Goal: Information Seeking & Learning: Learn about a topic

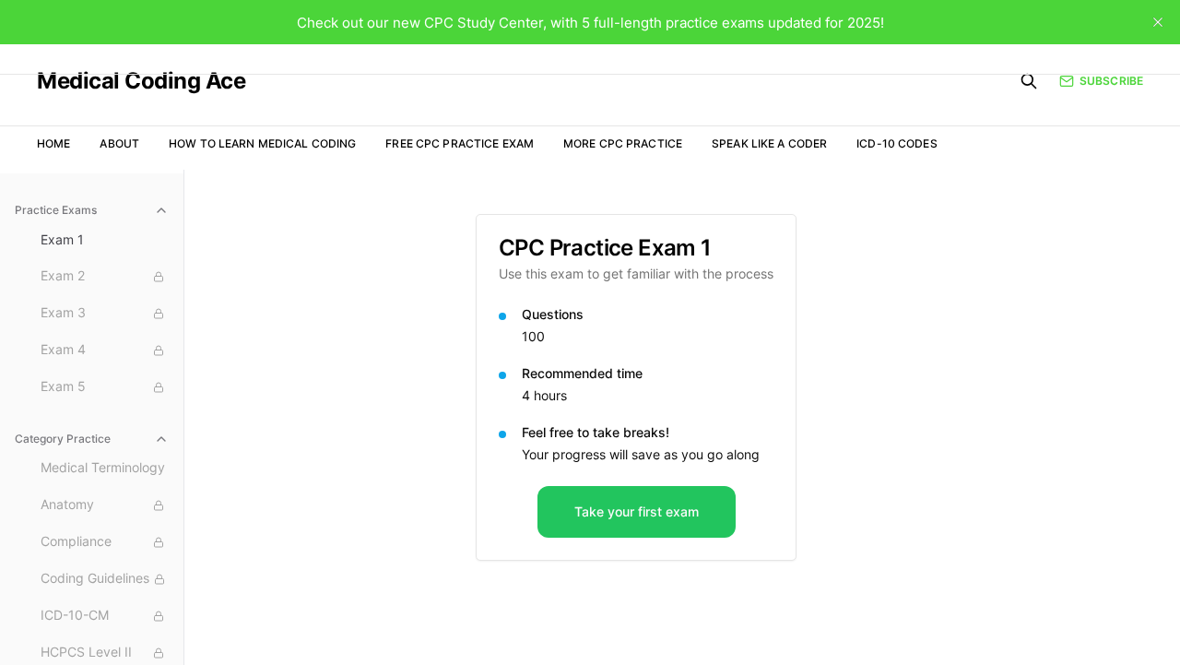
scroll to position [88, 0]
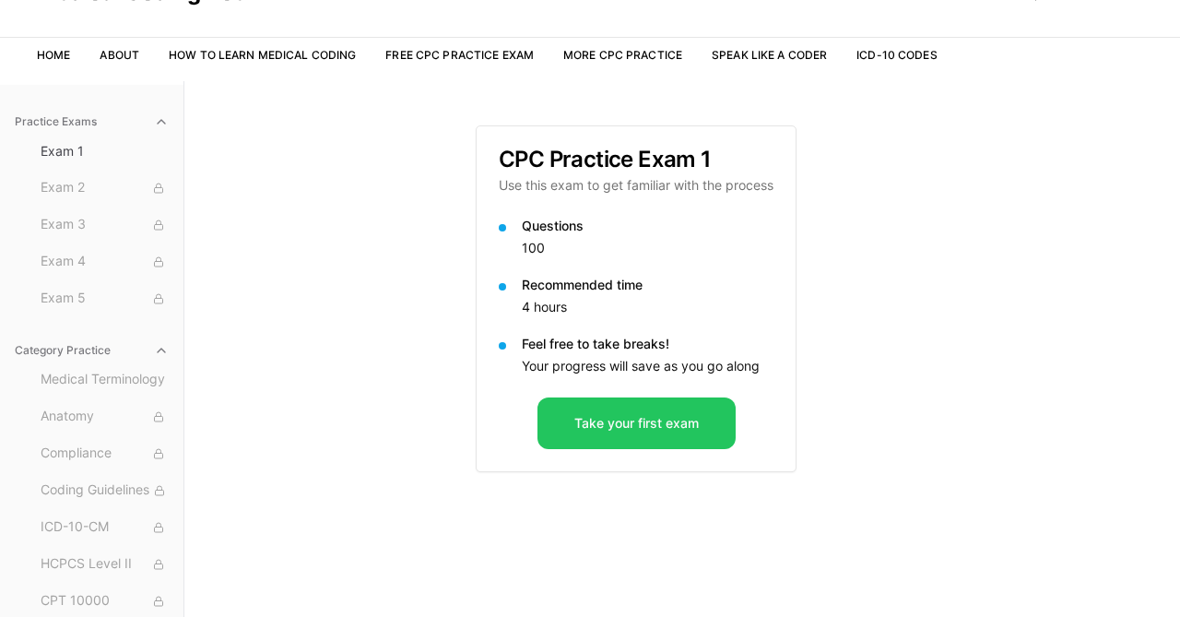
click at [884, 159] on div "CPC Practice Exam 1 Use this exam to get familiar with the process Questions 10…" at bounding box center [682, 389] width 413 height 617
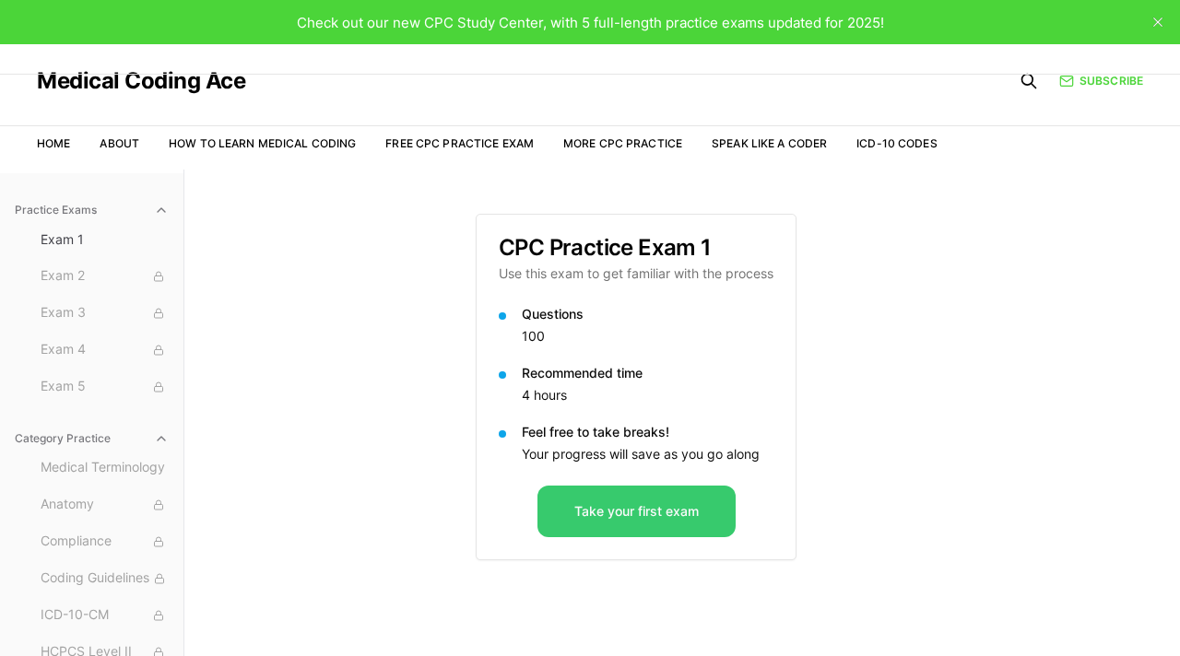
click at [655, 509] on button "Take your first exam" at bounding box center [636, 512] width 198 height 52
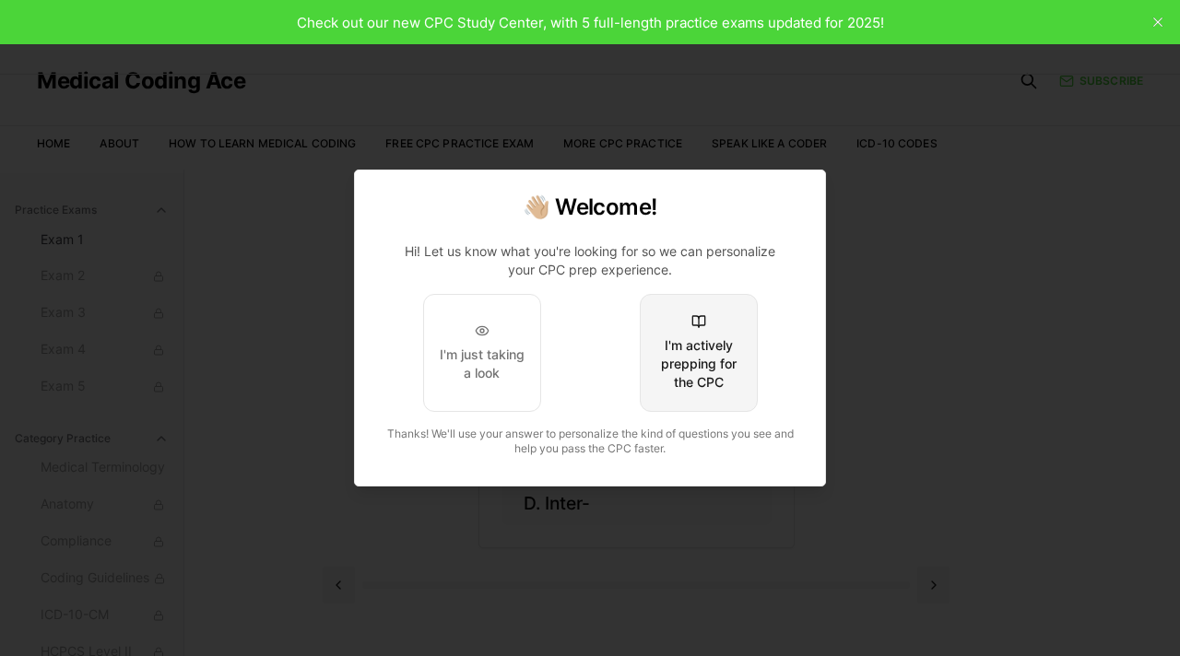
click at [688, 373] on div "I'm actively prepping for the CPC" at bounding box center [698, 363] width 87 height 55
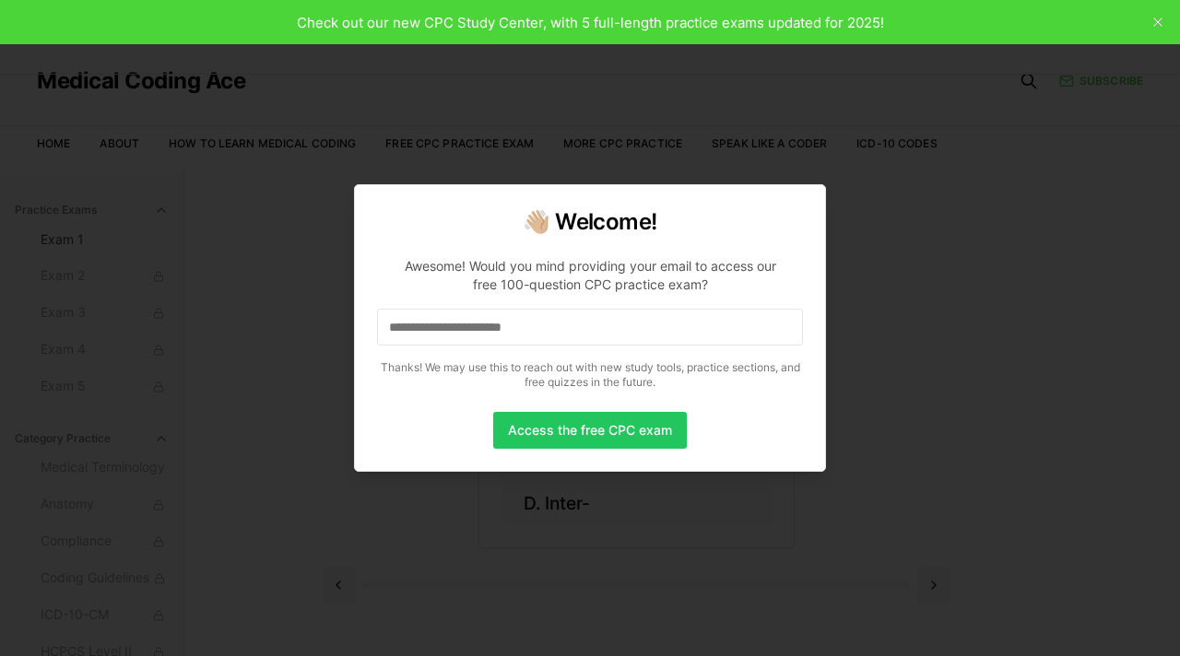
click at [565, 330] on input at bounding box center [590, 327] width 426 height 37
click at [565, 330] on input "*" at bounding box center [590, 327] width 426 height 37
click at [565, 330] on input "**" at bounding box center [590, 327] width 426 height 37
click at [565, 330] on input "***" at bounding box center [590, 327] width 426 height 37
click at [565, 330] on input "****" at bounding box center [590, 327] width 426 height 37
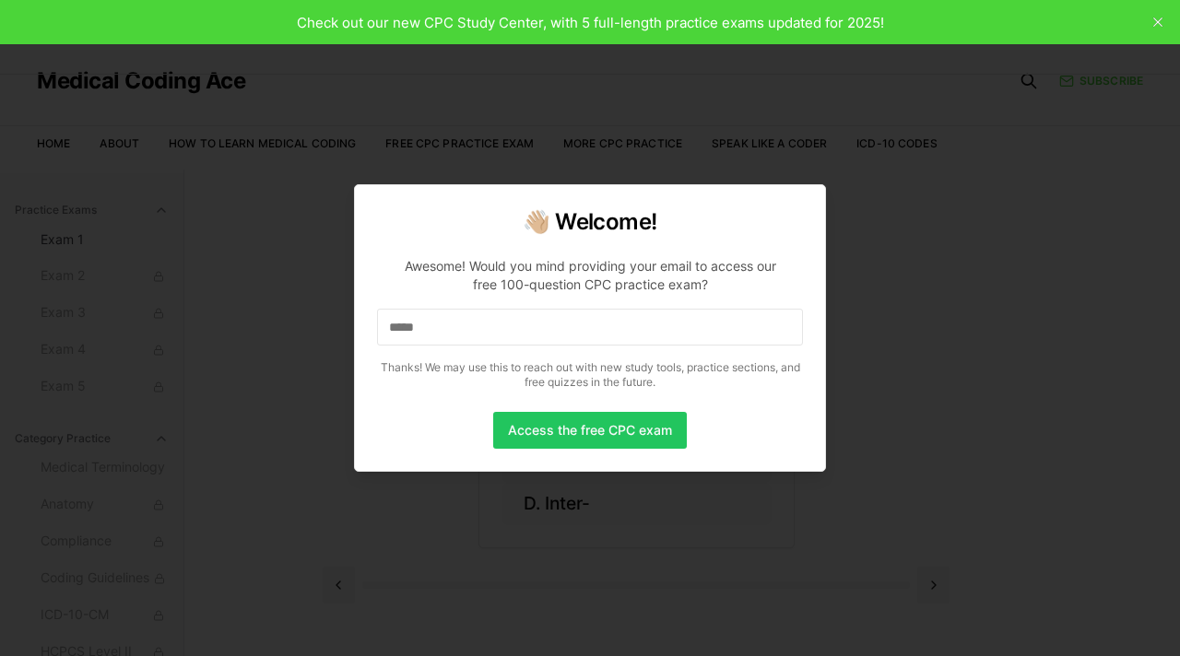
click at [565, 330] on input "*****" at bounding box center [590, 327] width 426 height 37
click at [565, 330] on input "******" at bounding box center [590, 327] width 426 height 37
click at [565, 330] on input "*******" at bounding box center [590, 327] width 426 height 37
click at [565, 330] on input "********" at bounding box center [590, 327] width 426 height 37
click at [565, 330] on input "*********" at bounding box center [590, 327] width 426 height 37
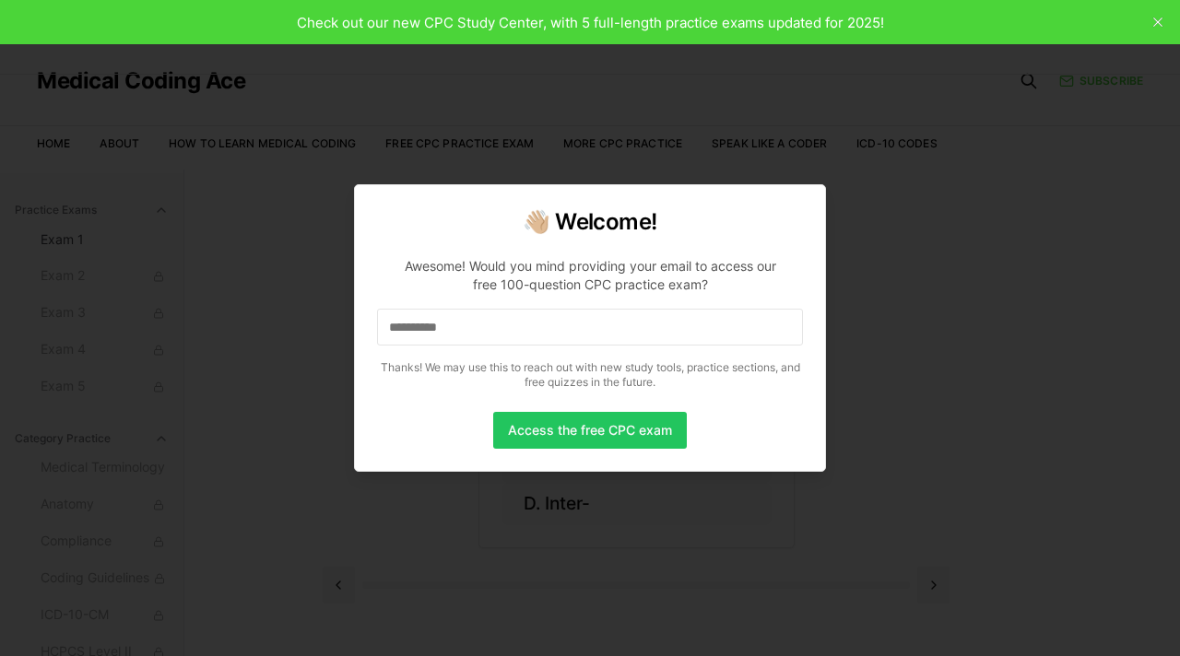
click at [565, 330] on input "**********" at bounding box center [590, 327] width 426 height 37
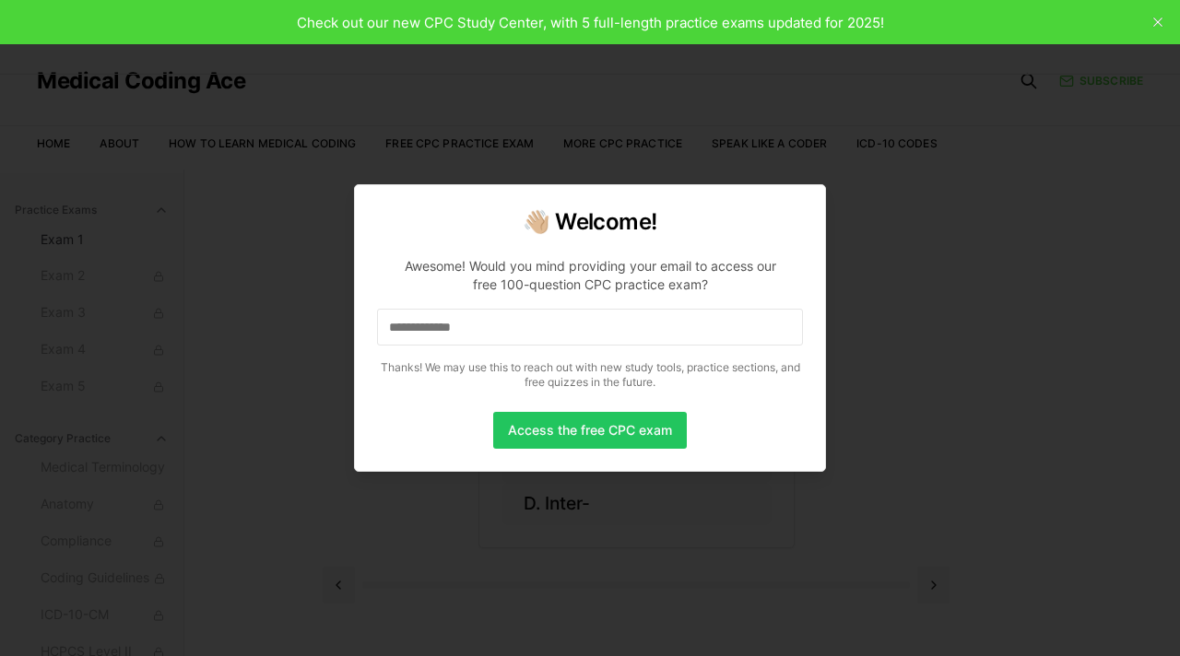
click at [565, 330] on input "**********" at bounding box center [590, 327] width 426 height 37
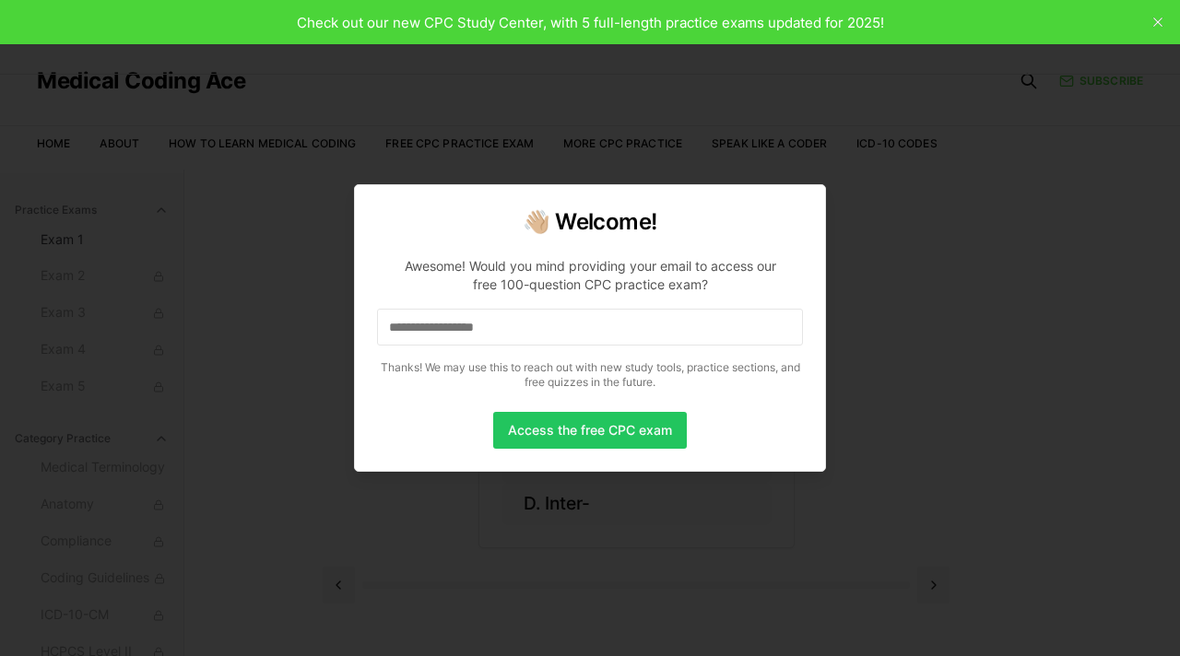
click at [565, 330] on input "**********" at bounding box center [590, 327] width 426 height 37
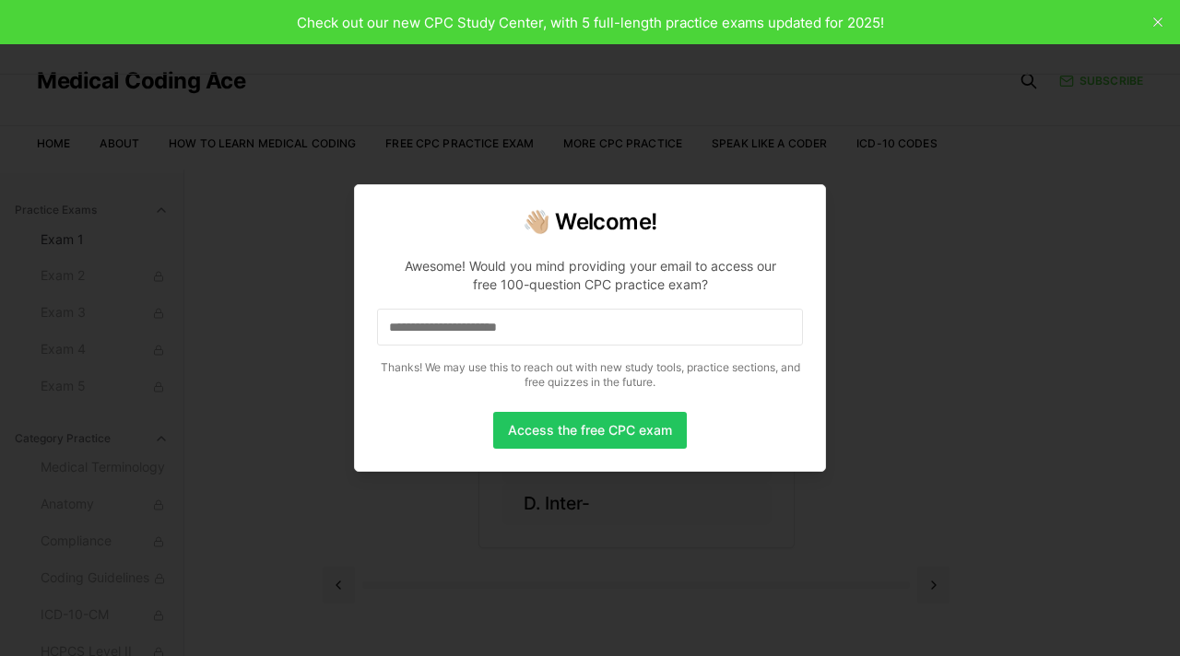
click at [565, 330] on input "**********" at bounding box center [590, 327] width 426 height 37
click at [569, 431] on button "Access the free CPC exam" at bounding box center [590, 430] width 194 height 37
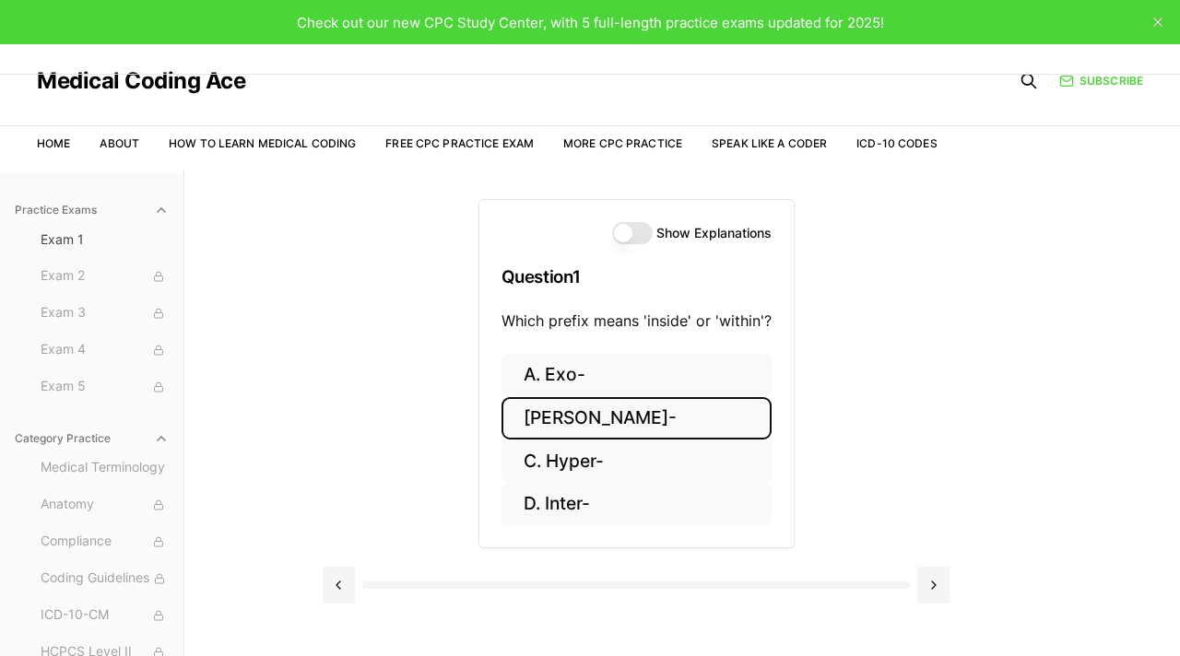
click at [584, 423] on button "B. Endo-" at bounding box center [636, 418] width 270 height 43
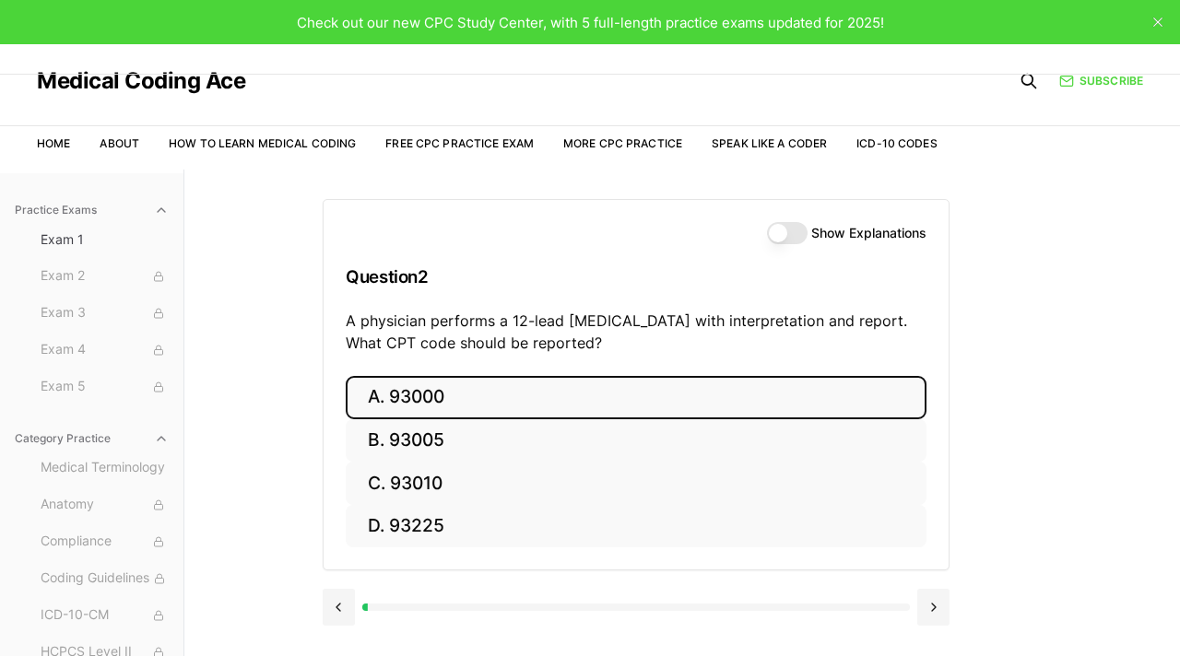
click at [538, 408] on button "A. 93000" at bounding box center [636, 397] width 581 height 43
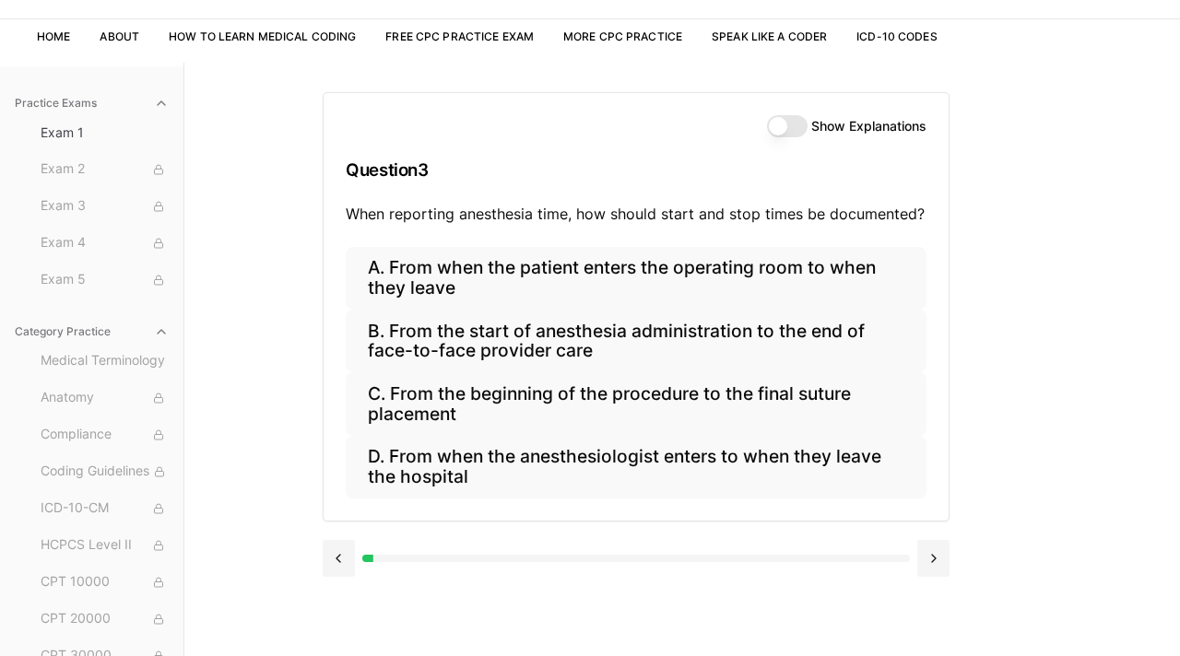
scroll to position [109, 0]
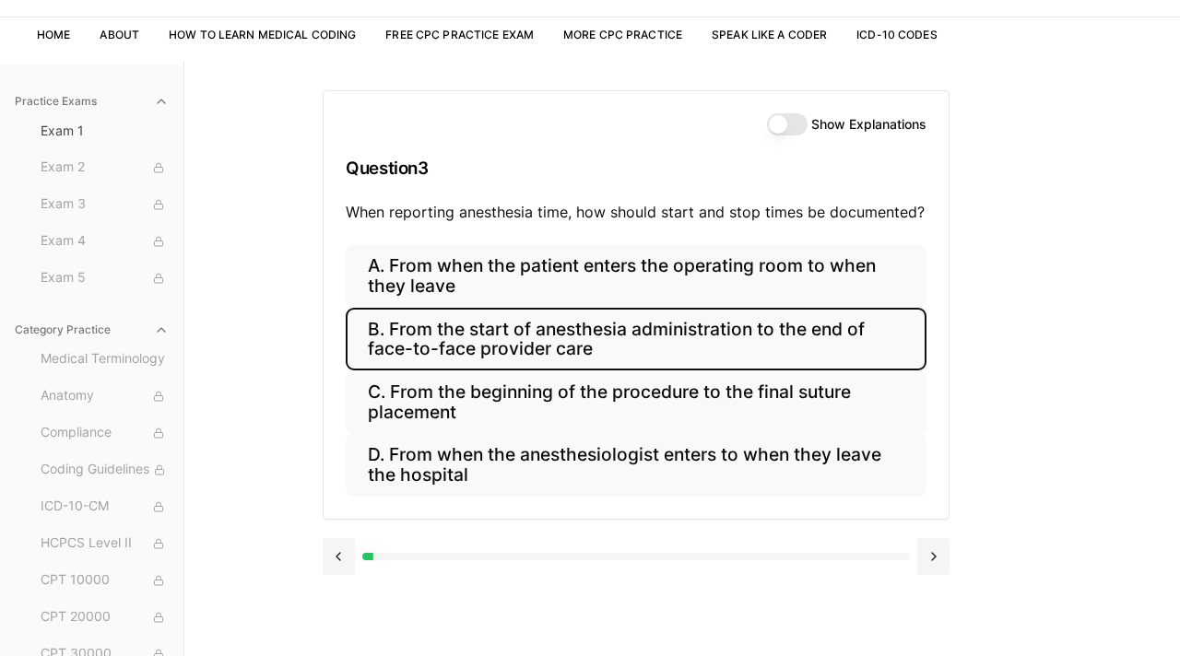
click at [660, 348] on button "B. From the start of anesthesia administration to the end of face-to-face provi…" at bounding box center [636, 339] width 581 height 63
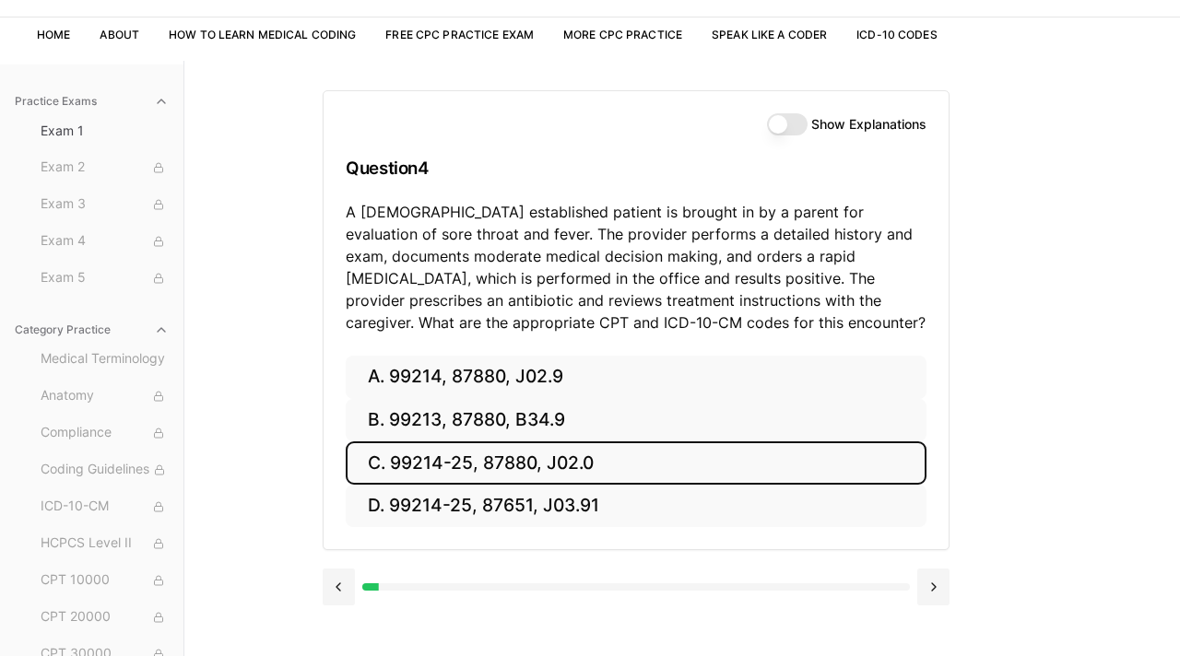
click at [604, 465] on button "C. 99214-25, 87880, J02.0" at bounding box center [636, 463] width 581 height 43
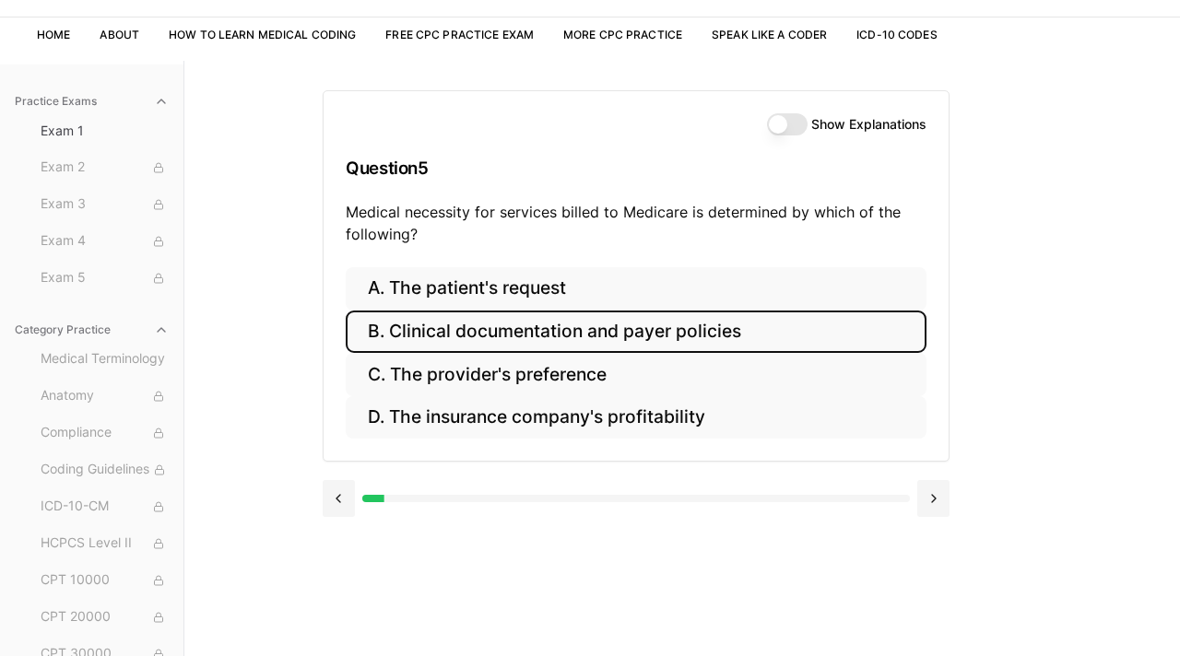
click at [749, 339] on button "B. Clinical documentation and payer policies" at bounding box center [636, 332] width 581 height 43
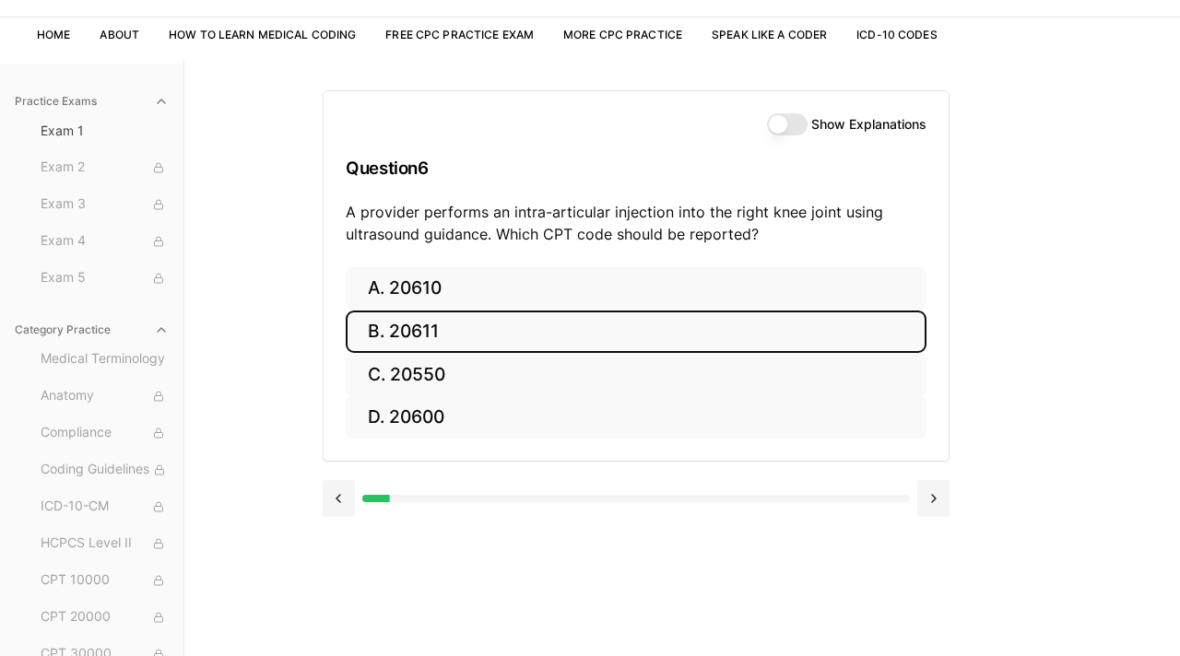
click at [749, 339] on button "B. 20611" at bounding box center [636, 332] width 581 height 43
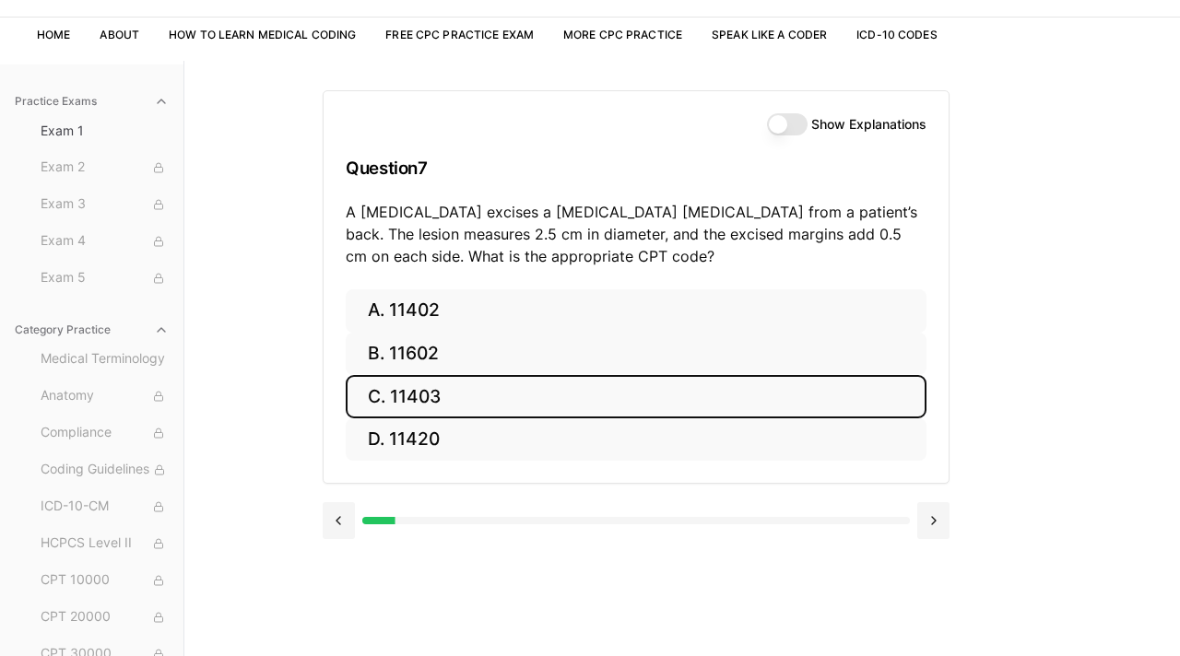
click at [664, 395] on button "C. 11403" at bounding box center [636, 396] width 581 height 43
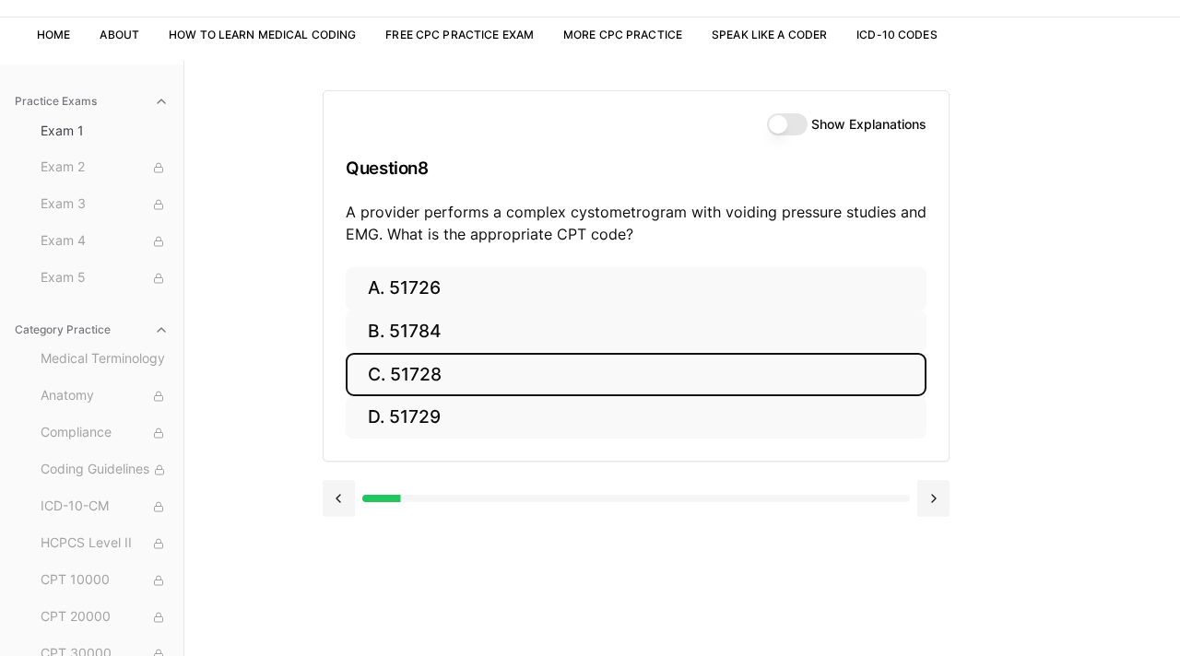
click at [659, 386] on button "C. 51728" at bounding box center [636, 374] width 581 height 43
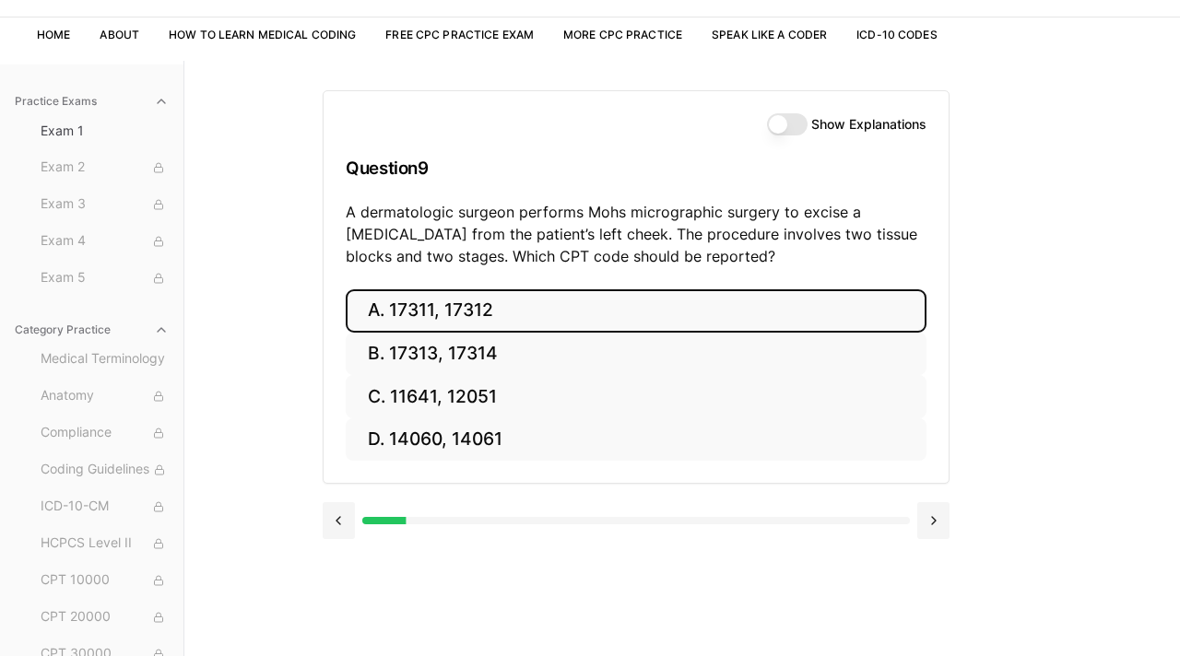
click at [706, 313] on button "A. 17311, 17312" at bounding box center [636, 310] width 581 height 43
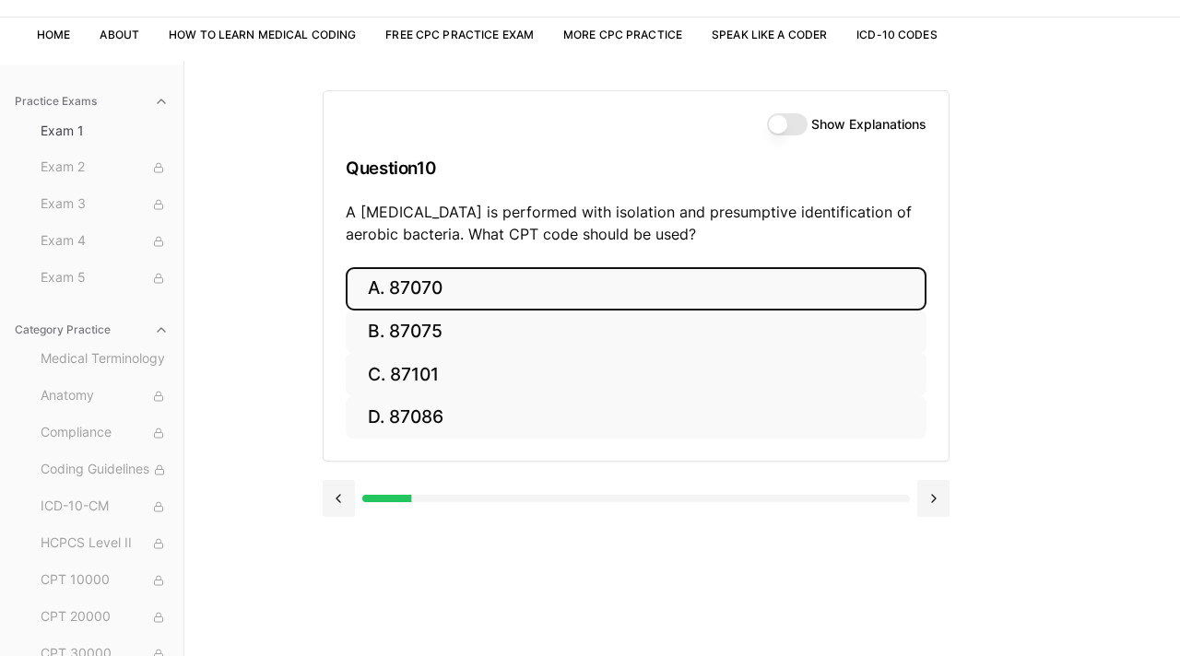
click at [652, 297] on button "A. 87070" at bounding box center [636, 288] width 581 height 43
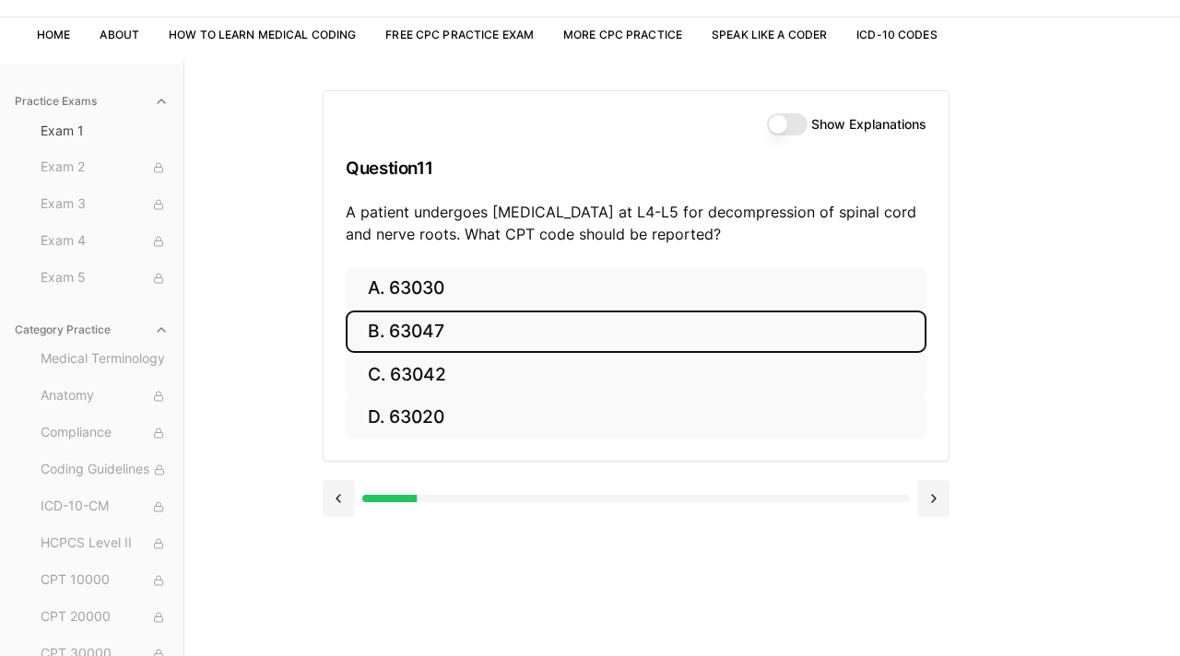
click at [489, 332] on button "B. 63047" at bounding box center [636, 332] width 581 height 43
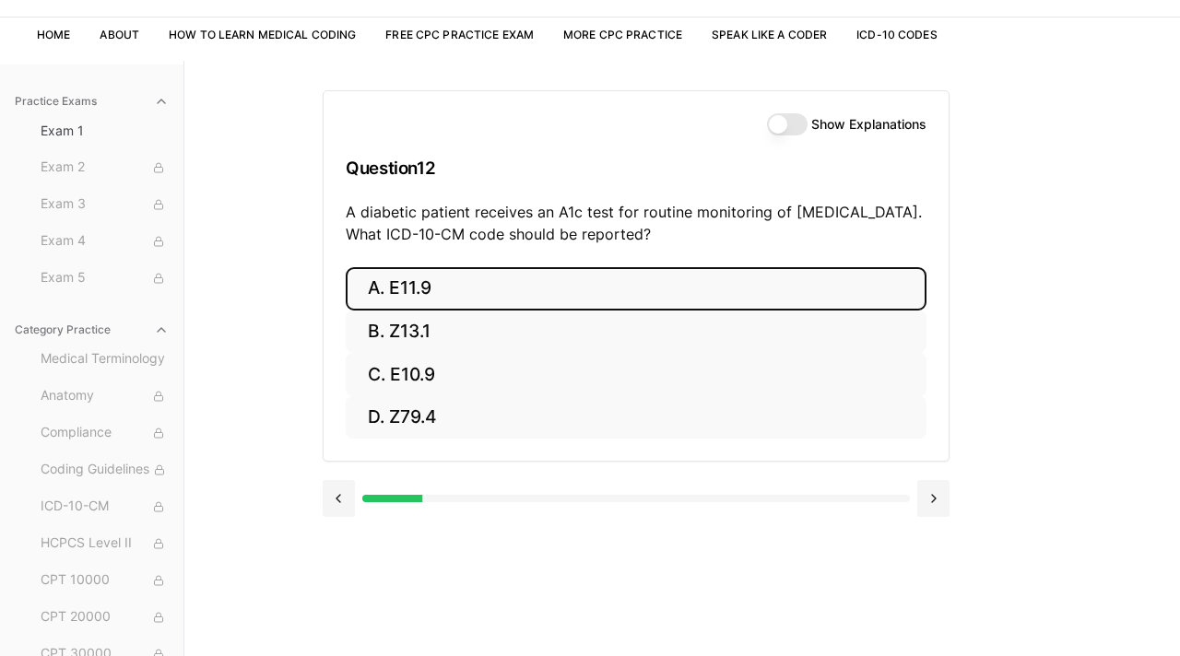
click at [461, 289] on button "A. E11.9" at bounding box center [636, 288] width 581 height 43
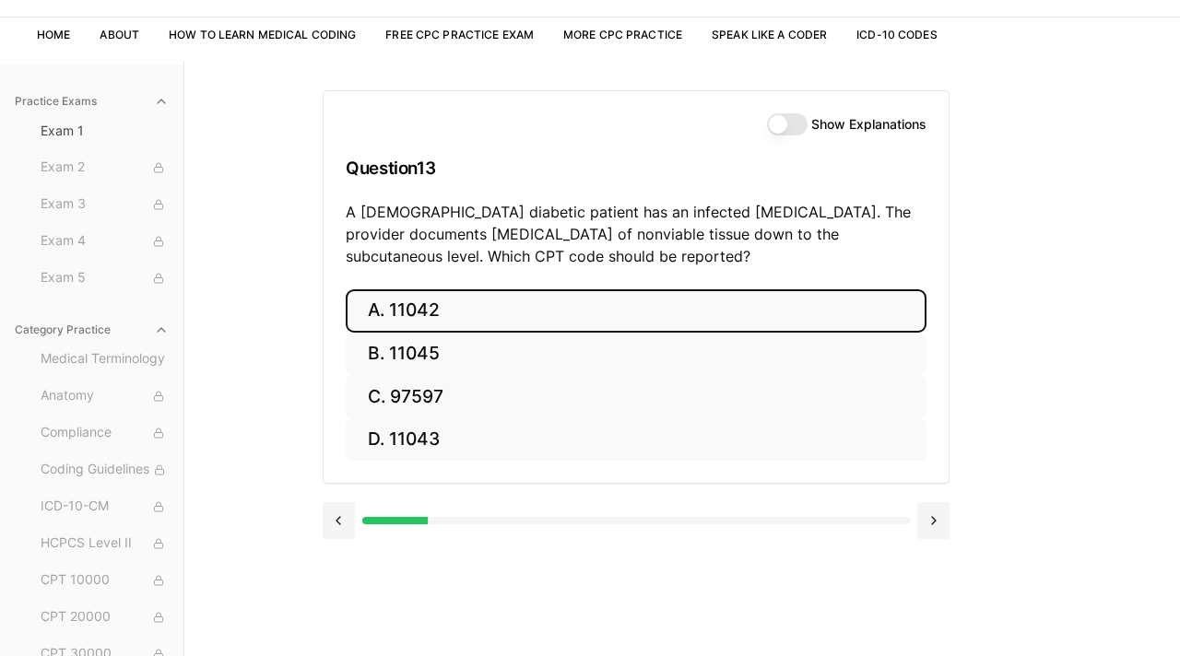
click at [479, 317] on button "A. 11042" at bounding box center [636, 310] width 581 height 43
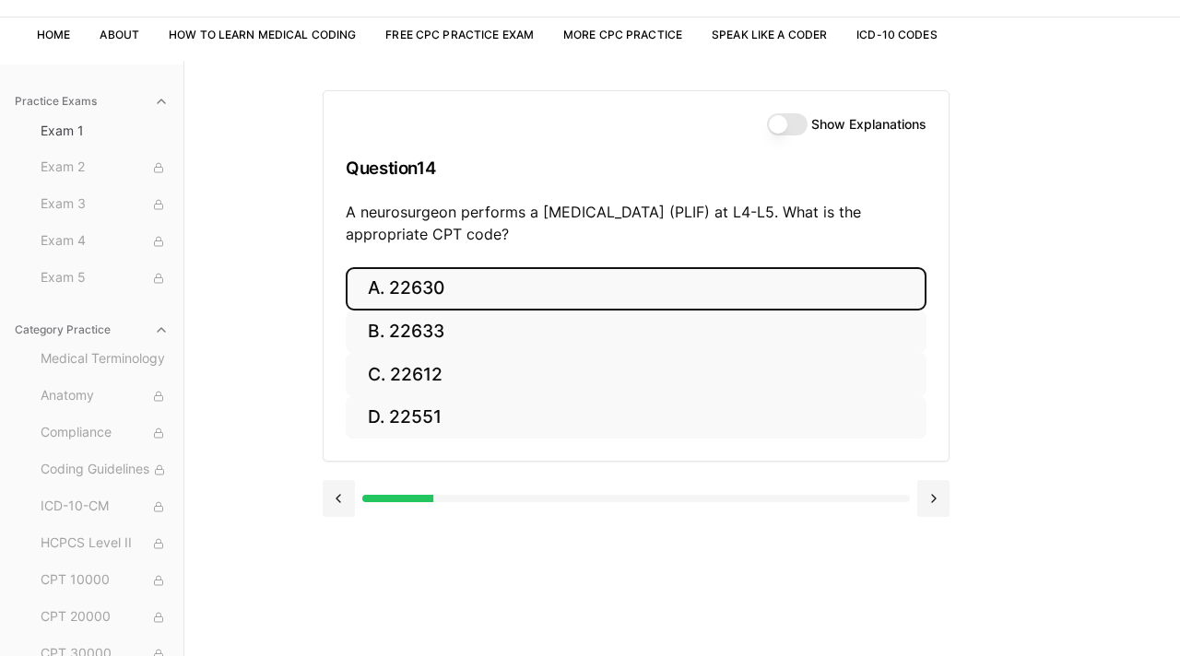
click at [458, 294] on button "A. 22630" at bounding box center [636, 288] width 581 height 43
click at [427, 292] on button "A. R91.8" at bounding box center [636, 288] width 581 height 43
click at [477, 287] on button "A. 62270" at bounding box center [636, 288] width 581 height 43
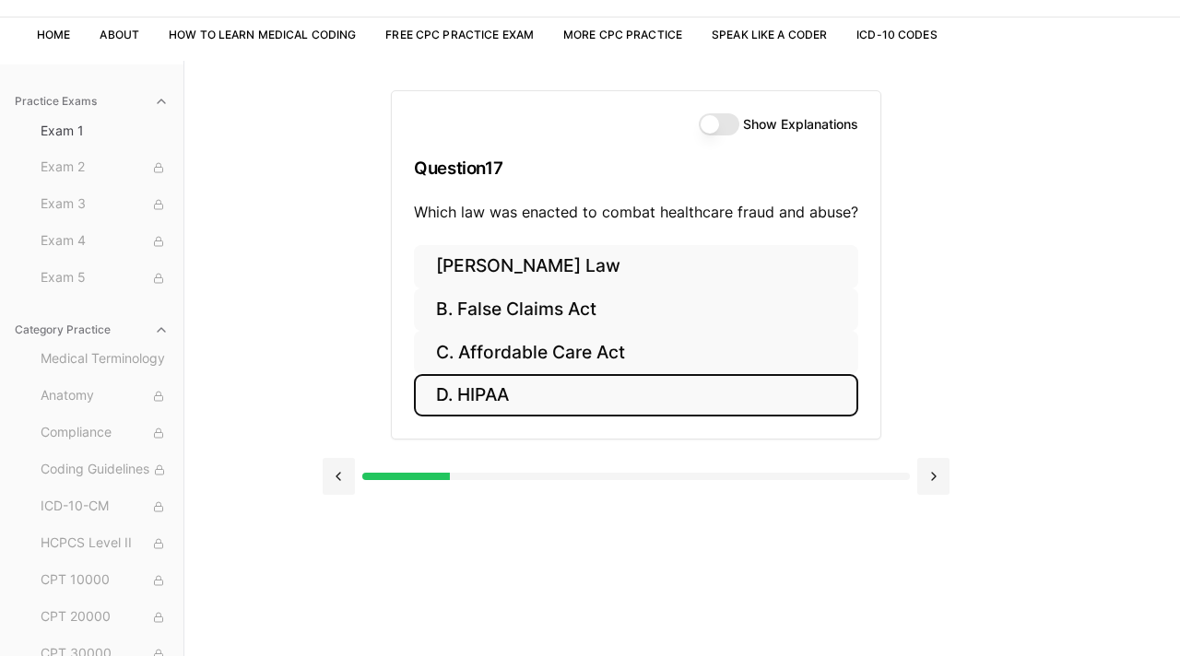
click at [510, 393] on button "D. HIPAA" at bounding box center [636, 395] width 444 height 43
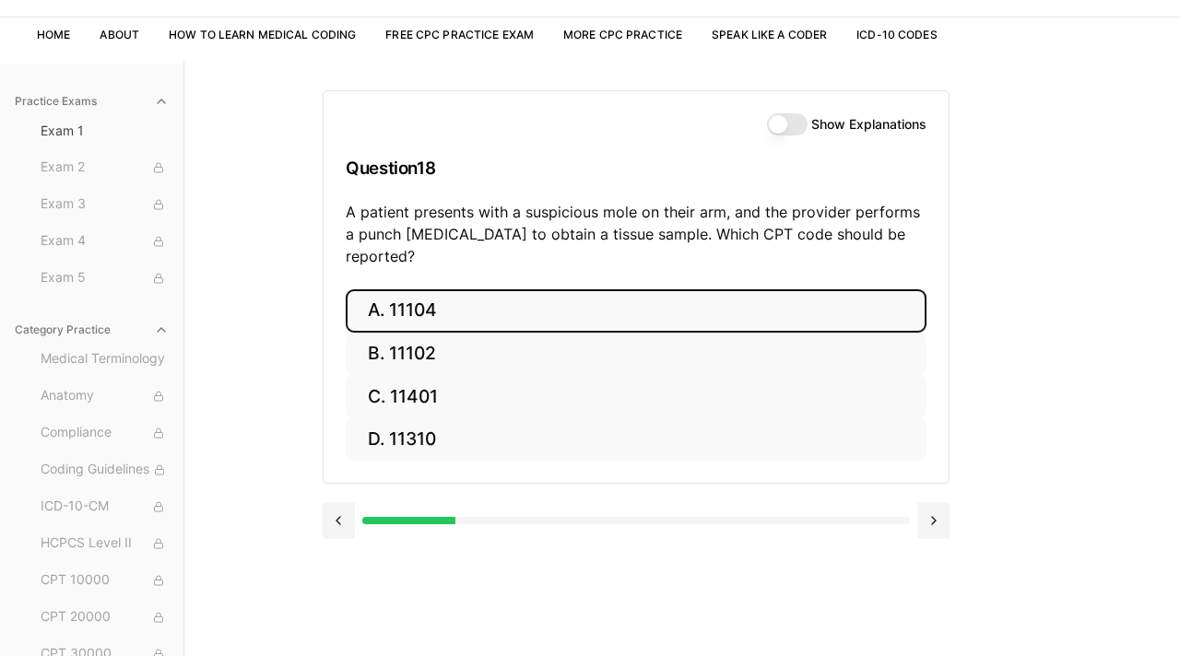
click at [495, 289] on button "A. 11104" at bounding box center [636, 310] width 581 height 43
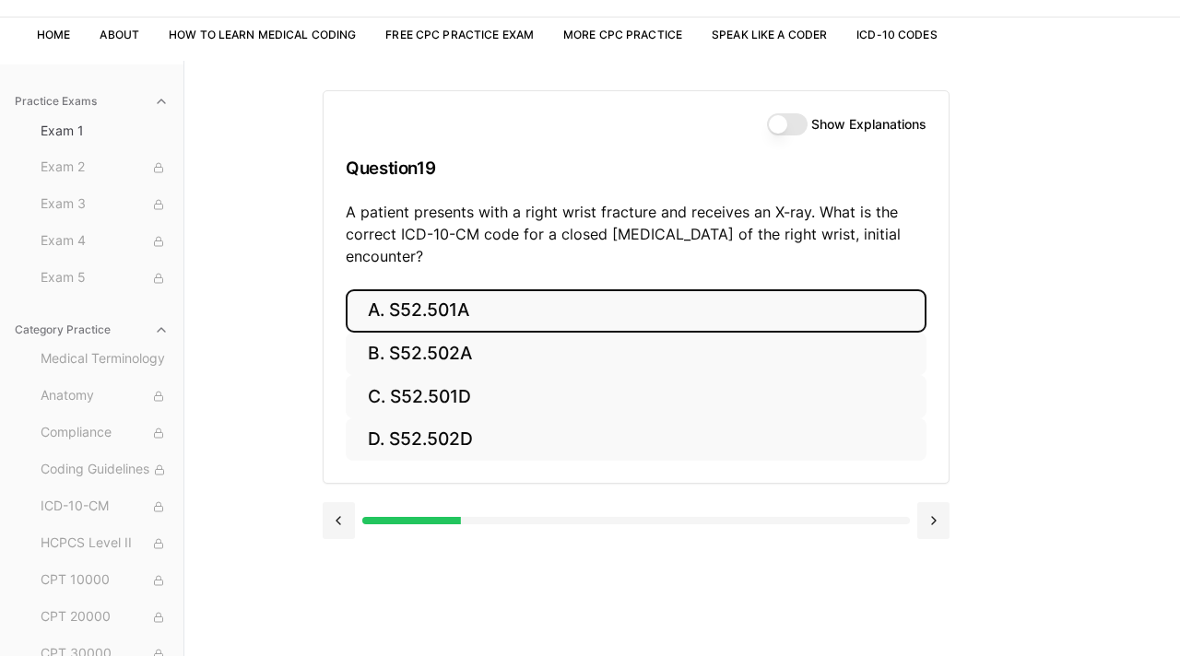
click at [487, 308] on button "A. S52.501A" at bounding box center [636, 310] width 581 height 43
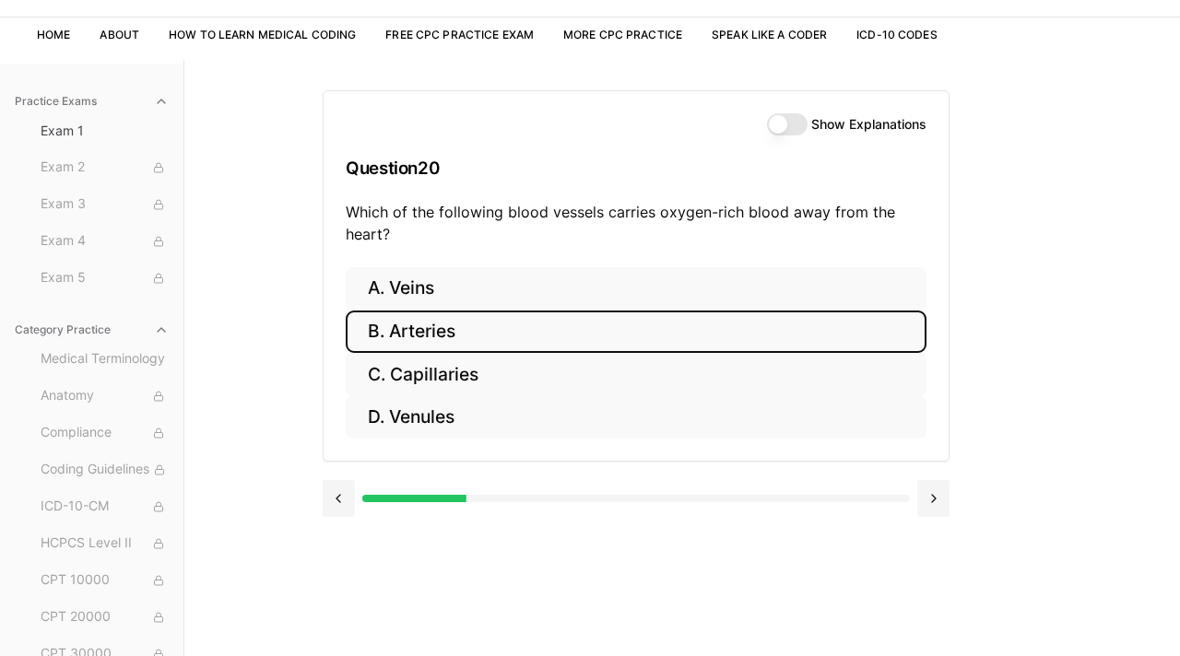
click at [456, 334] on button "B. Arteries" at bounding box center [636, 332] width 581 height 43
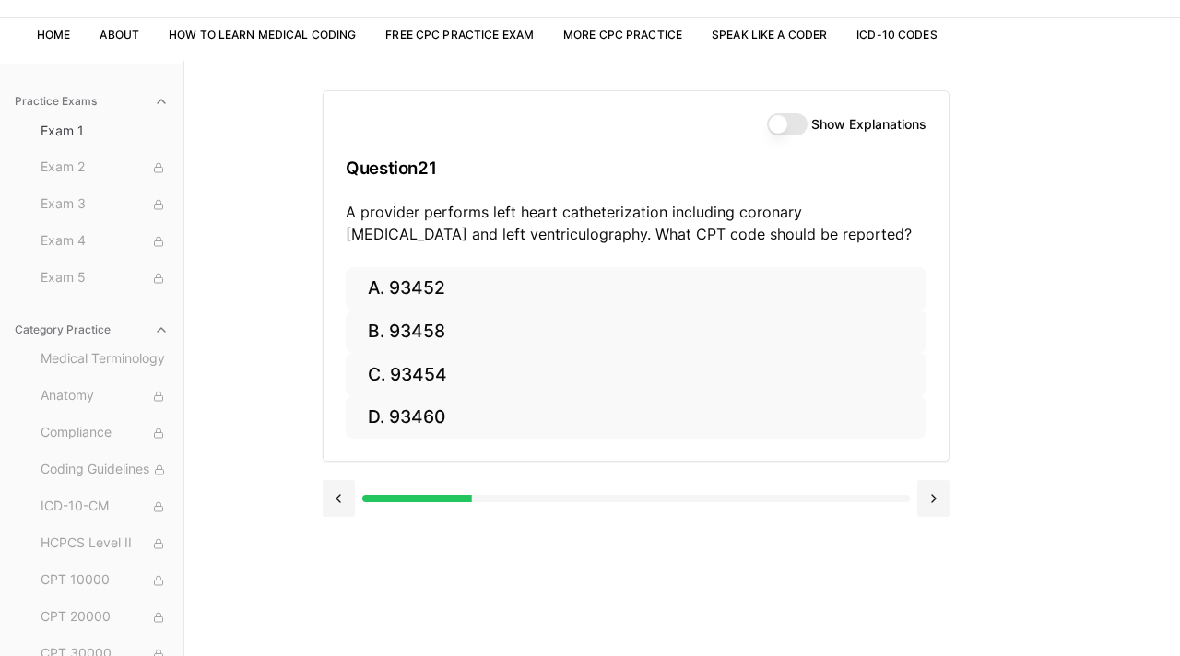
click at [783, 122] on button "Show Explanations" at bounding box center [787, 124] width 41 height 22
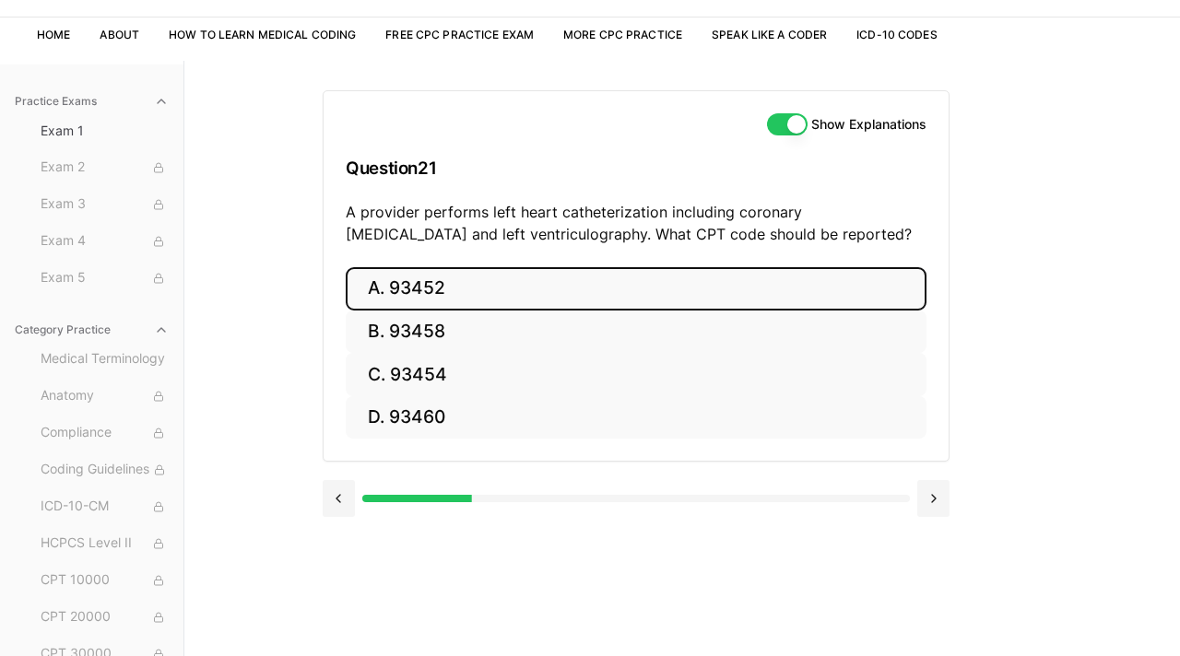
click at [451, 296] on button "A. 93452" at bounding box center [636, 288] width 581 height 43
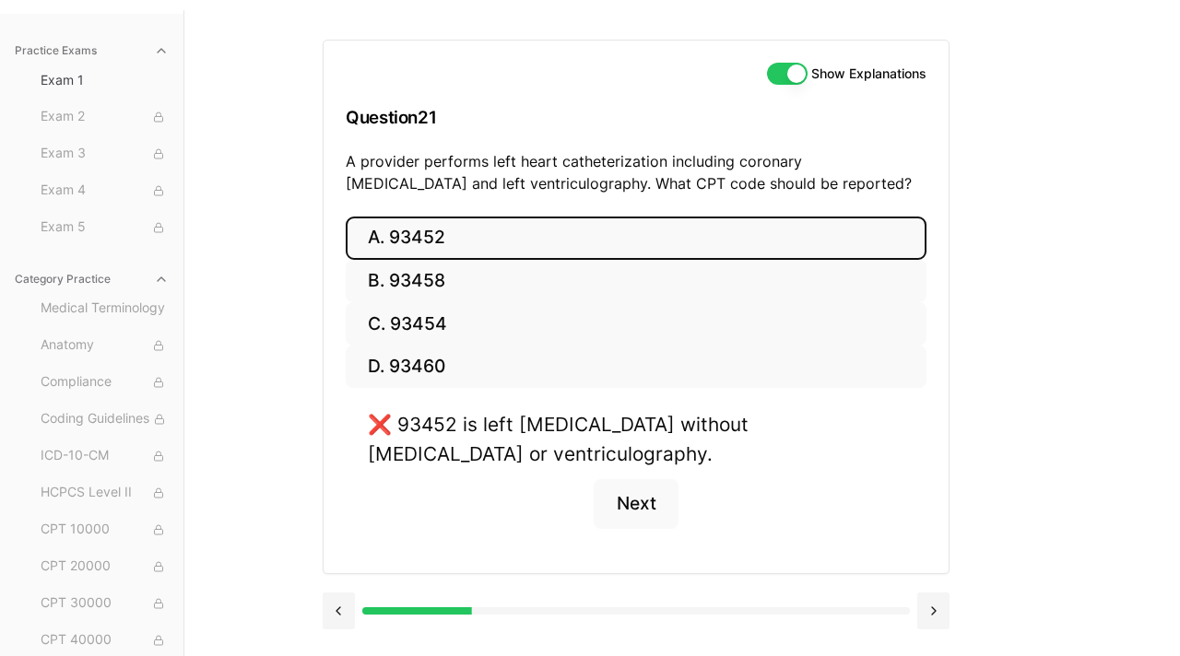
scroll to position [170, 0]
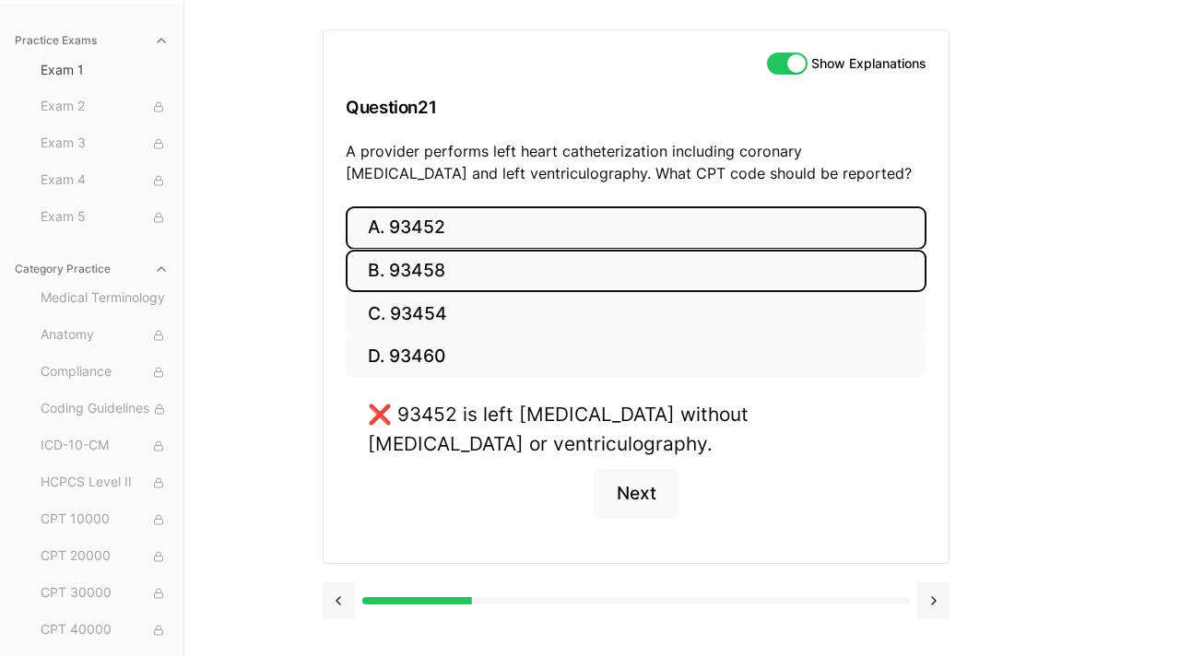
click at [466, 270] on button "B. 93458" at bounding box center [636, 271] width 581 height 43
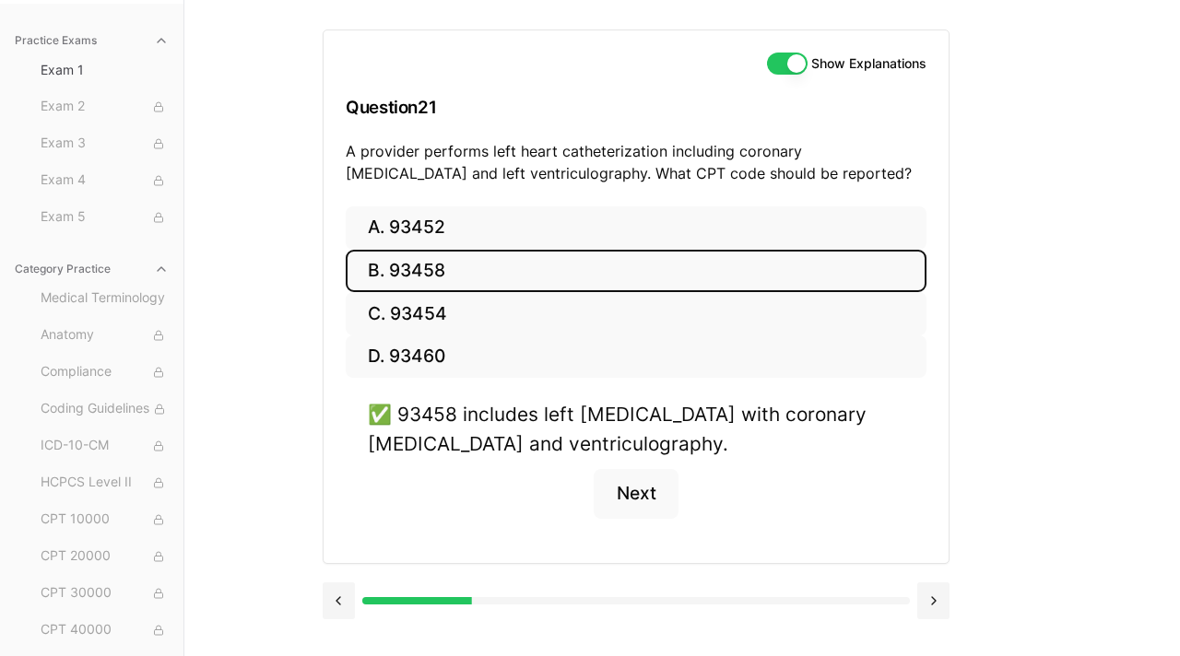
click at [795, 72] on button "Show Explanations" at bounding box center [787, 64] width 41 height 22
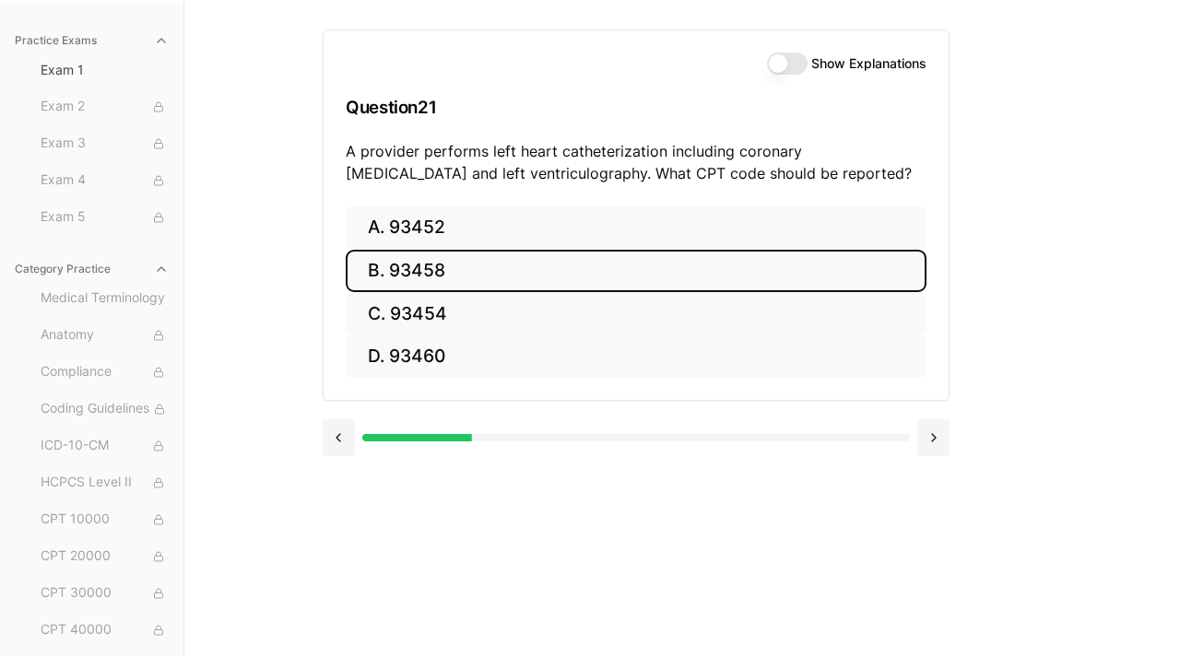
click at [640, 265] on button "B. 93458" at bounding box center [636, 271] width 581 height 43
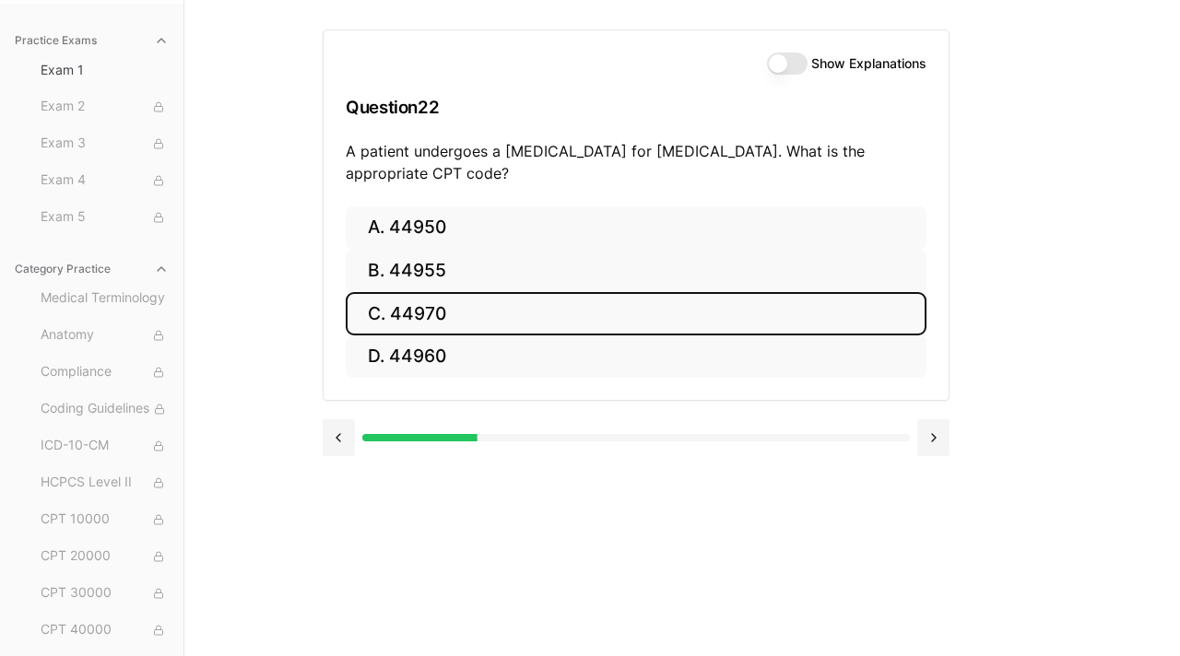
click at [458, 314] on button "C. 44970" at bounding box center [636, 313] width 581 height 43
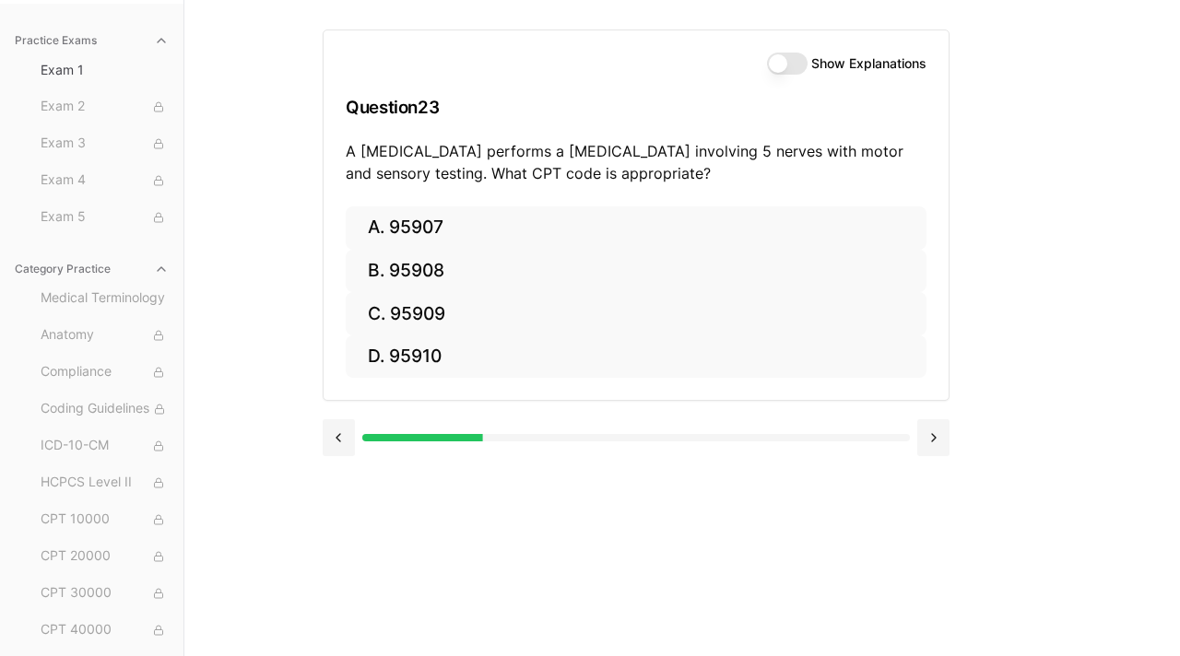
click at [783, 62] on button "Show Explanations" at bounding box center [787, 64] width 41 height 22
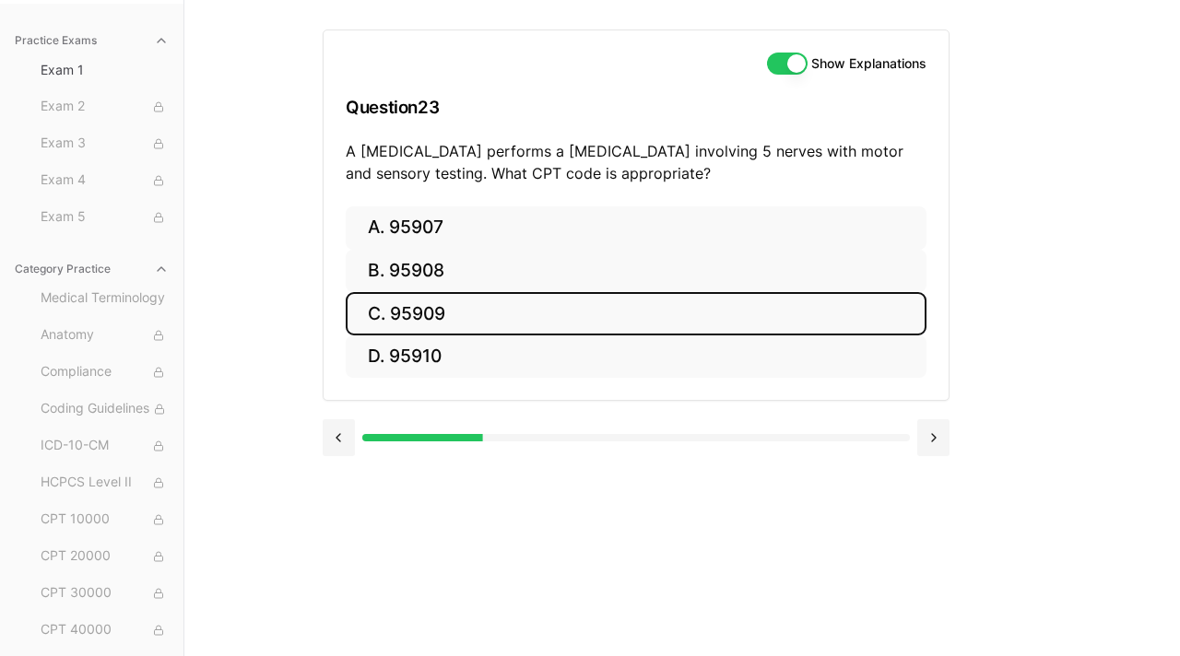
click at [421, 311] on button "C. 95909" at bounding box center [636, 313] width 581 height 43
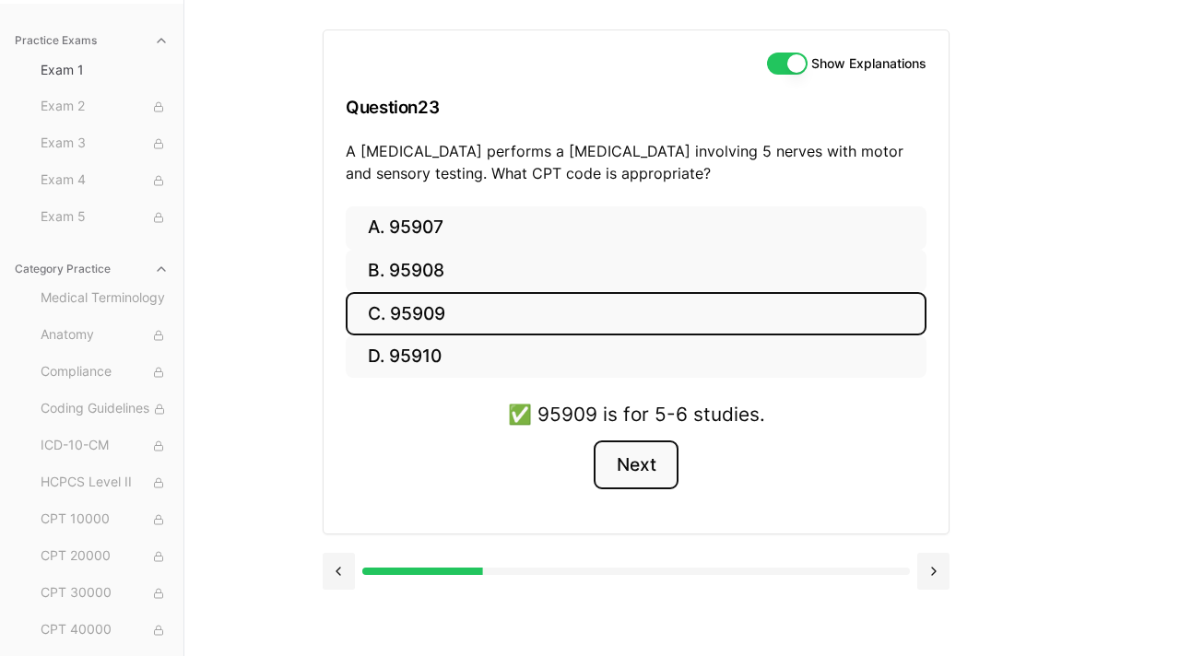
click at [663, 480] on button "Next" at bounding box center [636, 466] width 84 height 50
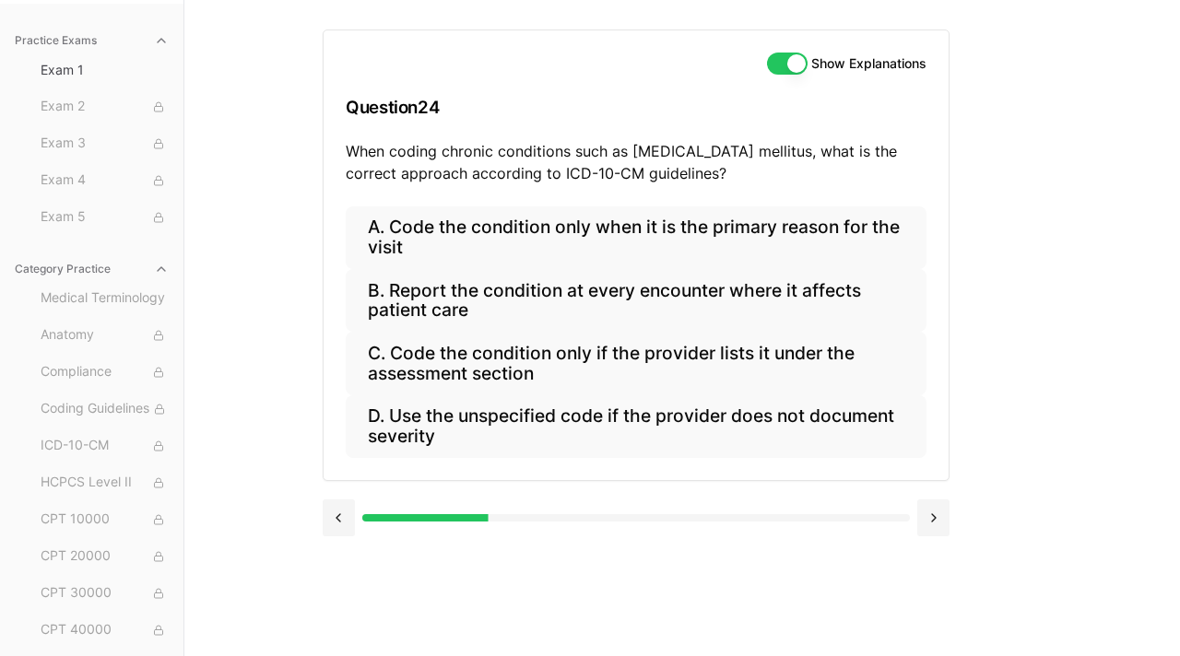
click at [789, 64] on button "Show Explanations" at bounding box center [787, 64] width 41 height 22
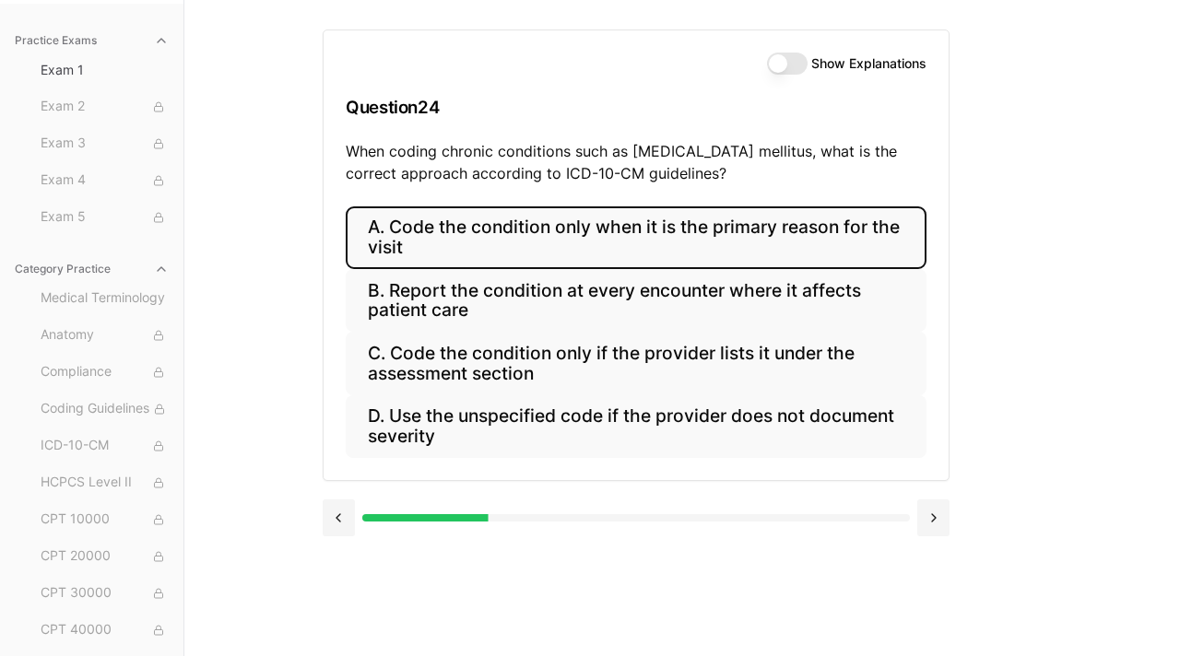
click at [600, 254] on button "A. Code the condition only when it is the primary reason for the visit" at bounding box center [636, 237] width 581 height 63
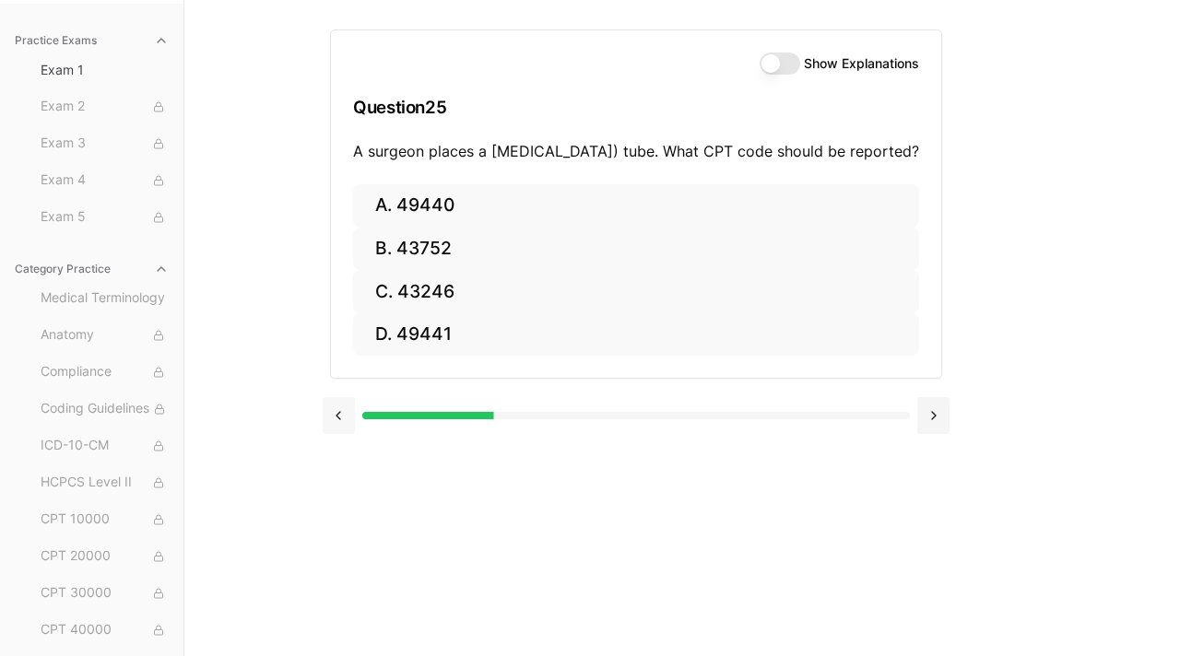
click at [344, 420] on button at bounding box center [339, 415] width 32 height 37
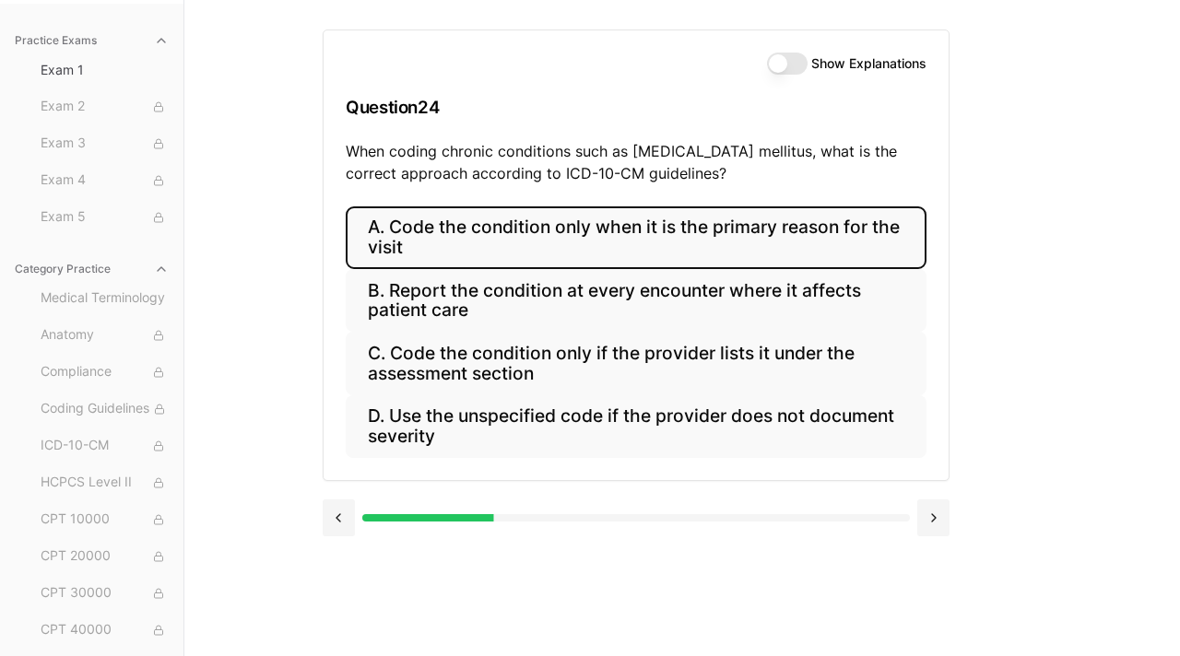
click at [789, 65] on button "Show Explanations" at bounding box center [787, 64] width 41 height 22
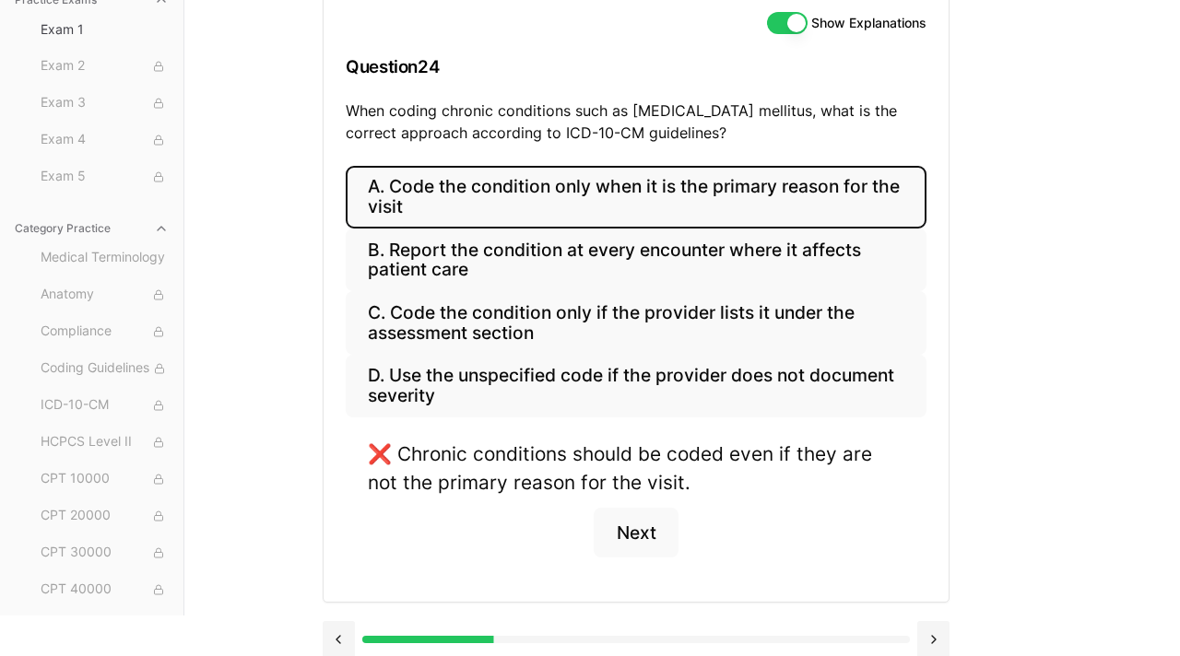
scroll to position [207, 0]
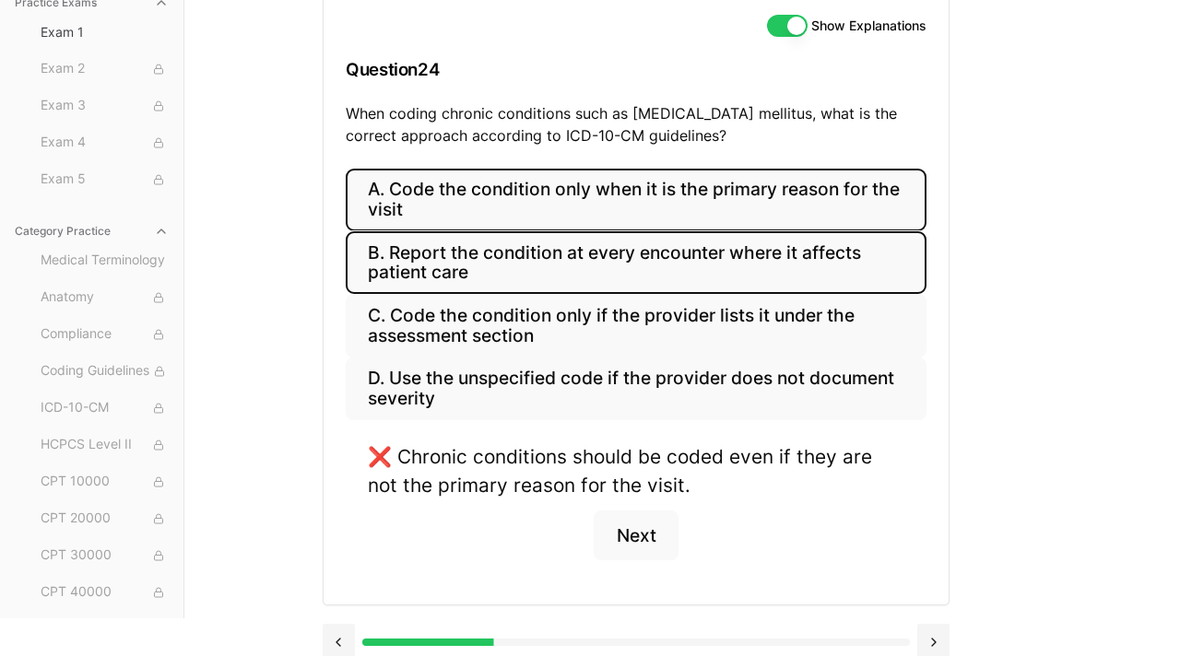
click at [669, 237] on button "B. Report the condition at every encounter where it affects patient care" at bounding box center [636, 262] width 581 height 63
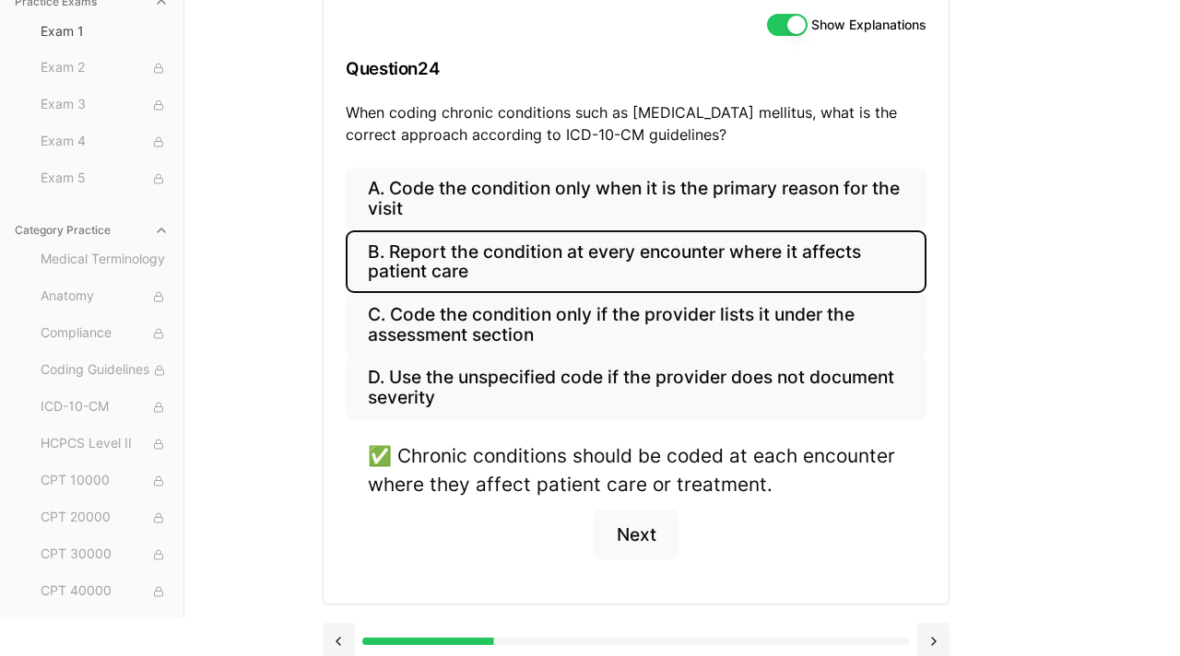
scroll to position [211, 0]
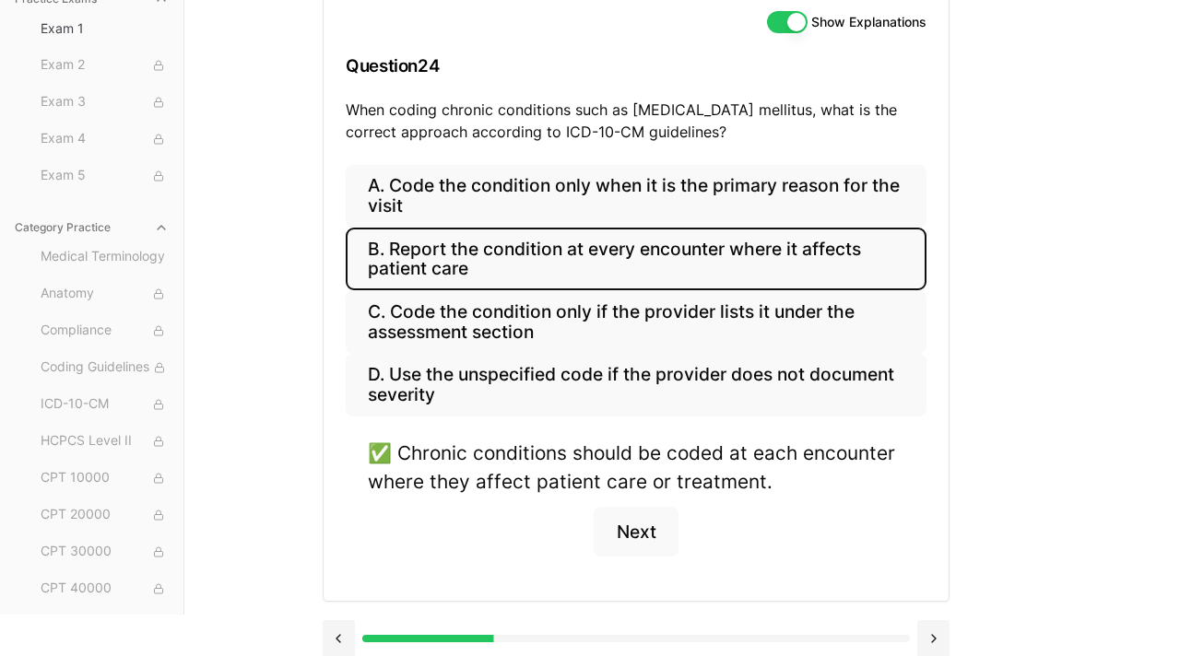
click at [791, 25] on button "Show Explanations" at bounding box center [787, 22] width 41 height 22
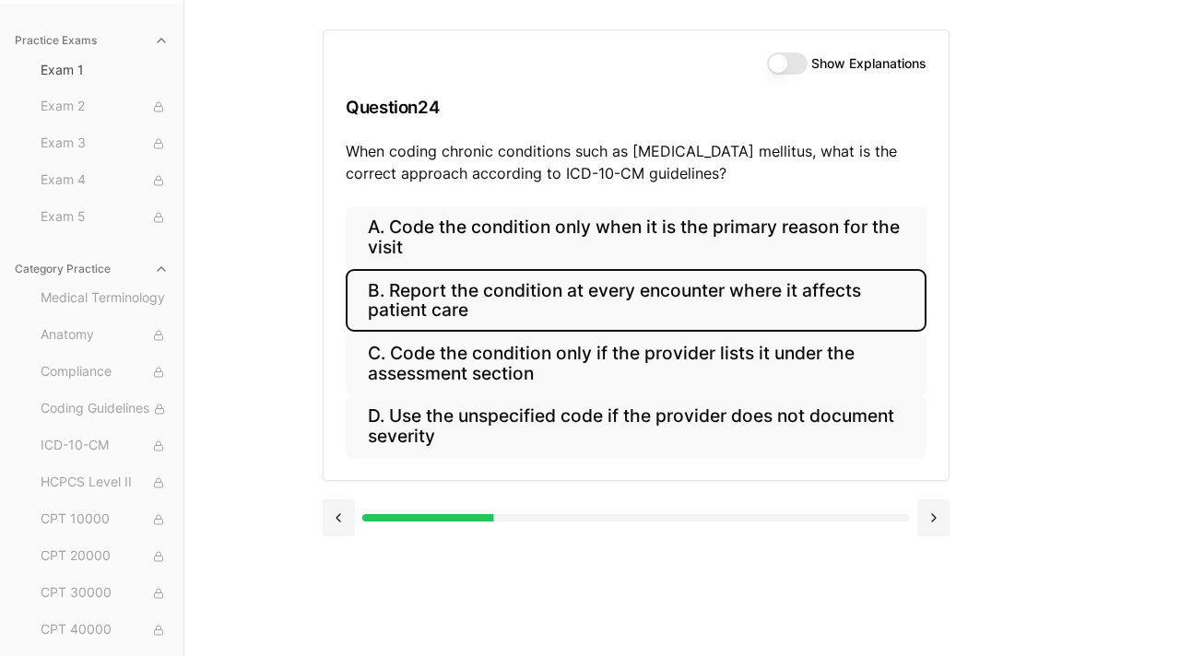
click at [710, 284] on button "B. Report the condition at every encounter where it affects patient care" at bounding box center [636, 300] width 581 height 63
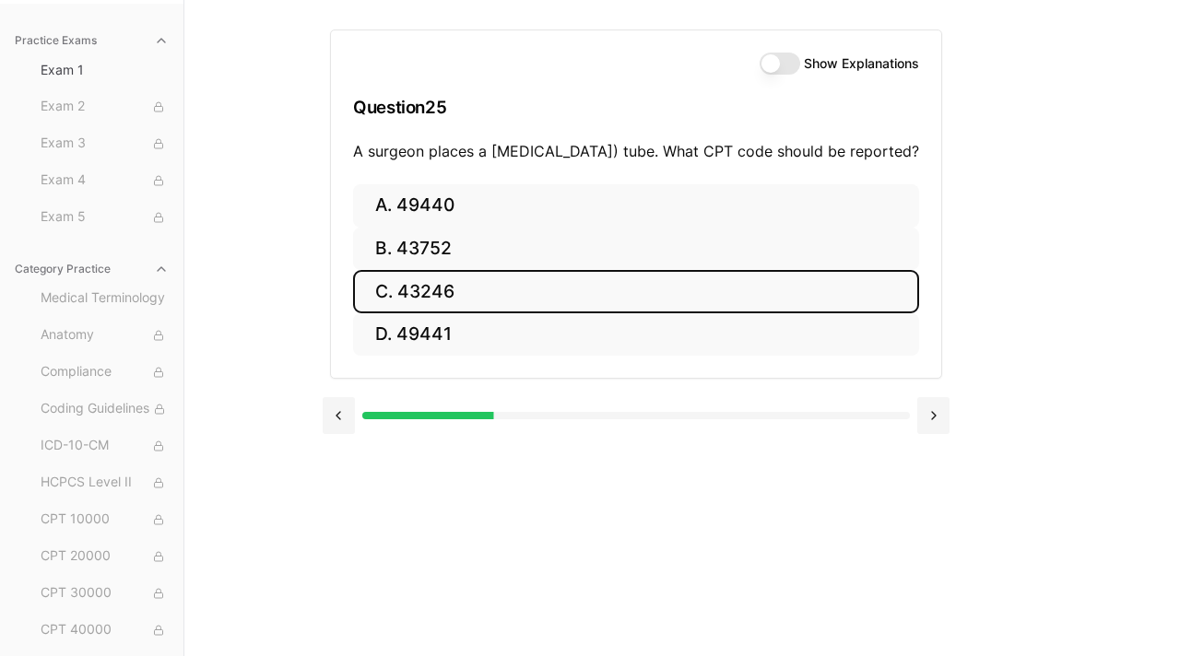
click at [516, 313] on button "C. 43246" at bounding box center [636, 291] width 566 height 43
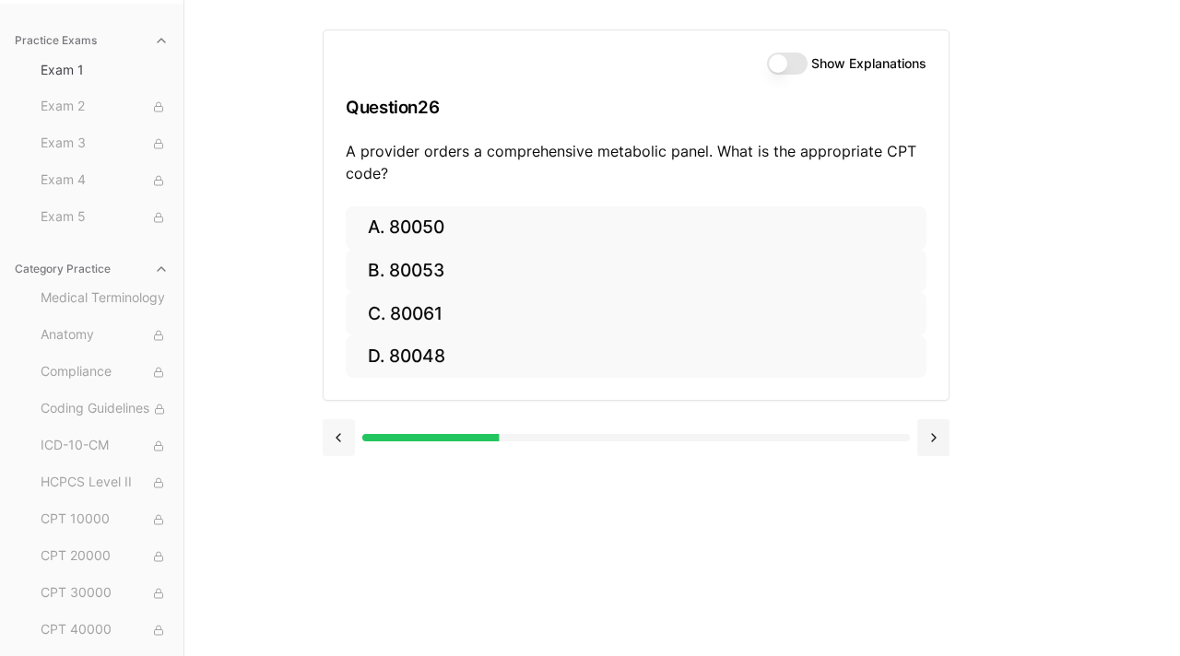
click at [333, 427] on button at bounding box center [339, 437] width 32 height 37
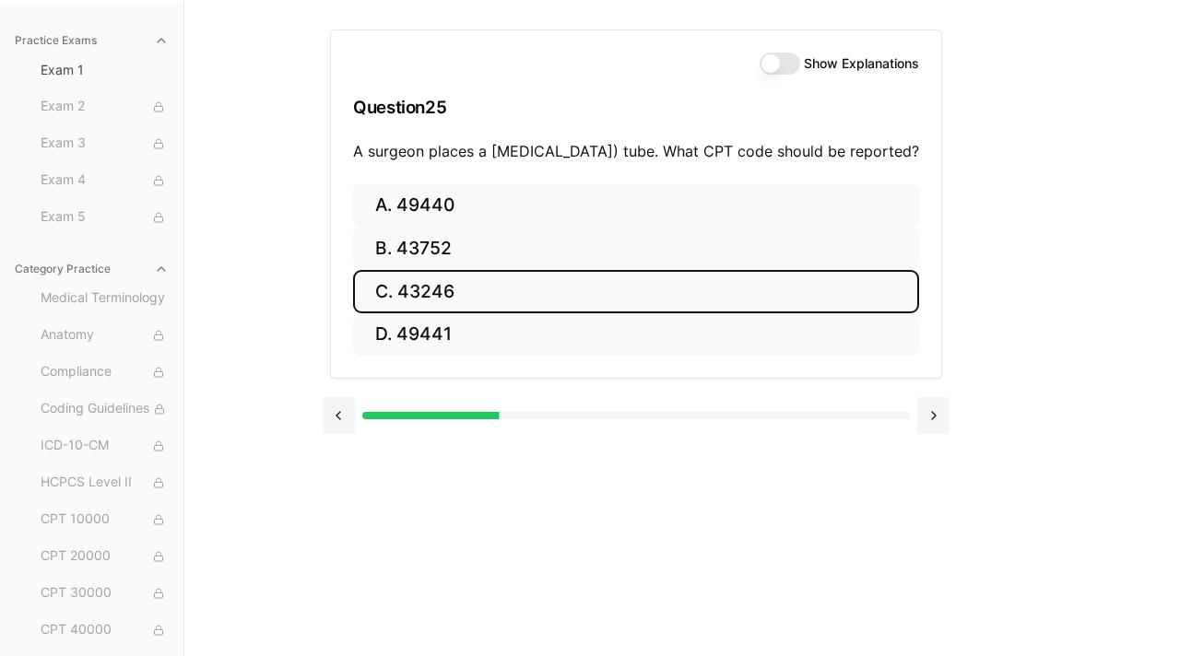
click at [784, 54] on button "Show Explanations" at bounding box center [780, 64] width 41 height 22
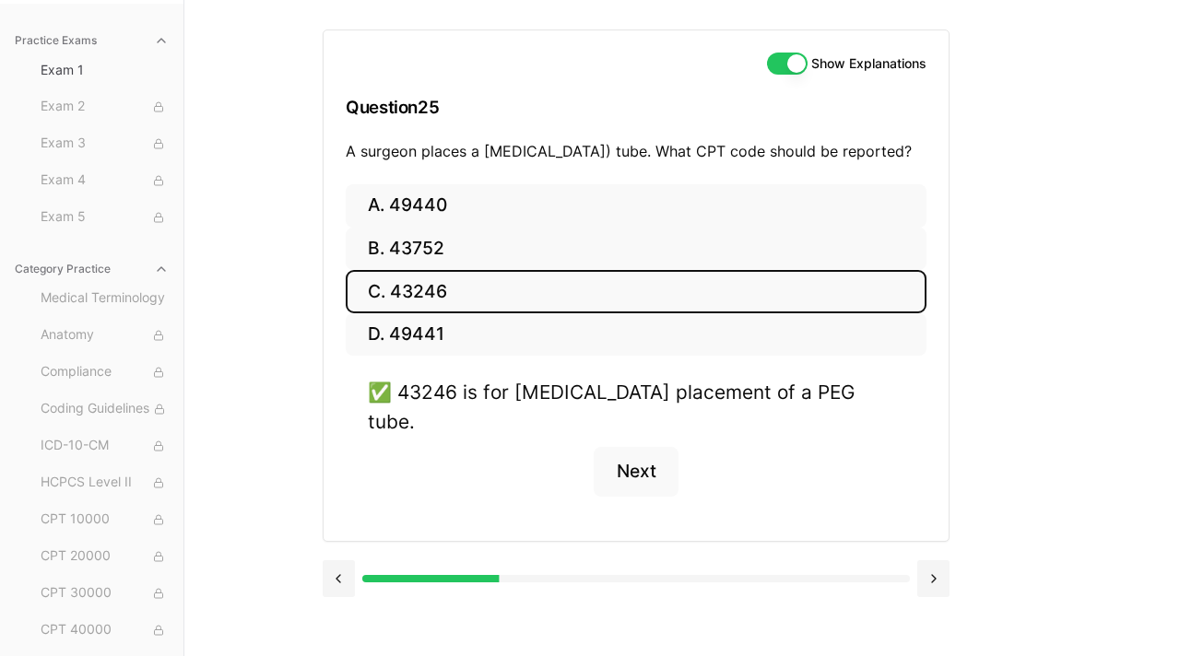
click at [784, 56] on button "Show Explanations" at bounding box center [787, 64] width 41 height 22
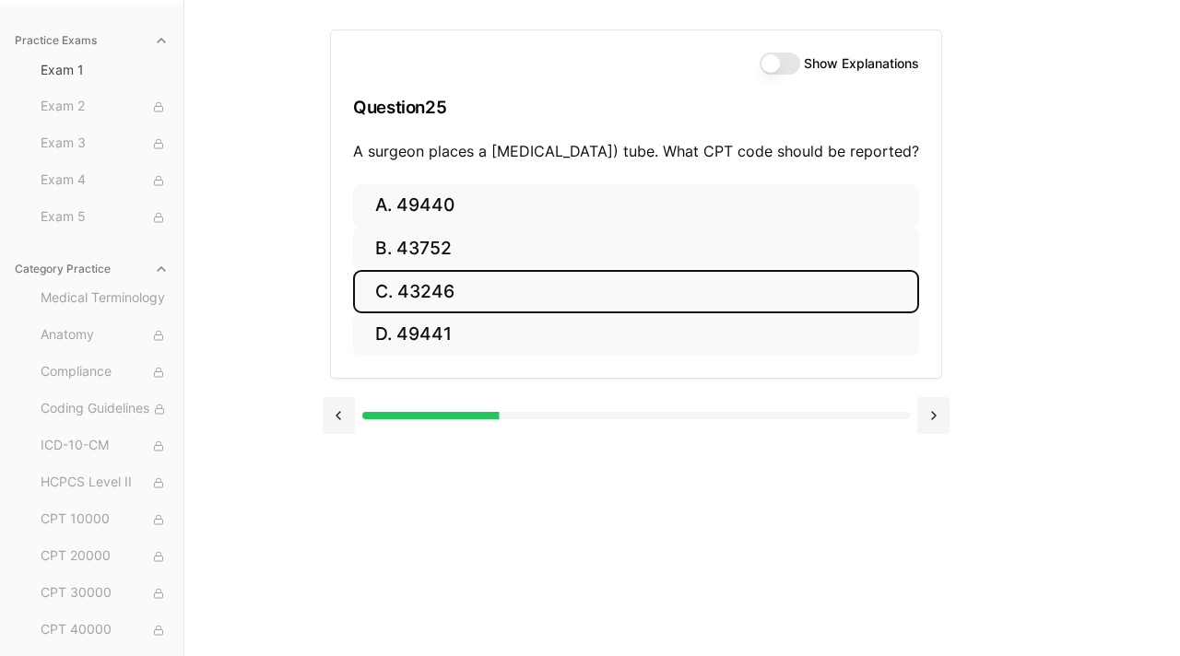
click at [863, 313] on button "C. 43246" at bounding box center [636, 291] width 566 height 43
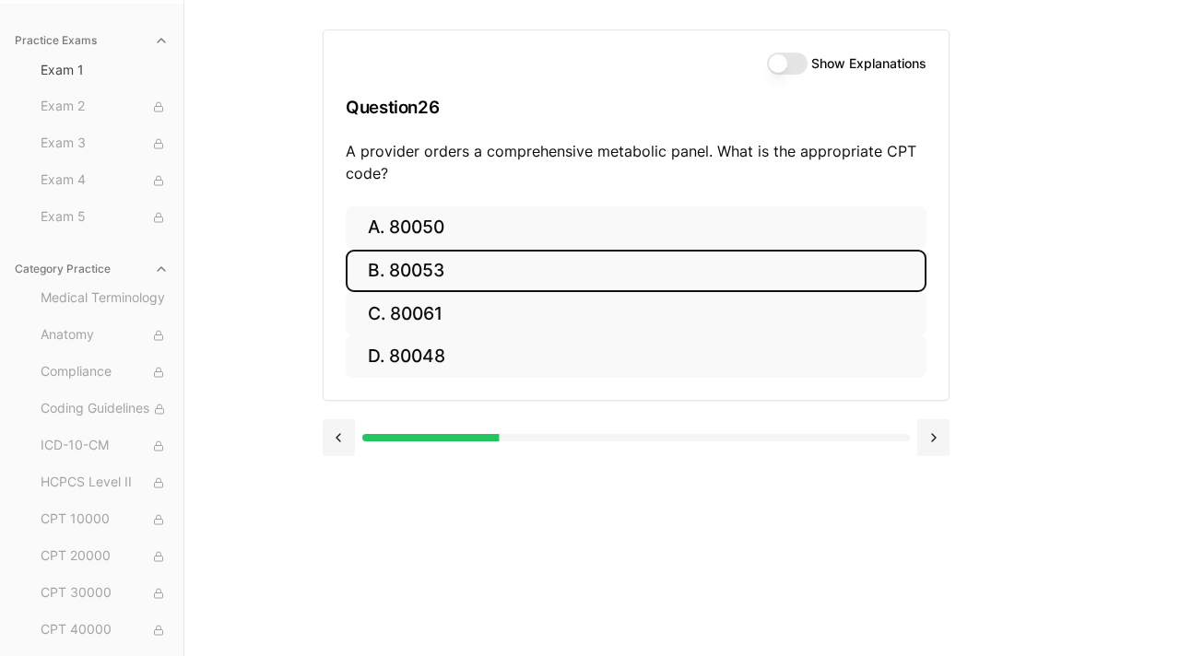
click at [570, 278] on button "B. 80053" at bounding box center [636, 271] width 581 height 43
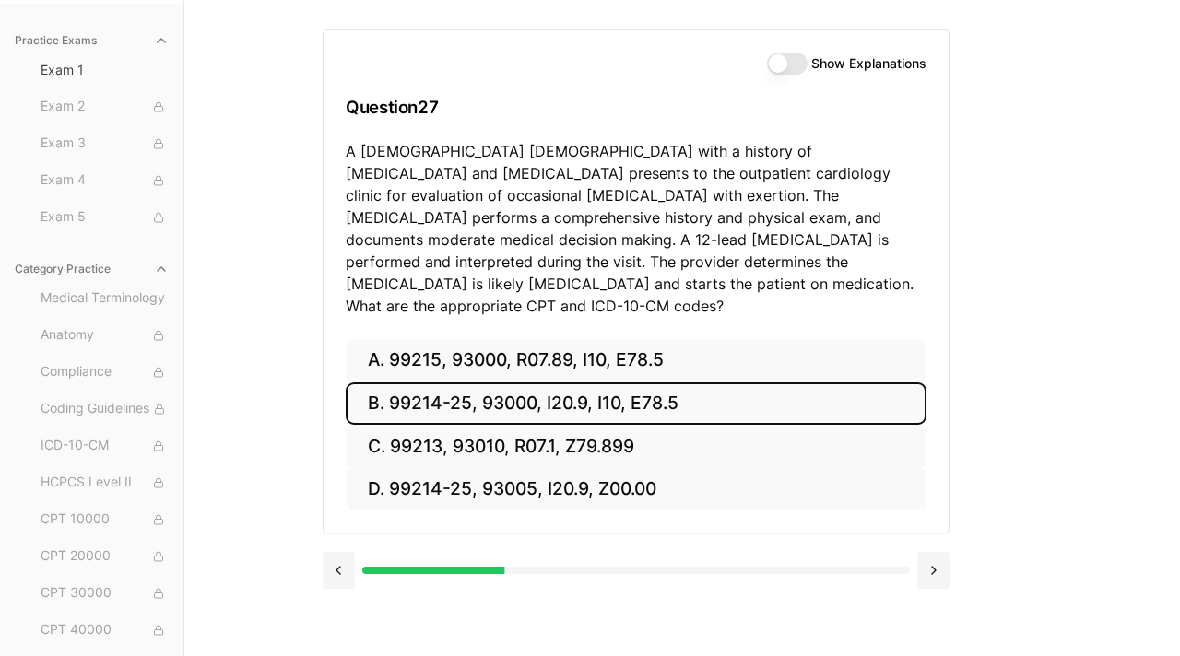
click at [402, 383] on button "B. 99214-25, 93000, I20.9, I10, E78.5" at bounding box center [636, 404] width 581 height 43
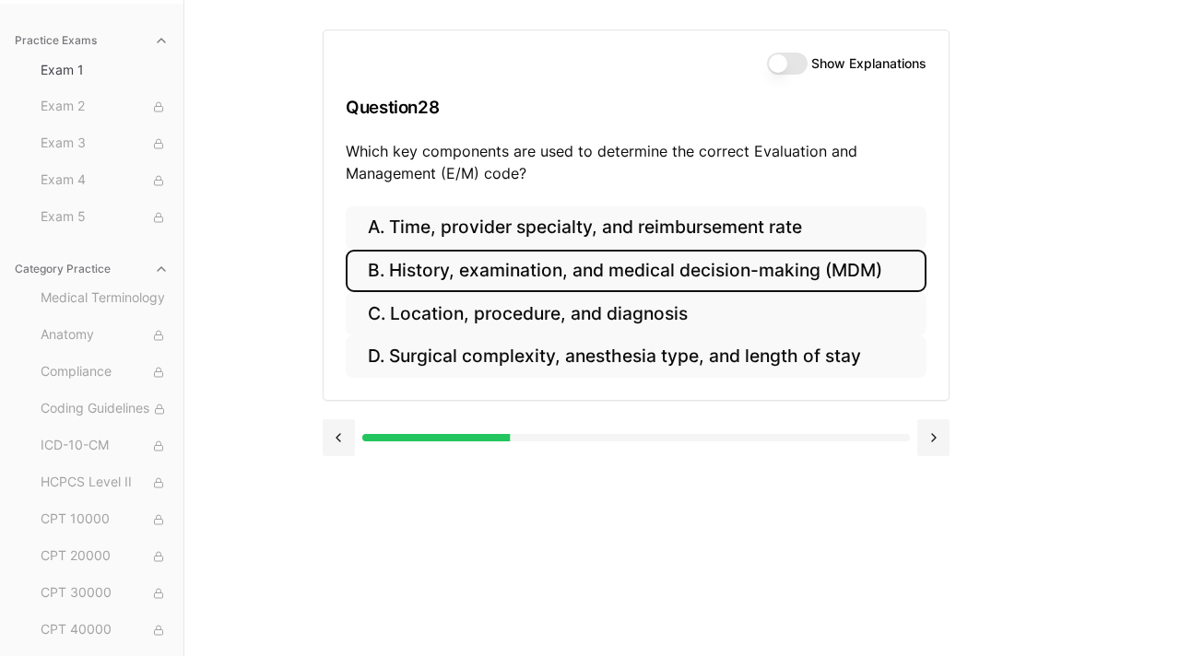
click at [448, 280] on button "B. History, examination, and medical decision-making (MDM)" at bounding box center [636, 271] width 581 height 43
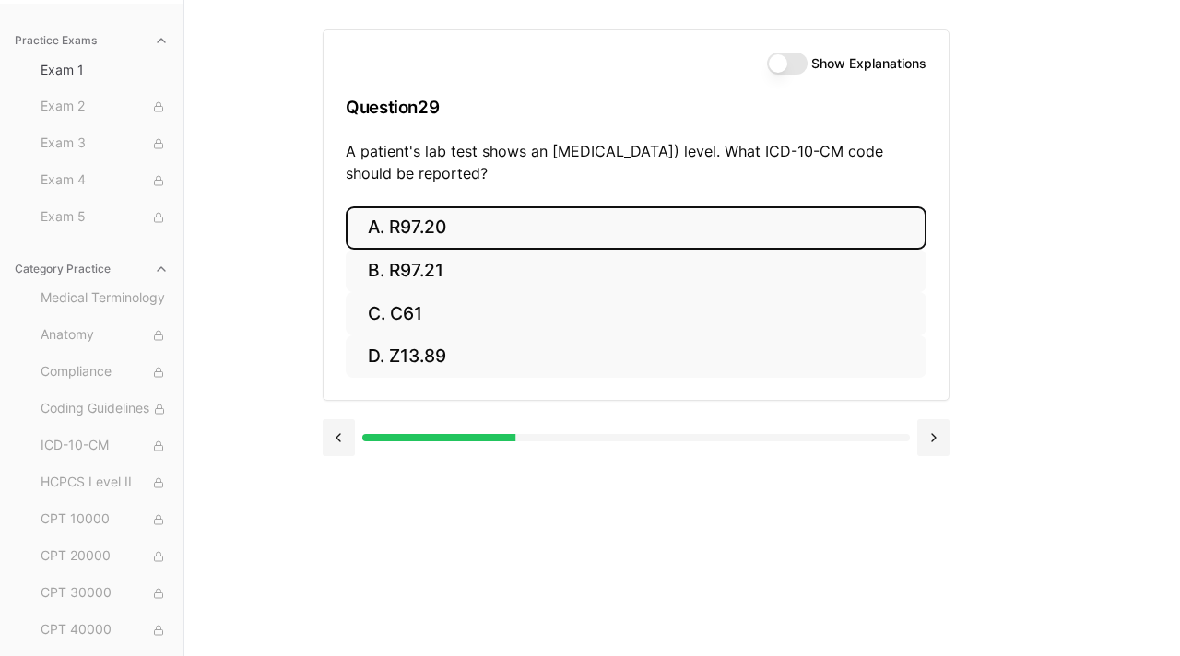
click at [446, 230] on button "A. R97.20" at bounding box center [636, 227] width 581 height 43
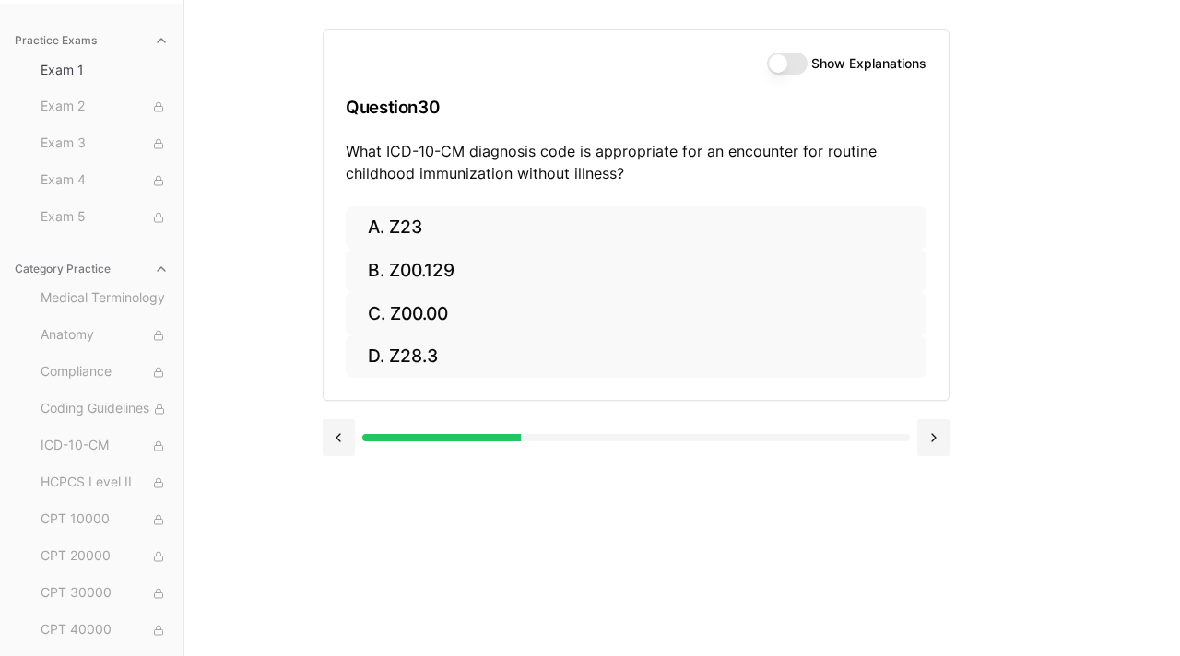
click at [790, 62] on button "Show Explanations" at bounding box center [787, 64] width 41 height 22
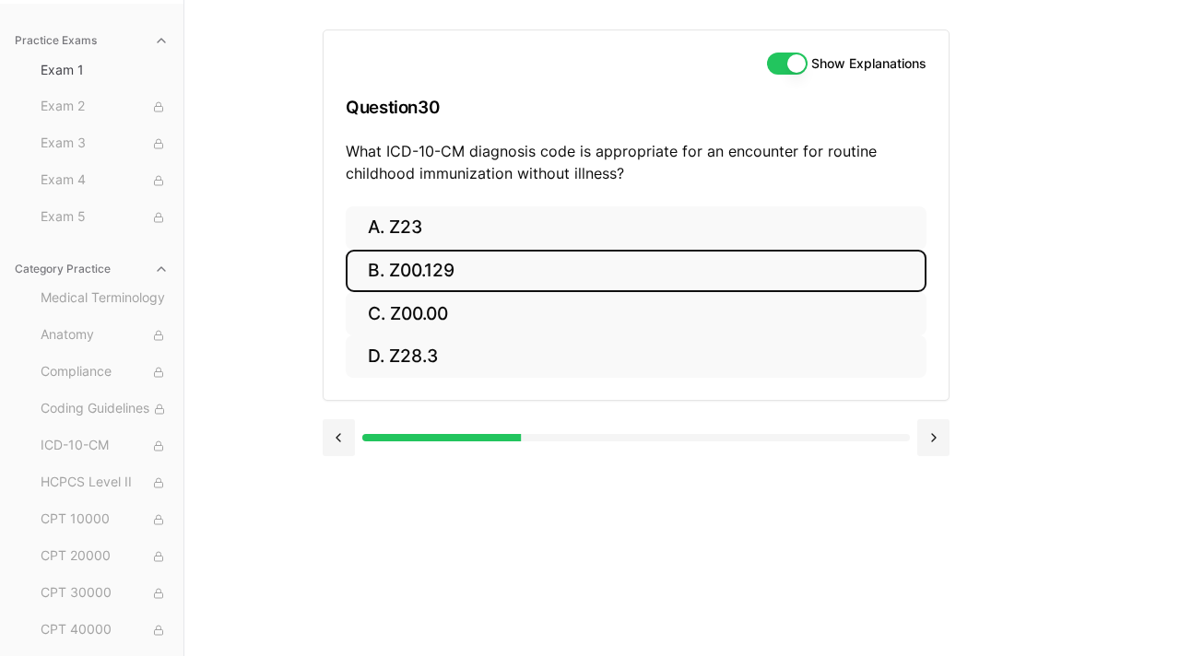
click at [444, 275] on button "B. Z00.129" at bounding box center [636, 271] width 581 height 43
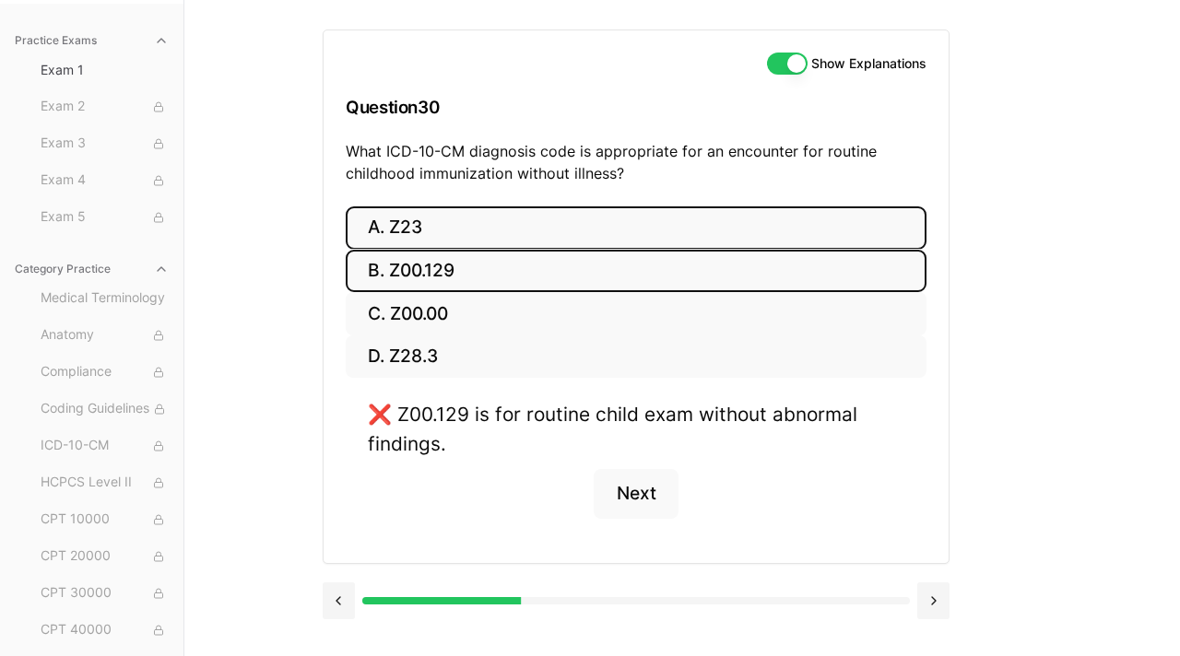
click at [430, 238] on button "A. Z23" at bounding box center [636, 227] width 581 height 43
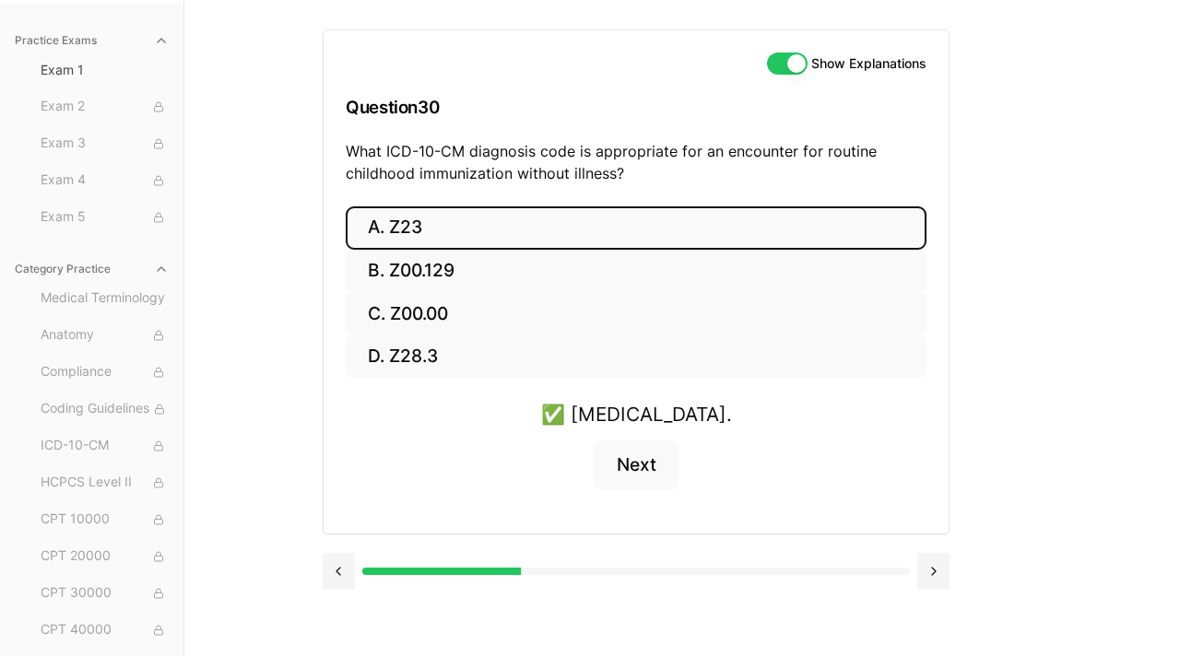
click at [785, 57] on button "Show Explanations" at bounding box center [787, 64] width 41 height 22
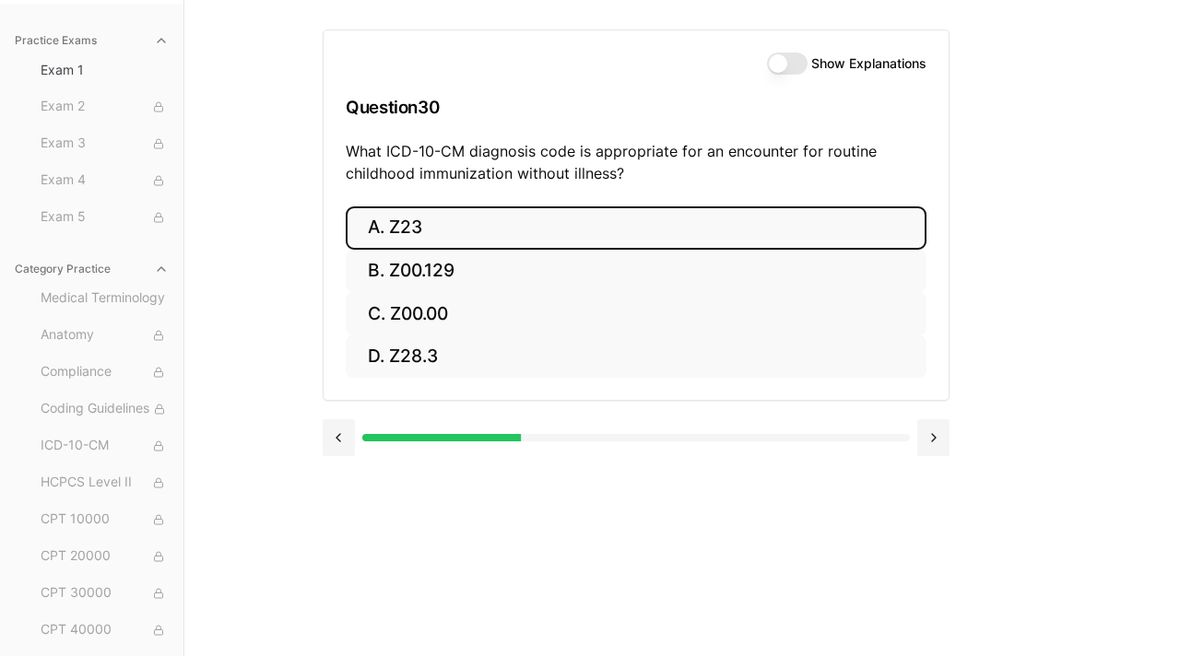
click at [604, 238] on button "A. Z23" at bounding box center [636, 227] width 581 height 43
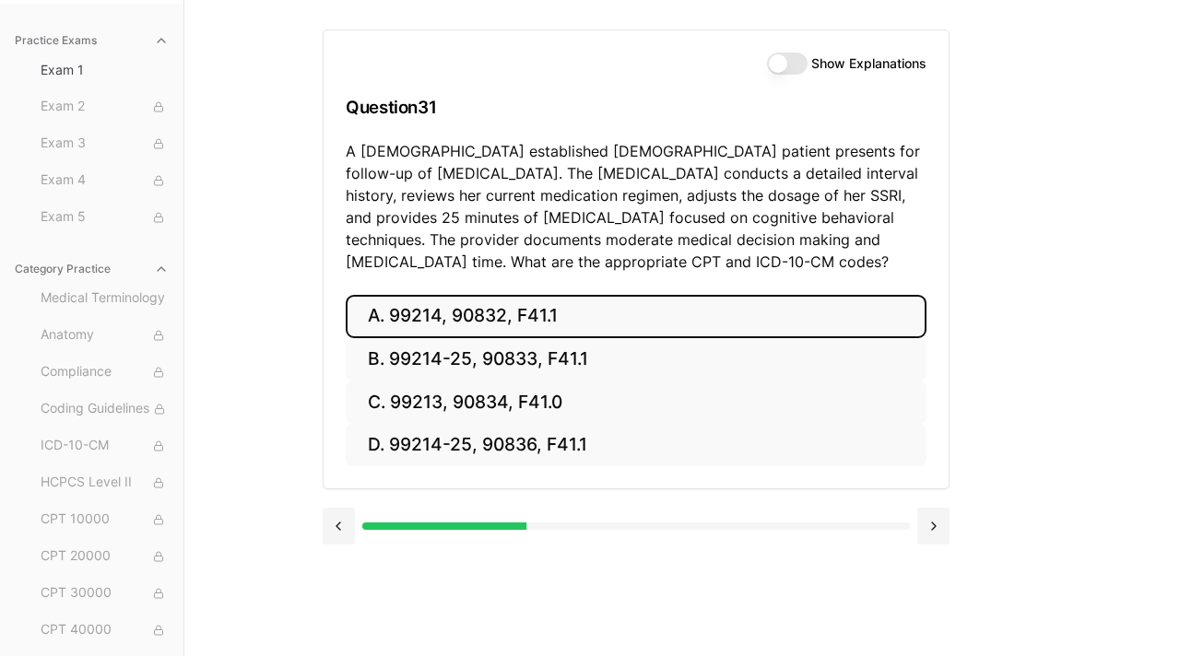
click at [548, 317] on button "A. 99214, 90832, F41.1" at bounding box center [636, 316] width 581 height 43
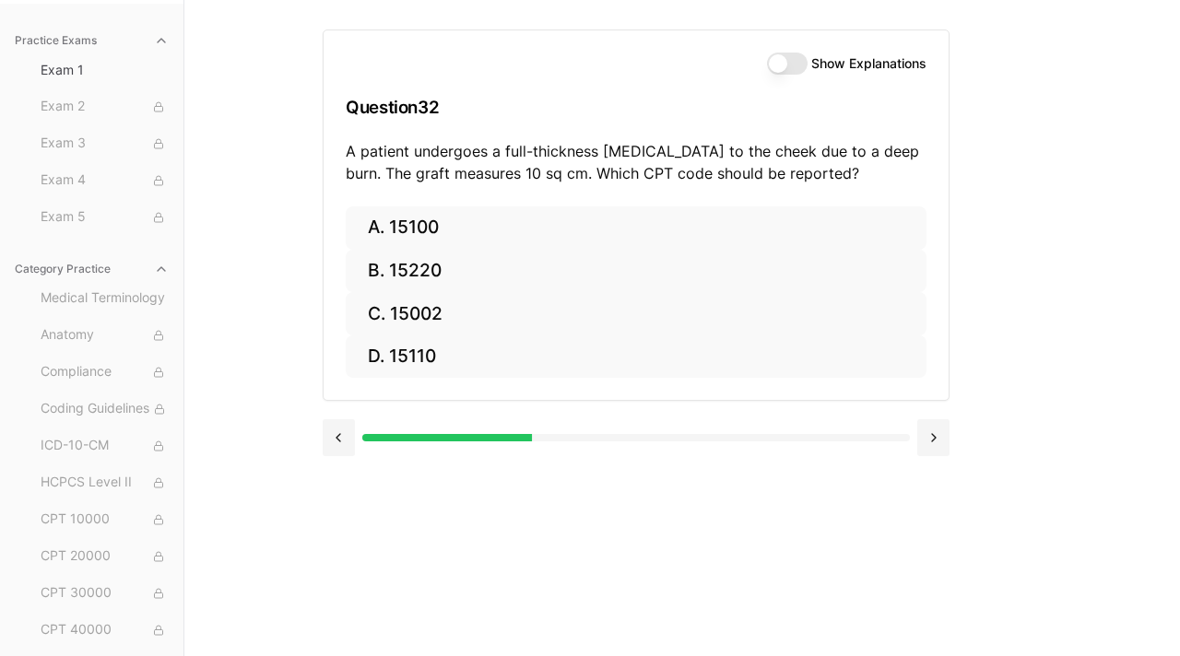
click at [795, 70] on button "Show Explanations" at bounding box center [787, 64] width 41 height 22
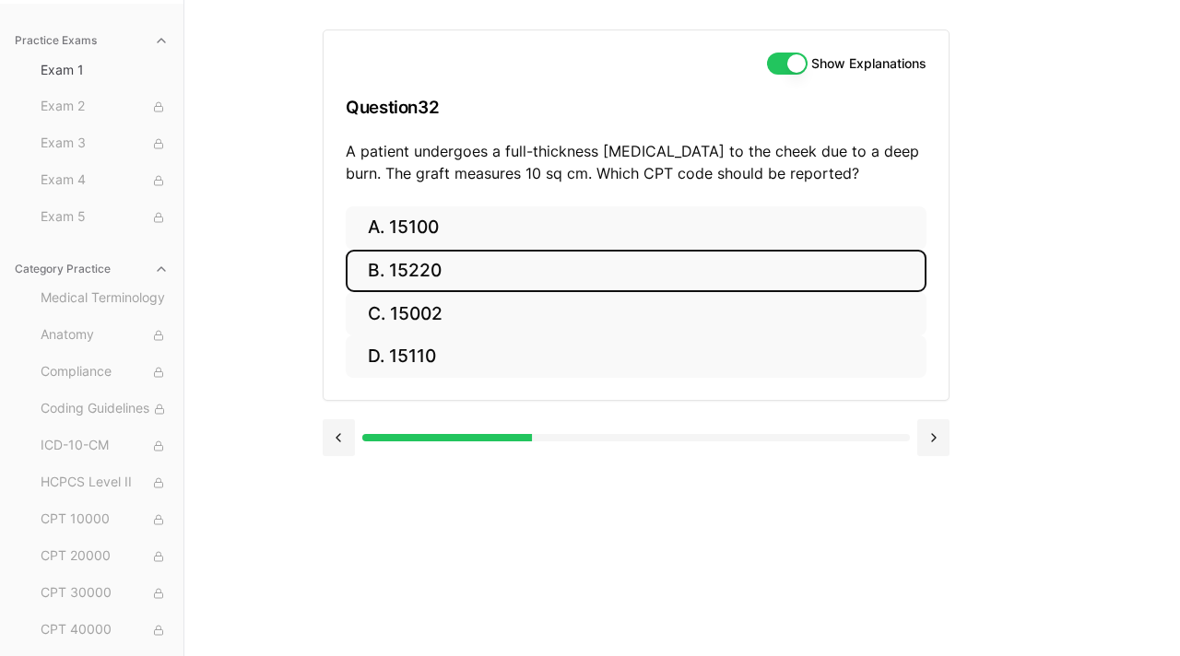
click at [545, 267] on button "B. 15220" at bounding box center [636, 271] width 581 height 43
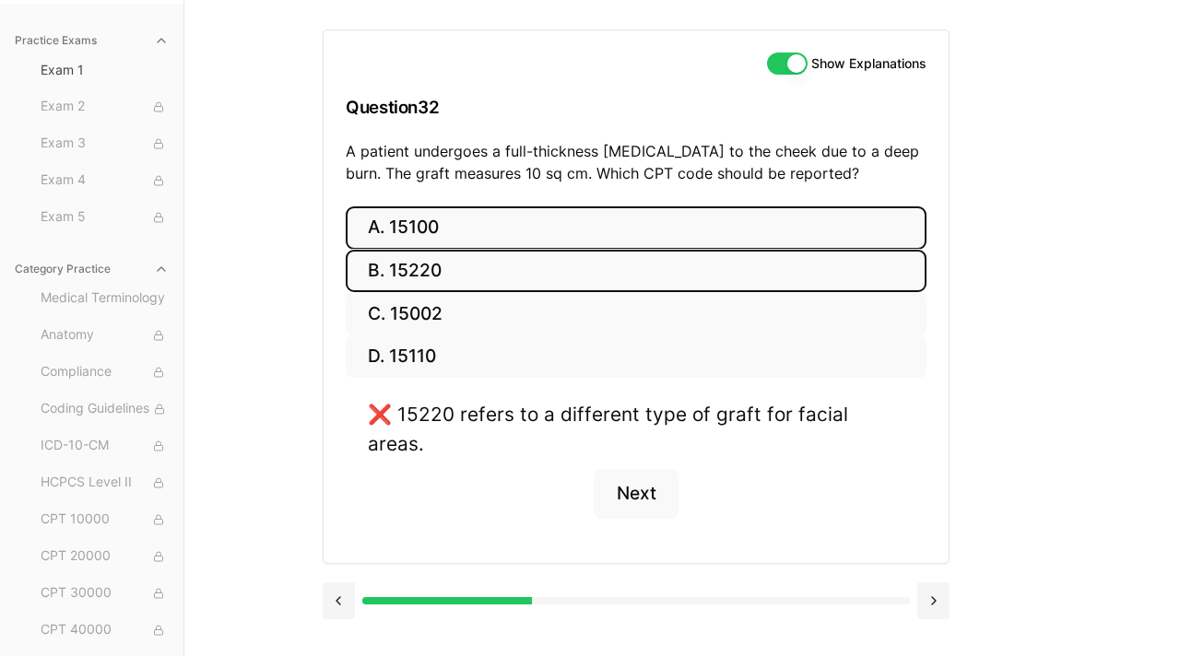
click at [528, 242] on button "A. 15100" at bounding box center [636, 227] width 581 height 43
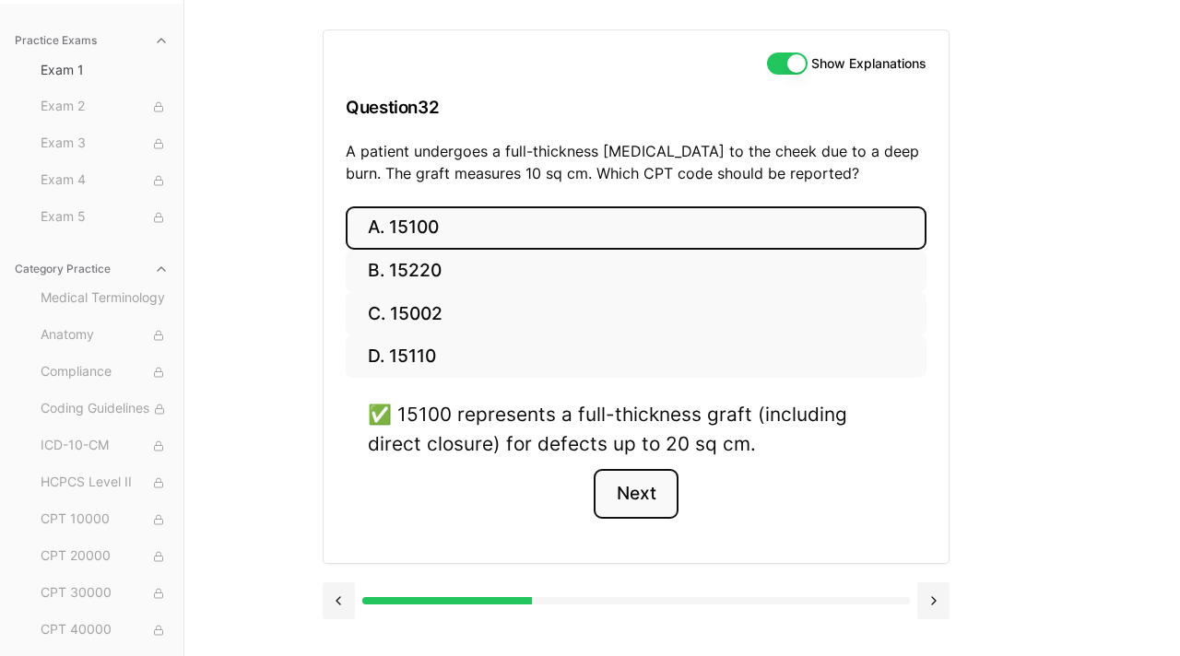
click at [645, 503] on button "Next" at bounding box center [636, 494] width 84 height 50
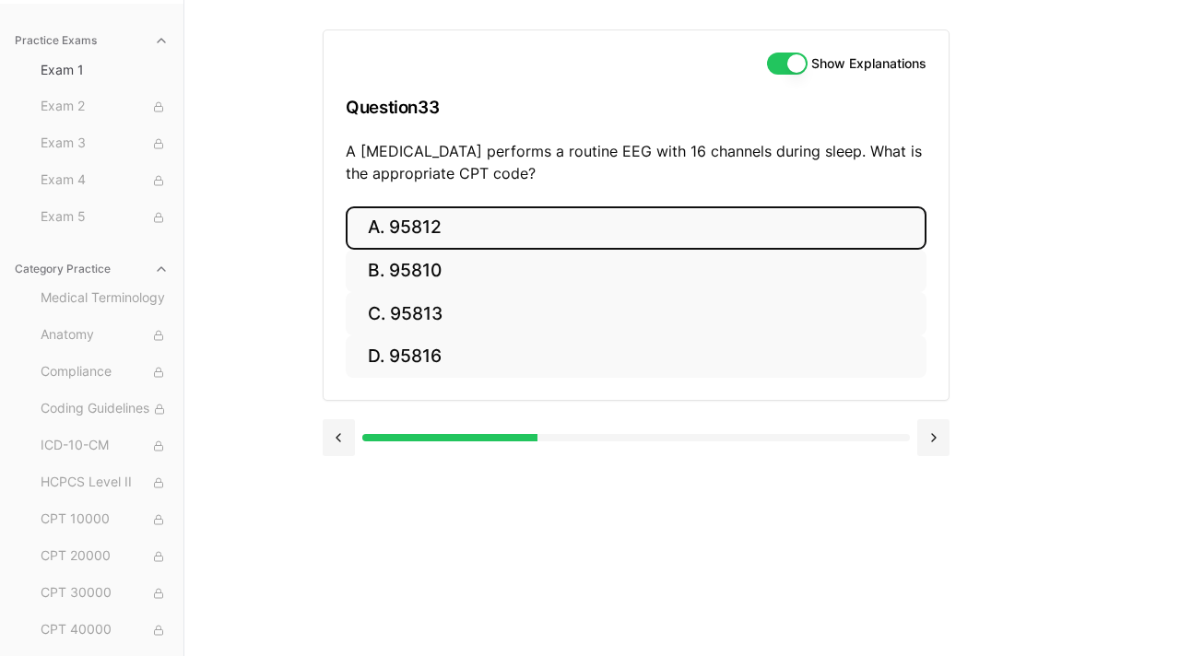
click at [445, 228] on button "A. 95812" at bounding box center [636, 227] width 581 height 43
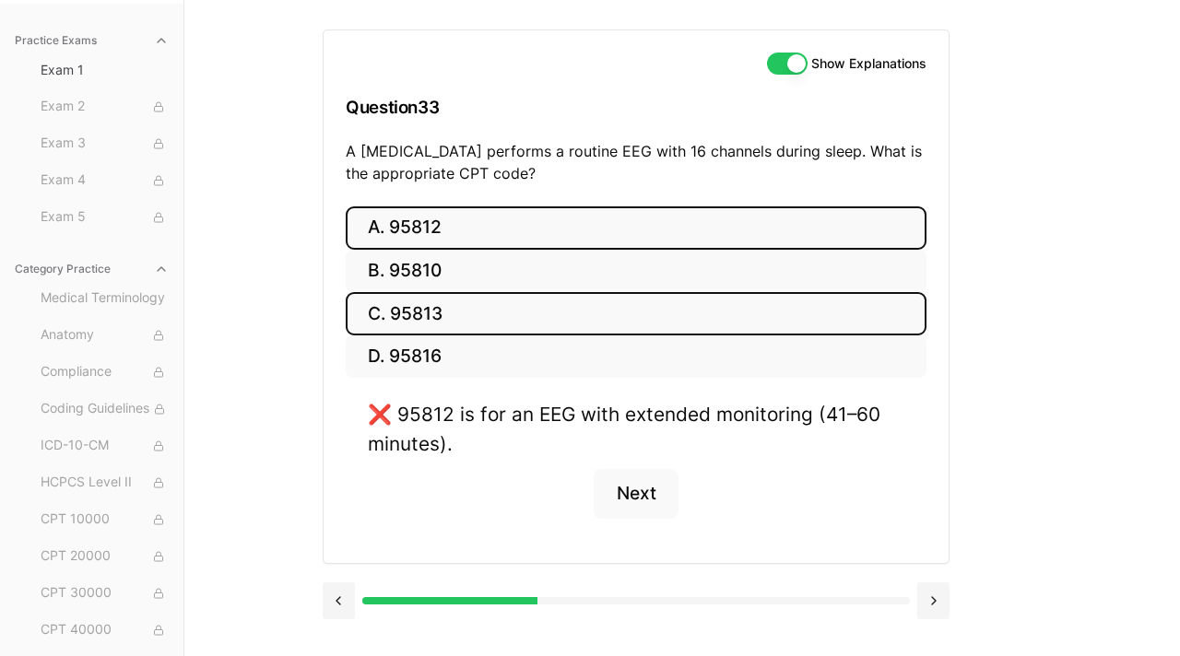
click at [475, 315] on button "C. 95813" at bounding box center [636, 313] width 581 height 43
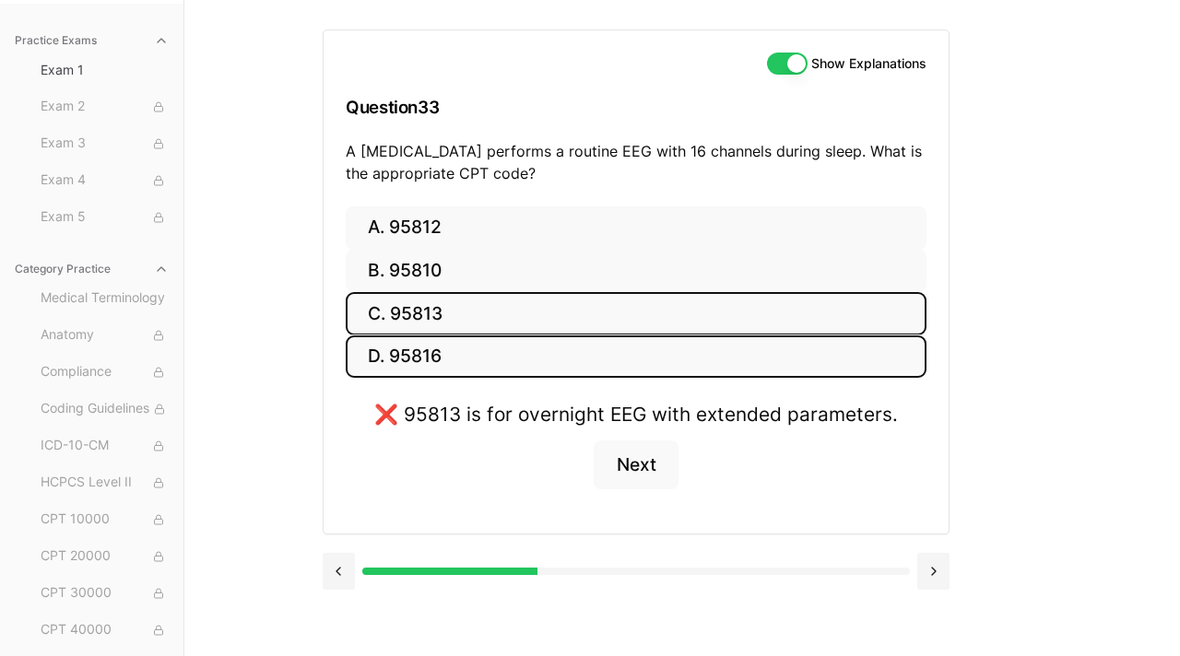
click at [484, 352] on button "D. 95816" at bounding box center [636, 357] width 581 height 43
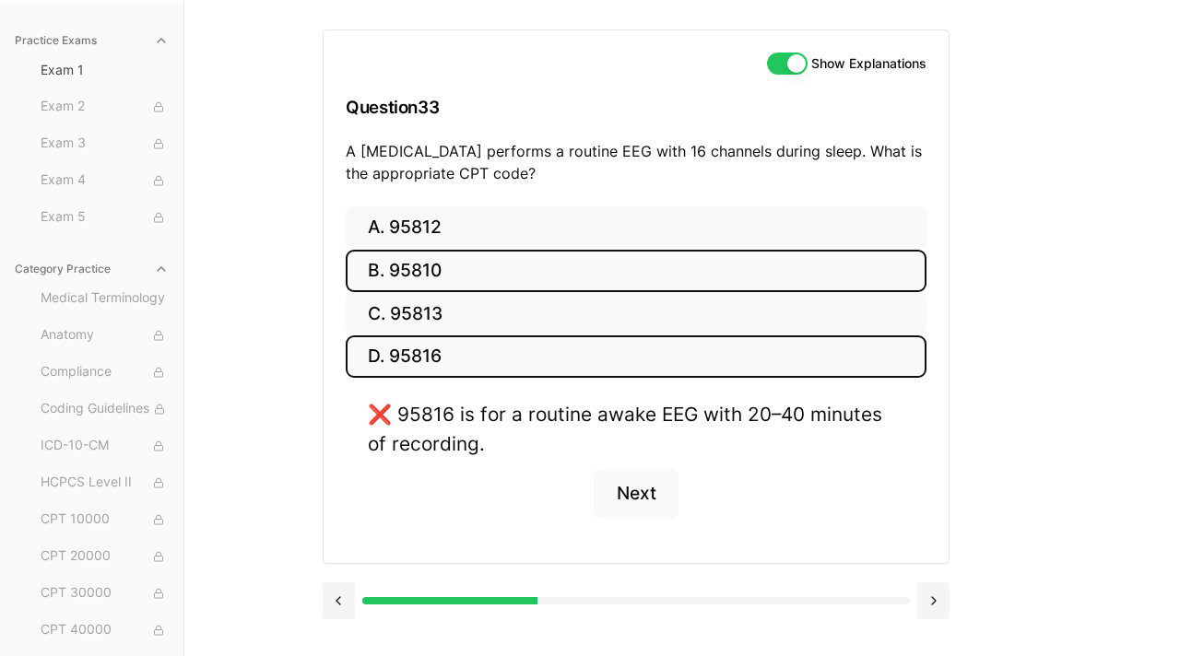
click at [460, 270] on button "B. 95810" at bounding box center [636, 271] width 581 height 43
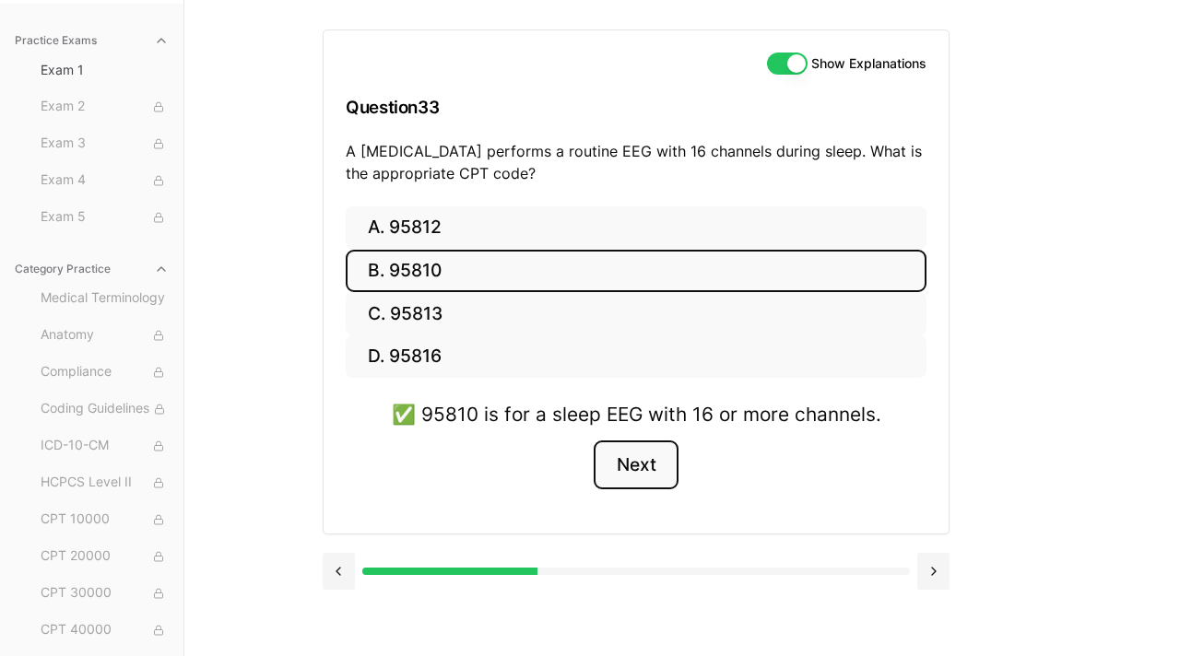
click at [650, 443] on button "Next" at bounding box center [636, 466] width 84 height 50
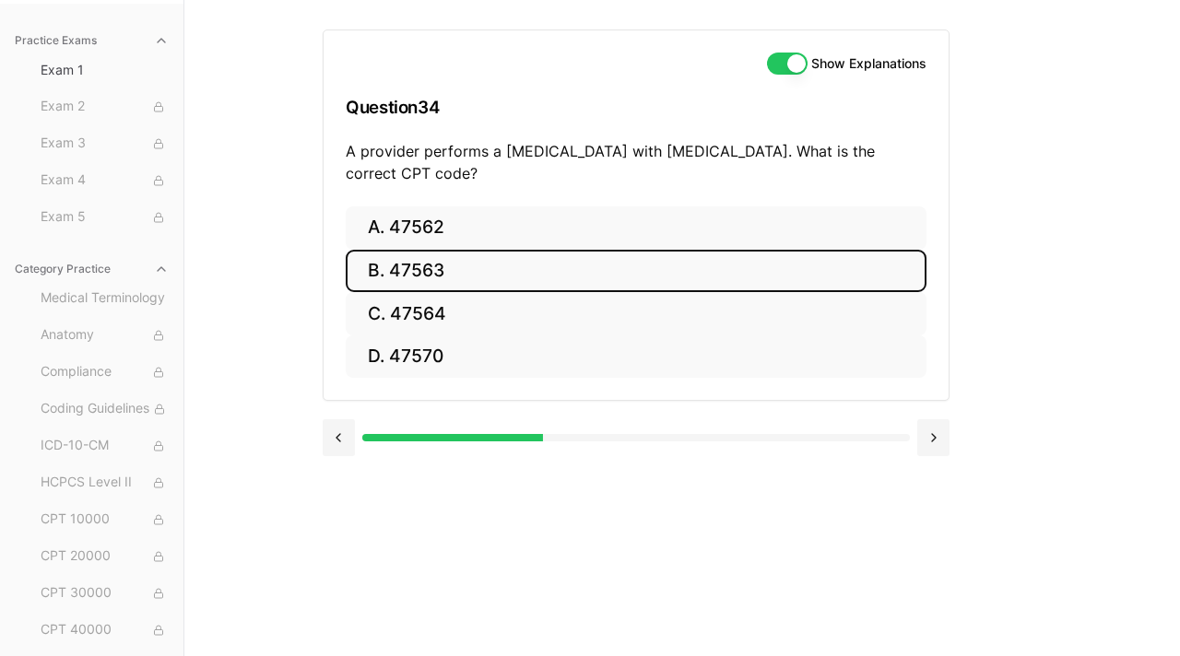
click at [488, 265] on button "B. 47563" at bounding box center [636, 271] width 581 height 43
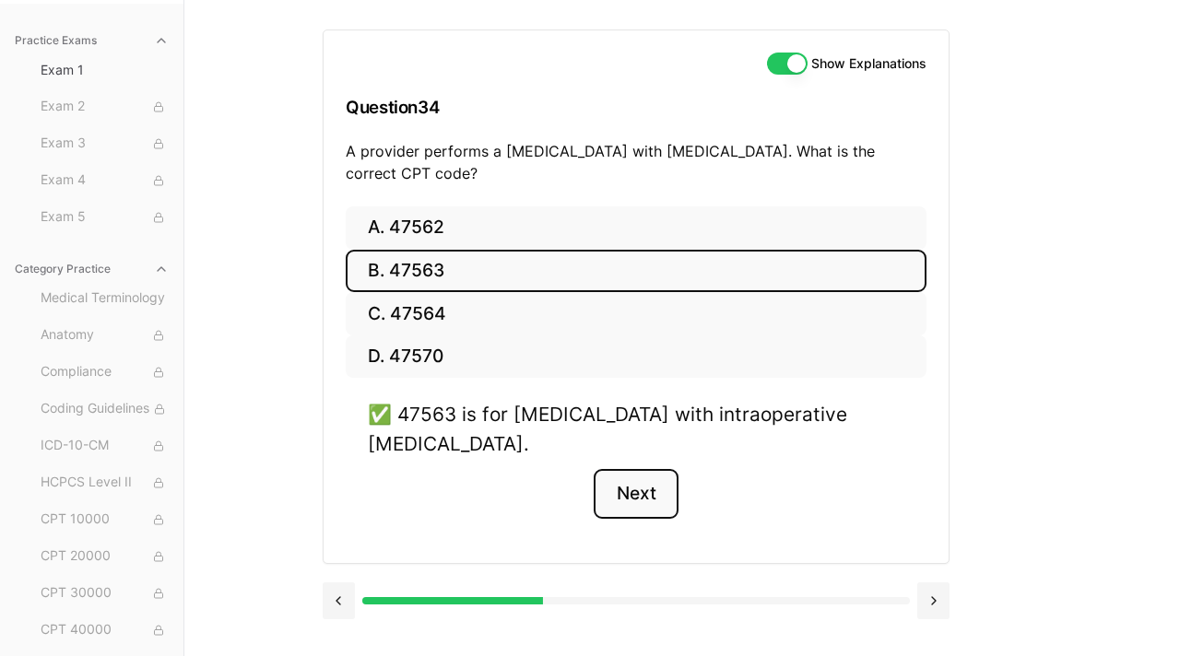
click at [629, 486] on button "Next" at bounding box center [636, 494] width 84 height 50
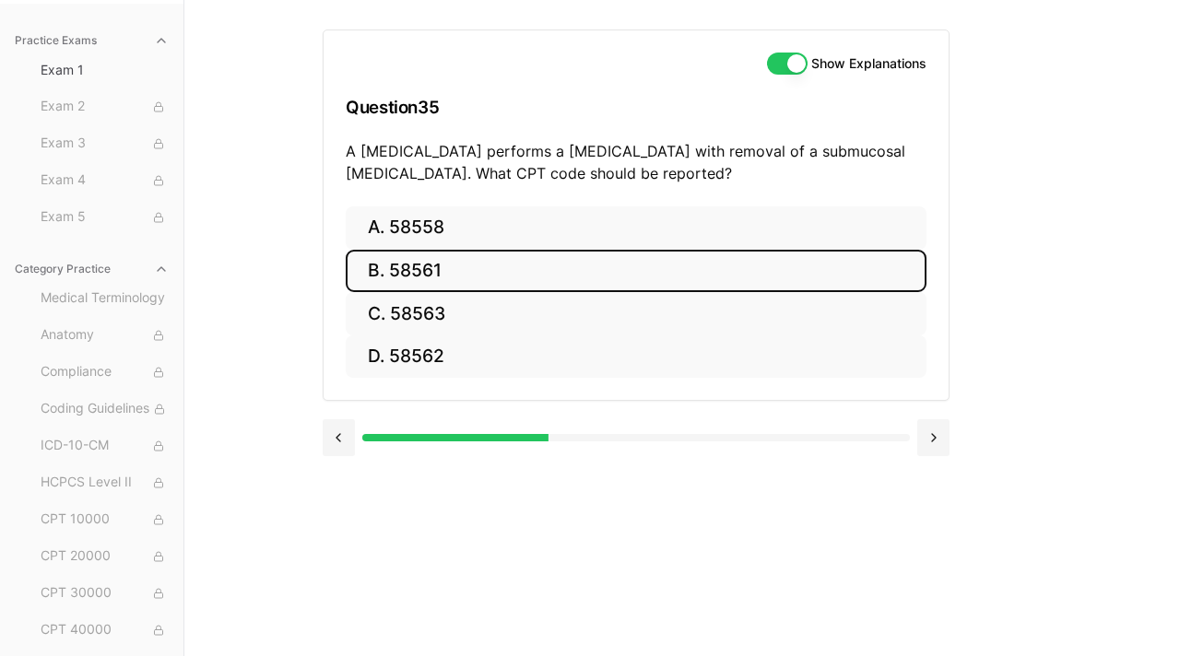
click at [420, 282] on button "B. 58561" at bounding box center [636, 271] width 581 height 43
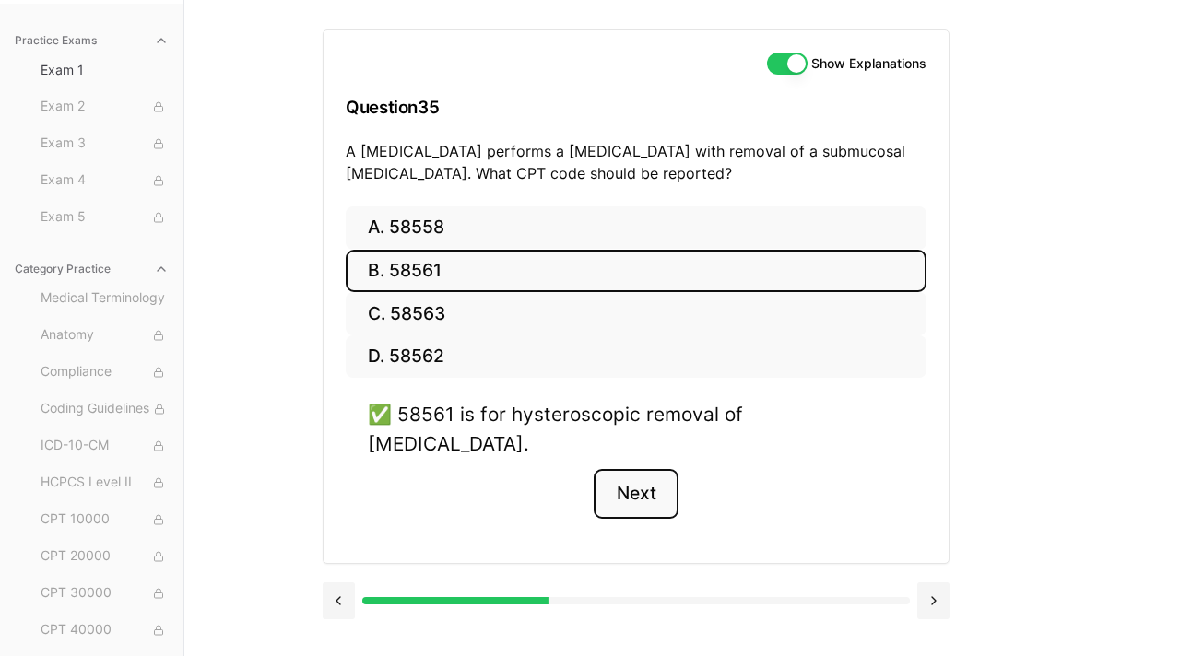
click at [637, 469] on button "Next" at bounding box center [636, 494] width 84 height 50
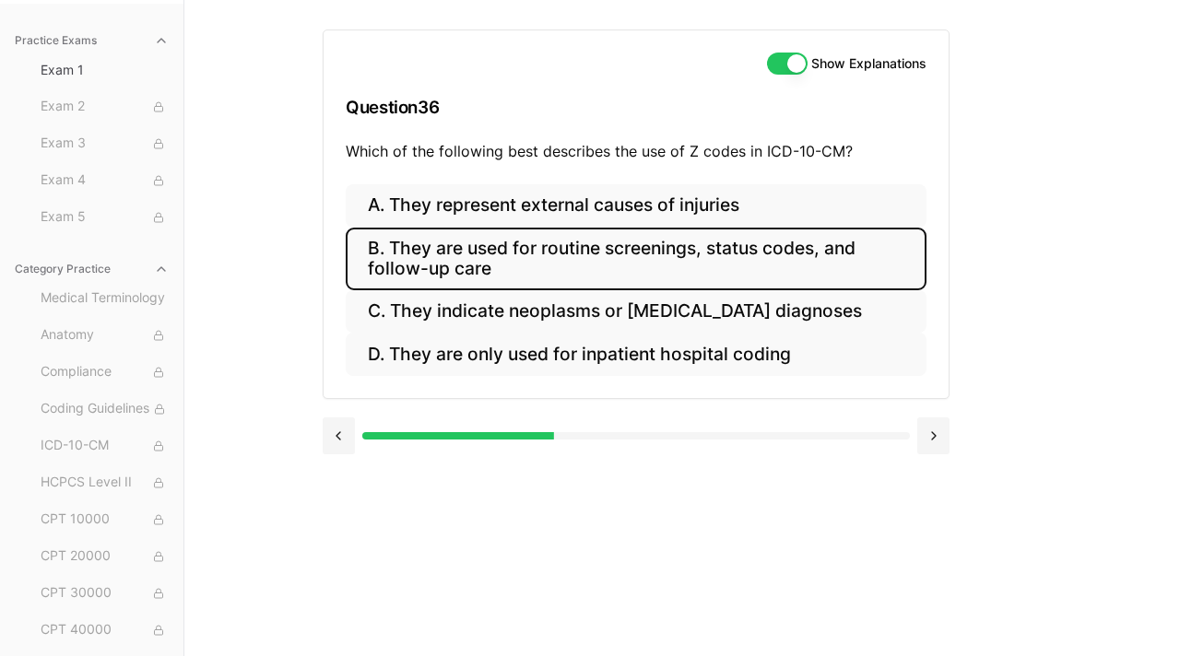
click at [567, 255] on button "B. They are used for routine screenings, status codes, and follow-up care" at bounding box center [636, 259] width 581 height 63
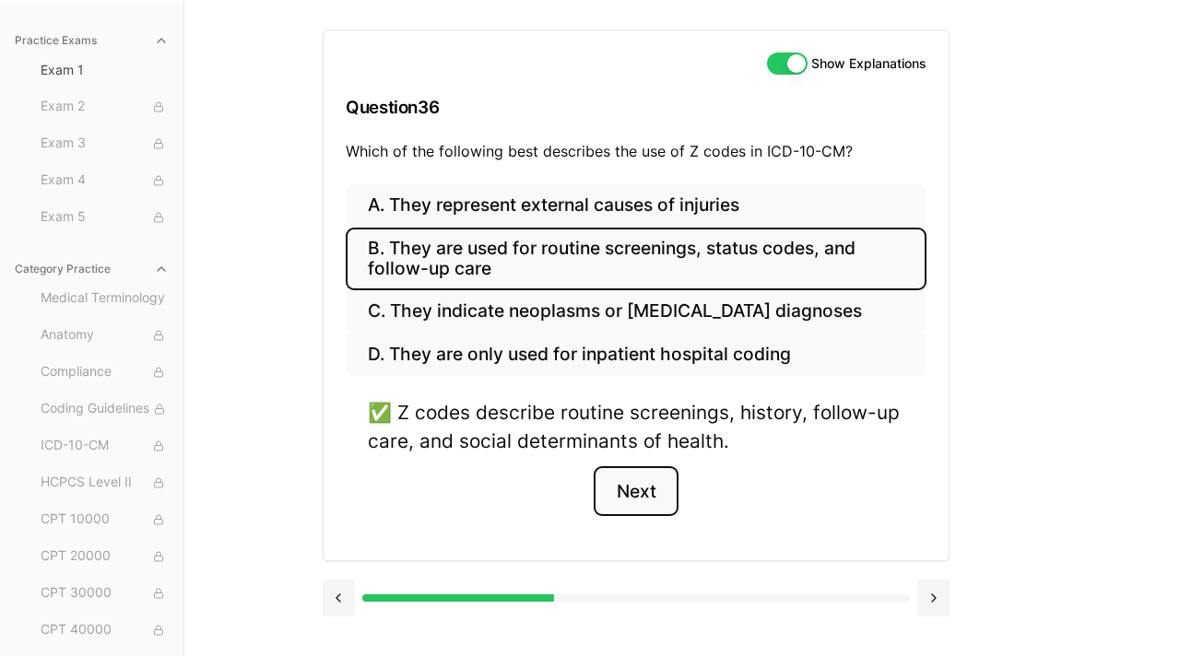
click at [643, 489] on button "Next" at bounding box center [636, 491] width 84 height 50
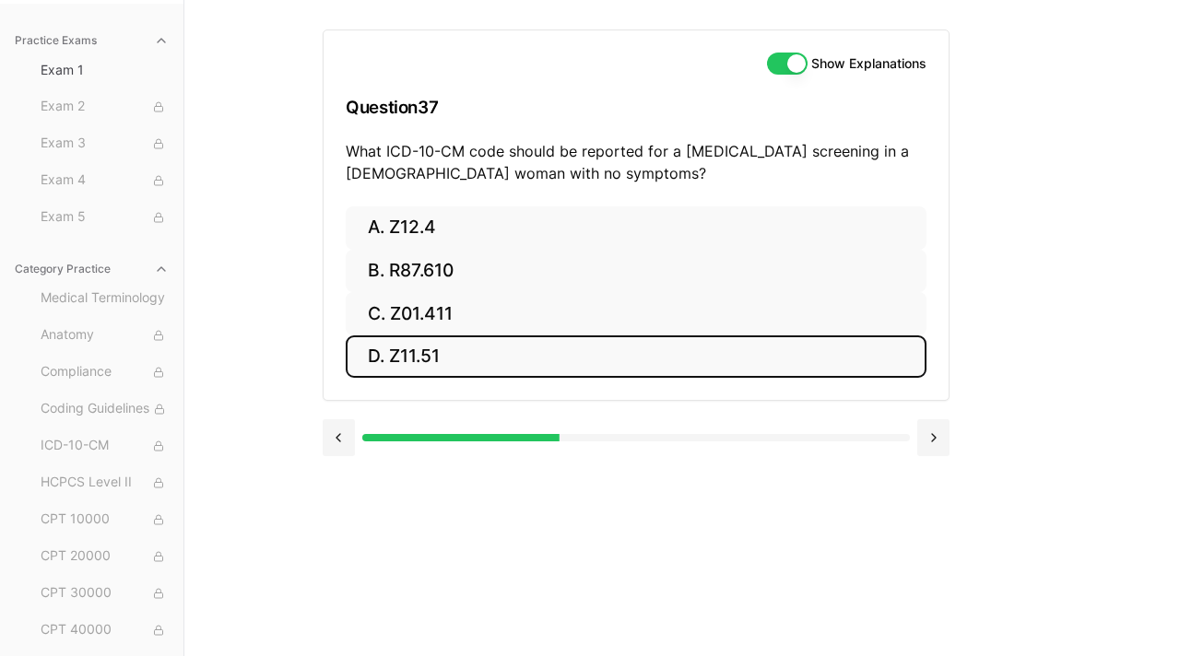
click at [434, 360] on button "D. Z11.51" at bounding box center [636, 357] width 581 height 43
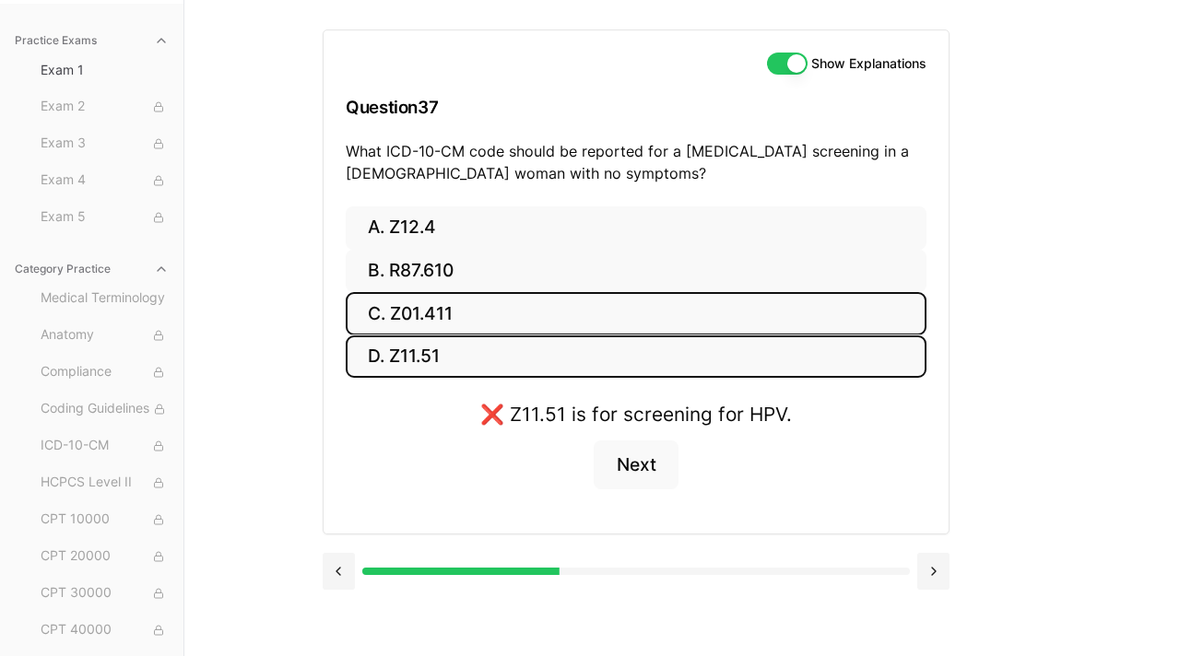
click at [436, 313] on button "C. Z01.411" at bounding box center [636, 313] width 581 height 43
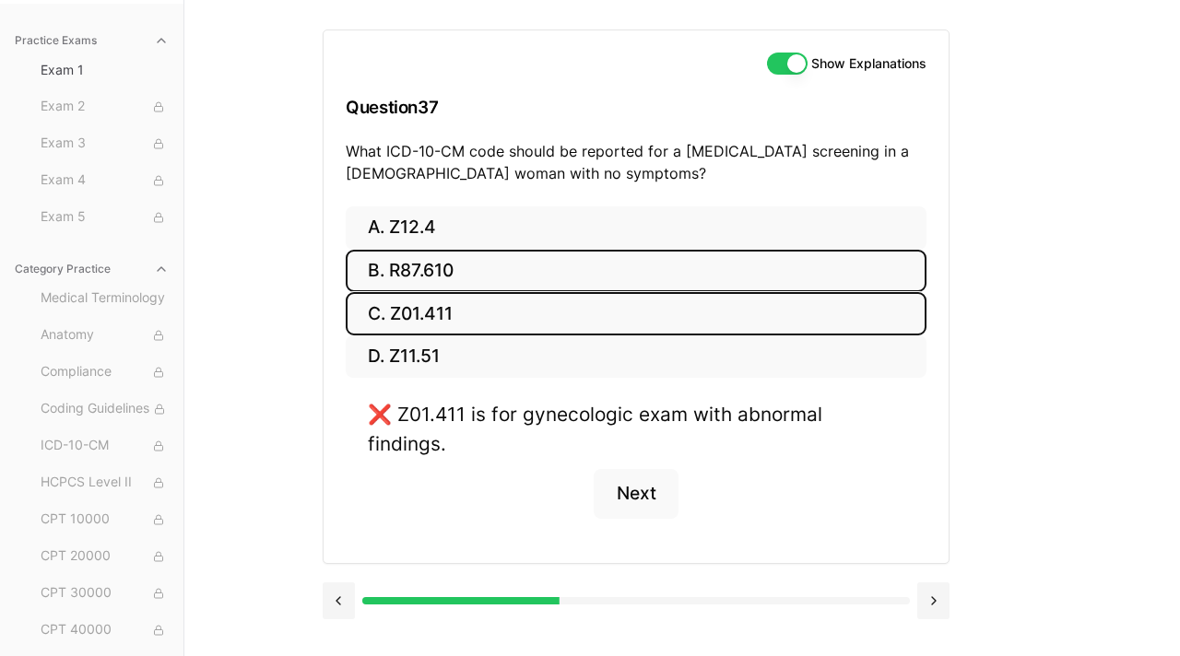
click at [439, 281] on button "B. R87.610" at bounding box center [636, 271] width 581 height 43
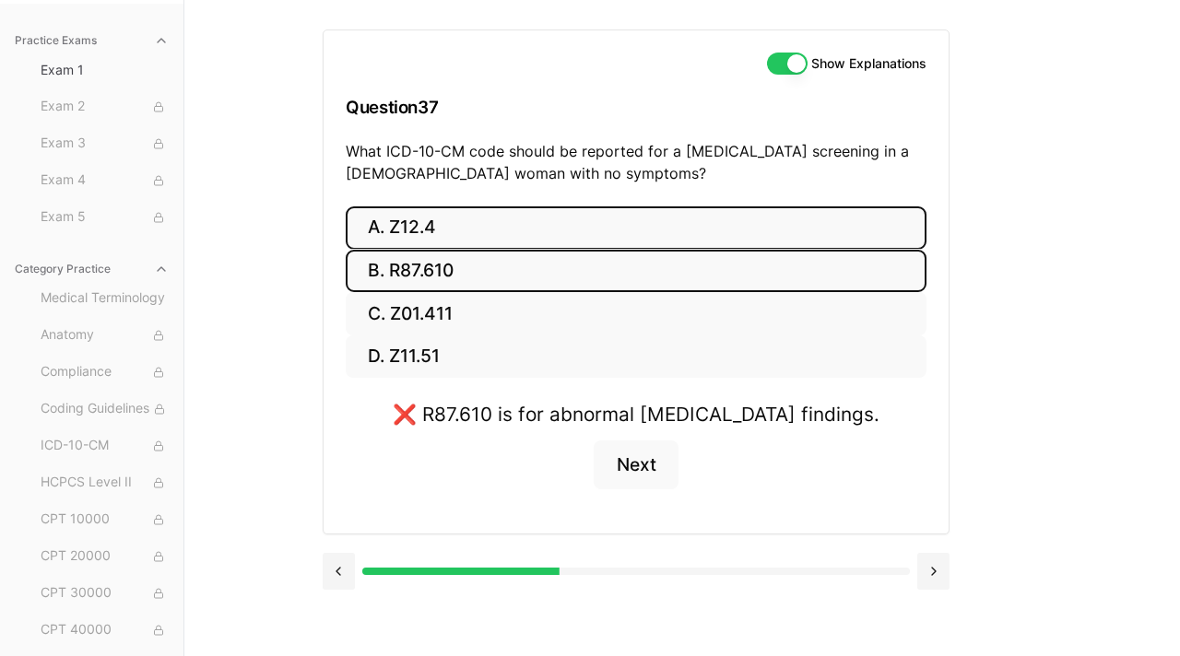
click at [436, 222] on button "A. Z12.4" at bounding box center [636, 227] width 581 height 43
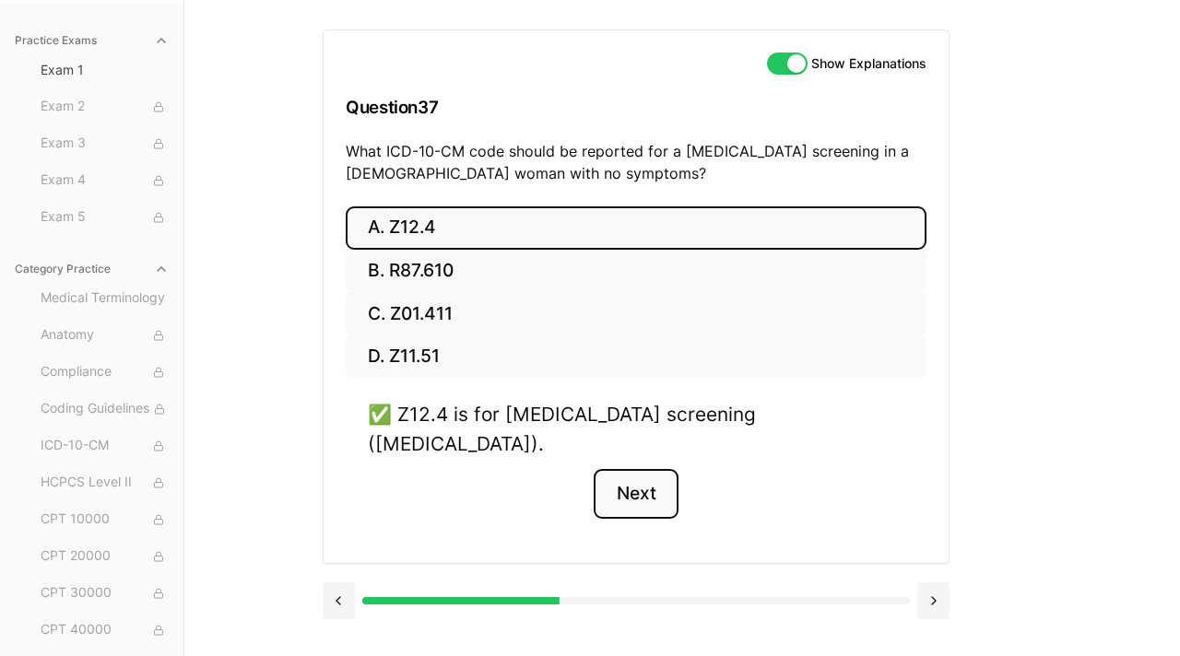
click at [634, 469] on button "Next" at bounding box center [636, 494] width 84 height 50
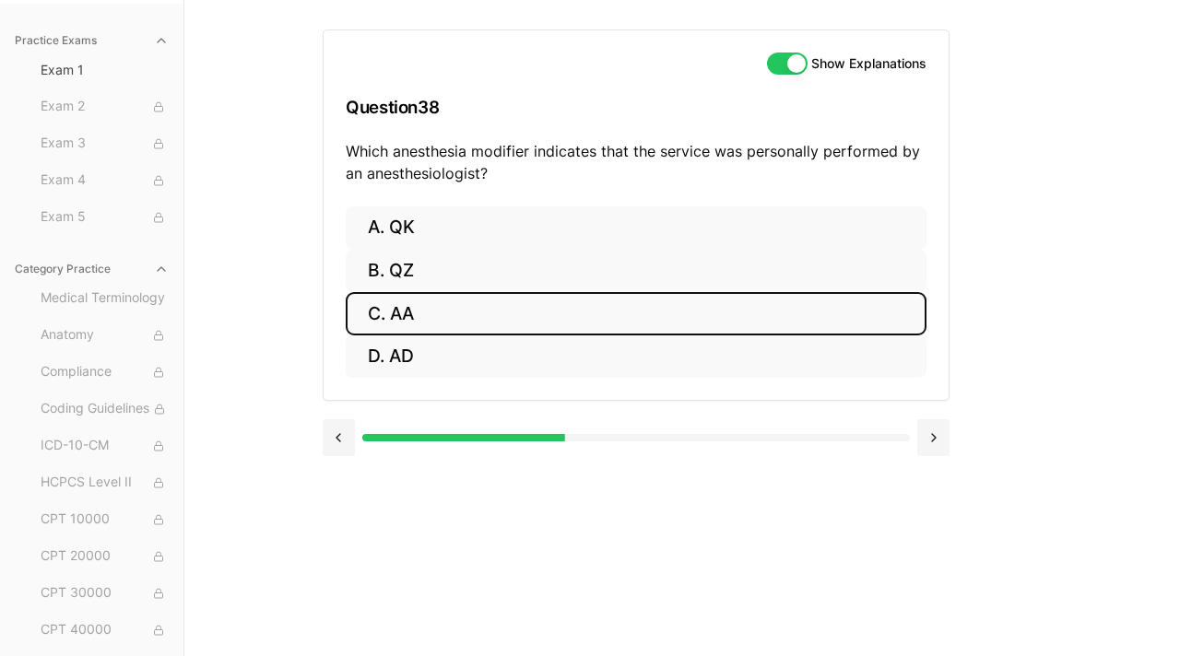
click at [468, 315] on button "C. AA" at bounding box center [636, 313] width 581 height 43
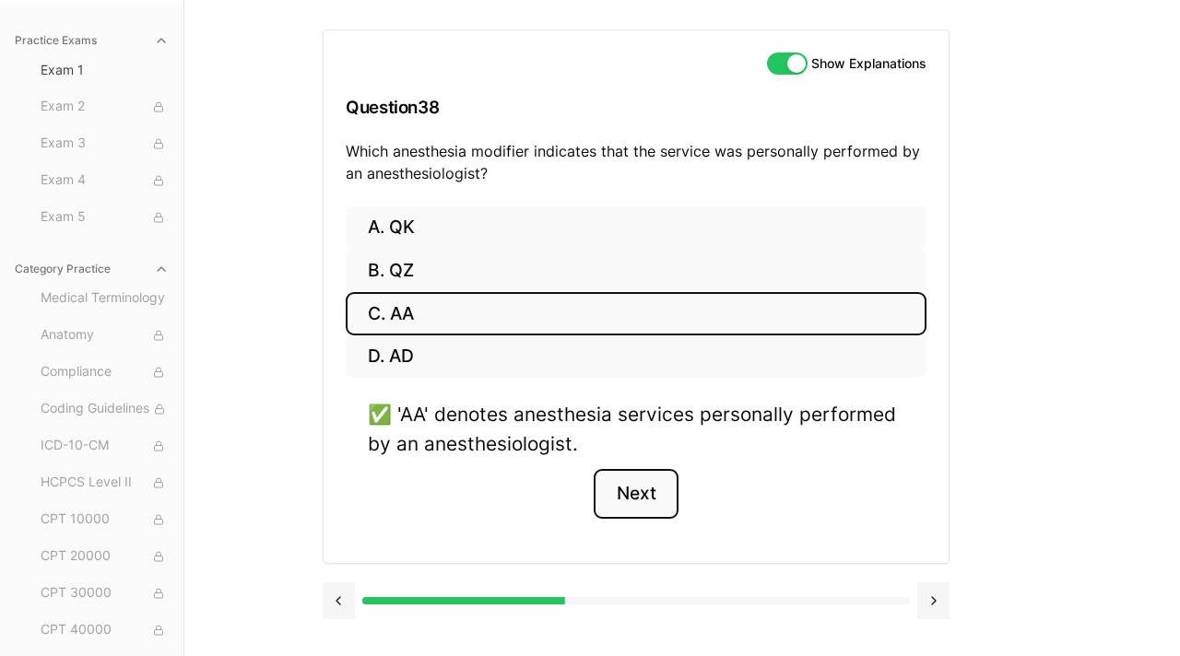
click at [655, 498] on button "Next" at bounding box center [636, 494] width 84 height 50
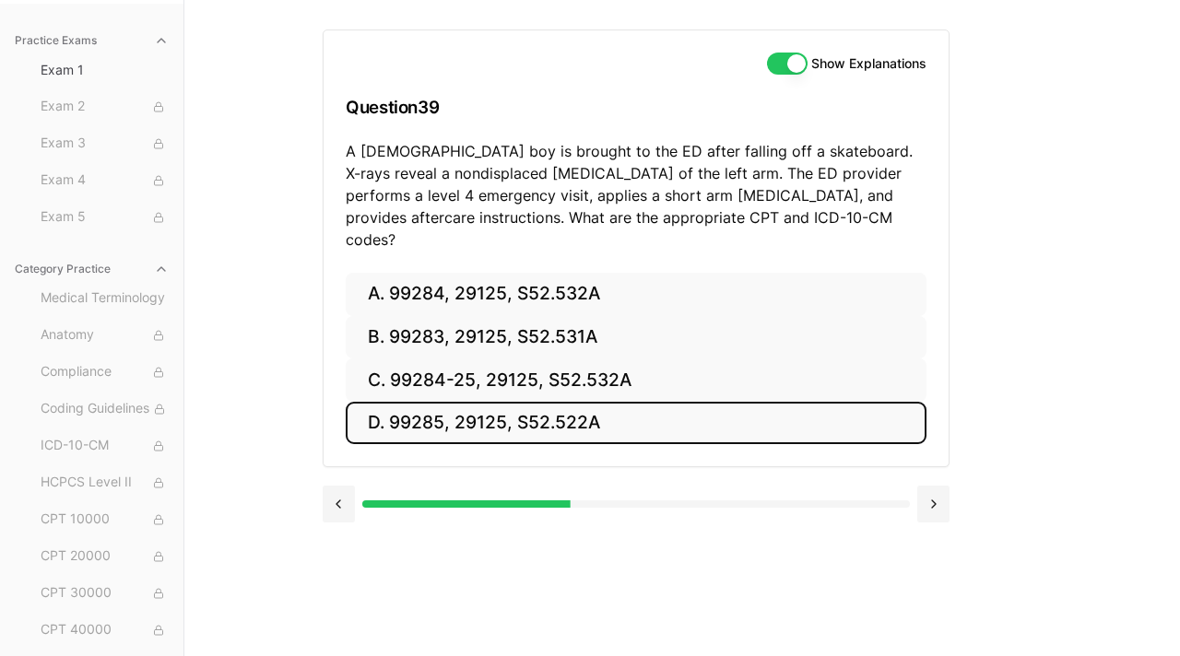
click at [640, 402] on button "D. 99285, 29125, S52.522A" at bounding box center [636, 423] width 581 height 43
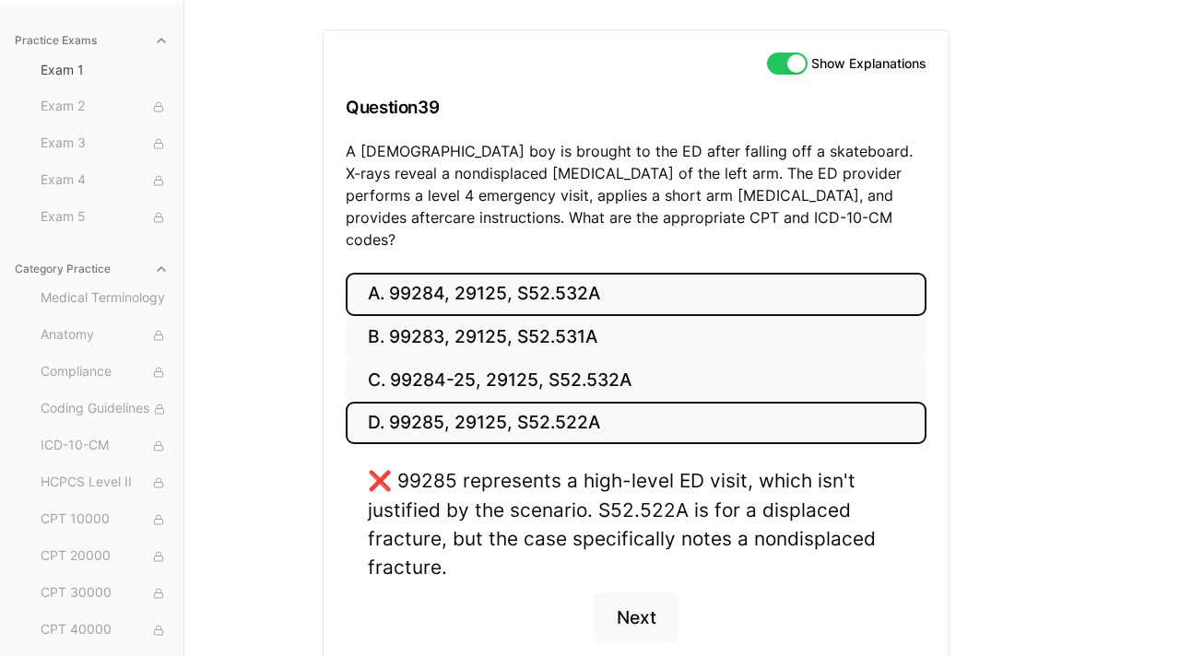
click at [640, 283] on button "A. 99284, 29125, S52.532A" at bounding box center [636, 294] width 581 height 43
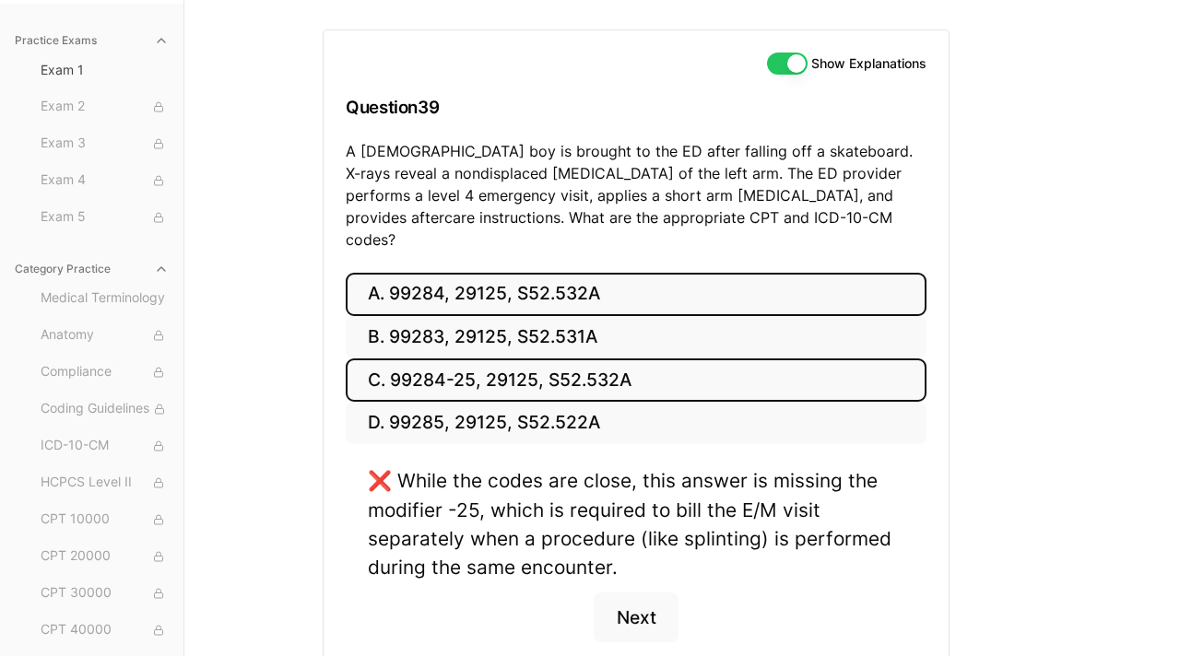
click at [630, 359] on button "C. 99284-25, 29125, S52.532A" at bounding box center [636, 380] width 581 height 43
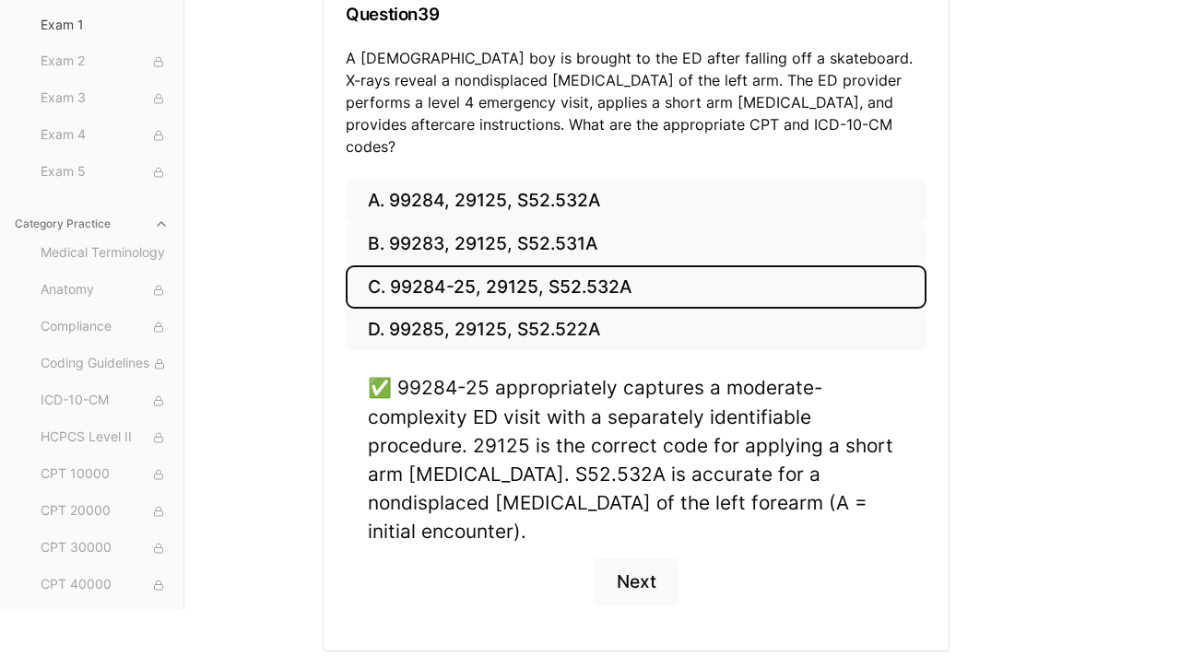
scroll to position [265, 0]
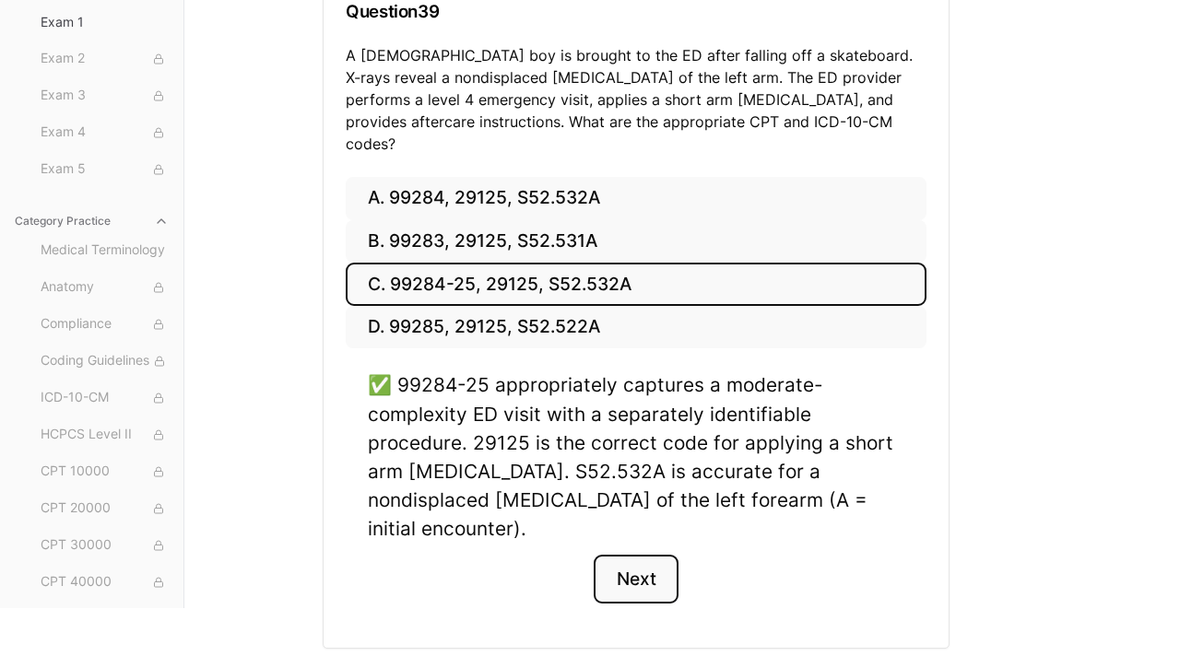
click at [651, 555] on button "Next" at bounding box center [636, 580] width 84 height 50
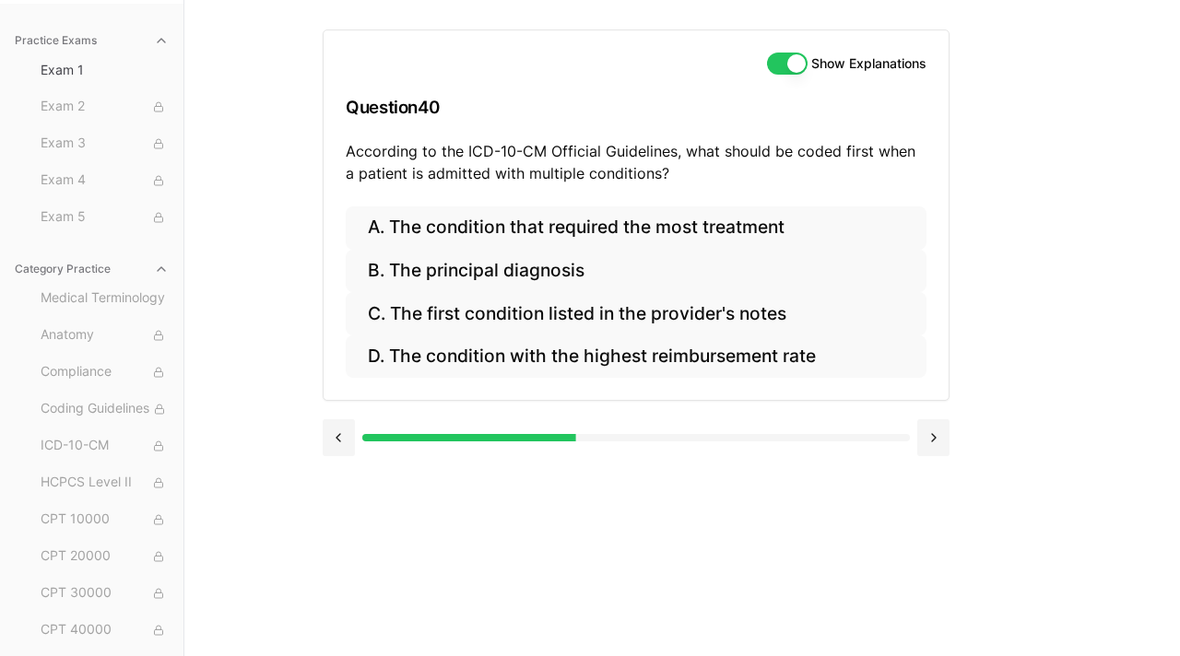
scroll to position [170, 0]
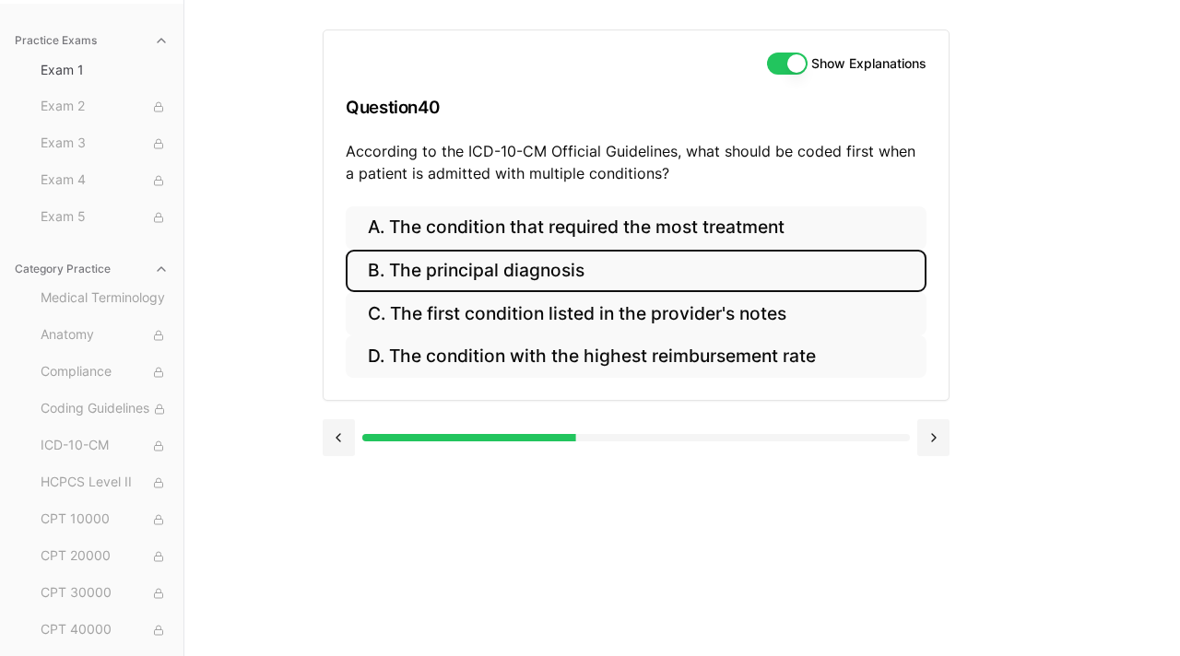
click at [625, 263] on button "B. The principal diagnosis" at bounding box center [636, 271] width 581 height 43
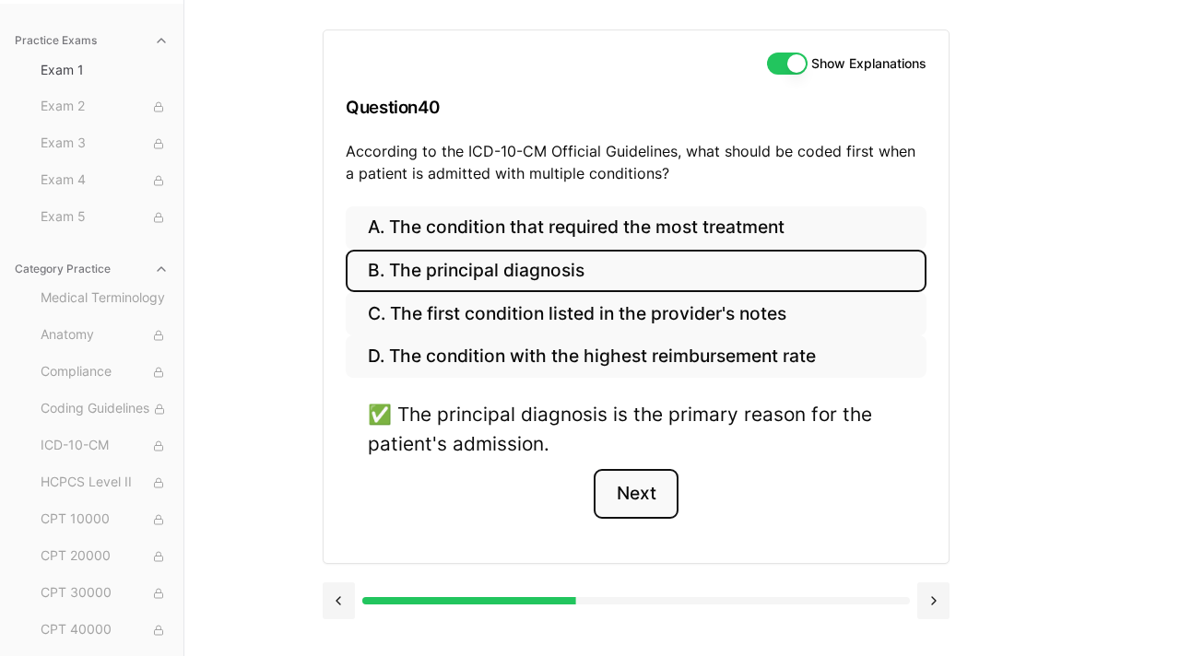
click at [634, 491] on button "Next" at bounding box center [636, 494] width 84 height 50
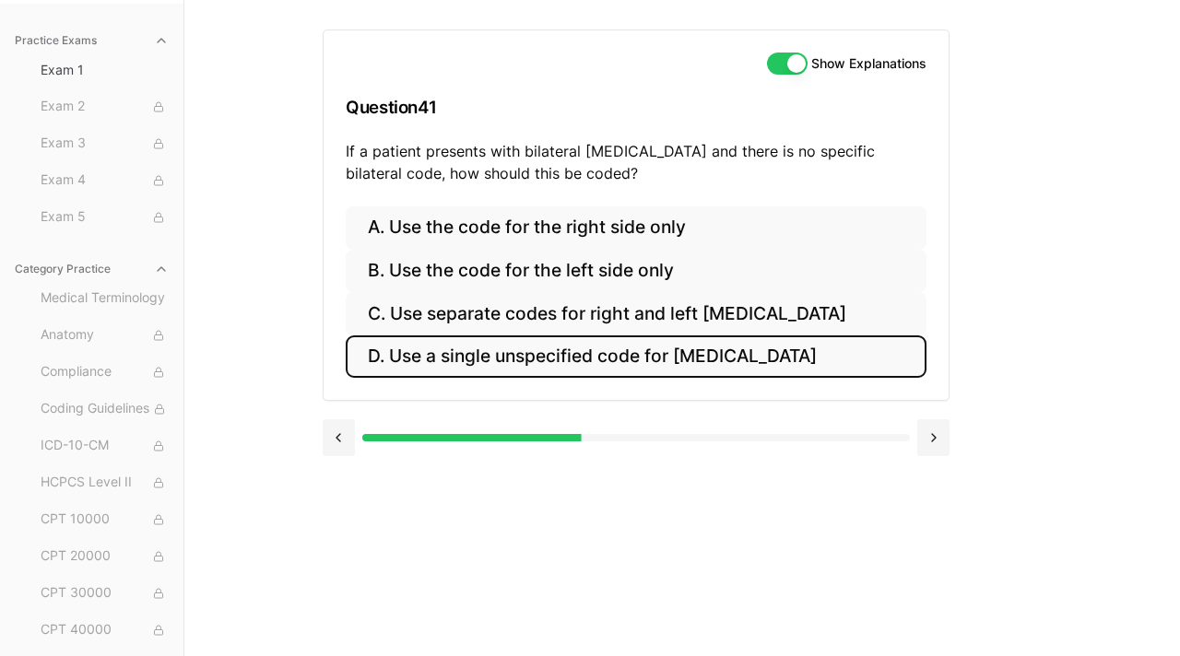
click at [639, 352] on button "D. Use a single unspecified code for otitis media" at bounding box center [636, 357] width 581 height 43
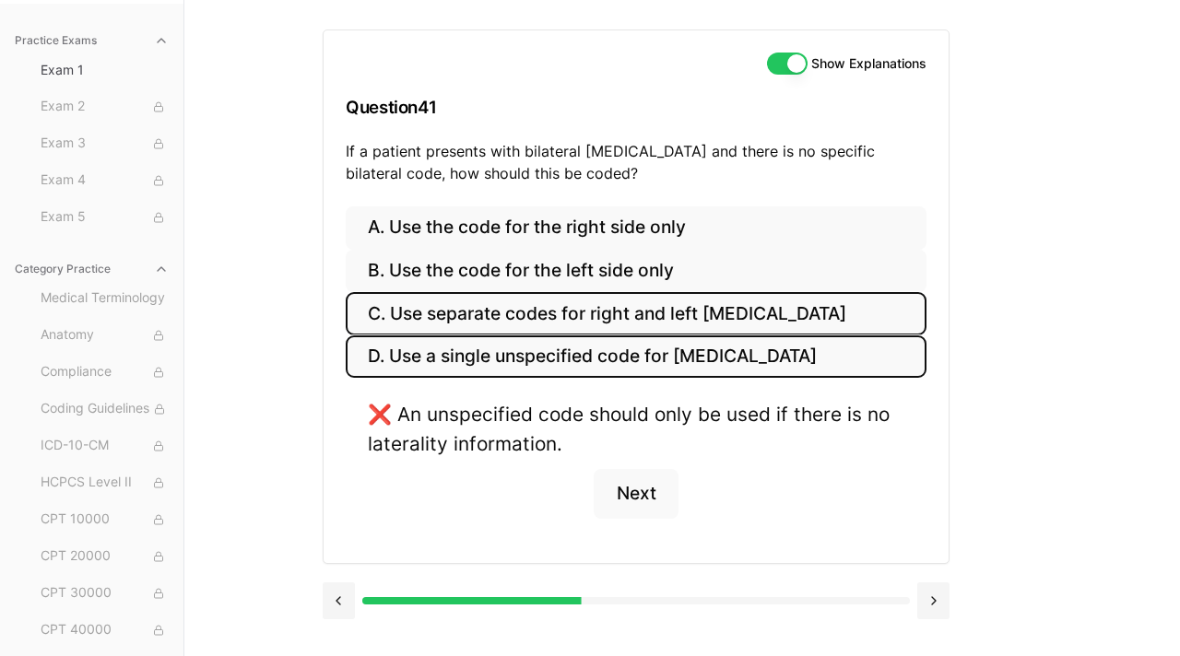
click at [626, 320] on button "C. Use separate codes for right and left otitis media" at bounding box center [636, 313] width 581 height 43
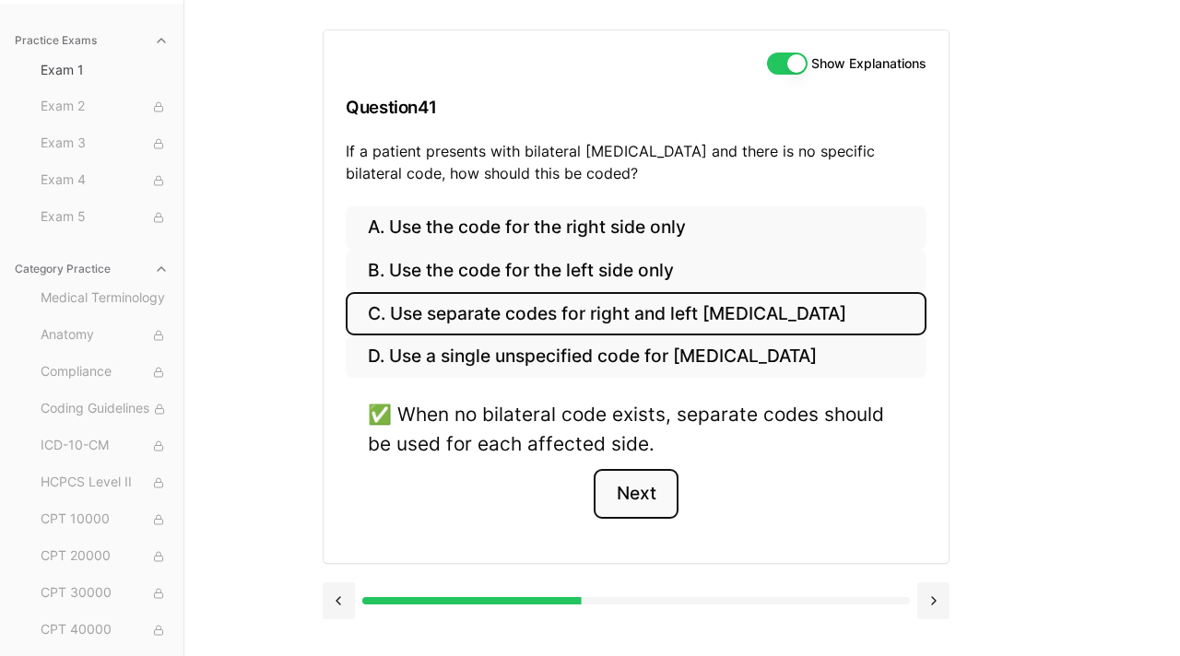
click at [633, 497] on button "Next" at bounding box center [636, 494] width 84 height 50
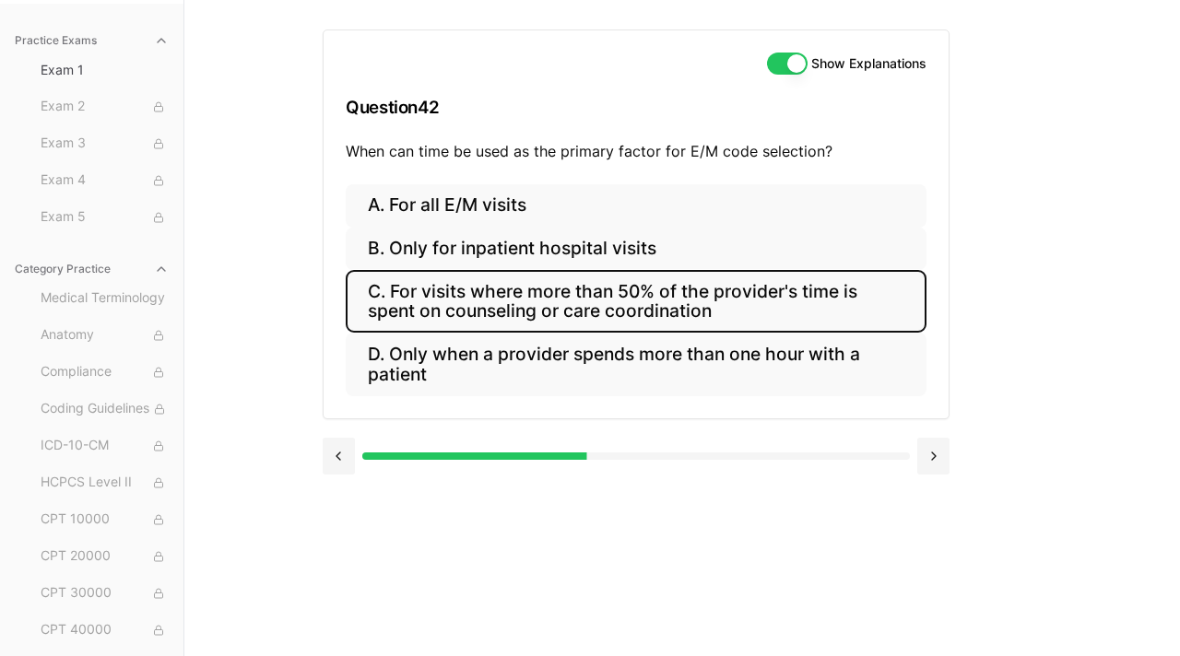
click at [773, 300] on button "C. For visits where more than 50% of the provider's time is spent on counseling…" at bounding box center [636, 301] width 581 height 63
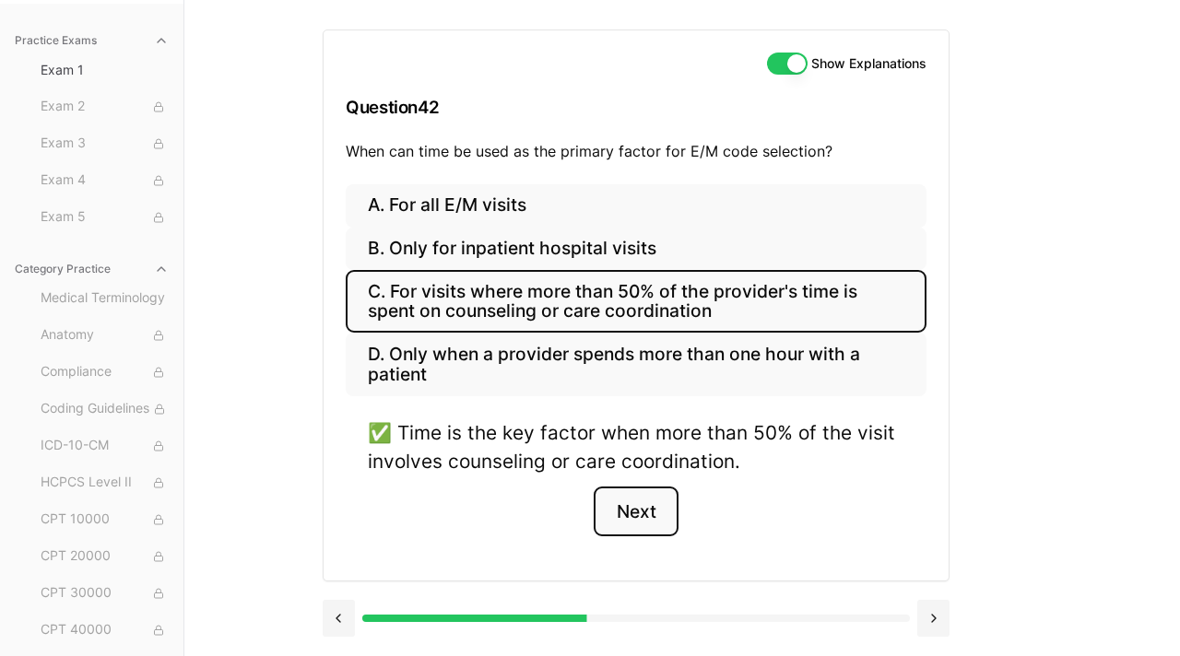
click at [650, 521] on button "Next" at bounding box center [636, 512] width 84 height 50
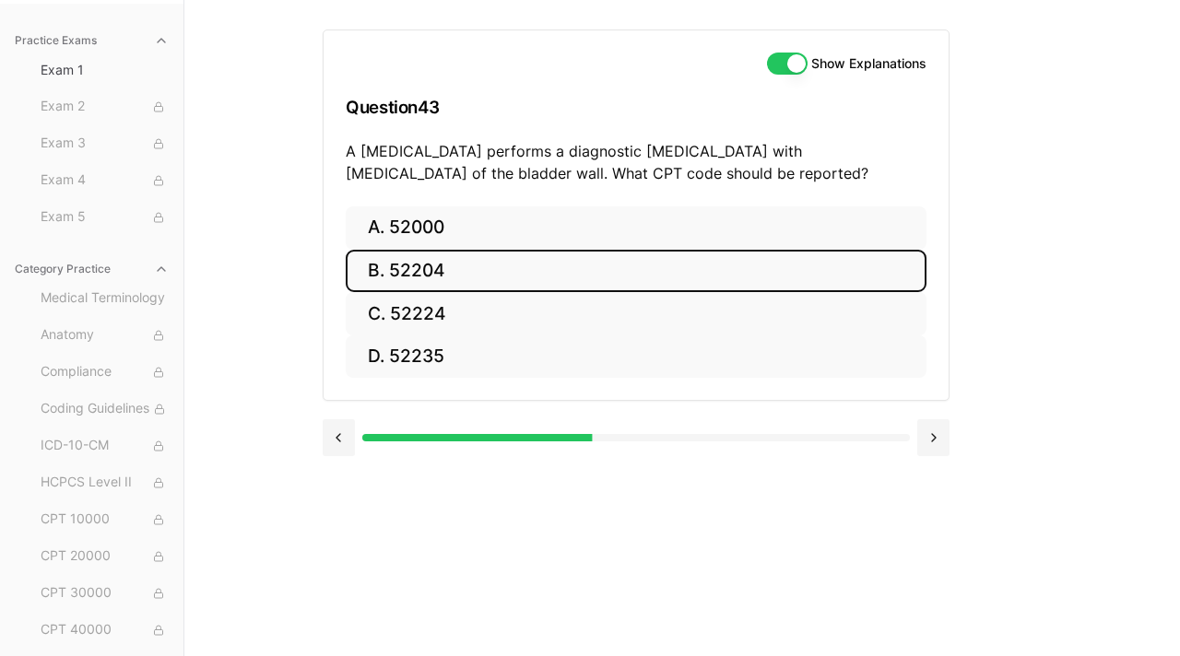
click at [466, 273] on button "B. 52204" at bounding box center [636, 271] width 581 height 43
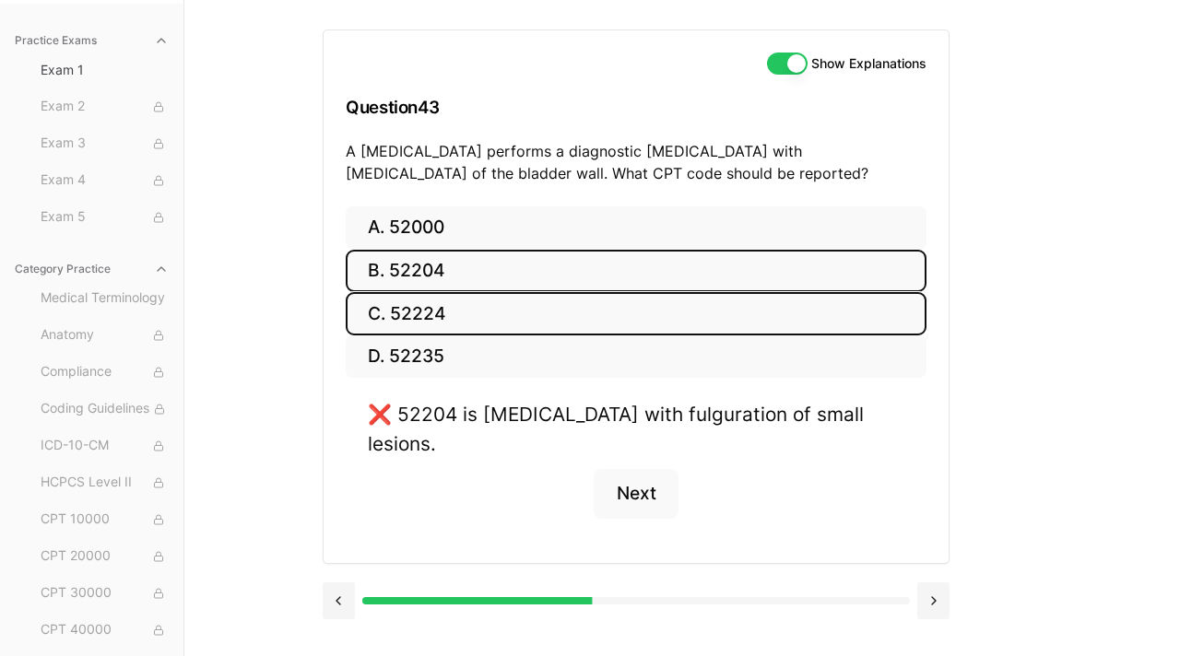
click at [477, 315] on button "C. 52224" at bounding box center [636, 313] width 581 height 43
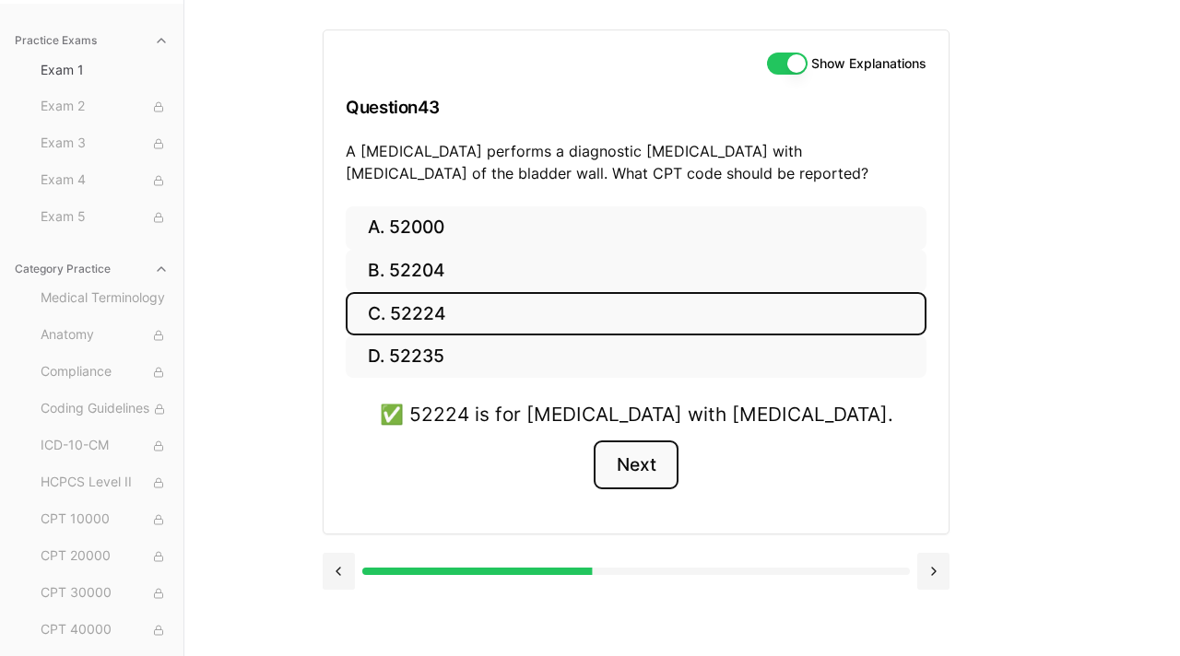
click at [646, 460] on button "Next" at bounding box center [636, 466] width 84 height 50
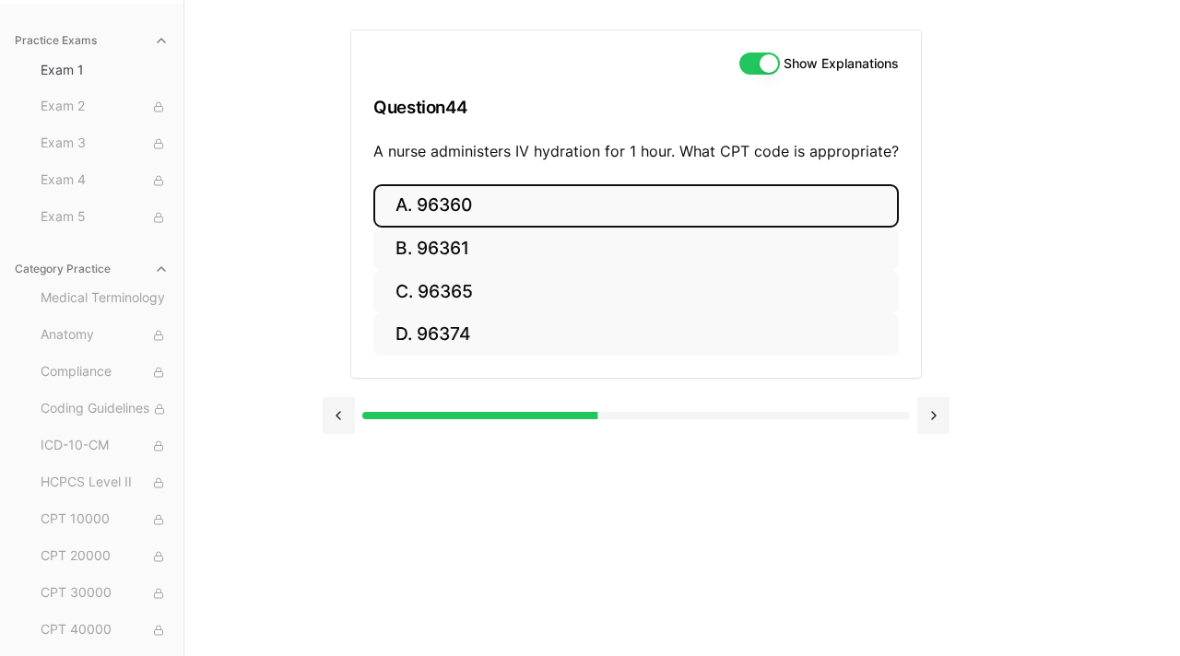
click at [469, 204] on button "A. 96360" at bounding box center [635, 205] width 525 height 43
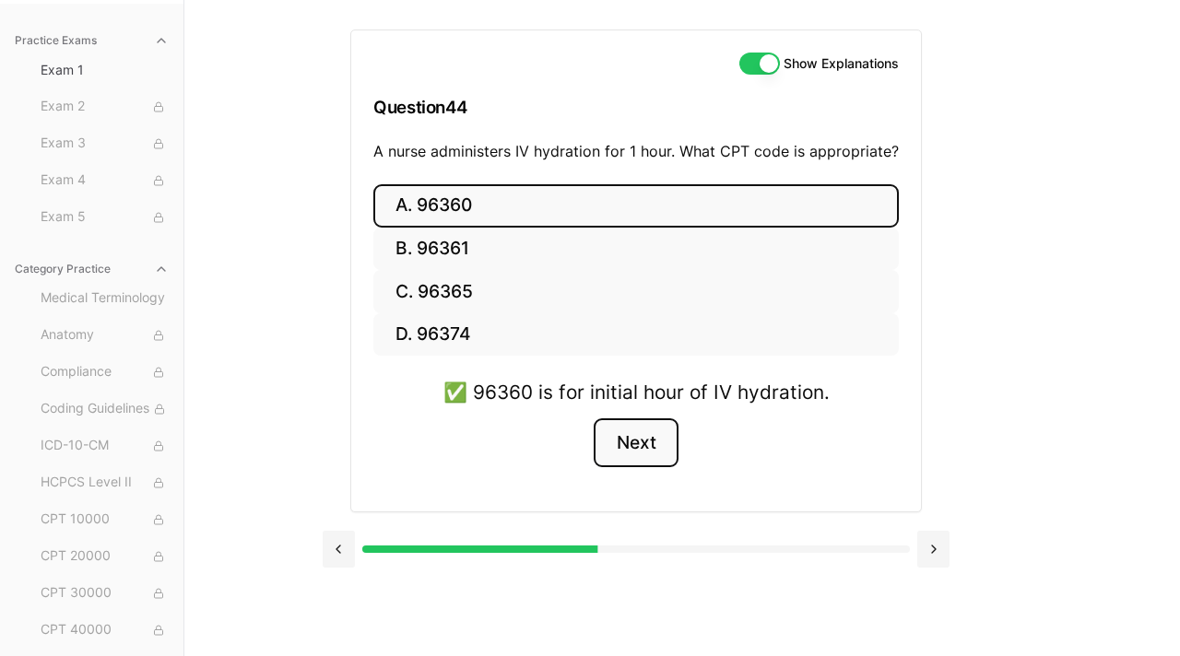
click at [638, 441] on button "Next" at bounding box center [636, 444] width 84 height 50
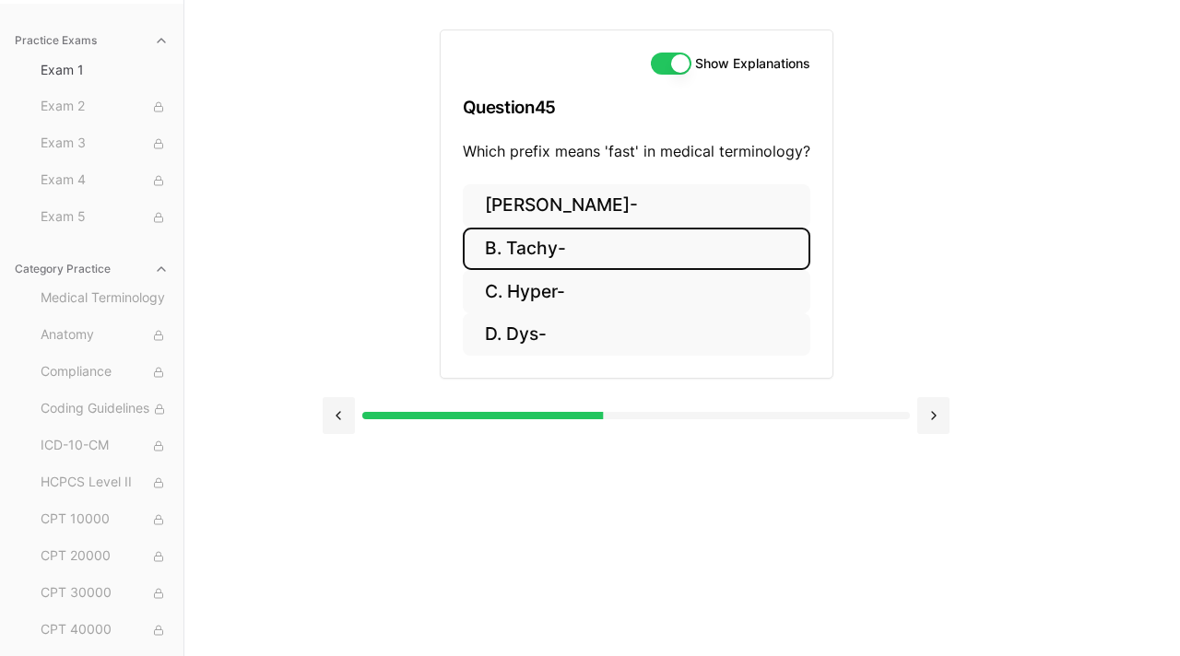
click at [571, 253] on button "B. Tachy-" at bounding box center [637, 249] width 348 height 43
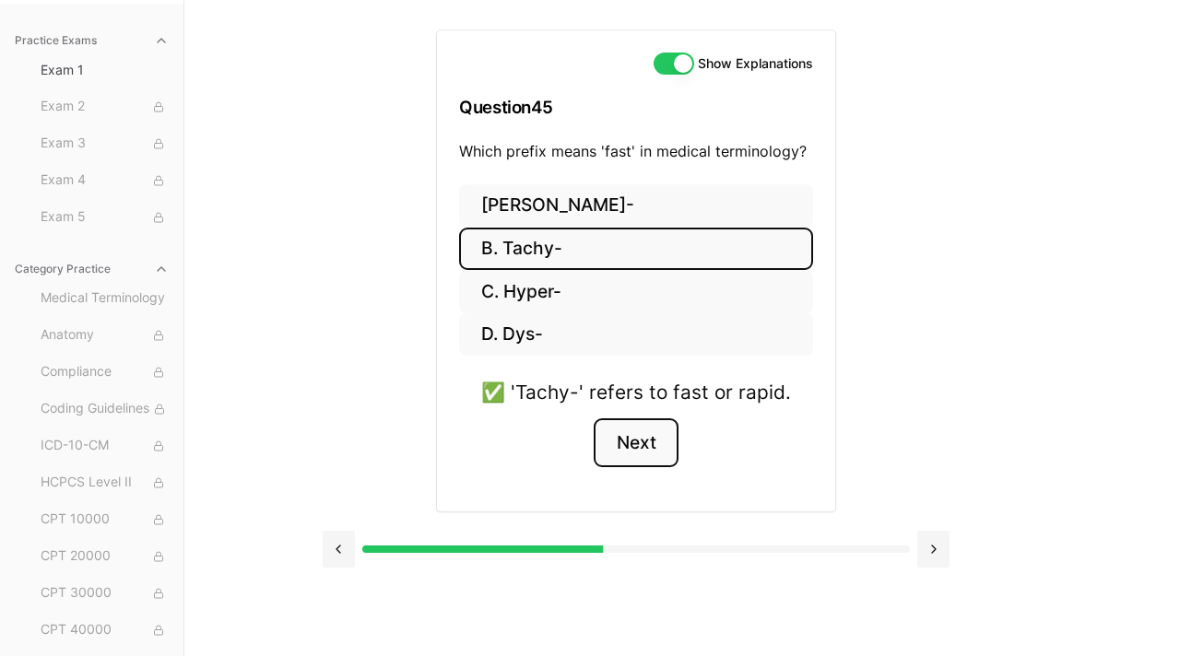
click at [640, 441] on button "Next" at bounding box center [636, 444] width 84 height 50
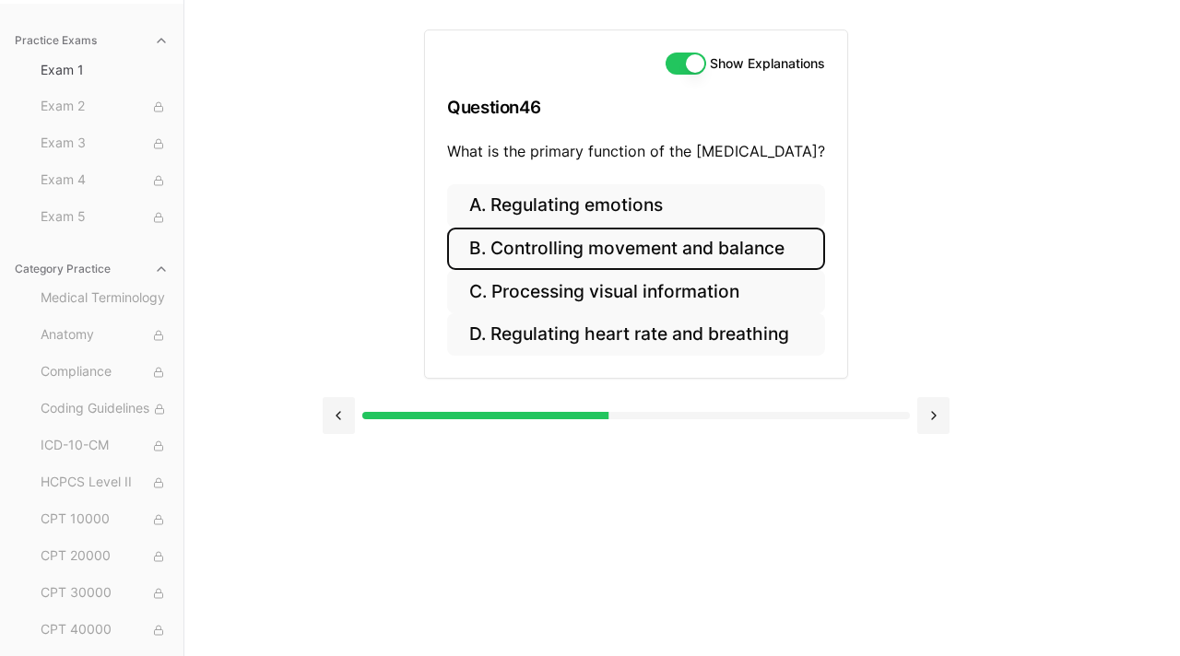
click at [744, 249] on button "B. Controlling movement and balance" at bounding box center [636, 249] width 378 height 43
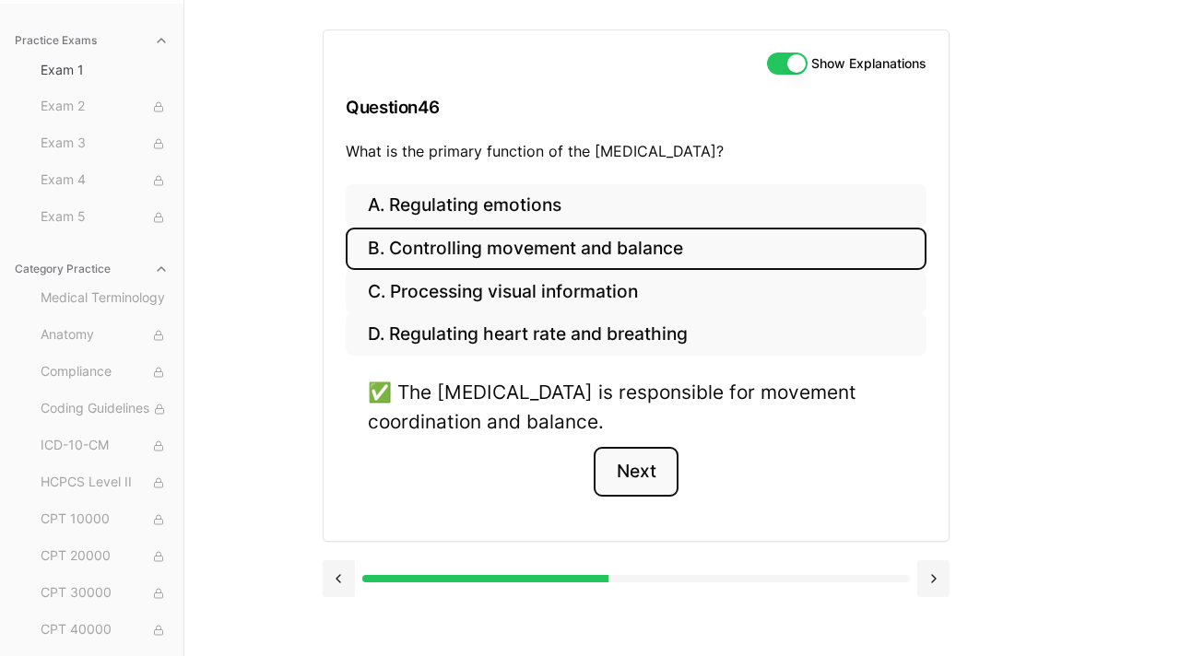
click at [631, 465] on button "Next" at bounding box center [636, 472] width 84 height 50
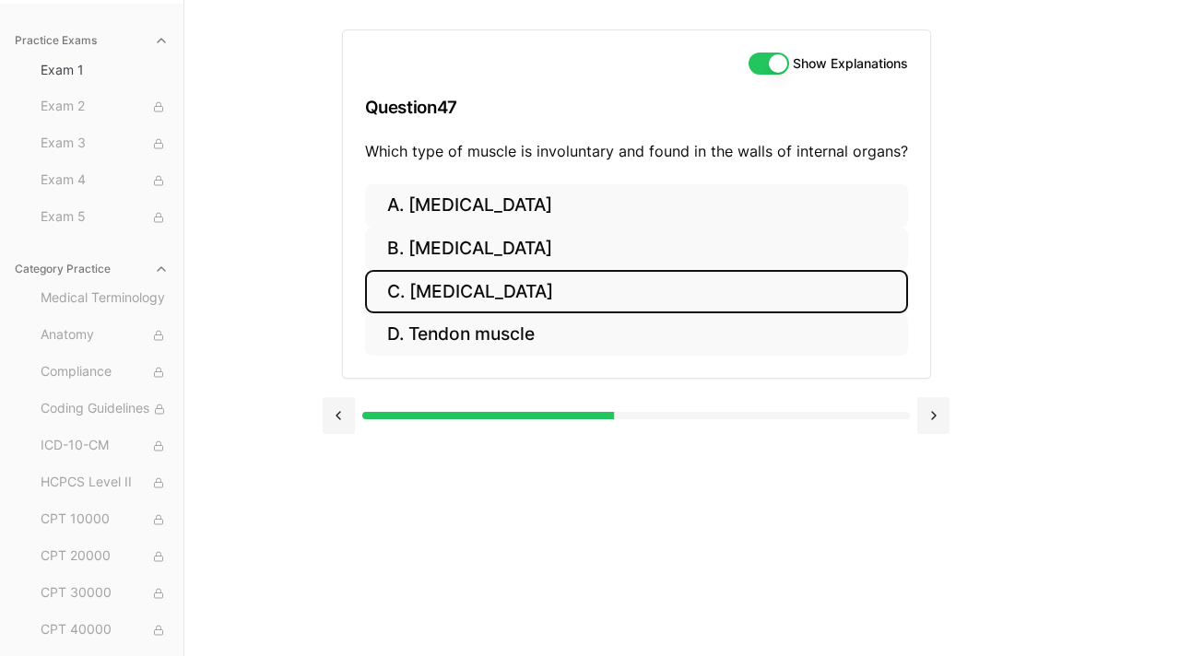
click at [531, 295] on button "C. Smooth muscle" at bounding box center [636, 291] width 543 height 43
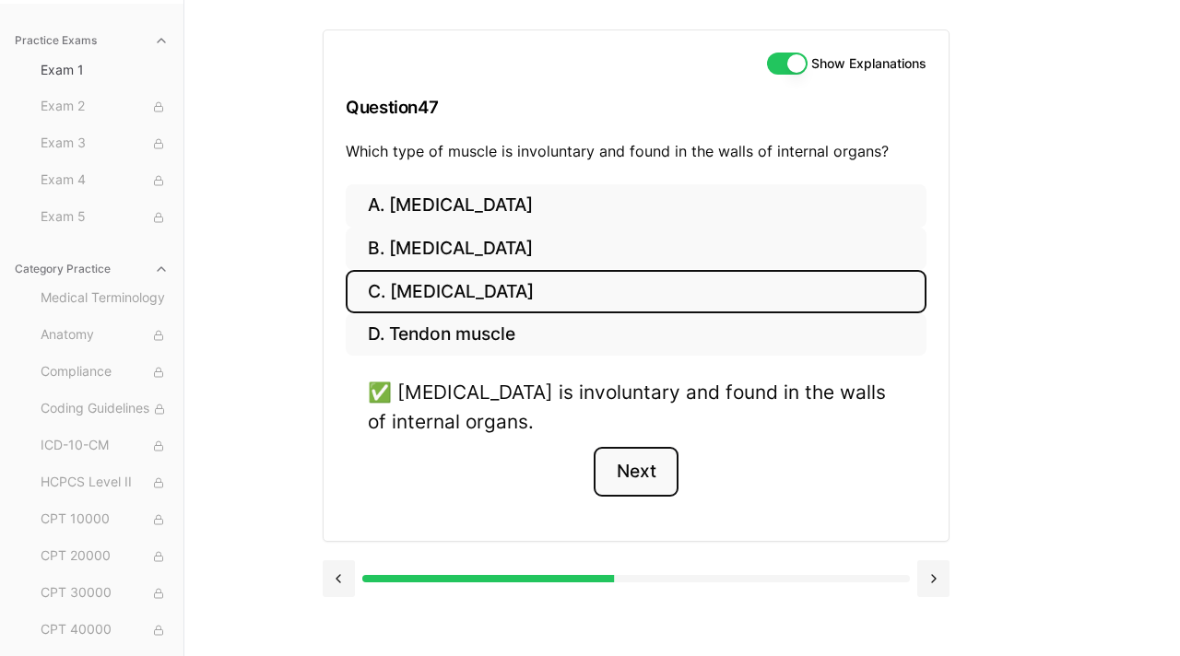
click at [652, 482] on button "Next" at bounding box center [636, 472] width 84 height 50
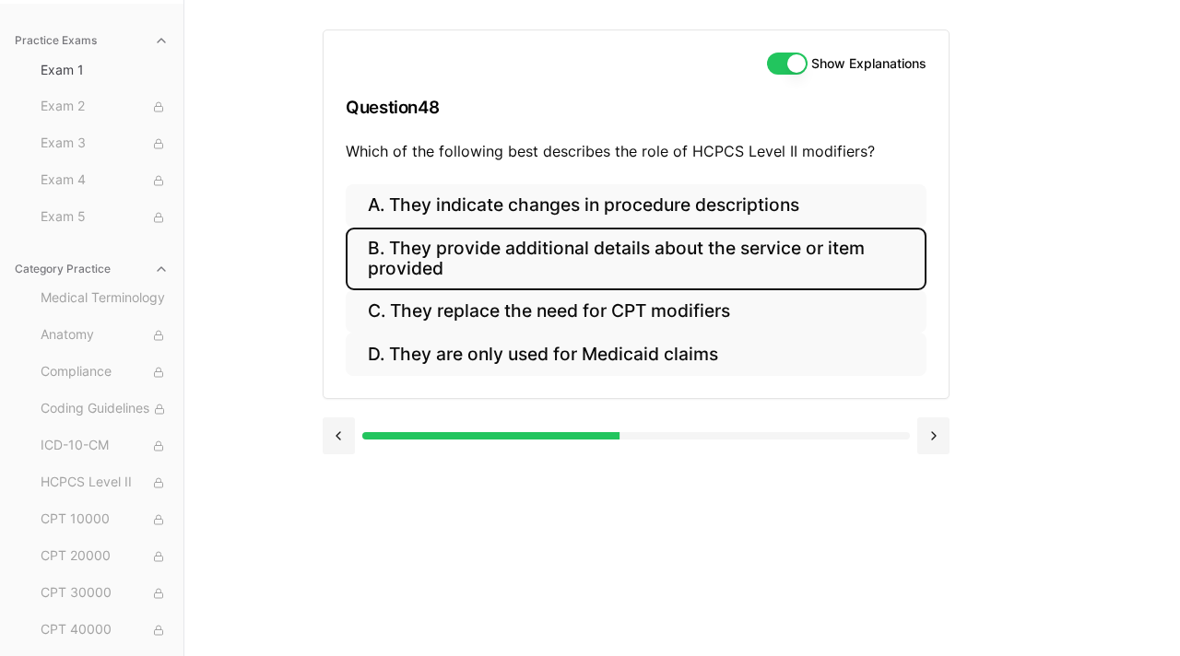
click at [724, 247] on button "B. They provide additional details about the service or item provided" at bounding box center [636, 259] width 581 height 63
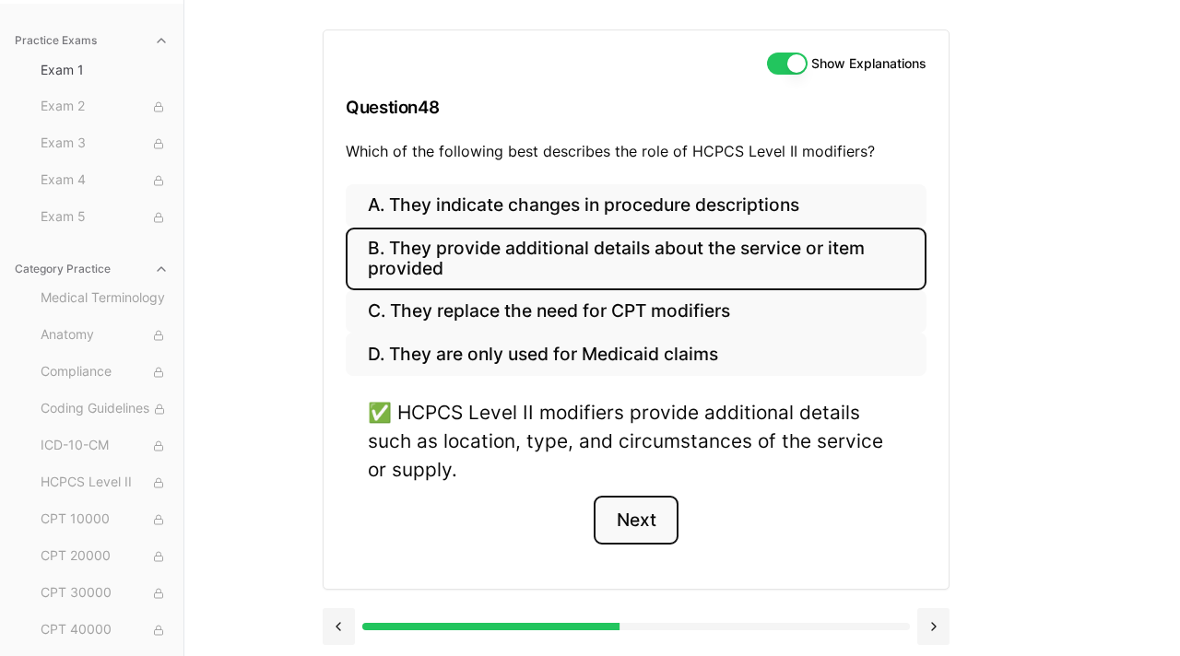
click at [667, 510] on button "Next" at bounding box center [636, 521] width 84 height 50
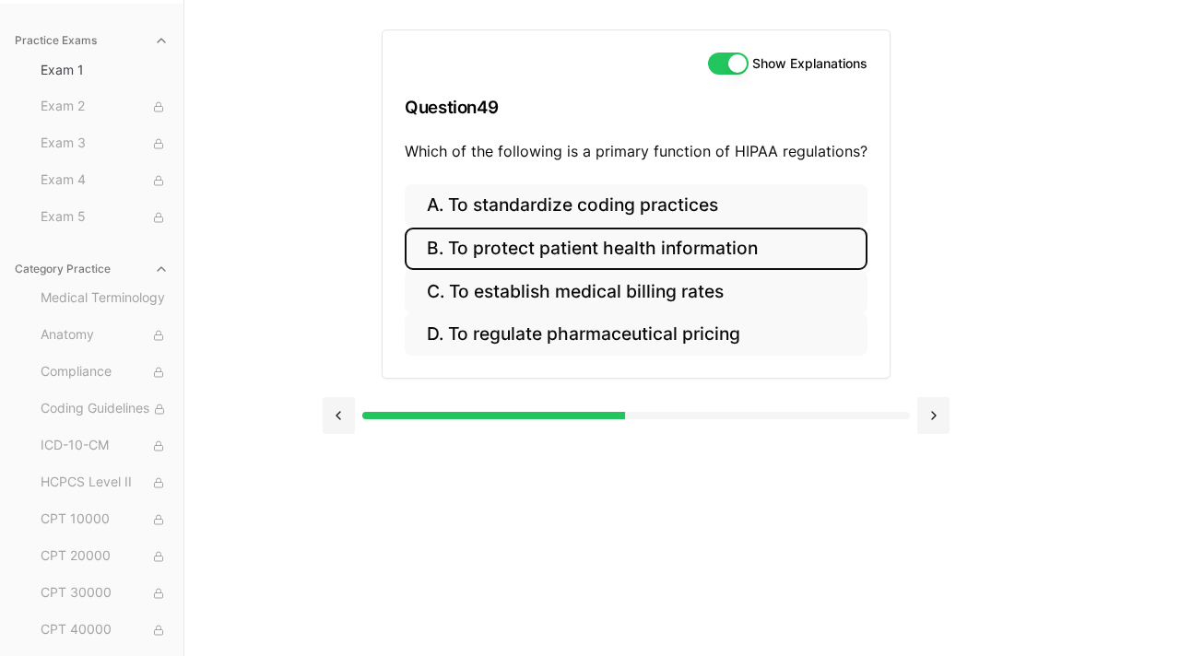
click at [680, 256] on button "B. To protect patient health information" at bounding box center [636, 249] width 463 height 43
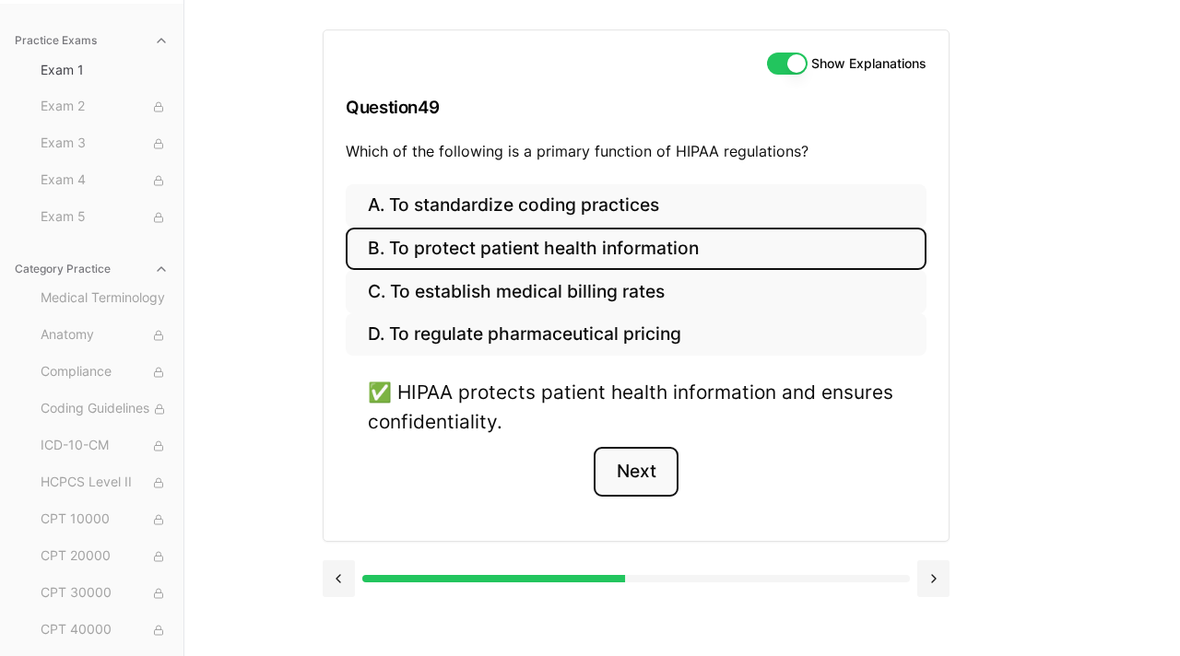
click at [629, 478] on button "Next" at bounding box center [636, 472] width 84 height 50
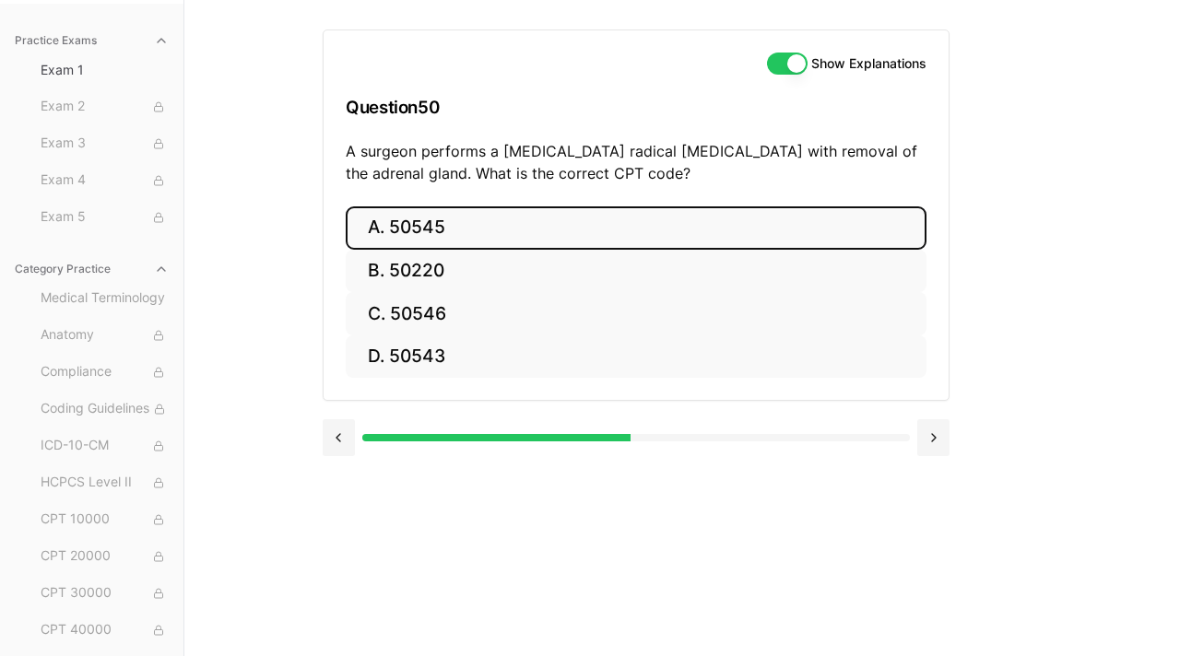
click at [495, 219] on button "A. 50545" at bounding box center [636, 227] width 581 height 43
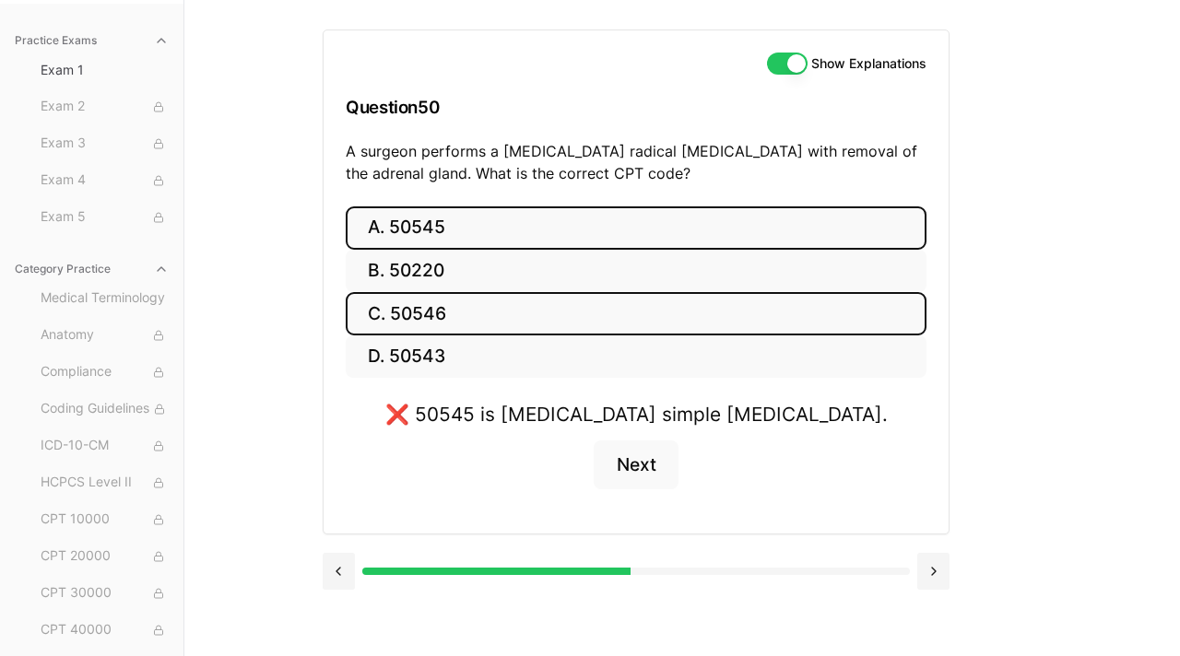
click at [527, 311] on button "C. 50546" at bounding box center [636, 313] width 581 height 43
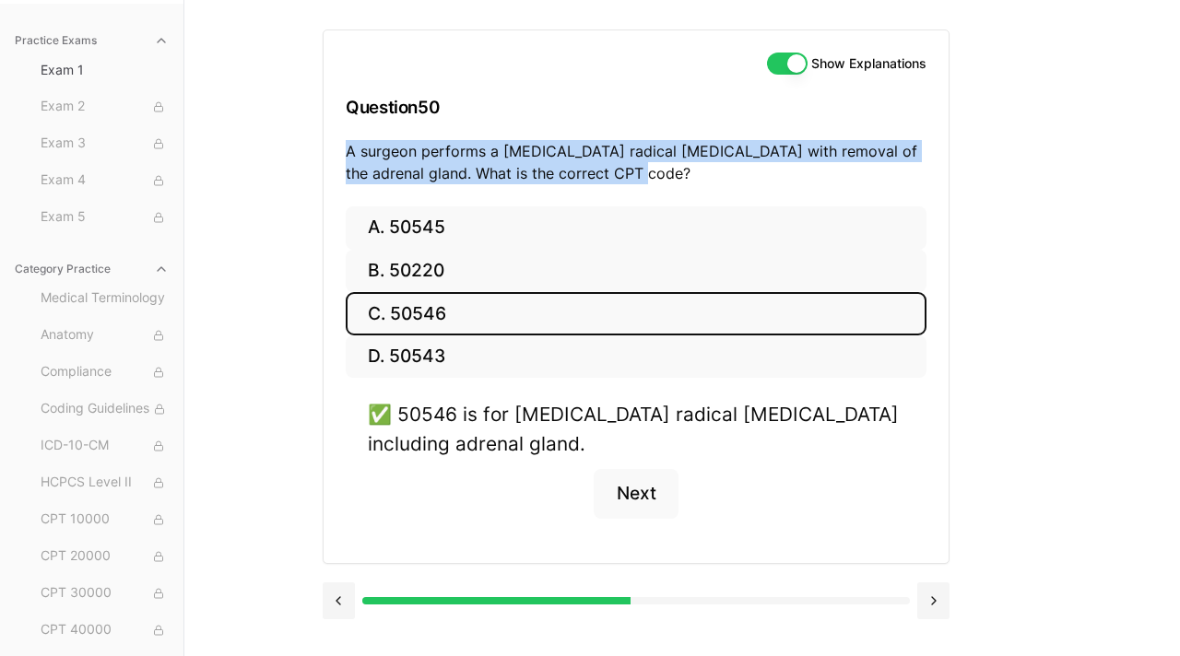
drag, startPoint x: 674, startPoint y: 177, endPoint x: 339, endPoint y: 147, distance: 336.0
click at [339, 147] on div "Show Explanations Question 50 A surgeon performs a laparoscopic radical nephrec…" at bounding box center [636, 118] width 625 height 176
copy p "A surgeon performs a laparoscopic radical nephrectomy with removal of the adren…"
click at [643, 506] on button "Next" at bounding box center [636, 494] width 84 height 50
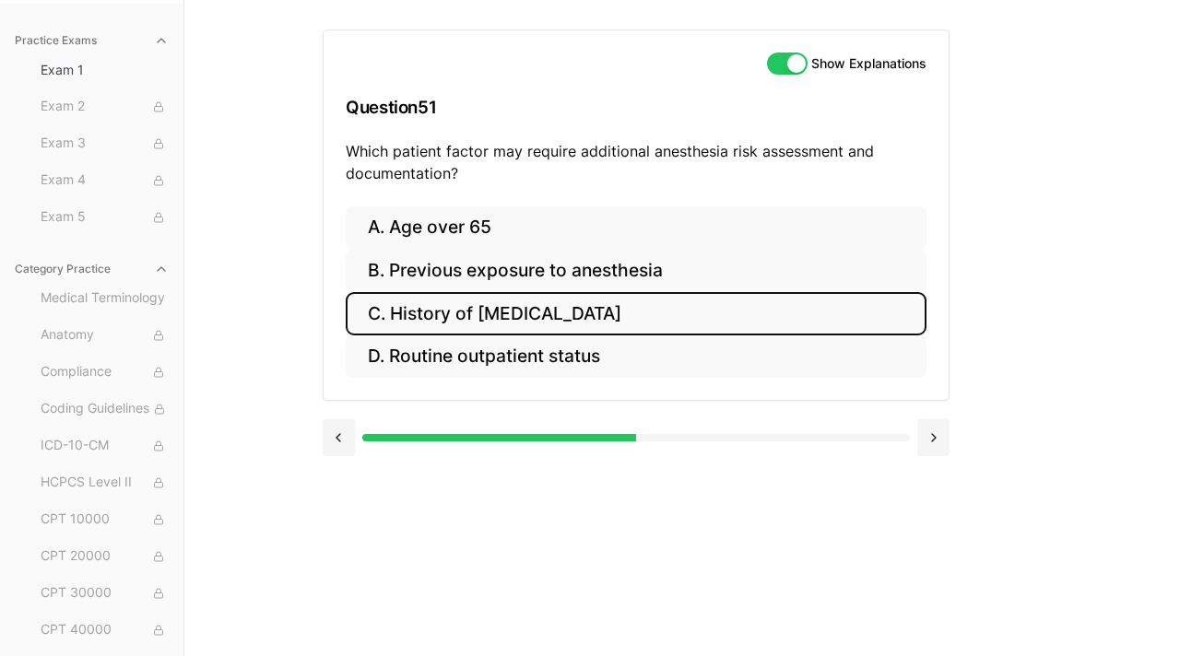
click at [572, 308] on button "C. History of obstructive sleep apnea" at bounding box center [636, 313] width 581 height 43
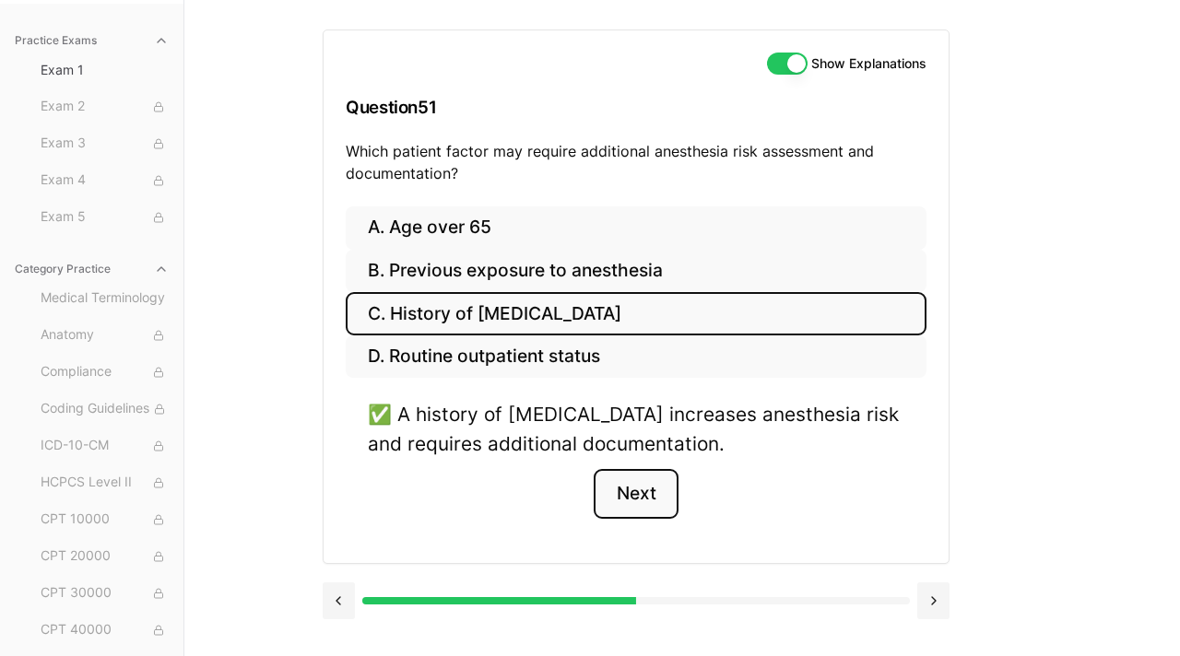
click at [638, 503] on button "Next" at bounding box center [636, 494] width 84 height 50
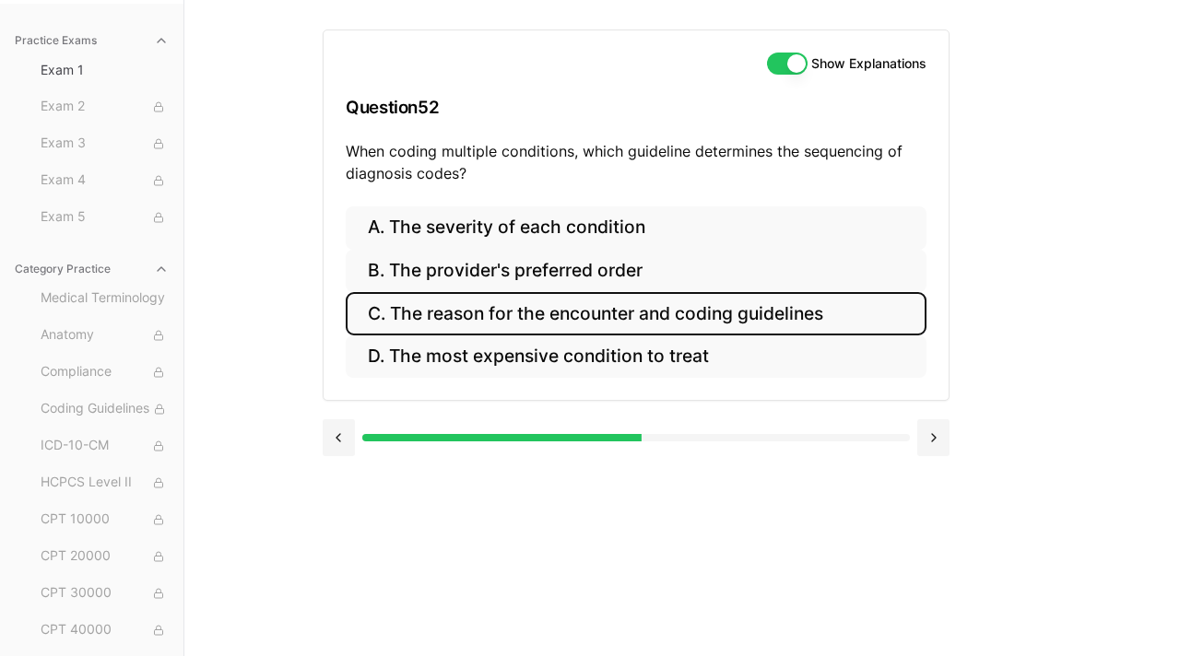
click at [572, 316] on button "C. The reason for the encounter and coding guidelines" at bounding box center [636, 313] width 581 height 43
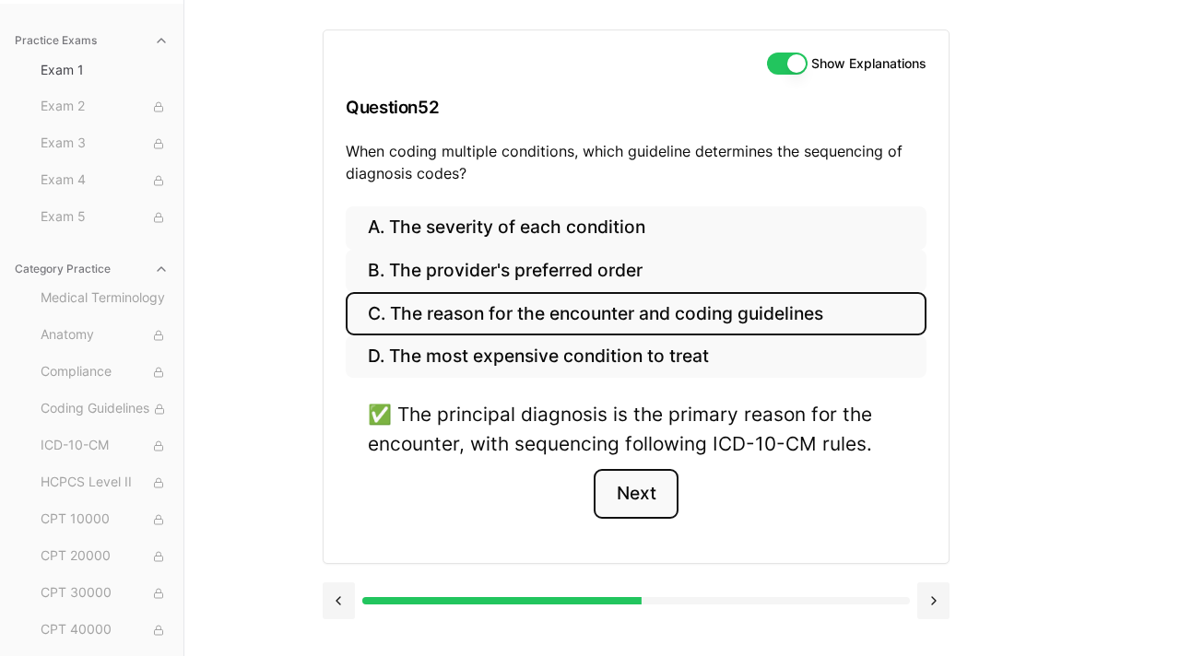
click at [653, 492] on button "Next" at bounding box center [636, 494] width 84 height 50
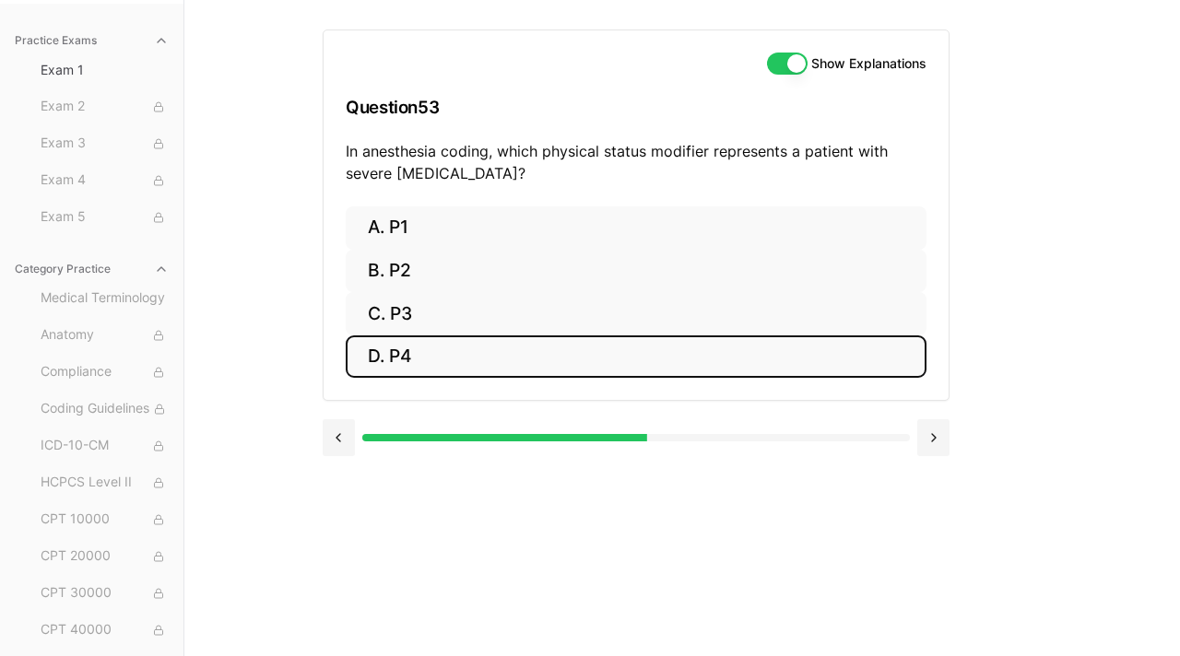
click at [419, 358] on button "D. P4" at bounding box center [636, 357] width 581 height 43
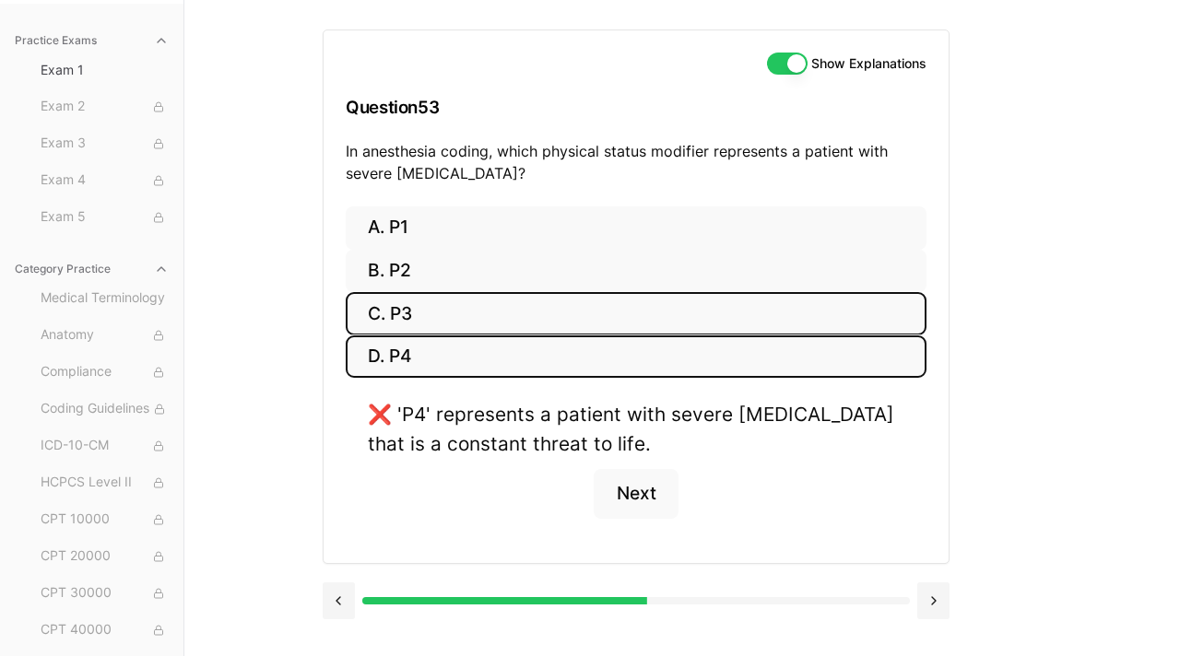
click at [420, 320] on button "C. P3" at bounding box center [636, 313] width 581 height 43
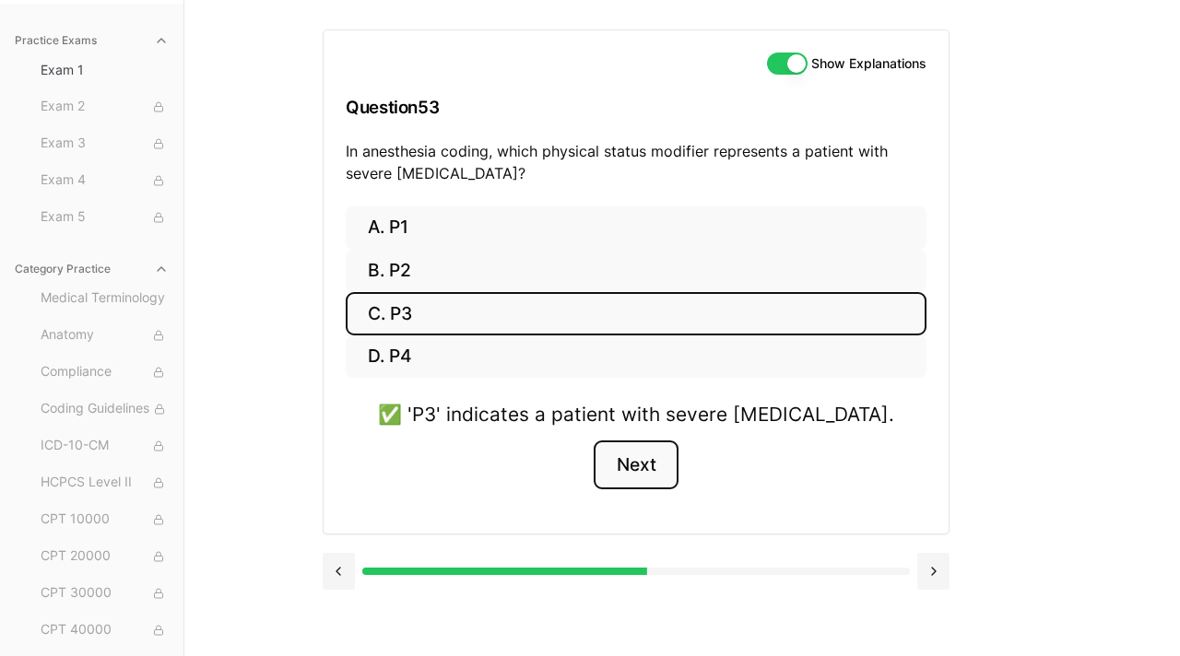
click at [665, 472] on button "Next" at bounding box center [636, 466] width 84 height 50
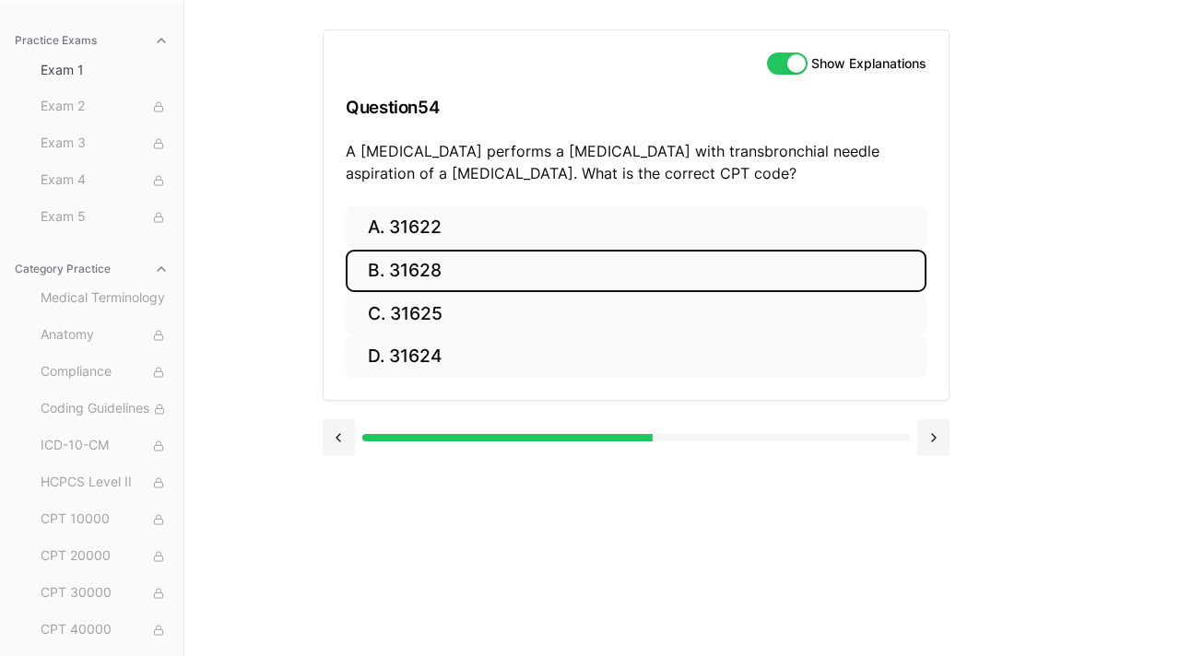
click at [410, 276] on button "B. 31628" at bounding box center [636, 271] width 581 height 43
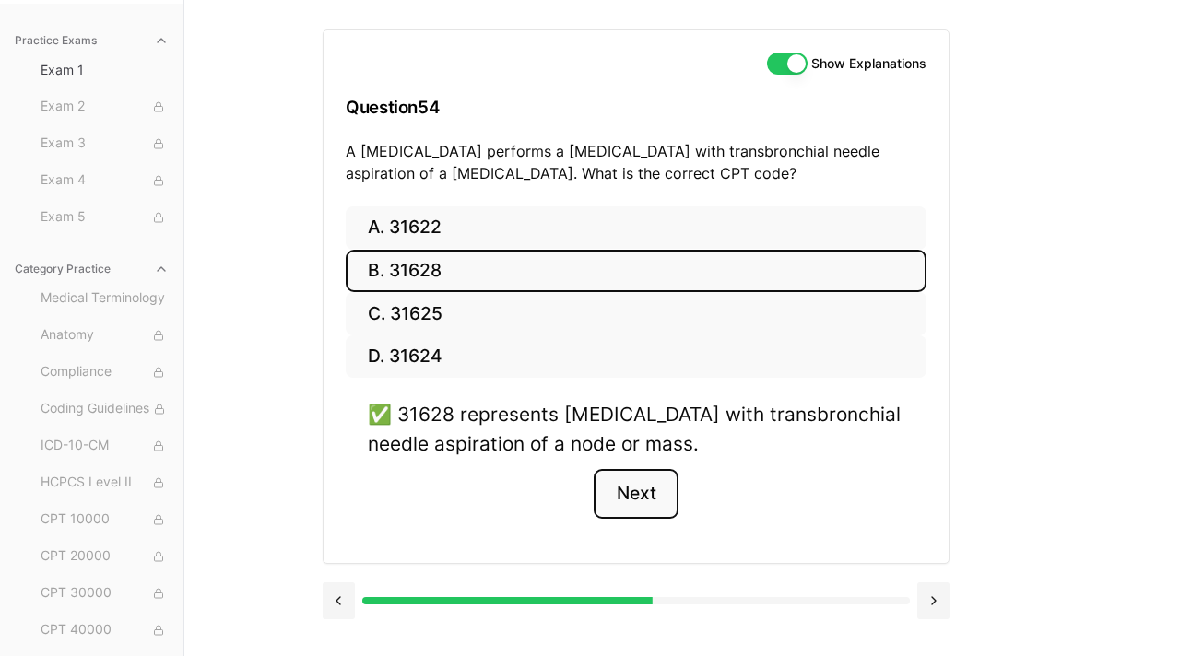
click at [640, 490] on button "Next" at bounding box center [636, 494] width 84 height 50
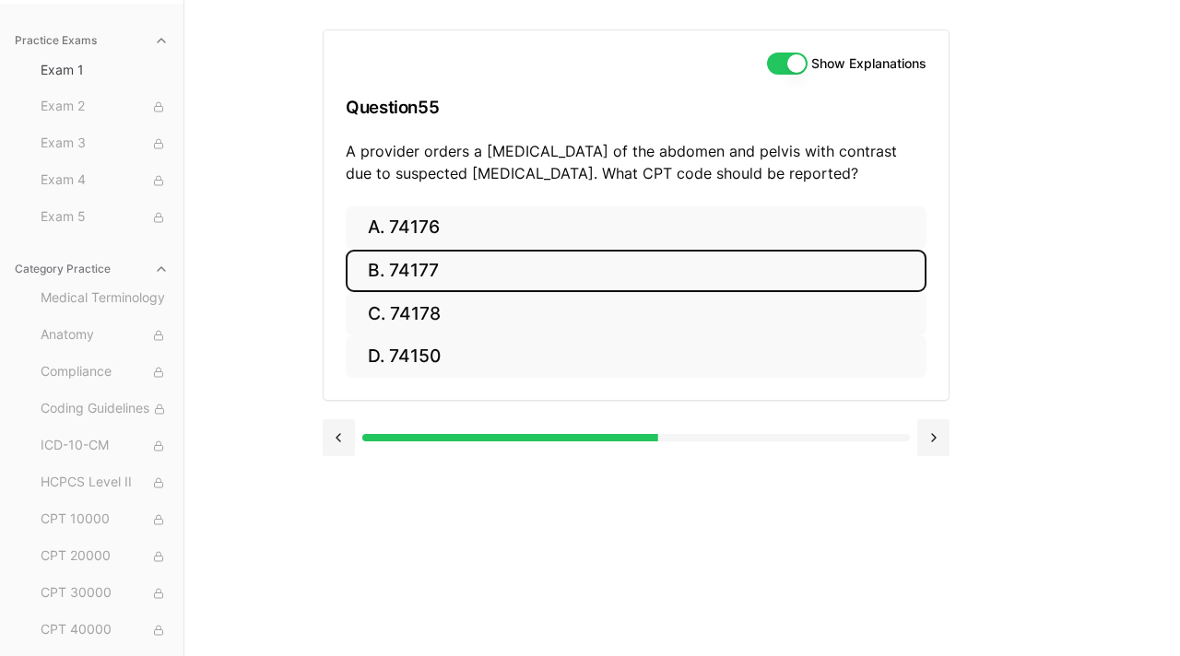
click at [489, 264] on button "B. 74177" at bounding box center [636, 271] width 581 height 43
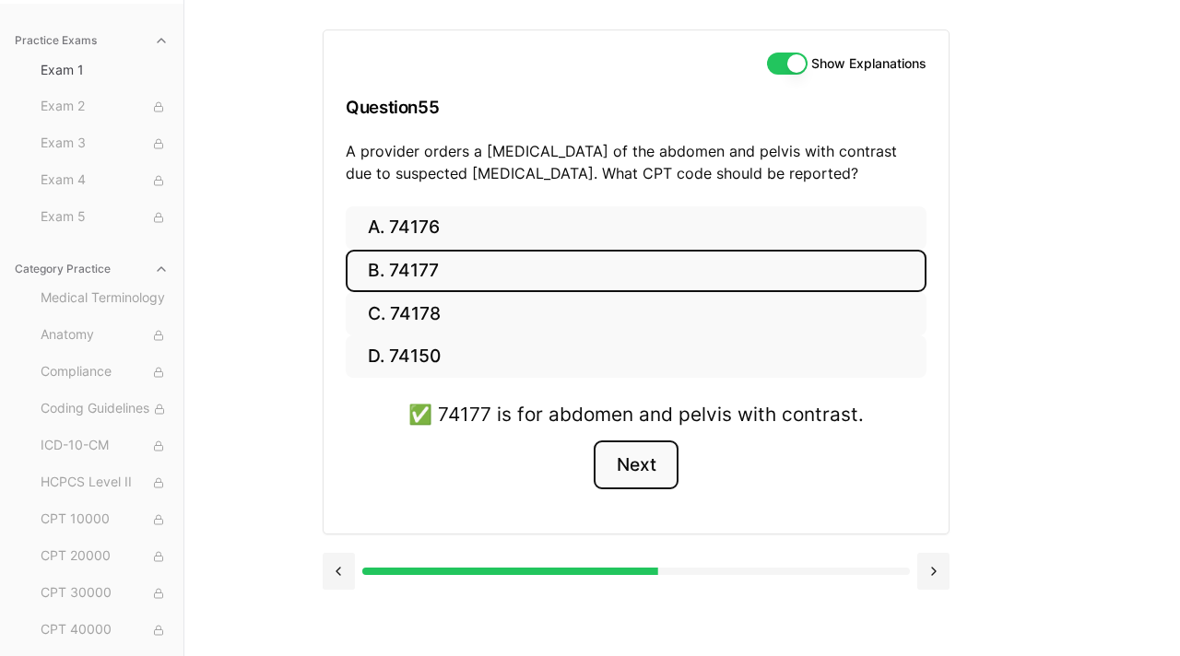
click at [624, 470] on button "Next" at bounding box center [636, 466] width 84 height 50
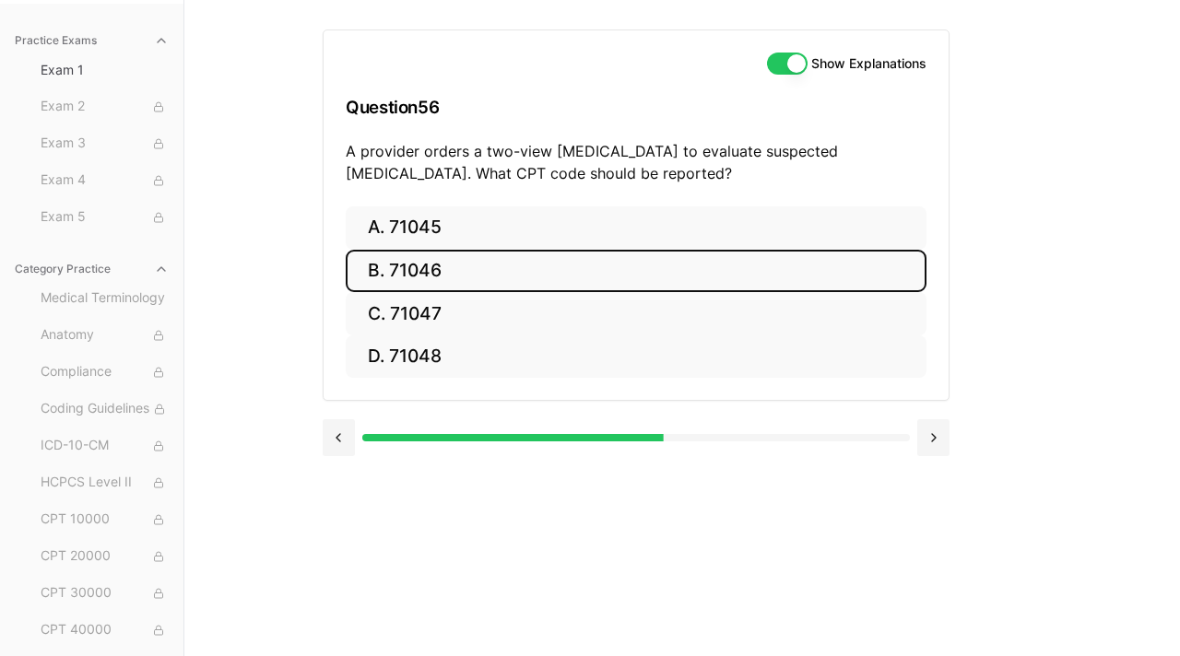
click at [454, 280] on button "B. 71046" at bounding box center [636, 271] width 581 height 43
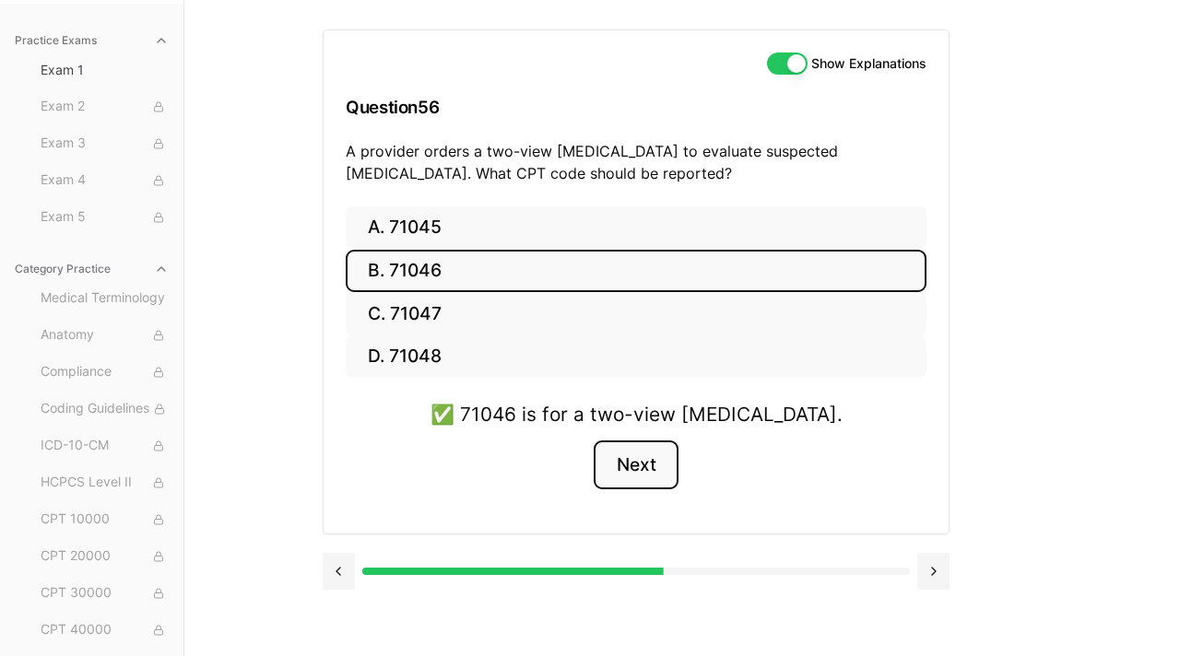
click at [654, 454] on button "Next" at bounding box center [636, 466] width 84 height 50
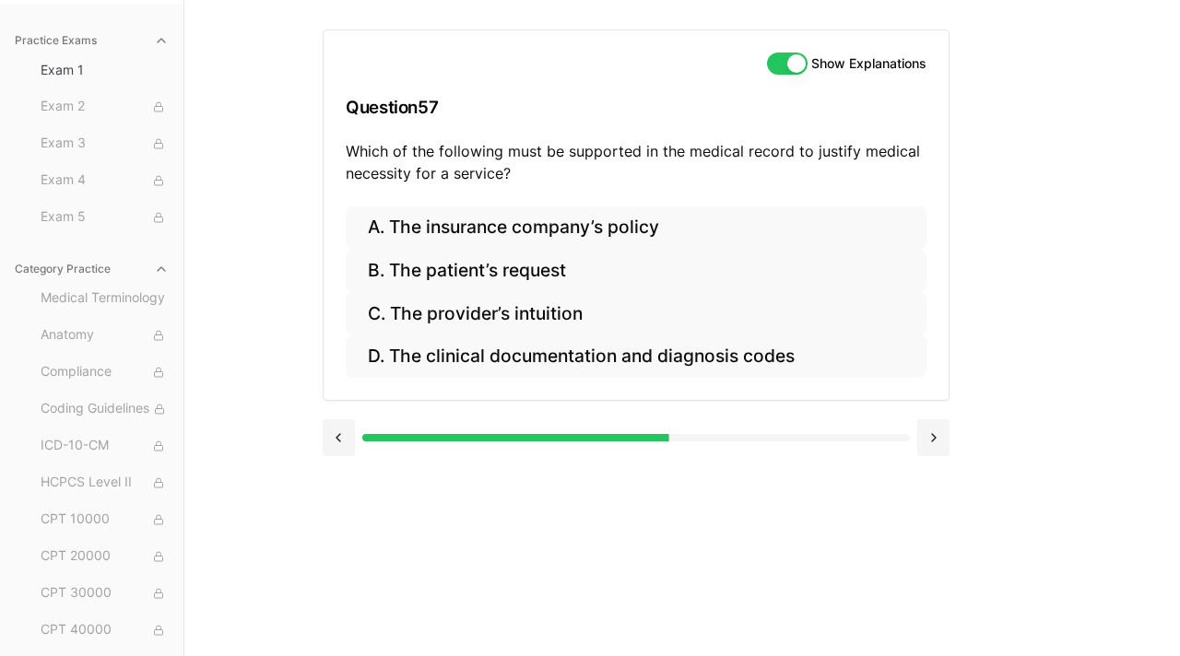
click at [997, 207] on div "Show Explanations Question 57 Which of the following must be supported in the m…" at bounding box center [682, 328] width 719 height 656
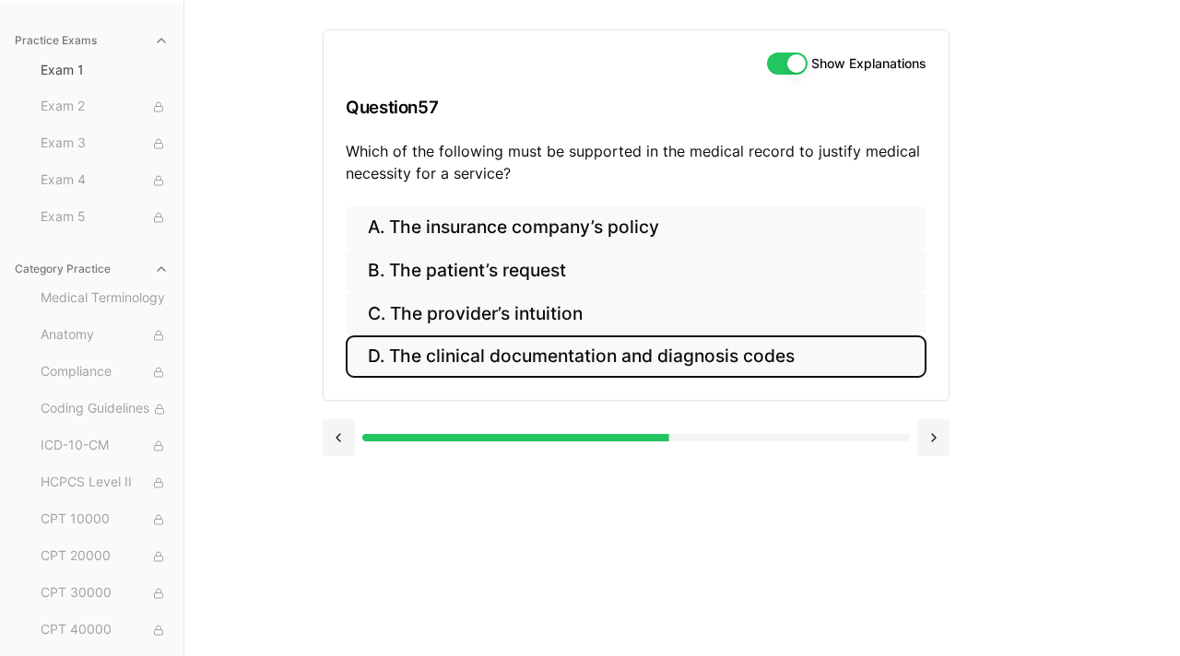
click at [567, 375] on button "D. The clinical documentation and diagnosis codes" at bounding box center [636, 357] width 581 height 43
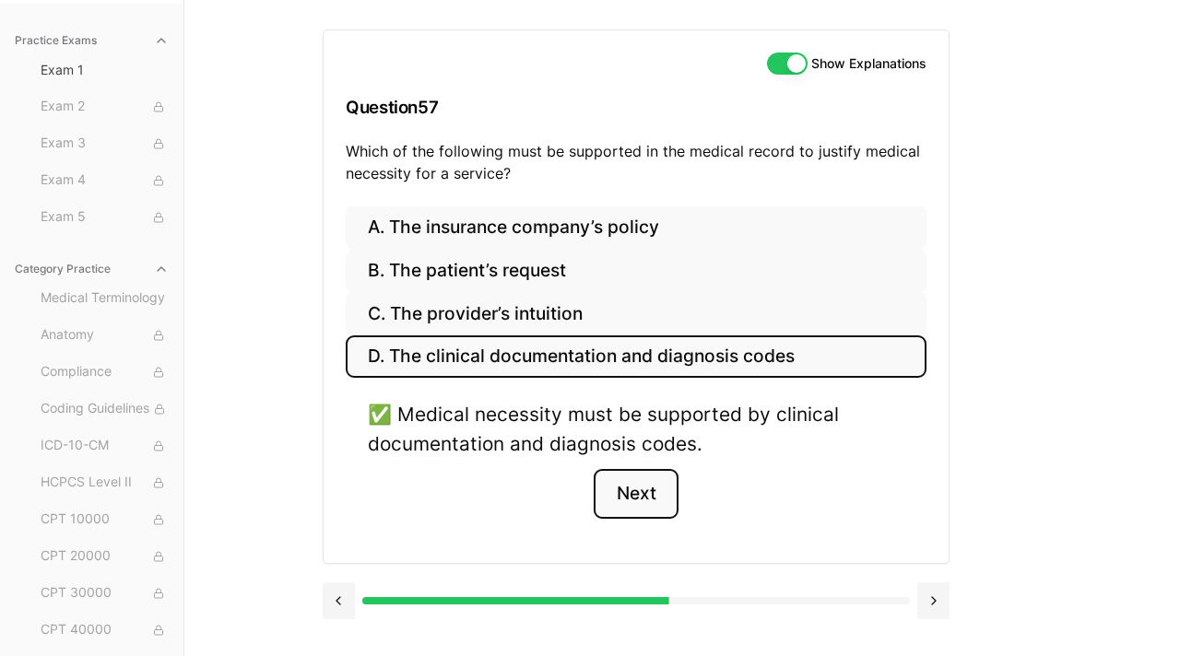
click at [641, 511] on button "Next" at bounding box center [636, 494] width 84 height 50
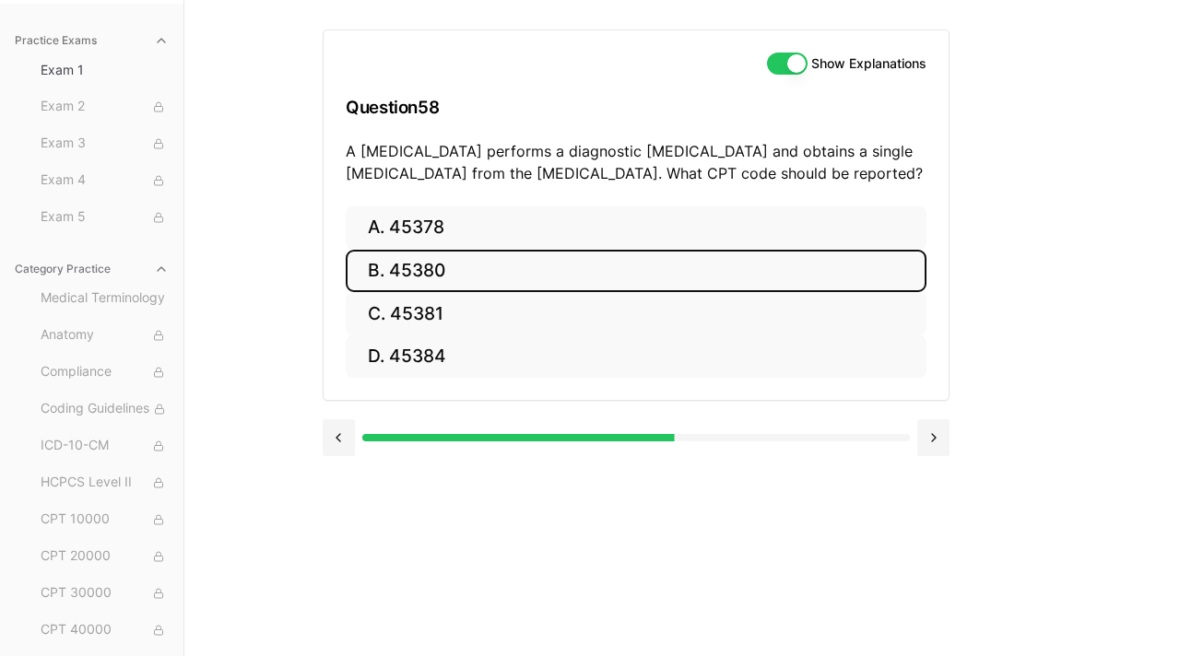
click at [456, 275] on button "B. 45380" at bounding box center [636, 271] width 581 height 43
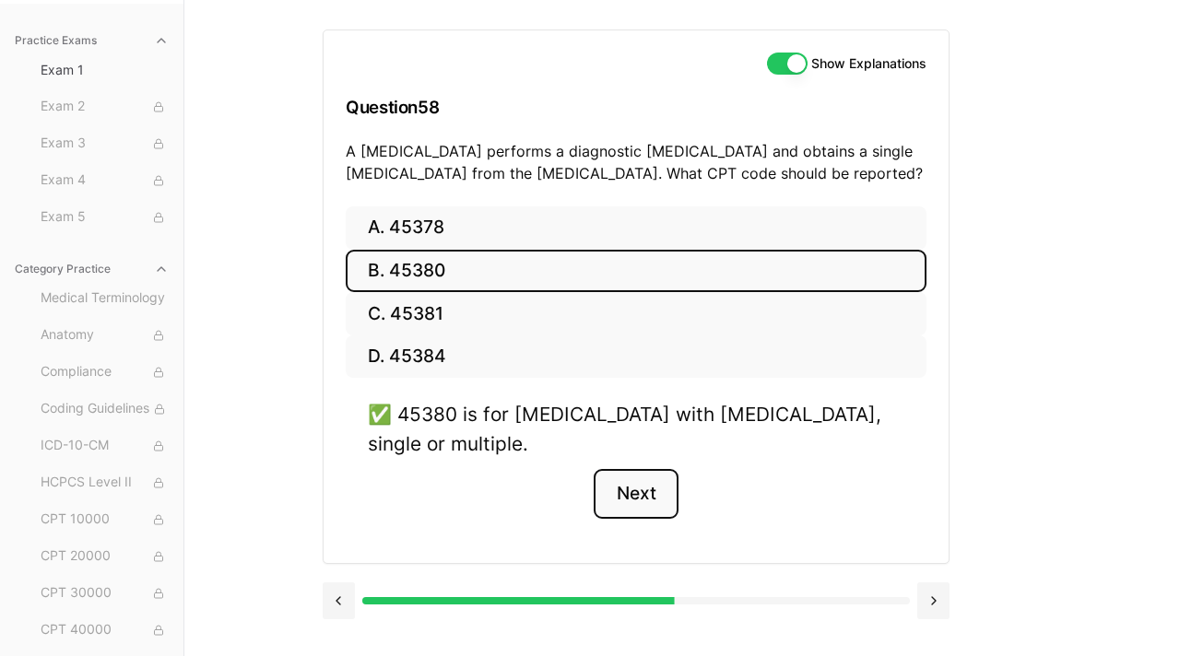
click at [645, 479] on button "Next" at bounding box center [636, 494] width 84 height 50
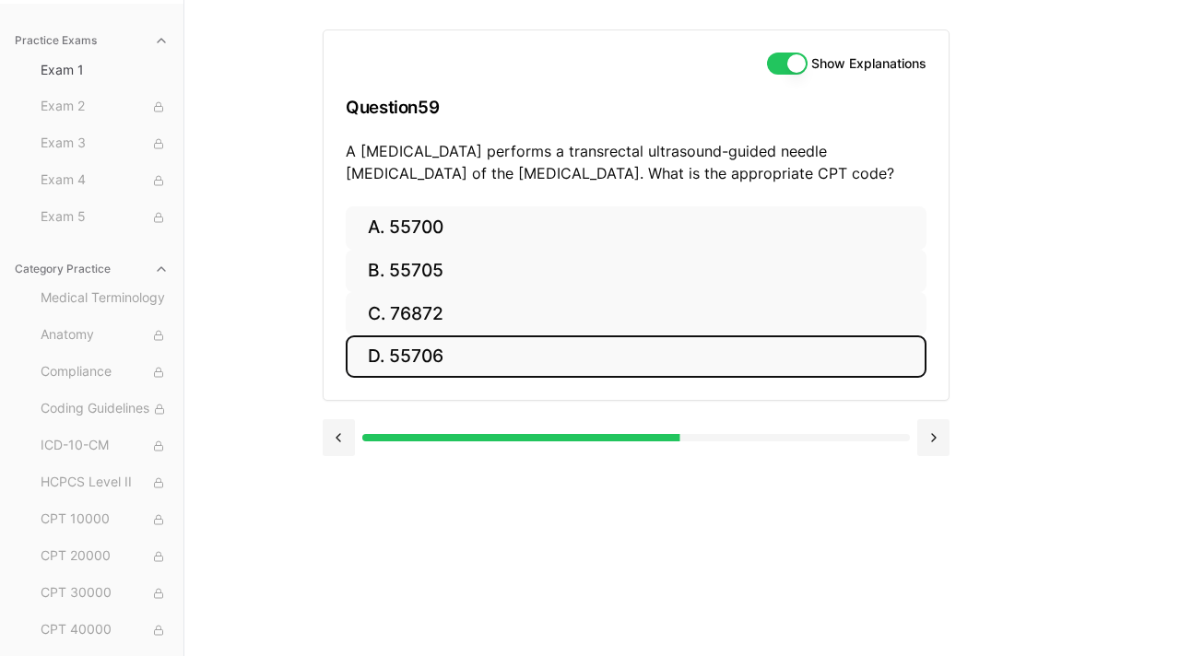
click at [469, 361] on button "D. 55706" at bounding box center [636, 357] width 581 height 43
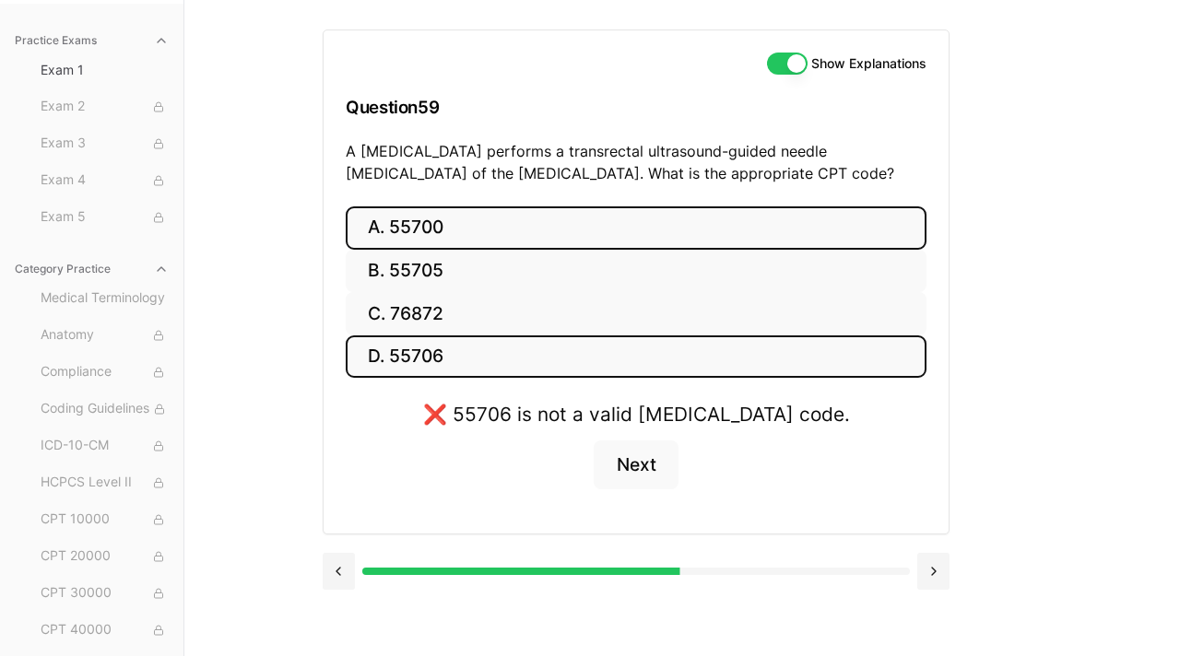
click at [451, 221] on button "A. 55700" at bounding box center [636, 227] width 581 height 43
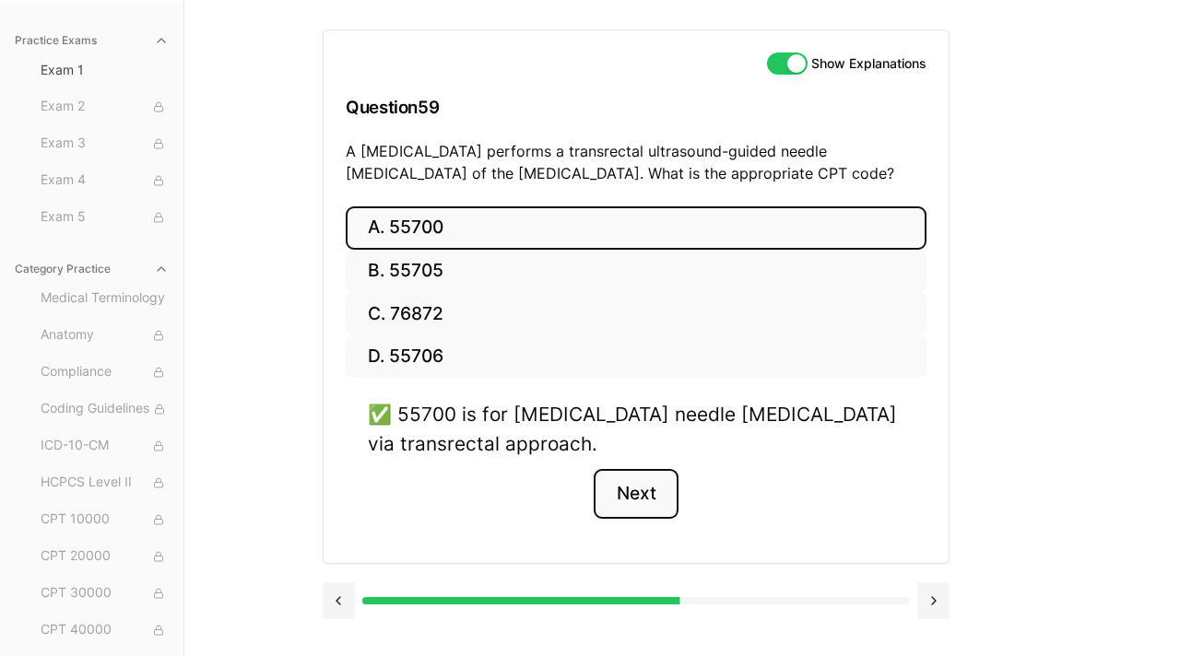
click at [640, 489] on button "Next" at bounding box center [636, 494] width 84 height 50
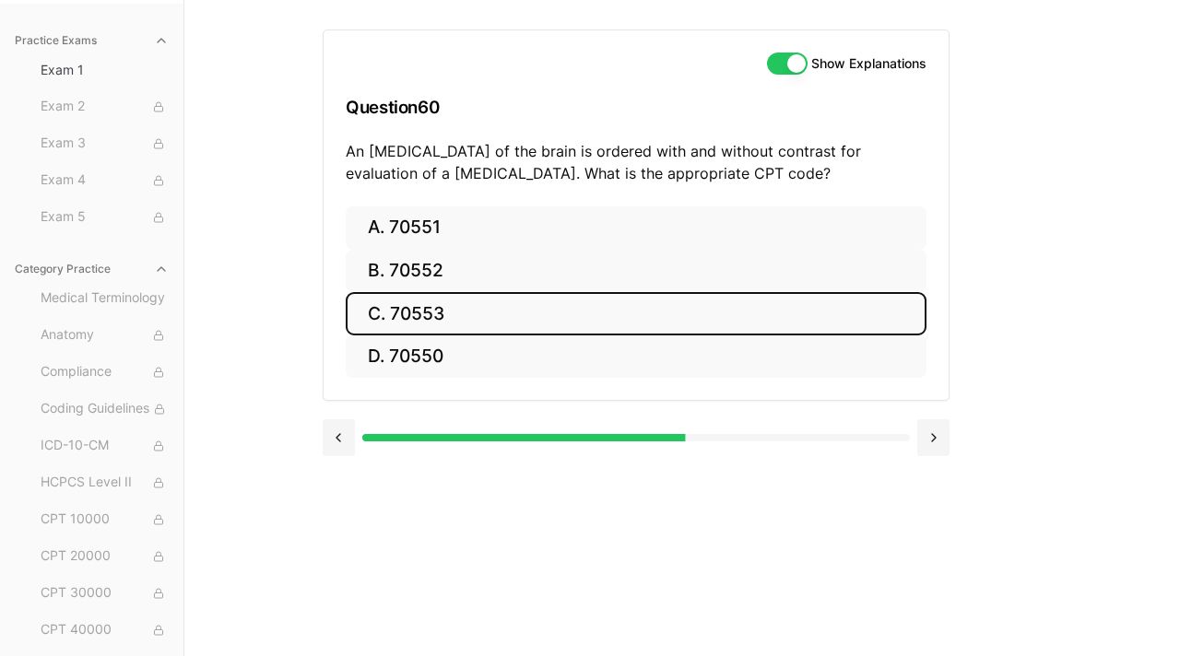
click at [500, 317] on button "C. 70553" at bounding box center [636, 313] width 581 height 43
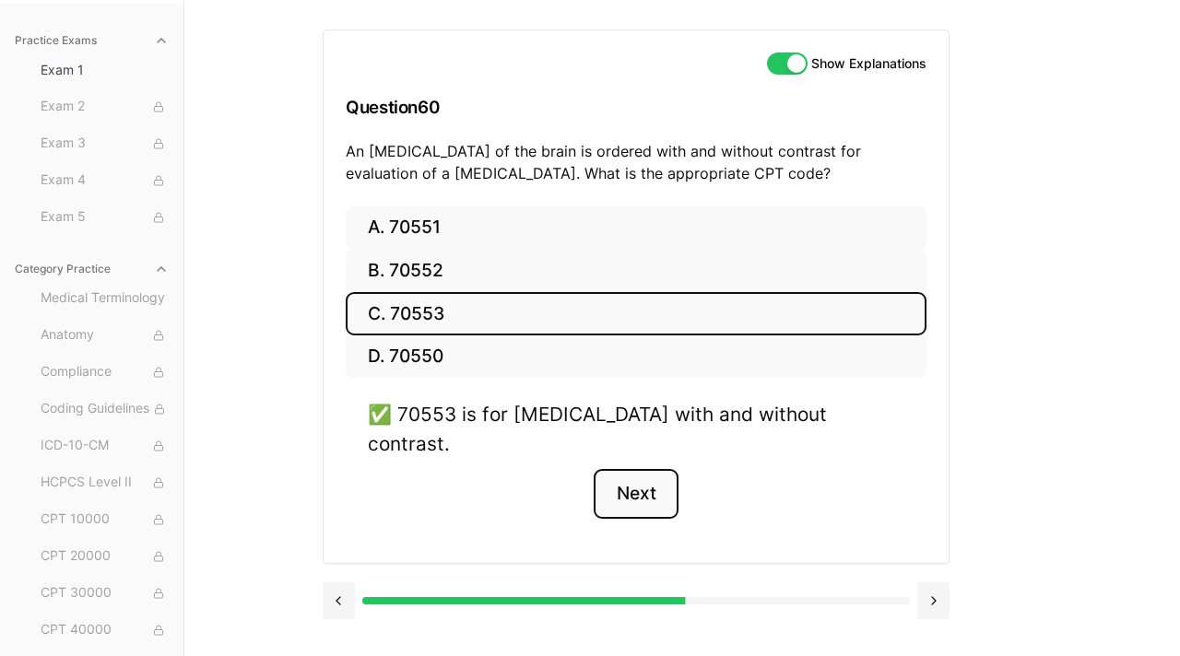
click at [626, 474] on button "Next" at bounding box center [636, 494] width 84 height 50
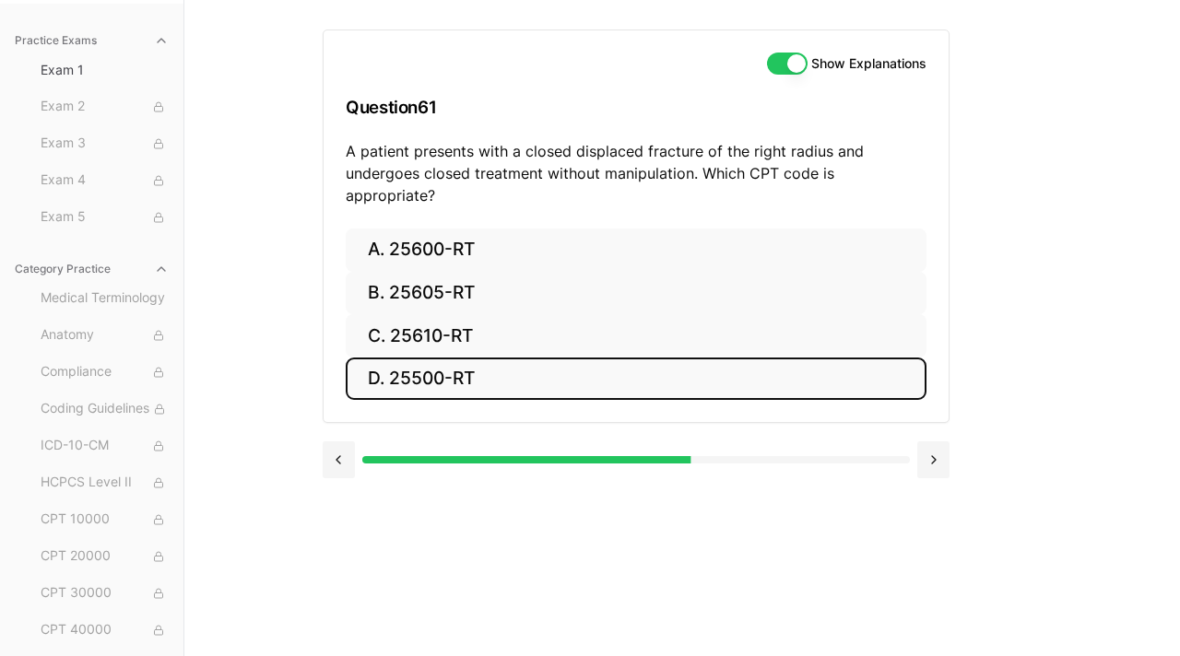
click at [426, 363] on button "D. 25500-RT" at bounding box center [636, 379] width 581 height 43
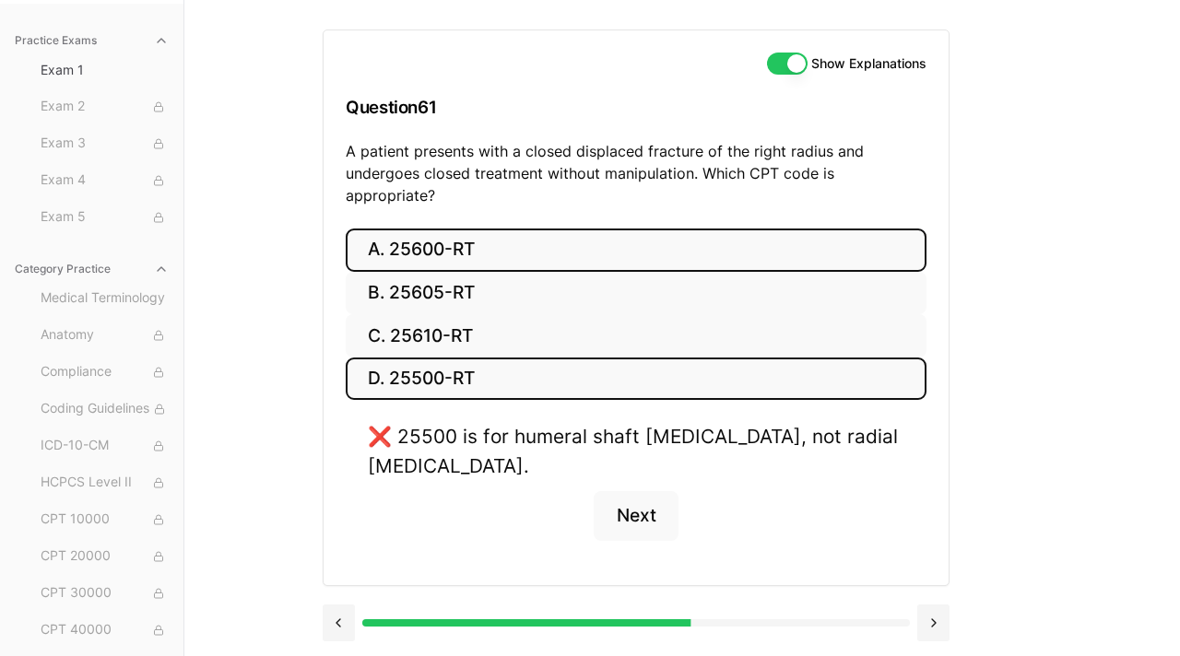
click at [436, 237] on button "A. 25600-RT" at bounding box center [636, 250] width 581 height 43
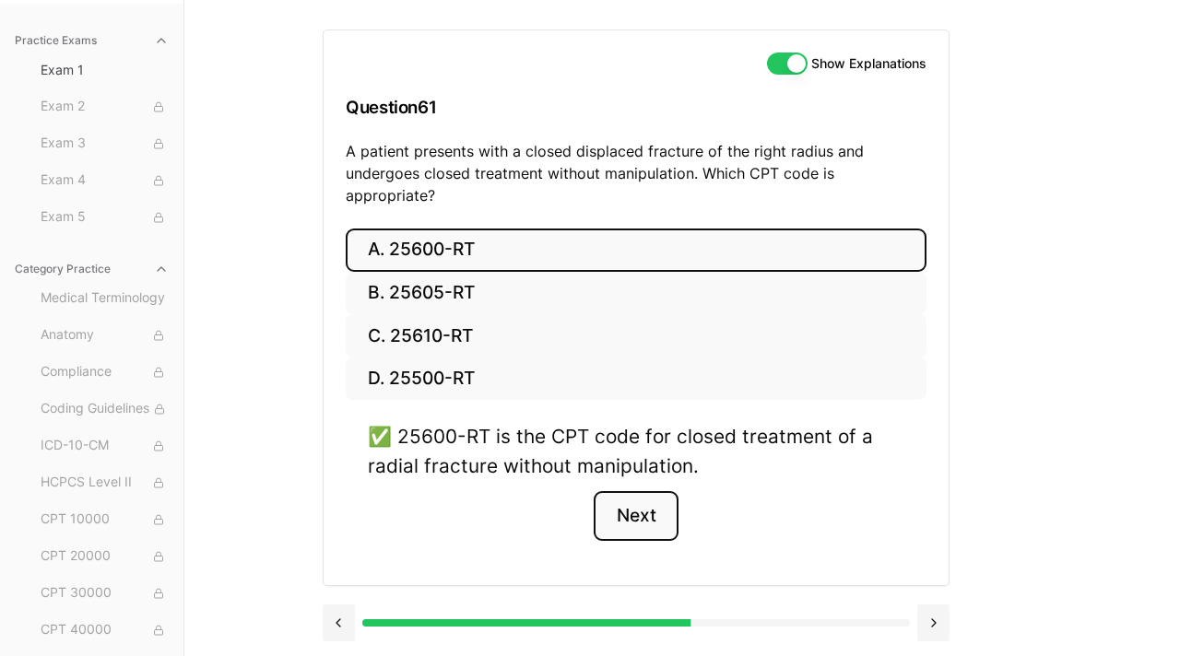
click at [629, 503] on button "Next" at bounding box center [636, 516] width 84 height 50
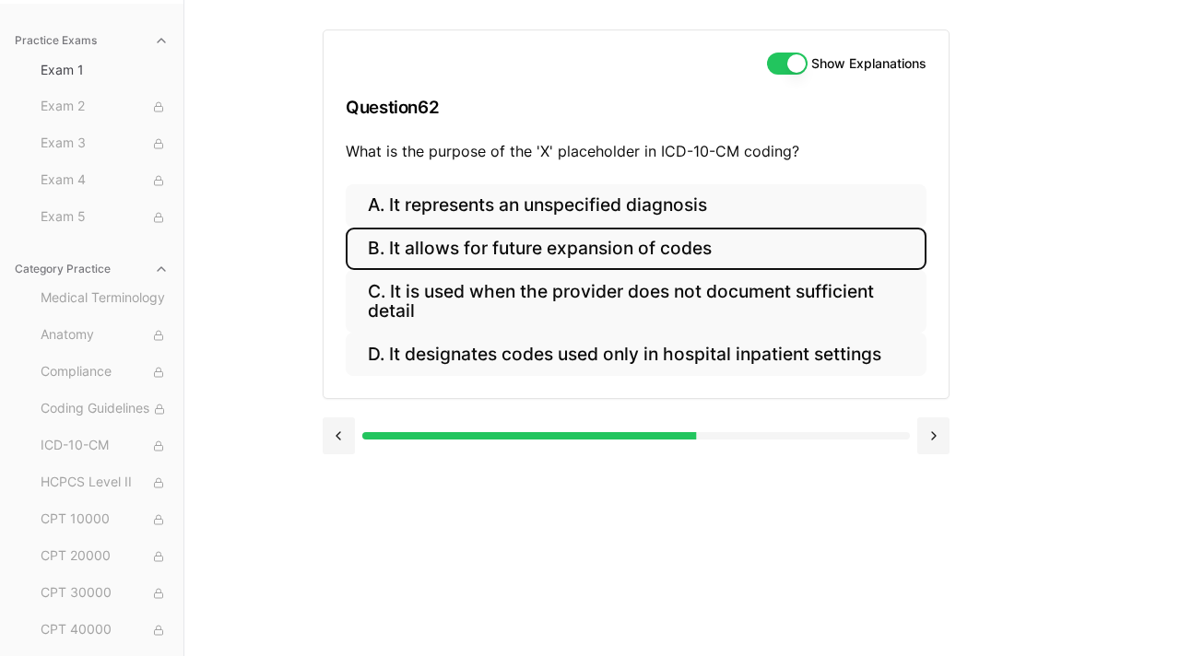
click at [731, 257] on button "B. It allows for future expansion of codes" at bounding box center [636, 249] width 581 height 43
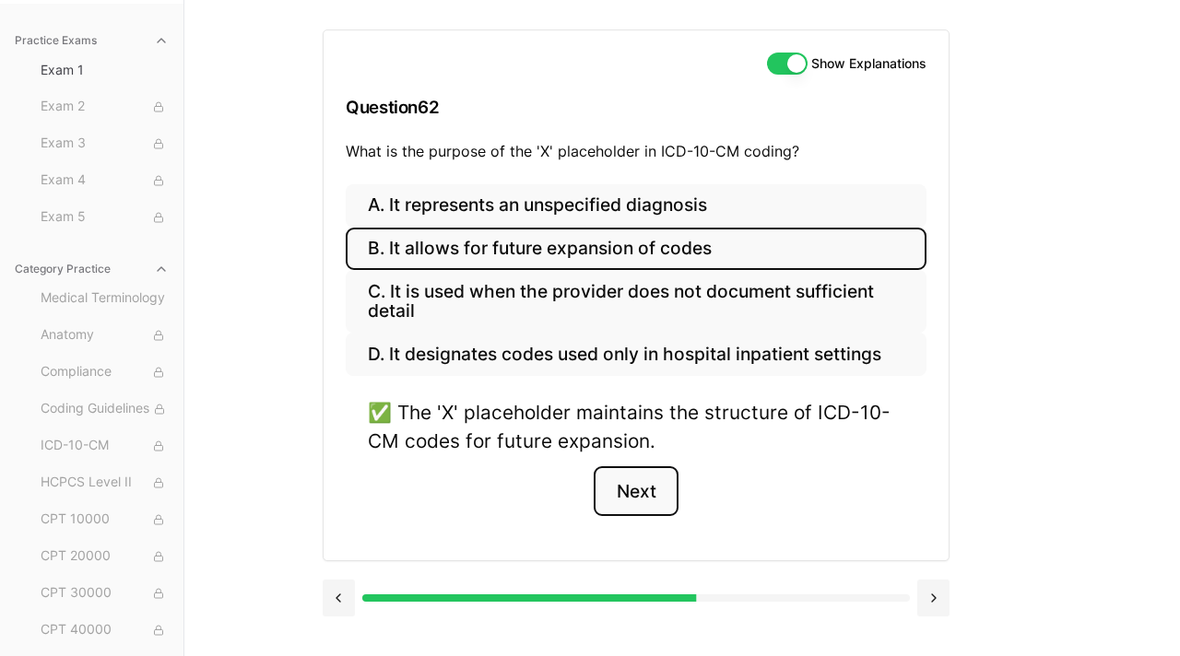
click at [658, 482] on button "Next" at bounding box center [636, 491] width 84 height 50
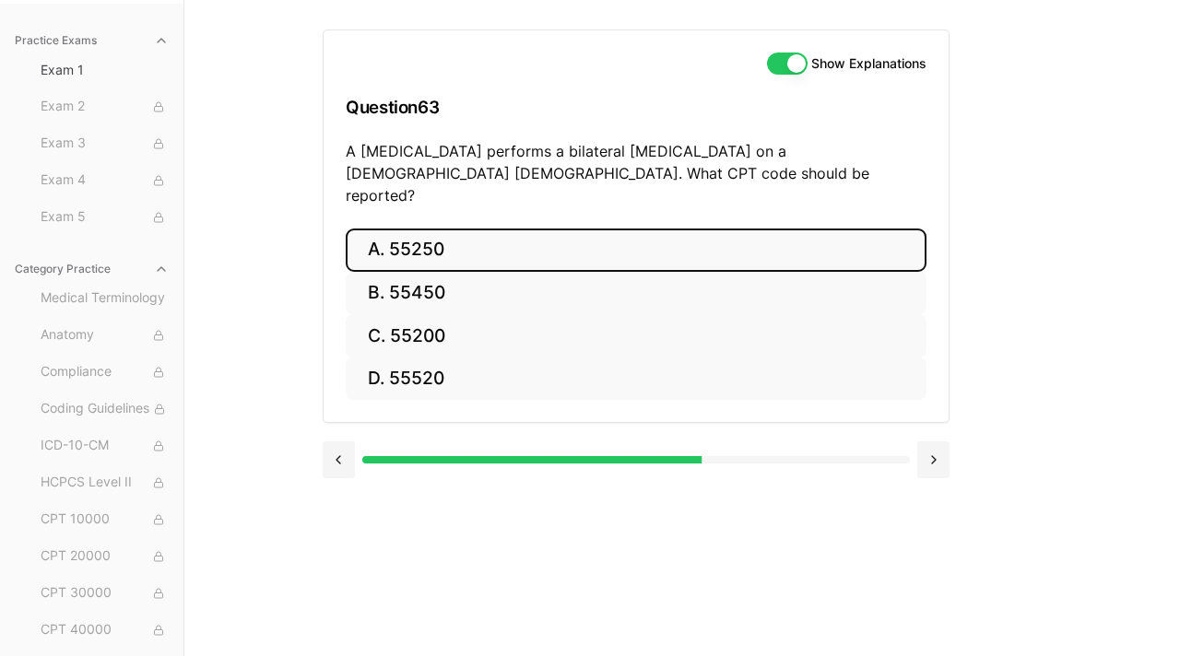
click at [476, 237] on button "A. 55250" at bounding box center [636, 250] width 581 height 43
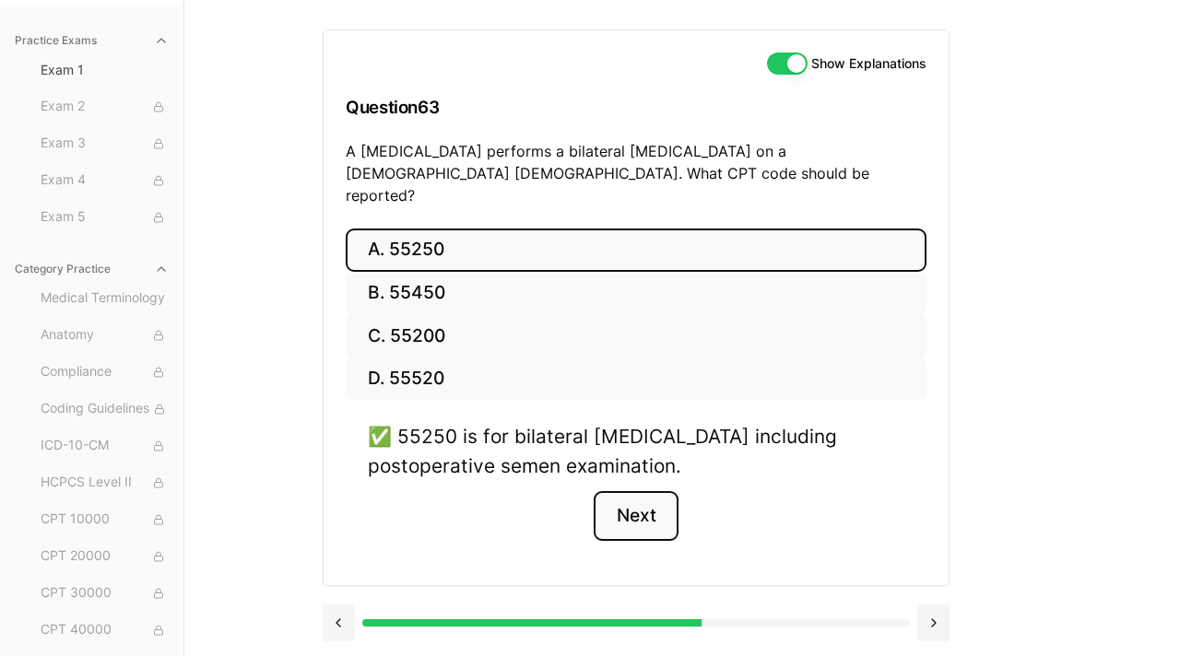
click at [631, 491] on button "Next" at bounding box center [636, 516] width 84 height 50
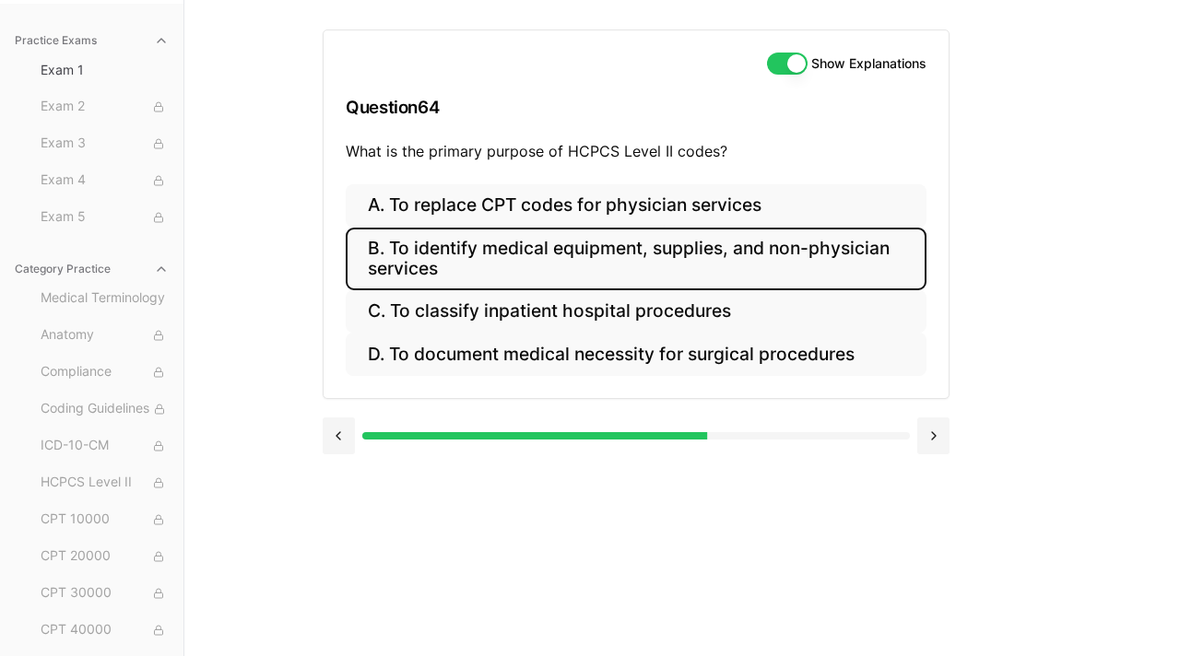
click at [645, 268] on button "B. To identify medical equipment, supplies, and non-physician services" at bounding box center [636, 259] width 581 height 63
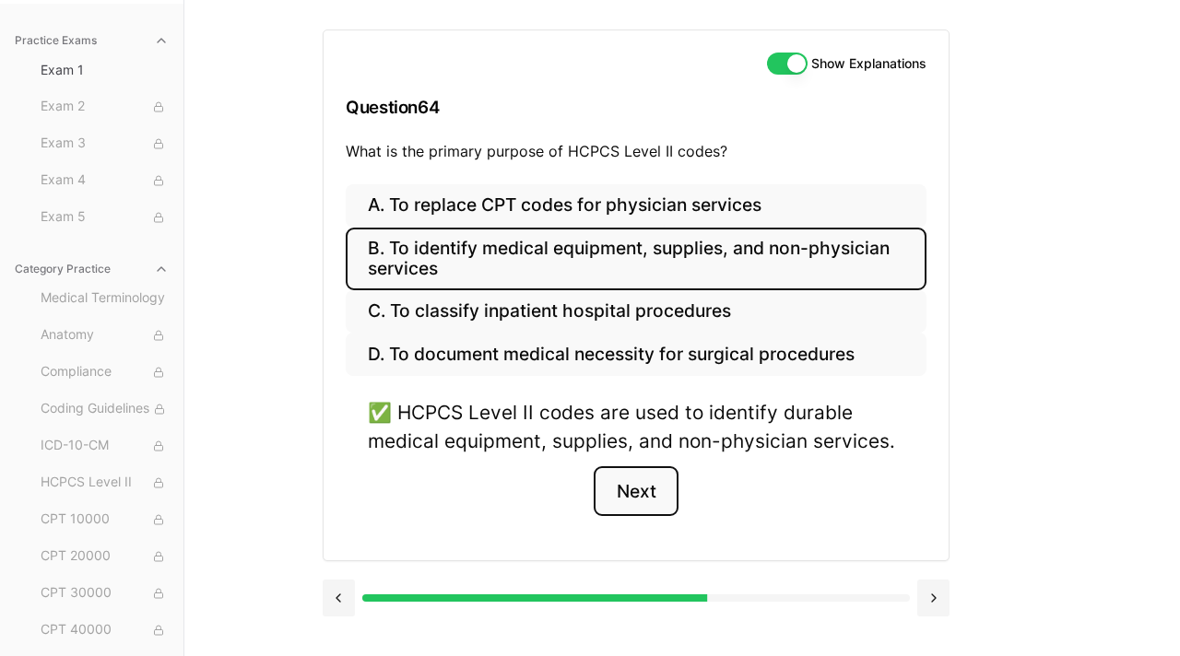
click at [634, 506] on button "Next" at bounding box center [636, 491] width 84 height 50
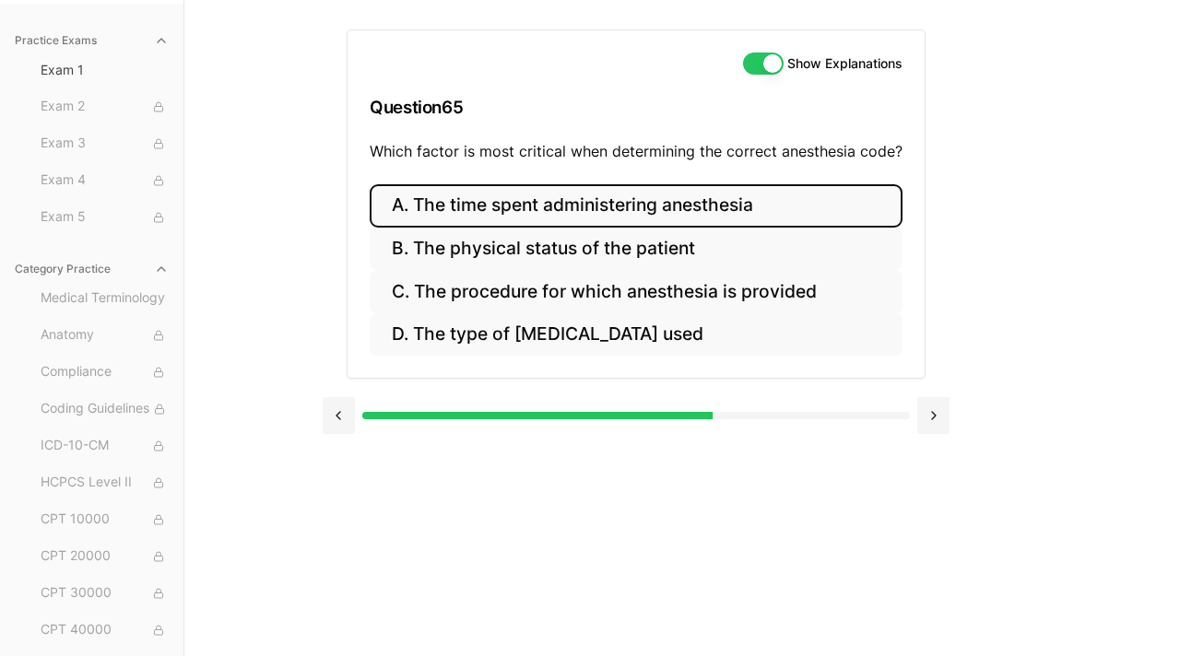
click at [747, 208] on button "A. The time spent administering anesthesia" at bounding box center [636, 205] width 533 height 43
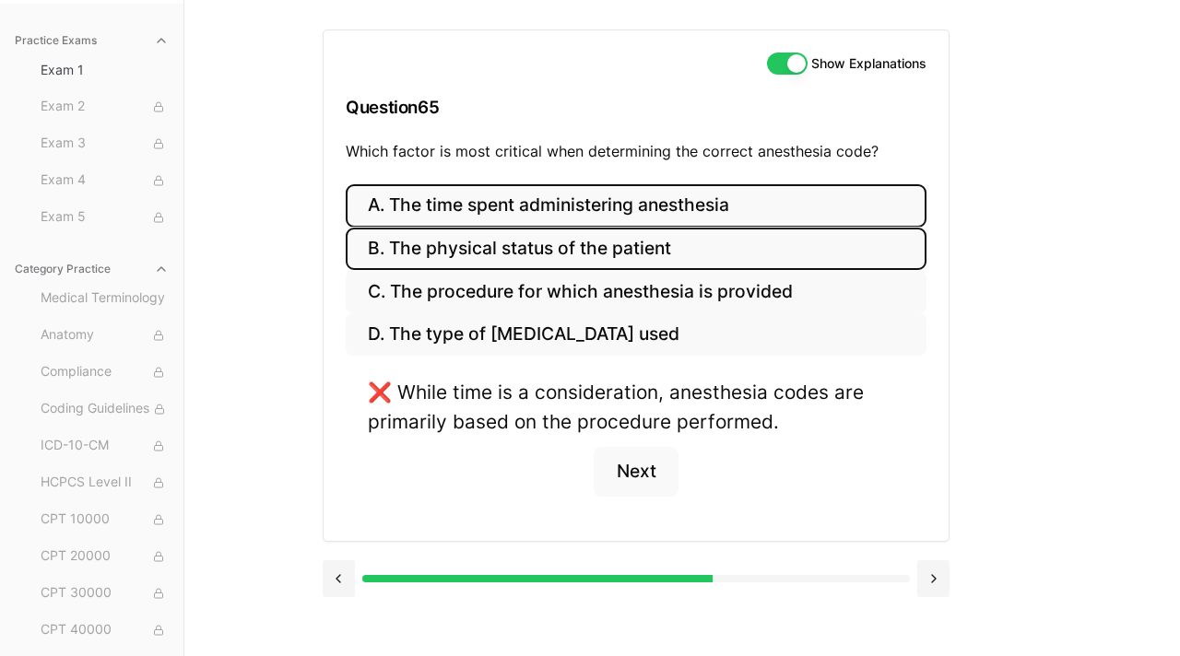
click at [671, 260] on button "B. The physical status of the patient" at bounding box center [636, 249] width 581 height 43
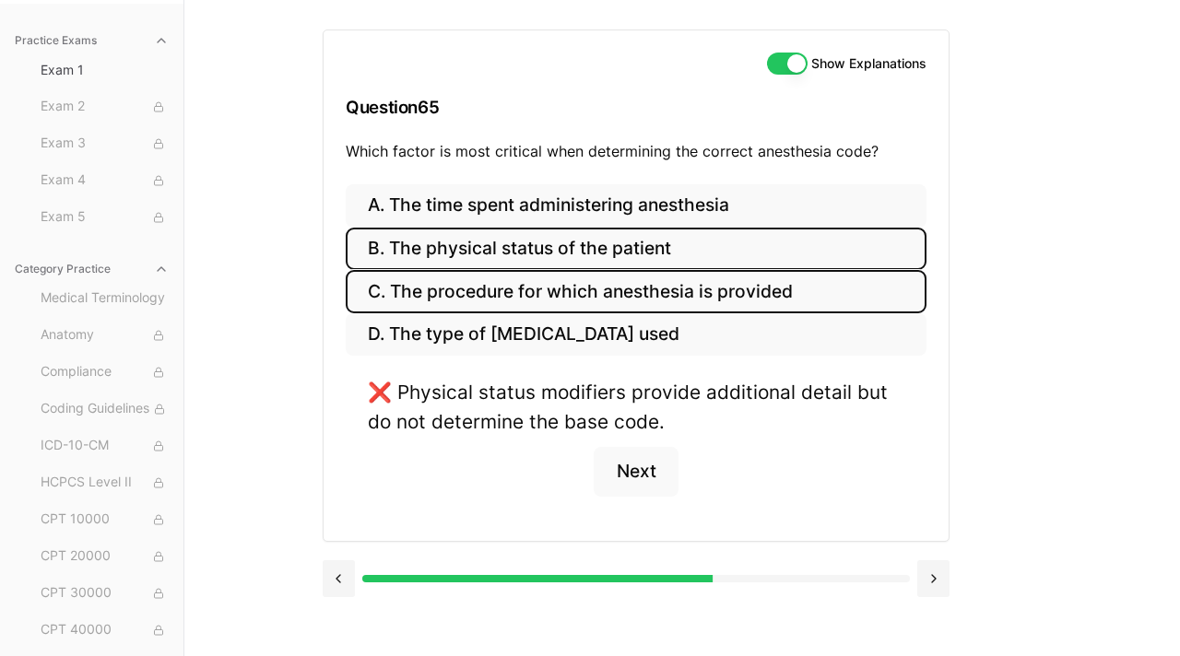
click at [658, 312] on button "C. The procedure for which anesthesia is provided" at bounding box center [636, 291] width 581 height 43
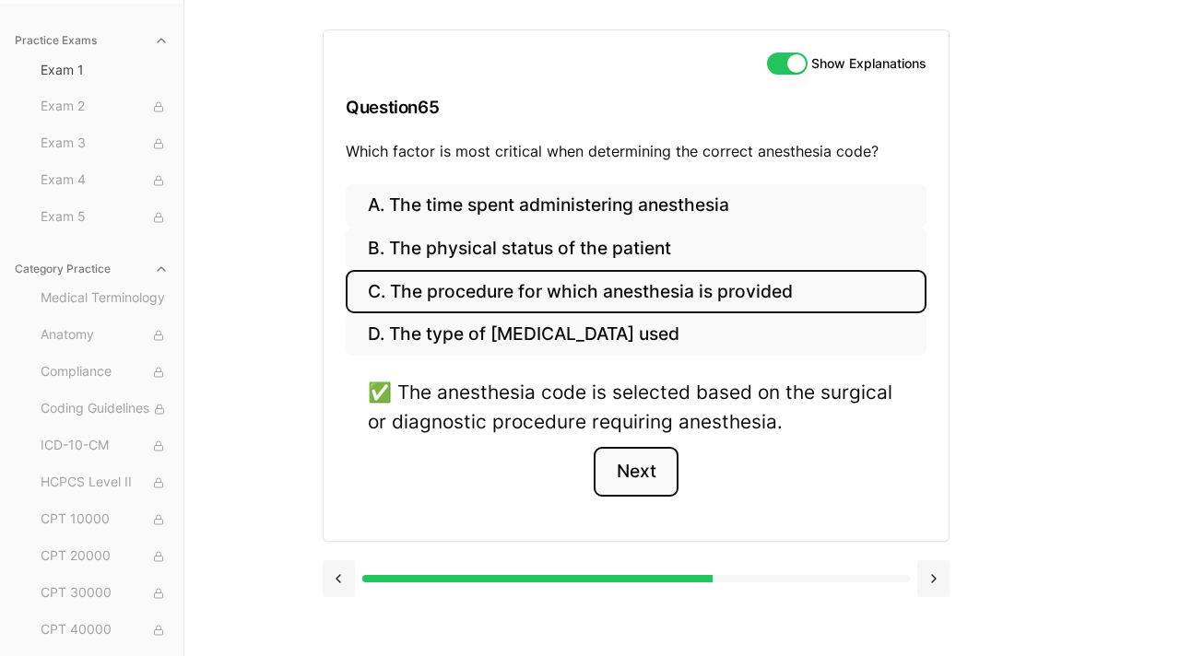
click at [653, 466] on button "Next" at bounding box center [636, 472] width 84 height 50
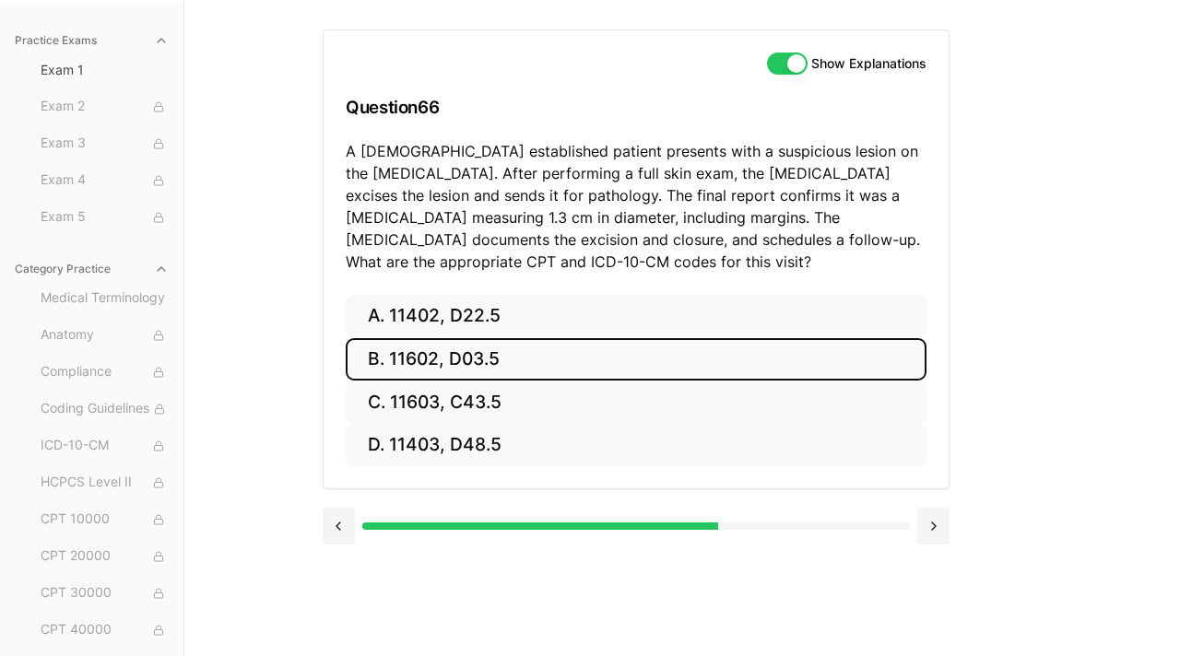
click at [488, 375] on button "B. 11602, D03.5" at bounding box center [636, 359] width 581 height 43
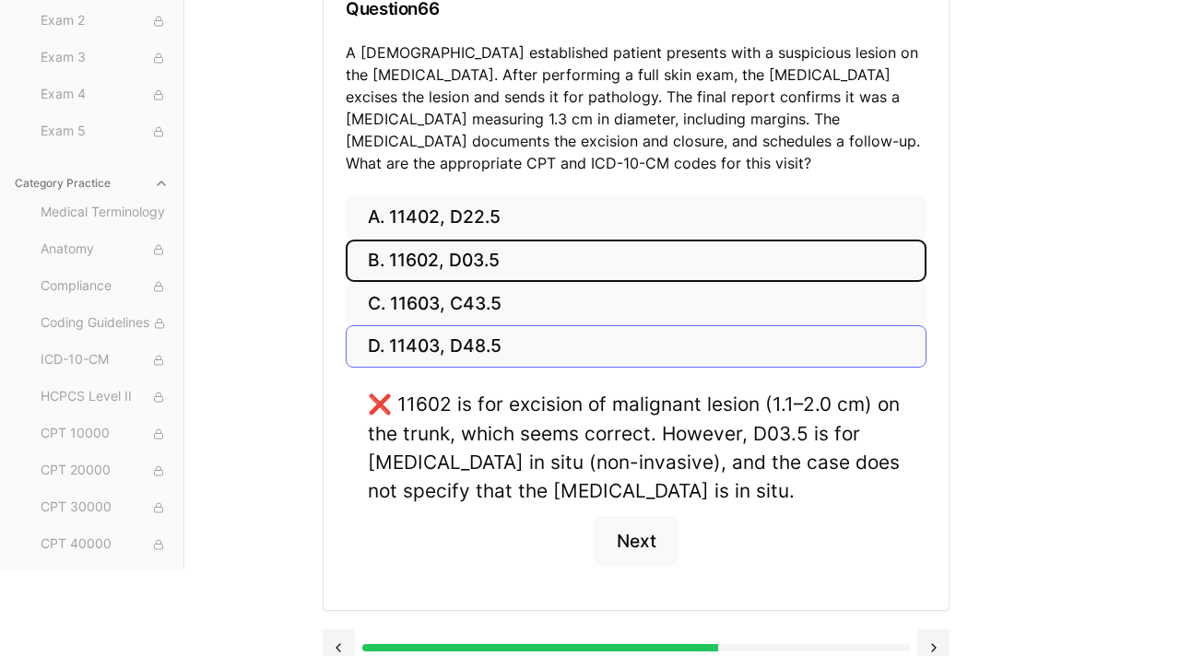
scroll to position [278, 0]
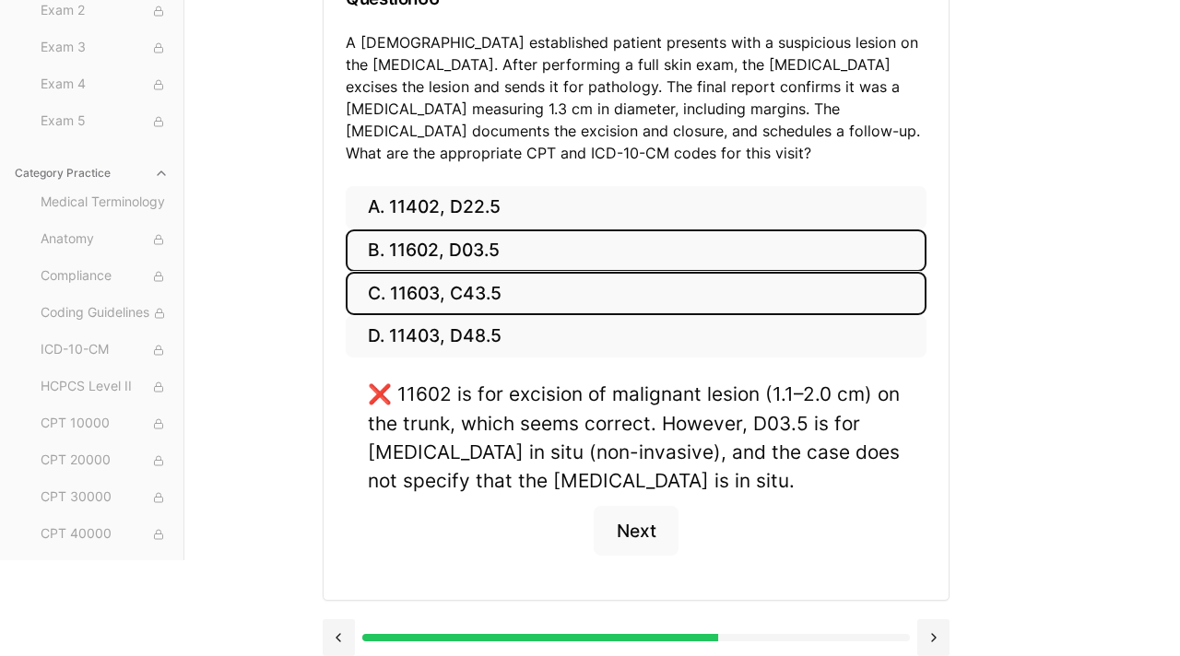
click at [483, 295] on button "C. 11603, C43.5" at bounding box center [636, 293] width 581 height 43
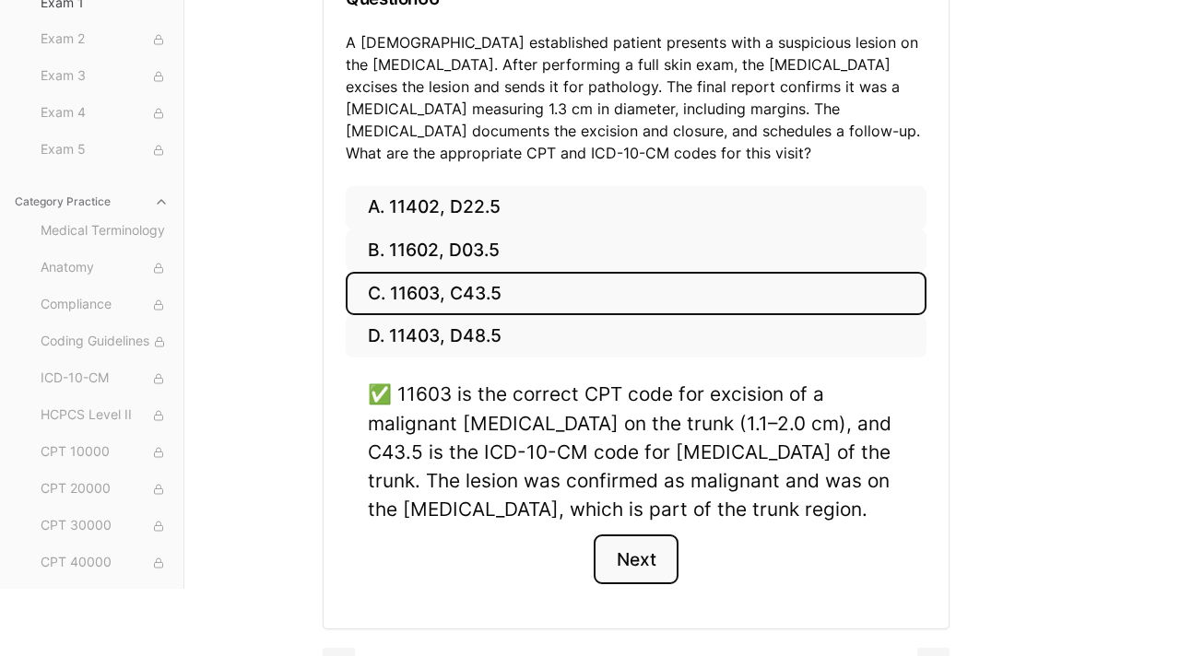
click at [654, 571] on button "Next" at bounding box center [636, 560] width 84 height 50
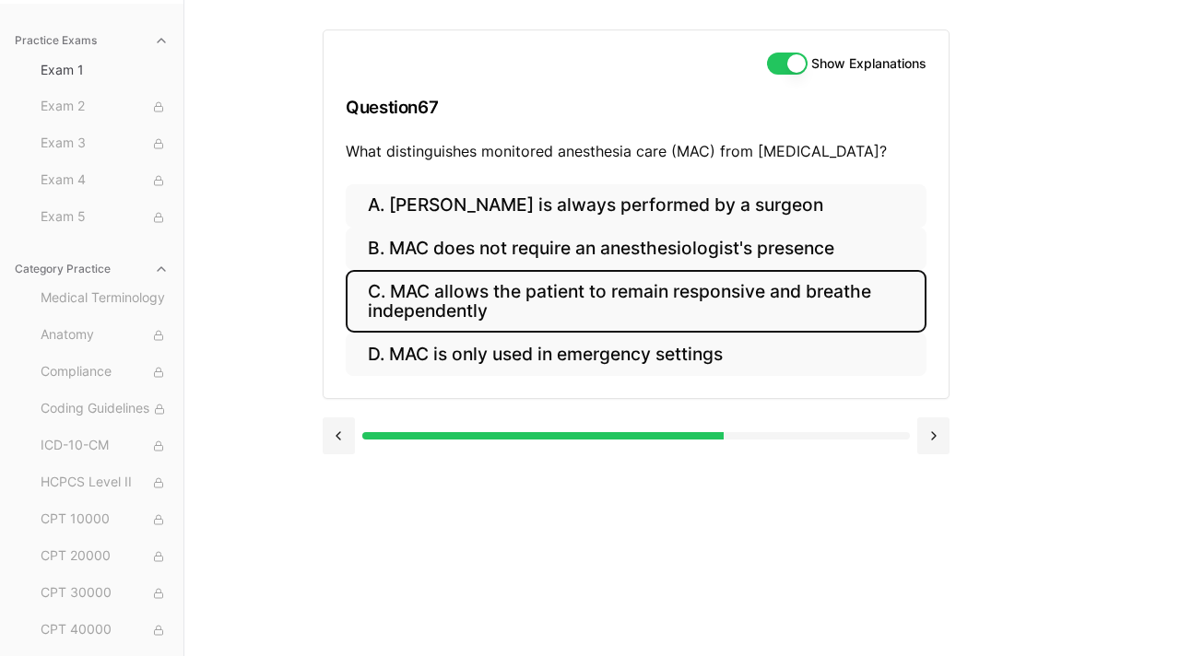
click at [664, 311] on button "C. MAC allows the patient to remain responsive and breathe independently" at bounding box center [636, 301] width 581 height 63
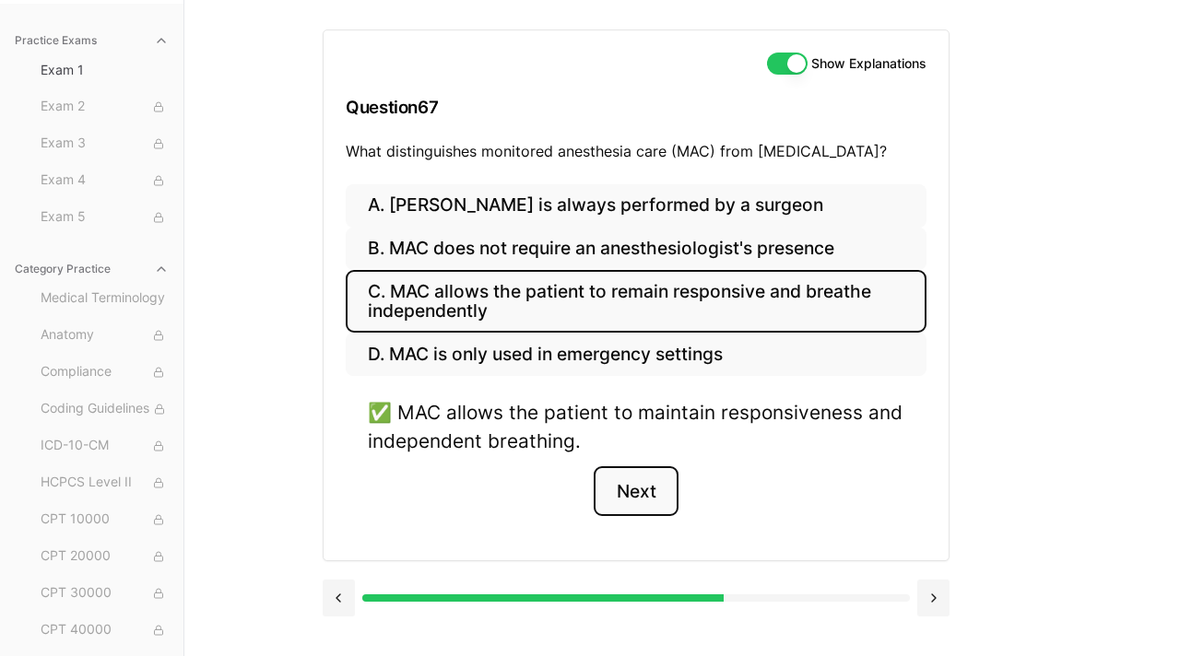
click at [626, 498] on button "Next" at bounding box center [636, 491] width 84 height 50
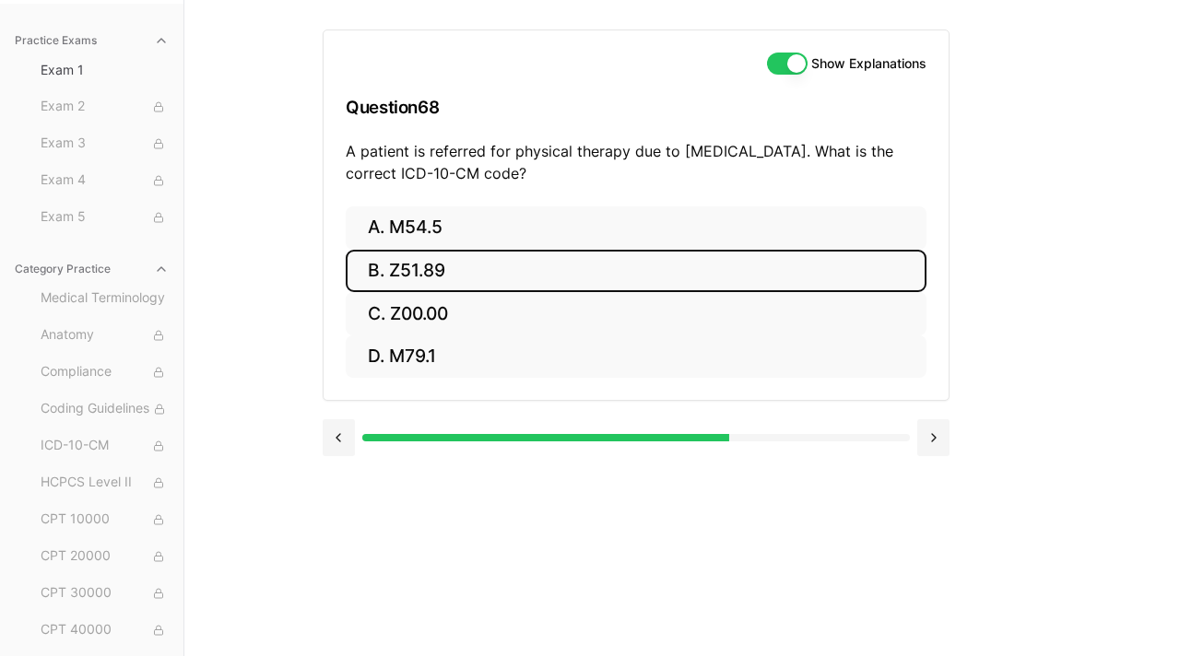
click at [474, 258] on button "B. Z51.89" at bounding box center [636, 271] width 581 height 43
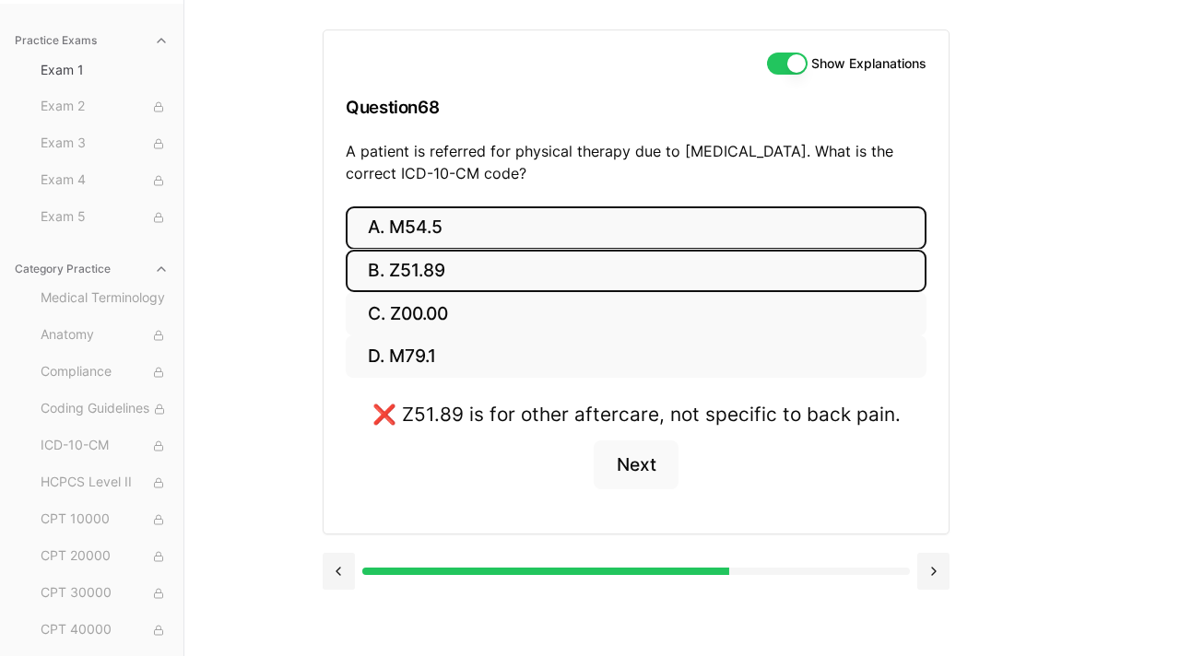
click at [454, 220] on button "A. M54.5" at bounding box center [636, 227] width 581 height 43
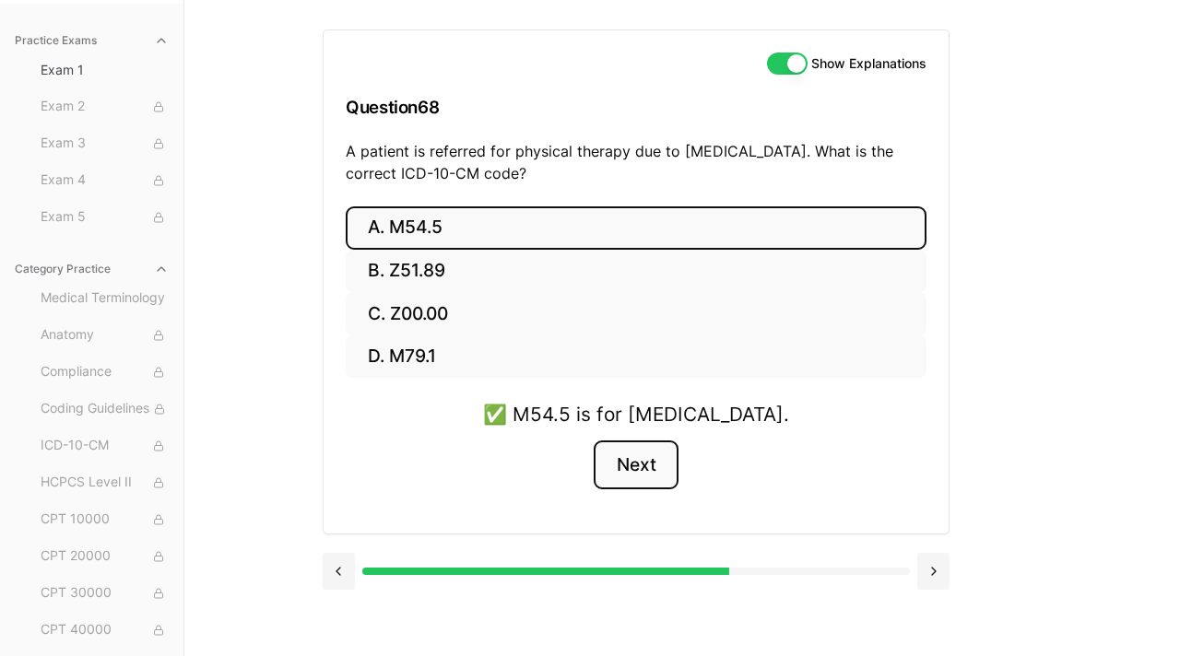
click at [640, 465] on button "Next" at bounding box center [636, 466] width 84 height 50
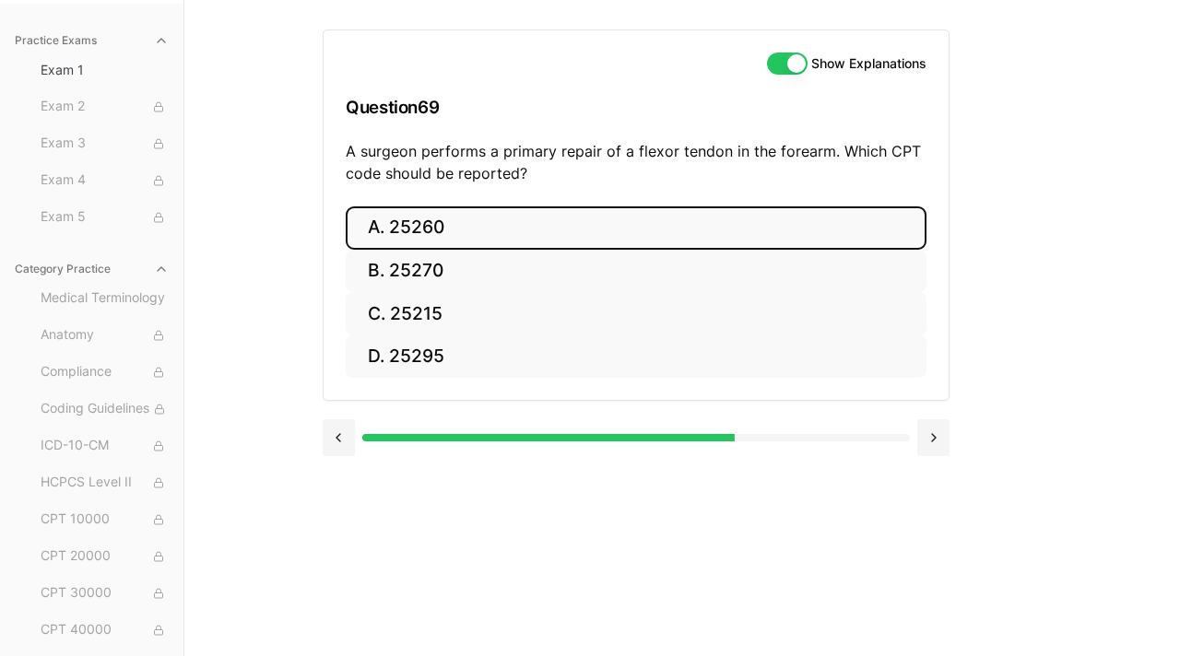
click at [494, 229] on button "A. 25260" at bounding box center [636, 227] width 581 height 43
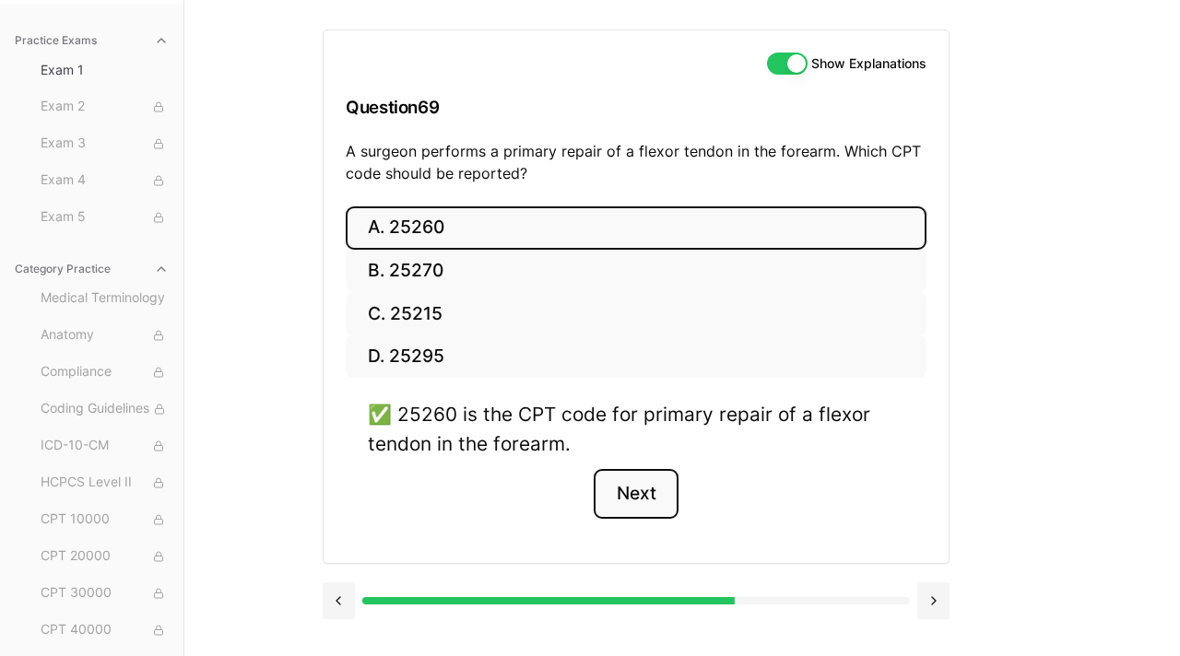
click at [631, 485] on button "Next" at bounding box center [636, 494] width 84 height 50
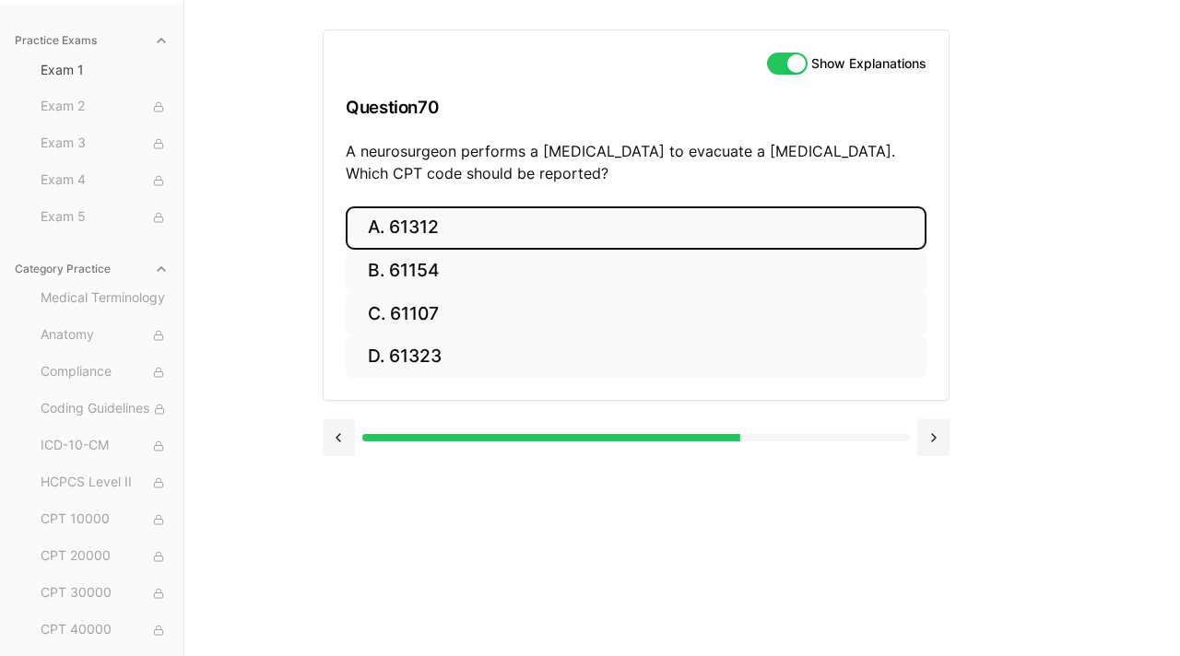
click at [499, 230] on button "A. 61312" at bounding box center [636, 227] width 581 height 43
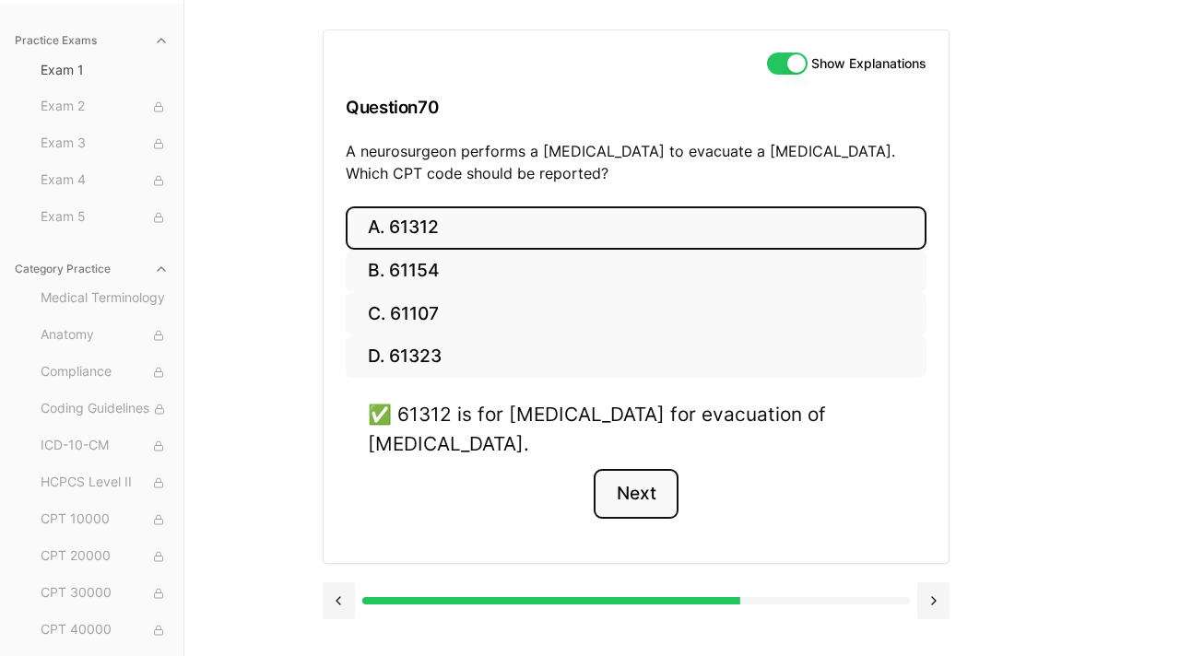
click at [627, 484] on button "Next" at bounding box center [636, 494] width 84 height 50
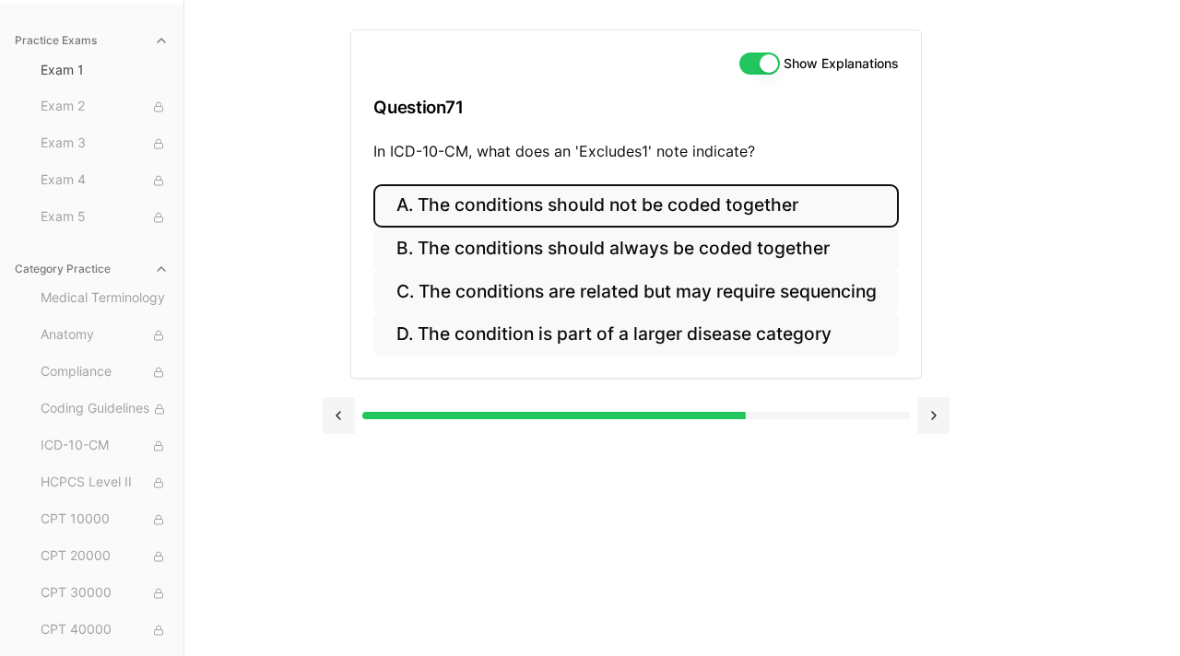
click at [623, 210] on button "A. The conditions should not be coded together" at bounding box center [635, 205] width 525 height 43
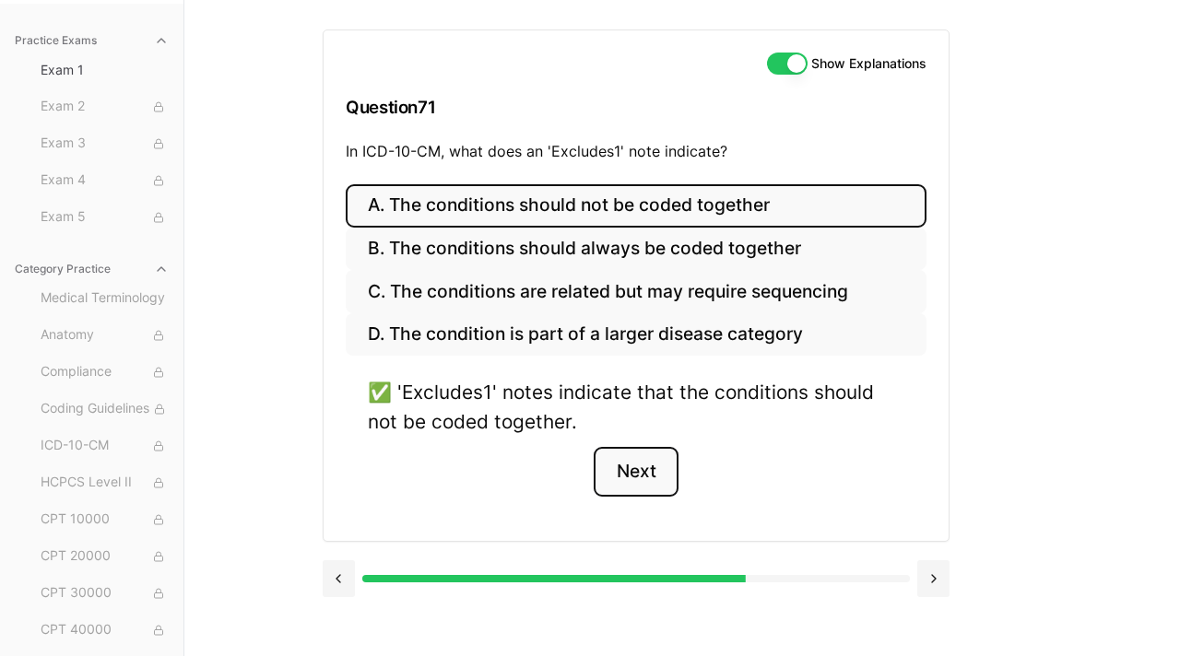
click at [624, 475] on button "Next" at bounding box center [636, 472] width 84 height 50
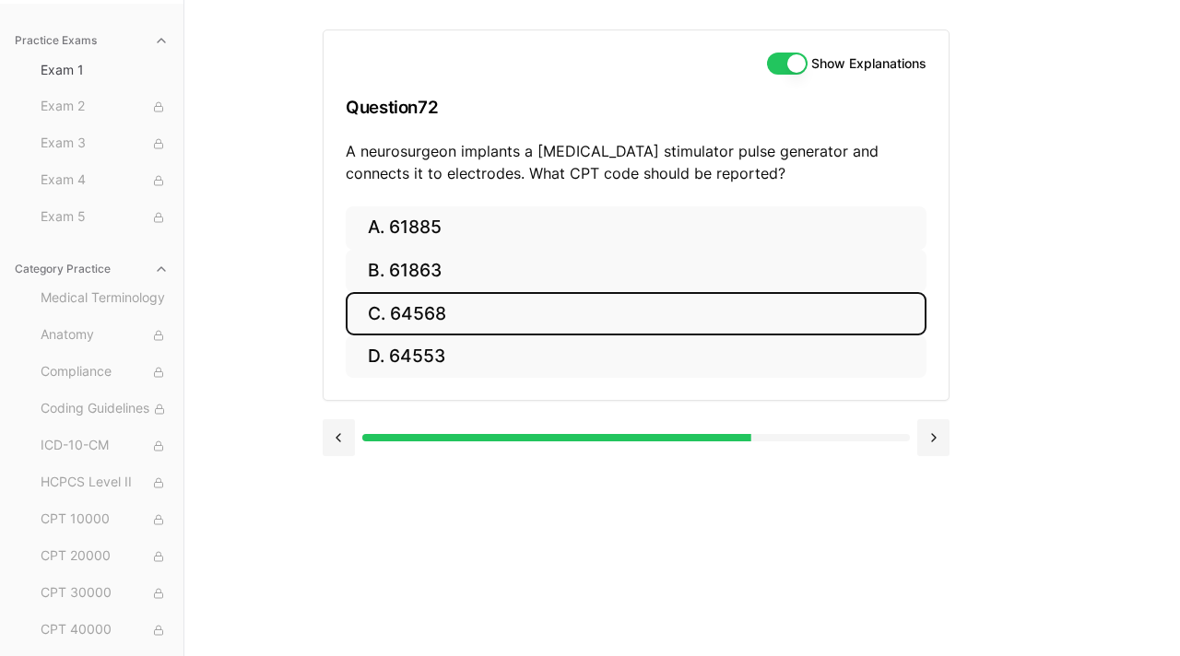
click at [433, 313] on button "C. 64568" at bounding box center [636, 313] width 581 height 43
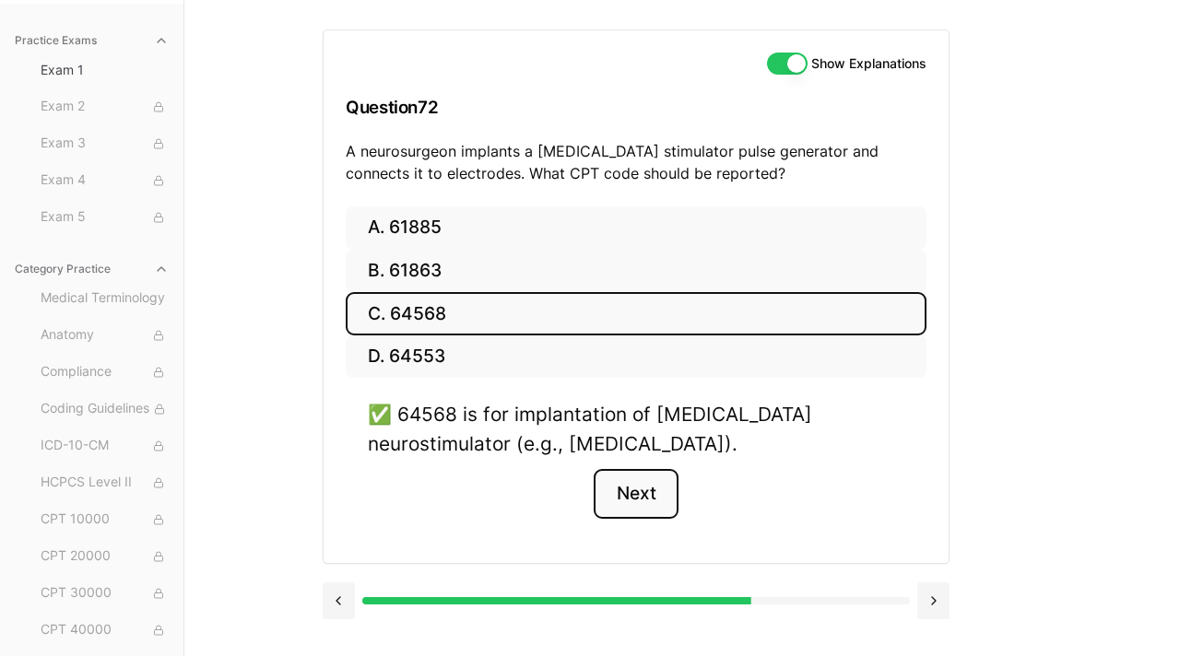
click at [639, 489] on button "Next" at bounding box center [636, 494] width 84 height 50
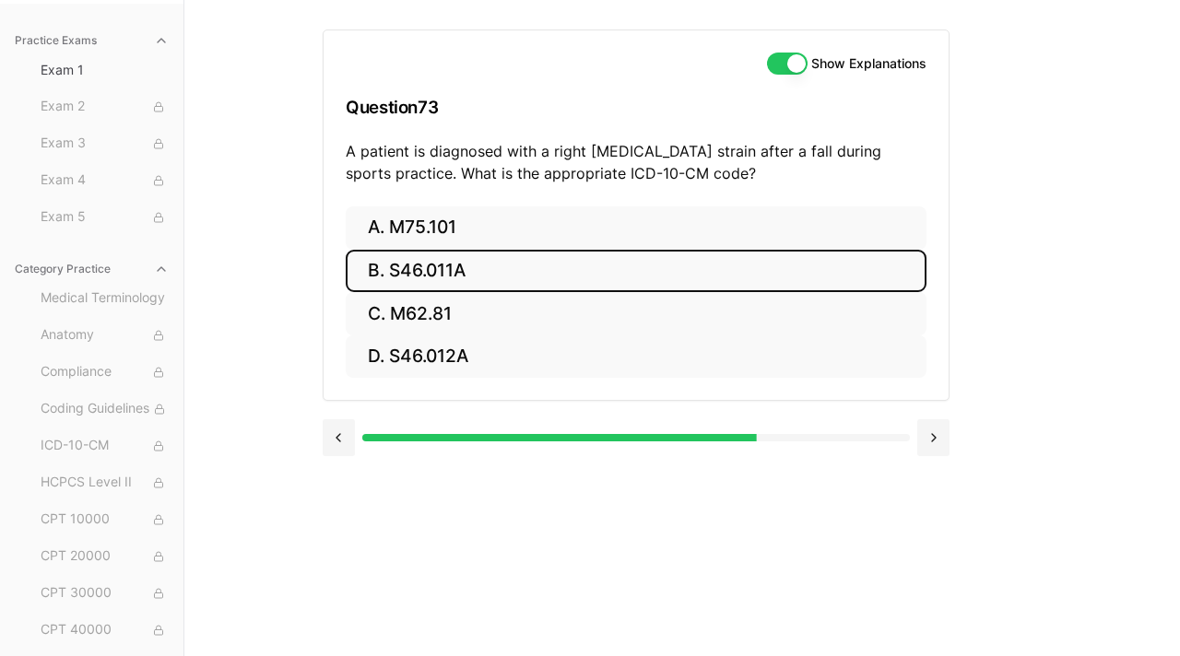
click at [473, 268] on button "B. S46.011A" at bounding box center [636, 271] width 581 height 43
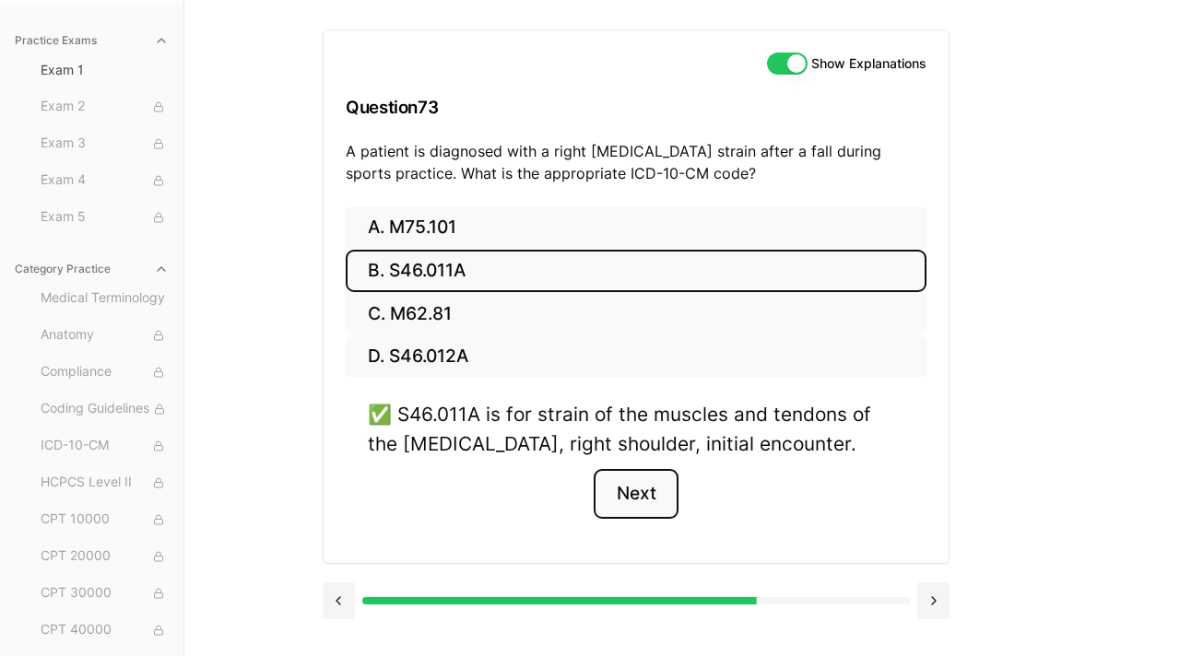
click at [626, 490] on button "Next" at bounding box center [636, 494] width 84 height 50
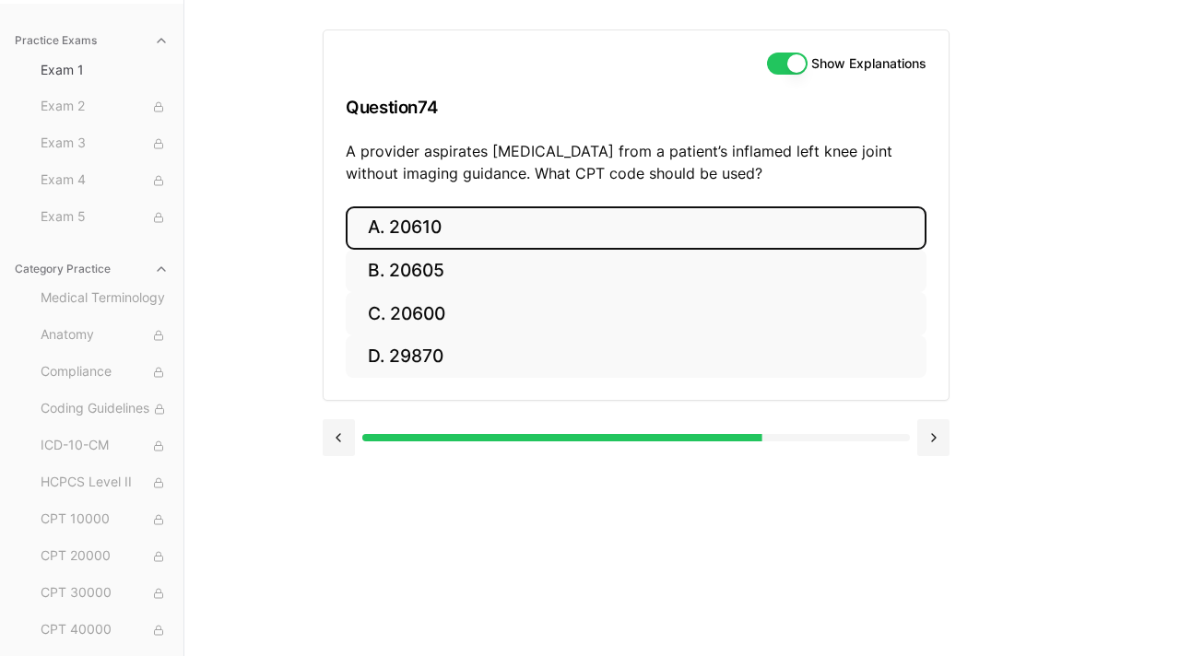
click at [473, 229] on button "A. 20610" at bounding box center [636, 227] width 581 height 43
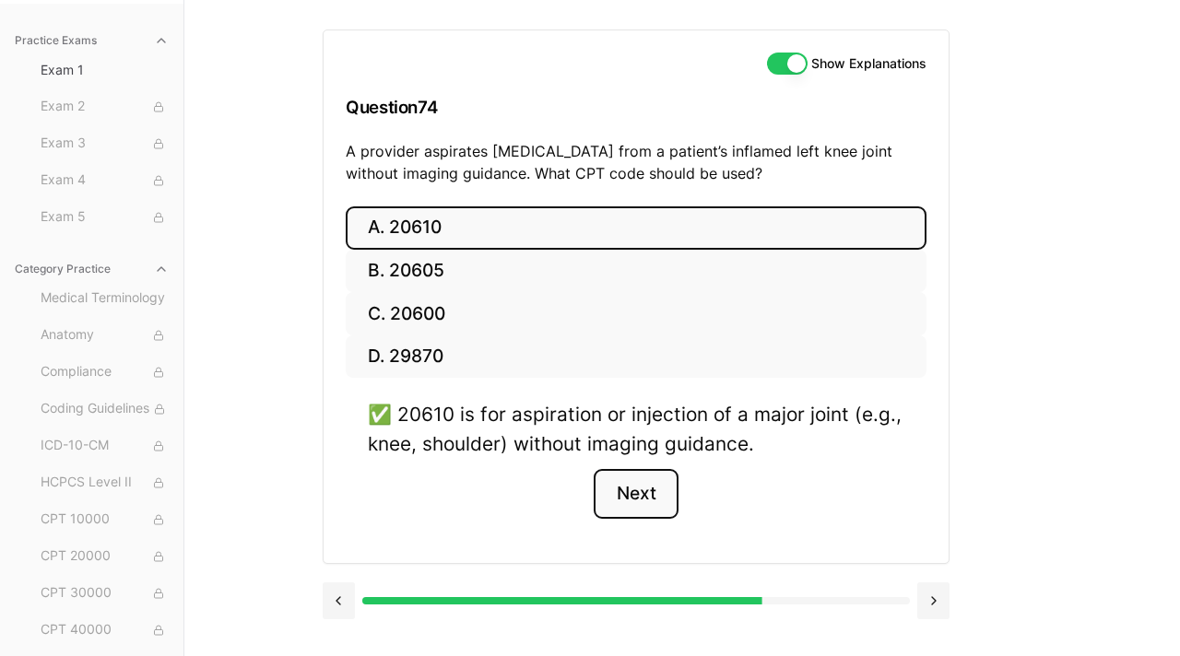
click at [652, 492] on button "Next" at bounding box center [636, 494] width 84 height 50
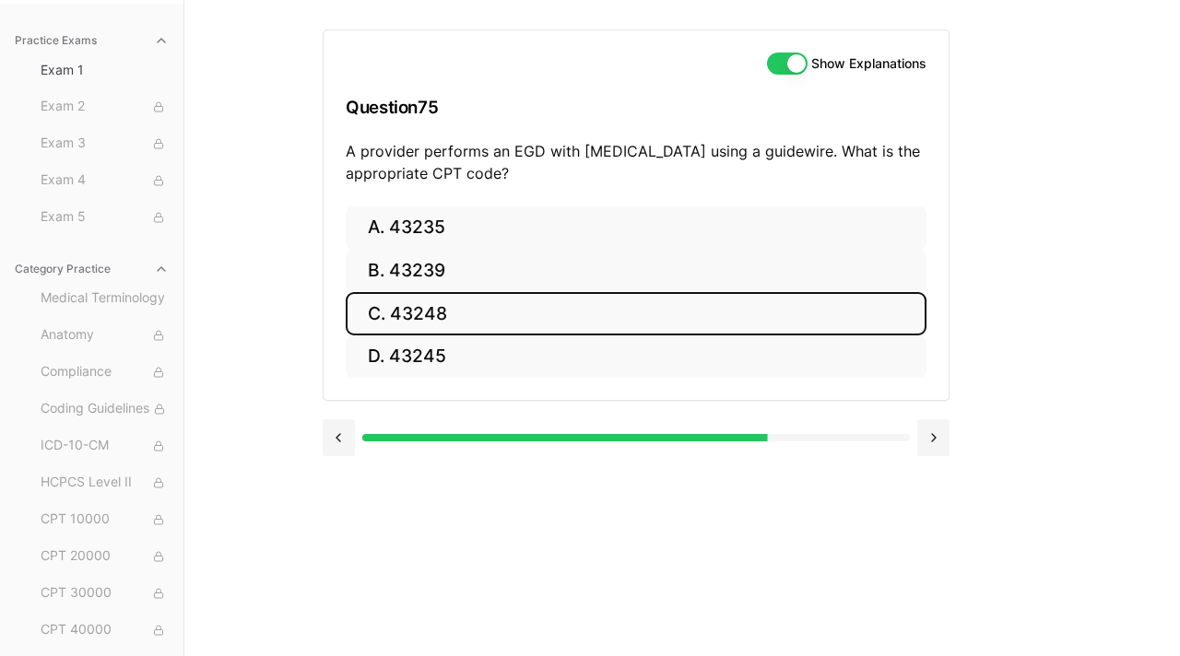
click at [463, 330] on button "C. 43248" at bounding box center [636, 313] width 581 height 43
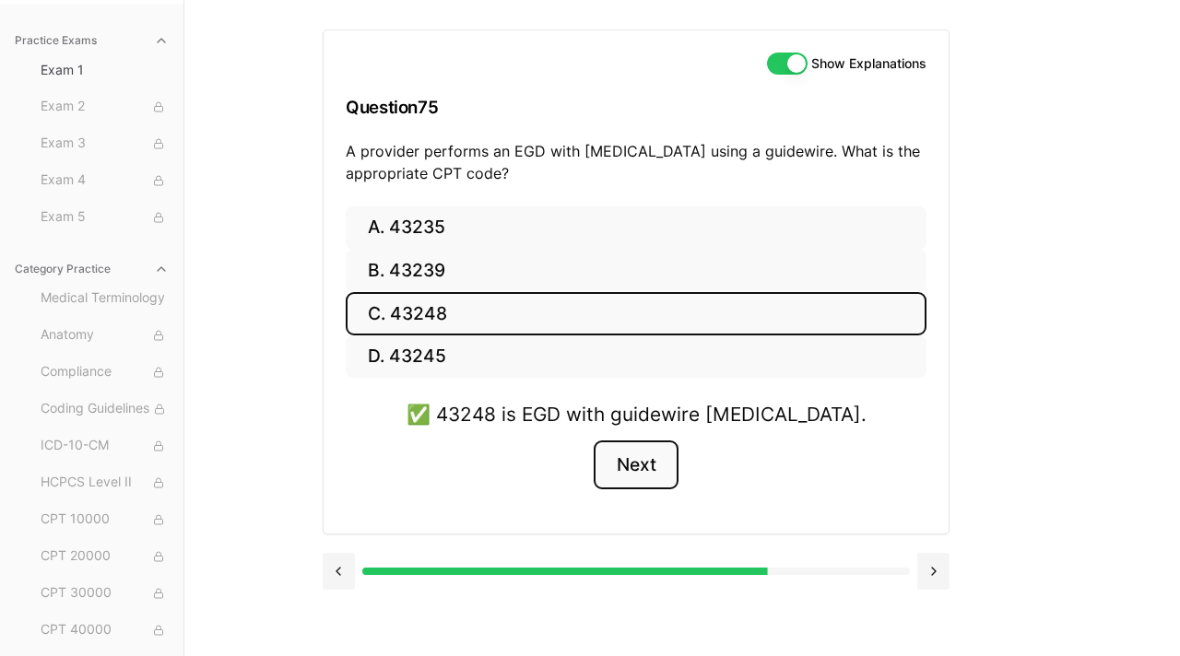
click at [631, 463] on button "Next" at bounding box center [636, 466] width 84 height 50
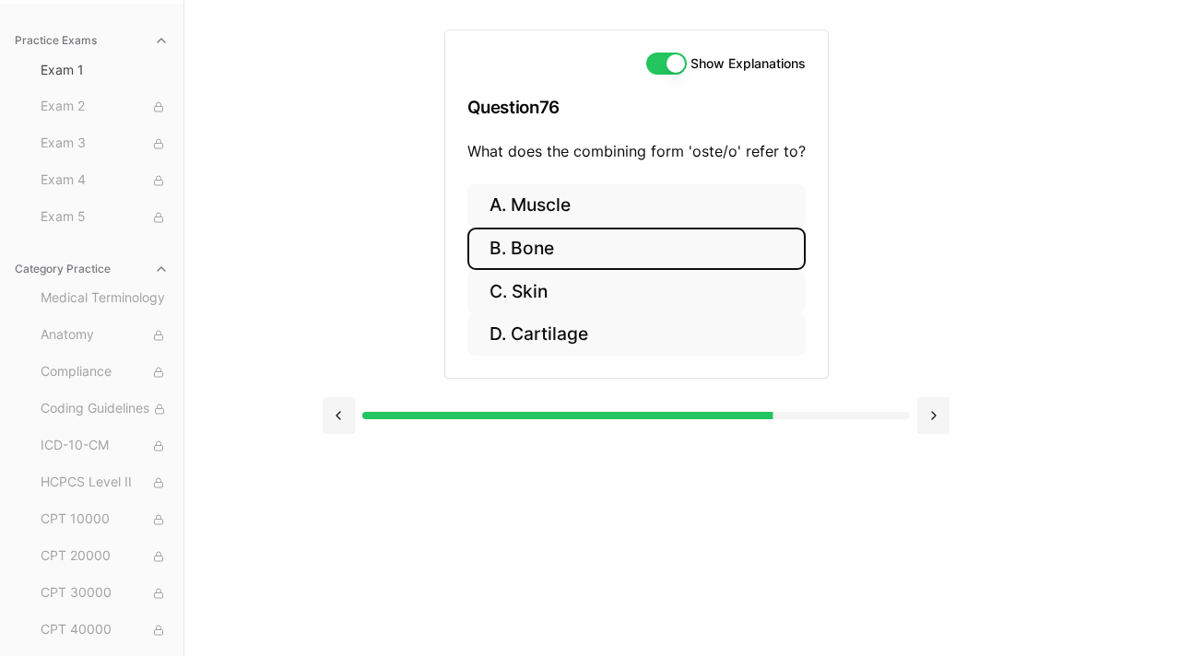
click at [584, 242] on button "B. Bone" at bounding box center [636, 249] width 338 height 43
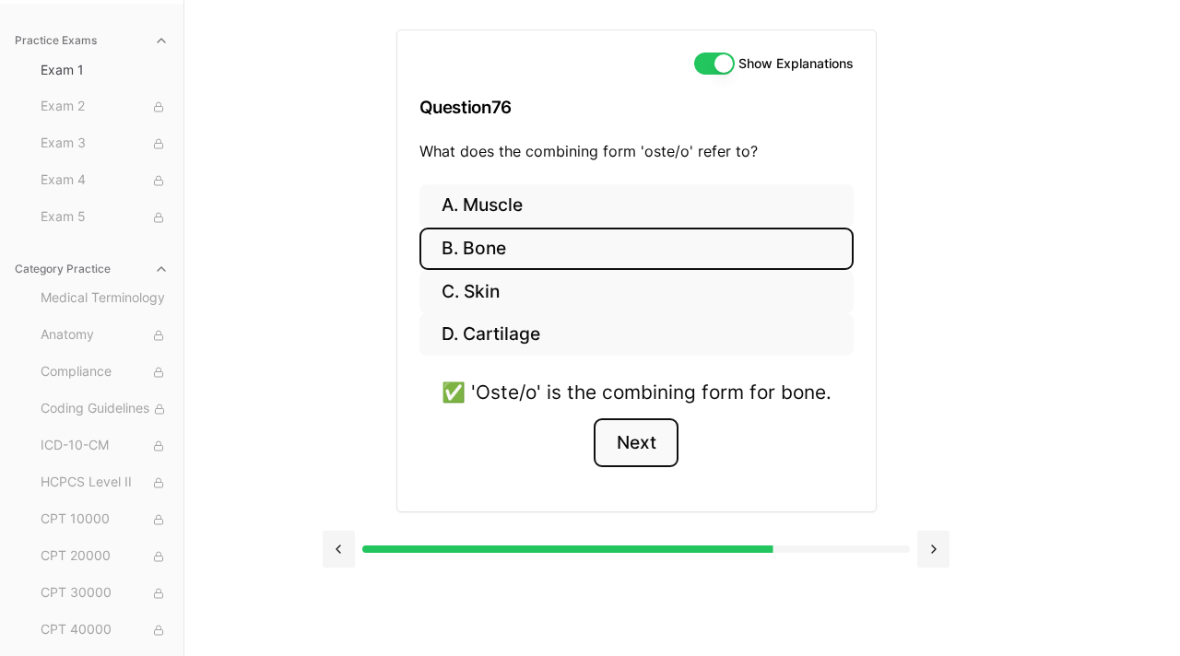
click at [647, 432] on button "Next" at bounding box center [636, 444] width 84 height 50
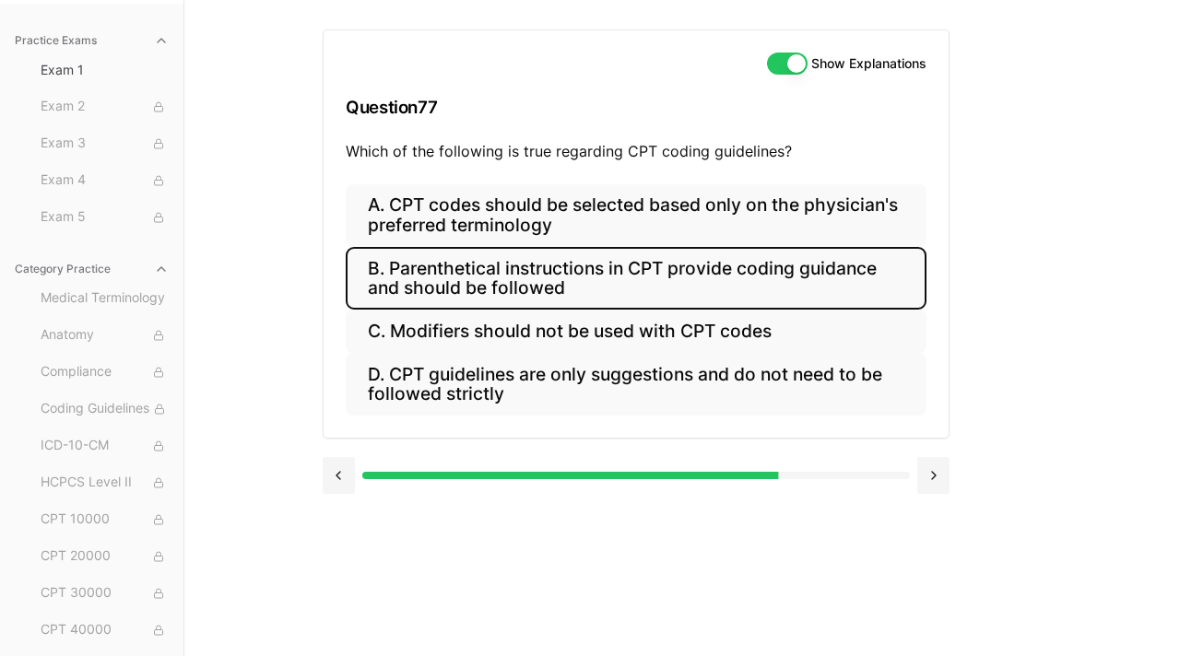
click at [661, 279] on button "B. Parenthetical instructions in CPT provide coding guidance and should be foll…" at bounding box center [636, 278] width 581 height 63
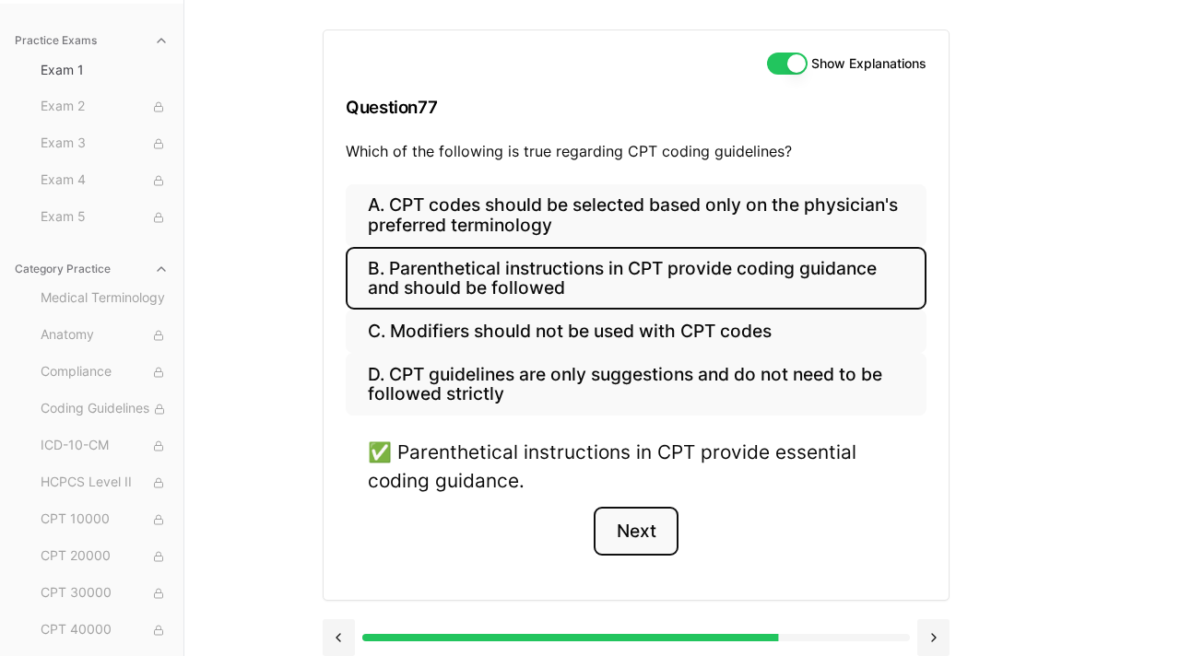
click at [635, 535] on button "Next" at bounding box center [636, 532] width 84 height 50
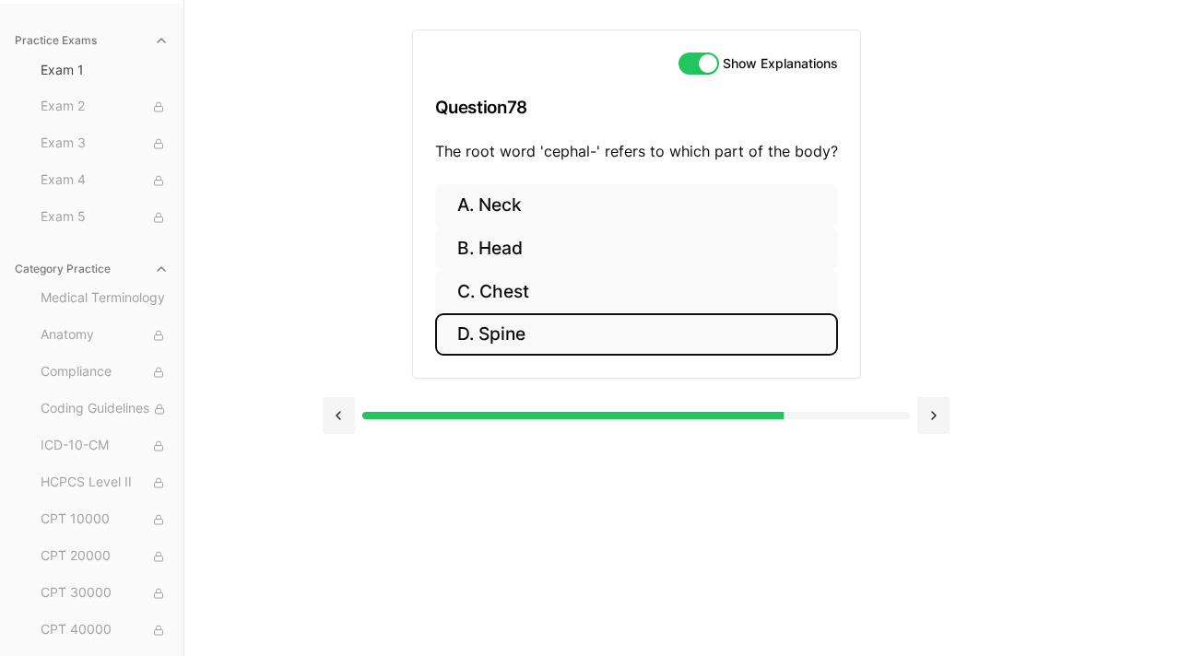
click at [547, 326] on button "D. Spine" at bounding box center [636, 334] width 403 height 43
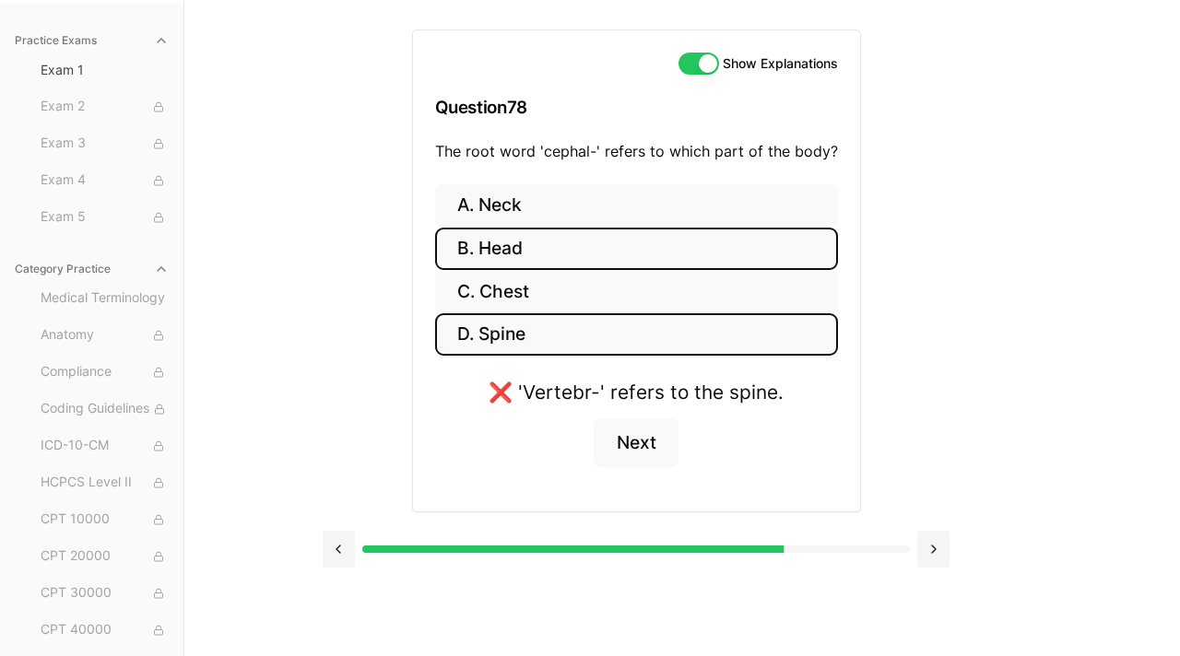
click at [539, 250] on button "B. Head" at bounding box center [636, 249] width 403 height 43
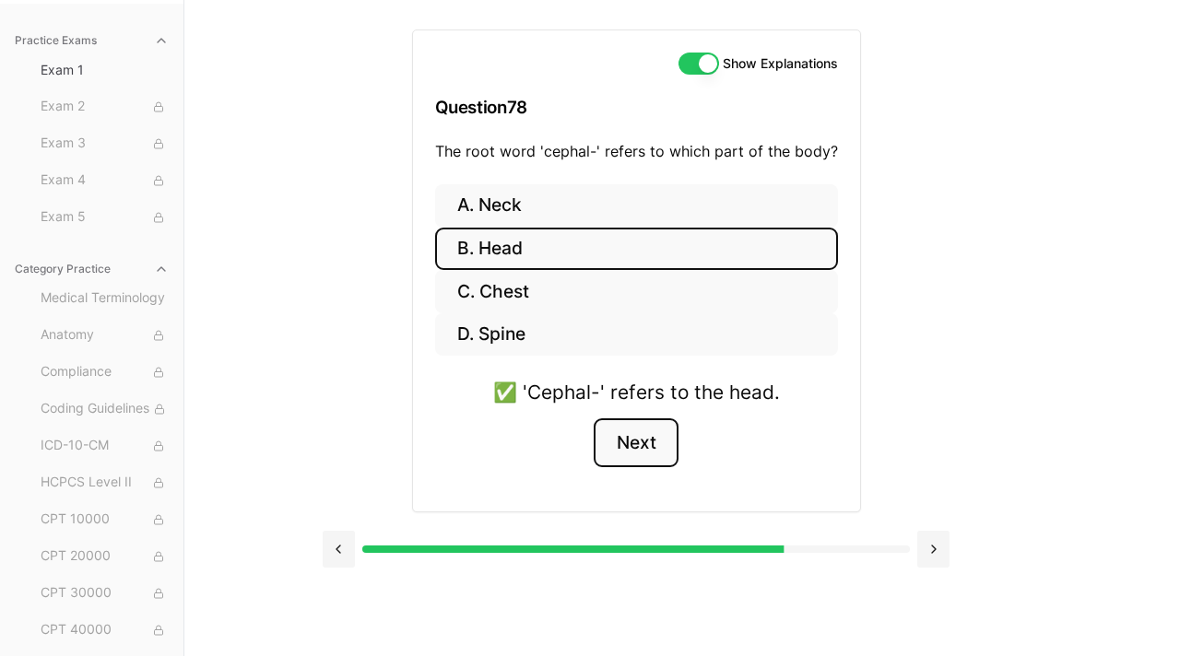
click at [634, 459] on button "Next" at bounding box center [636, 444] width 84 height 50
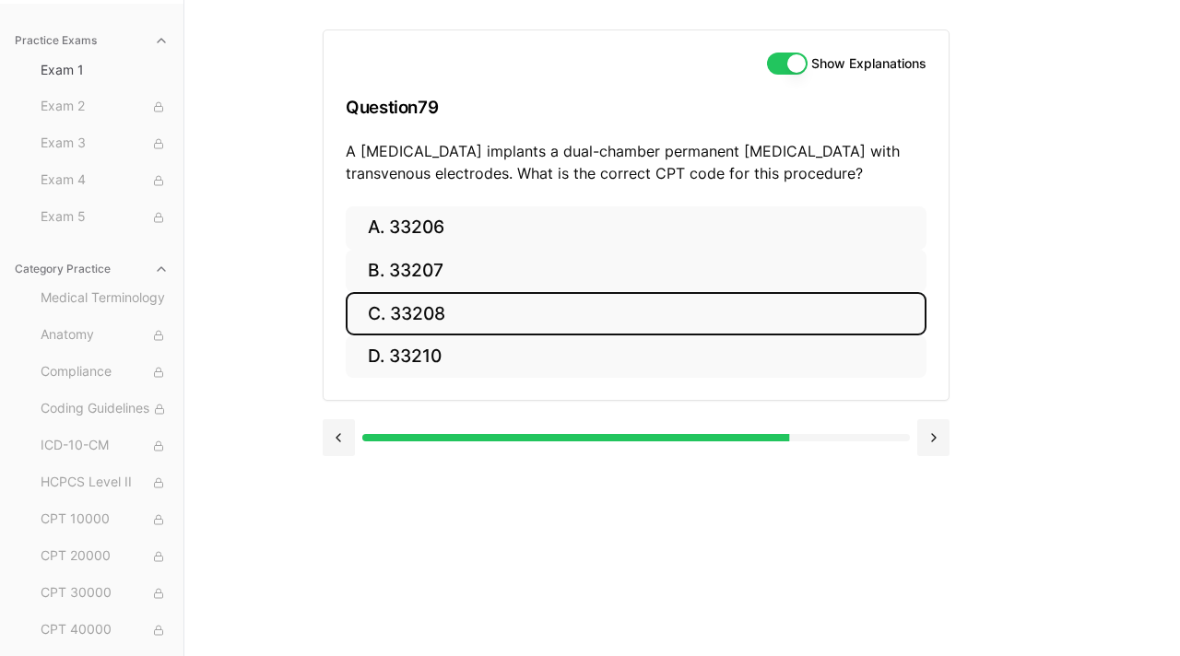
click at [440, 313] on button "C. 33208" at bounding box center [636, 313] width 581 height 43
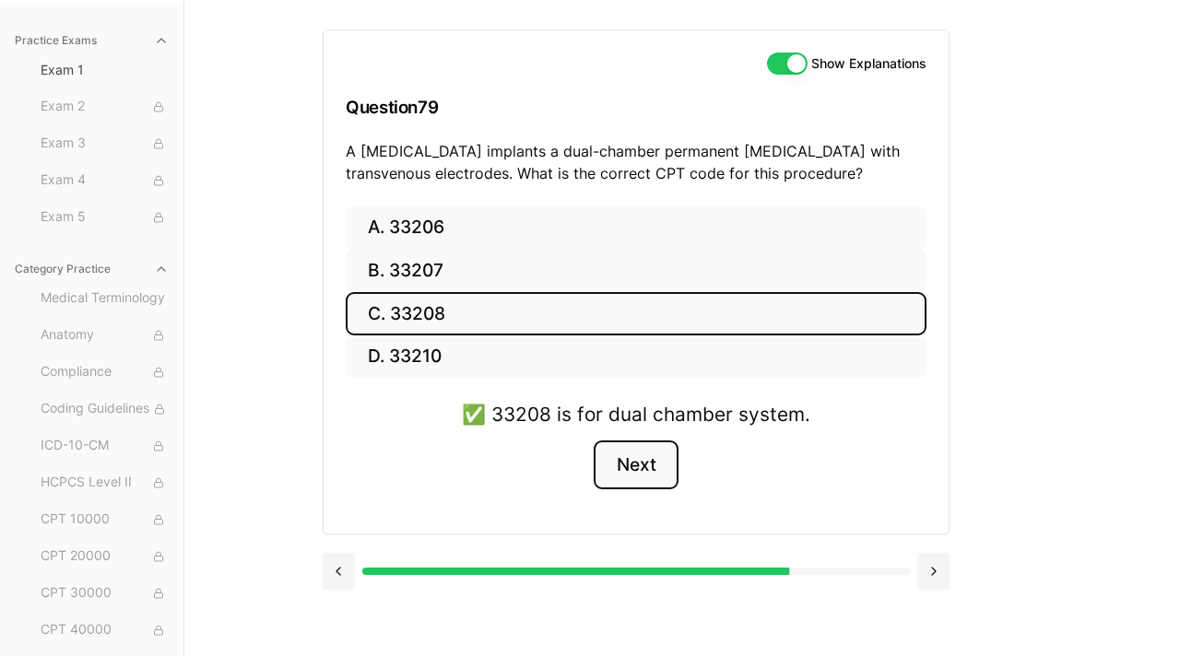
click at [659, 464] on button "Next" at bounding box center [636, 466] width 84 height 50
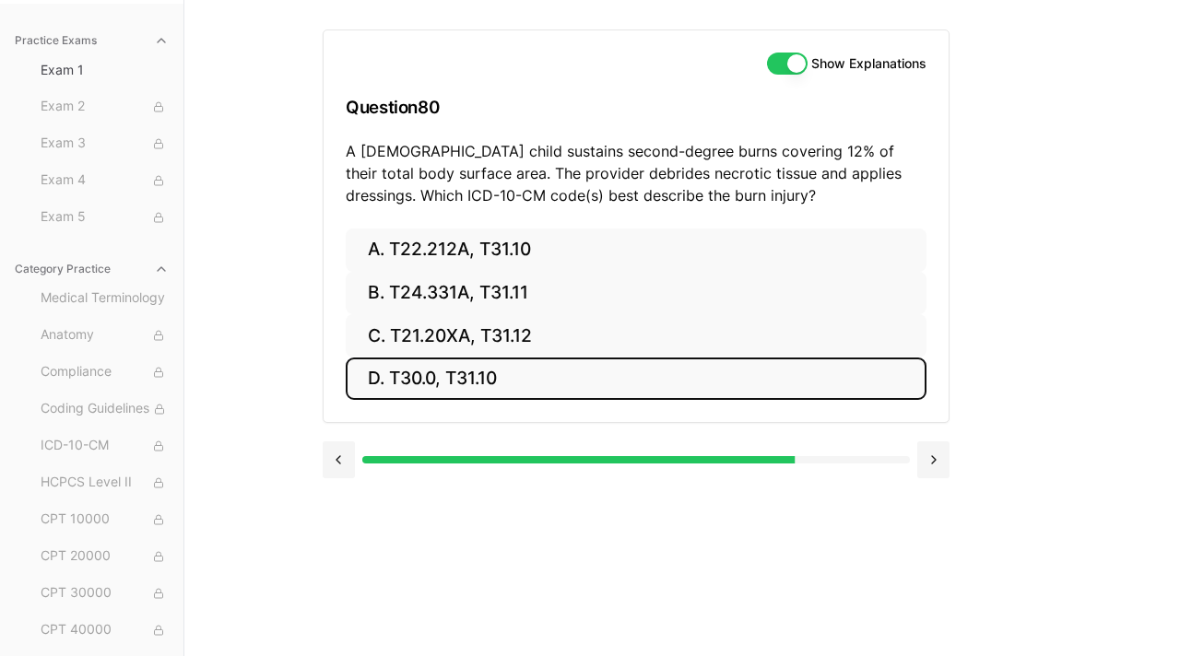
click at [525, 377] on button "D. T30.0, T31.10" at bounding box center [636, 379] width 581 height 43
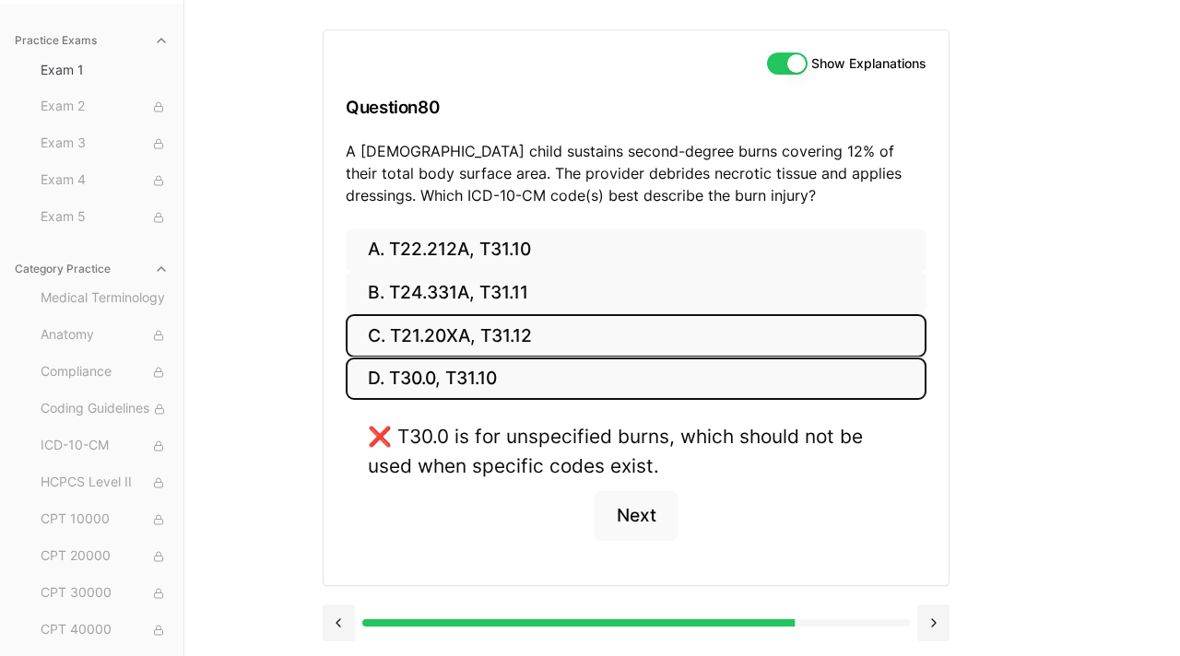
click at [530, 337] on button "C. T21.20XA, T31.12" at bounding box center [636, 335] width 581 height 43
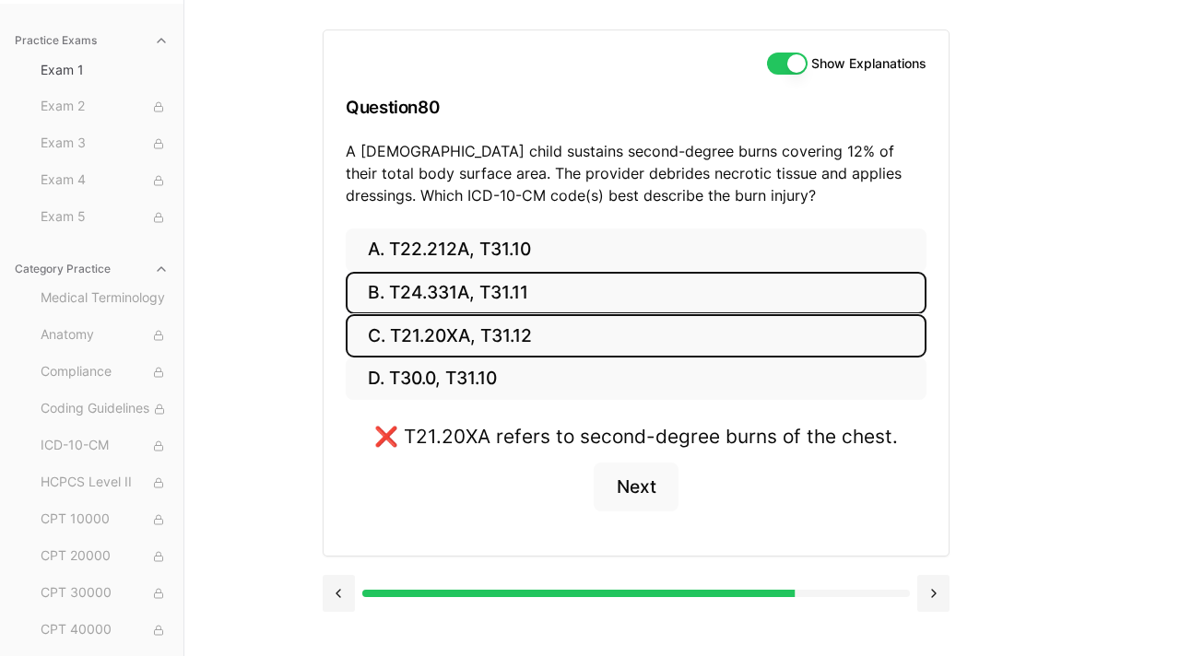
click at [530, 312] on button "B. T24.331A, T31.11" at bounding box center [636, 293] width 581 height 43
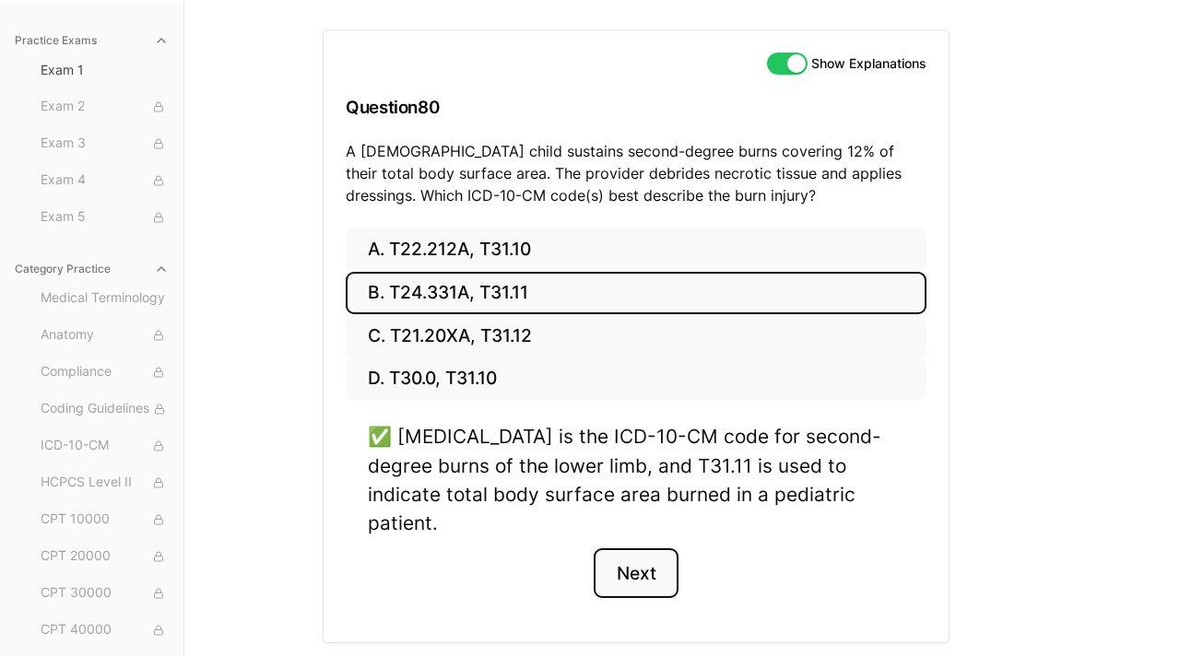
click at [637, 549] on button "Next" at bounding box center [636, 574] width 84 height 50
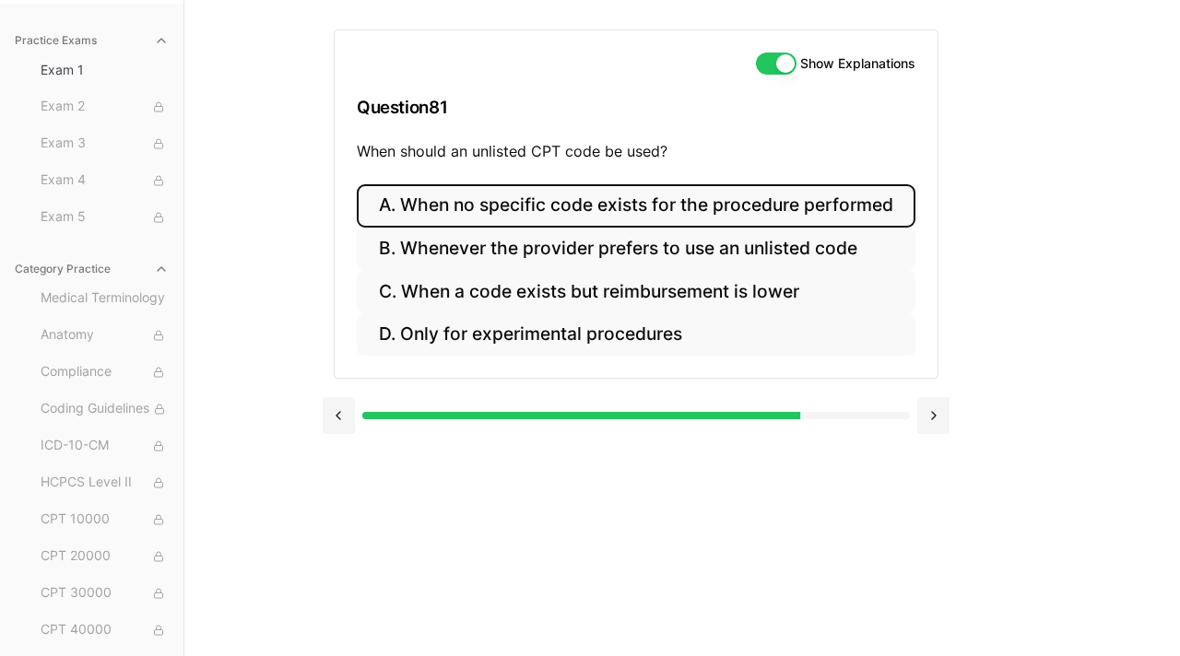
click at [675, 214] on button "A. When no specific code exists for the procedure performed" at bounding box center [636, 205] width 559 height 43
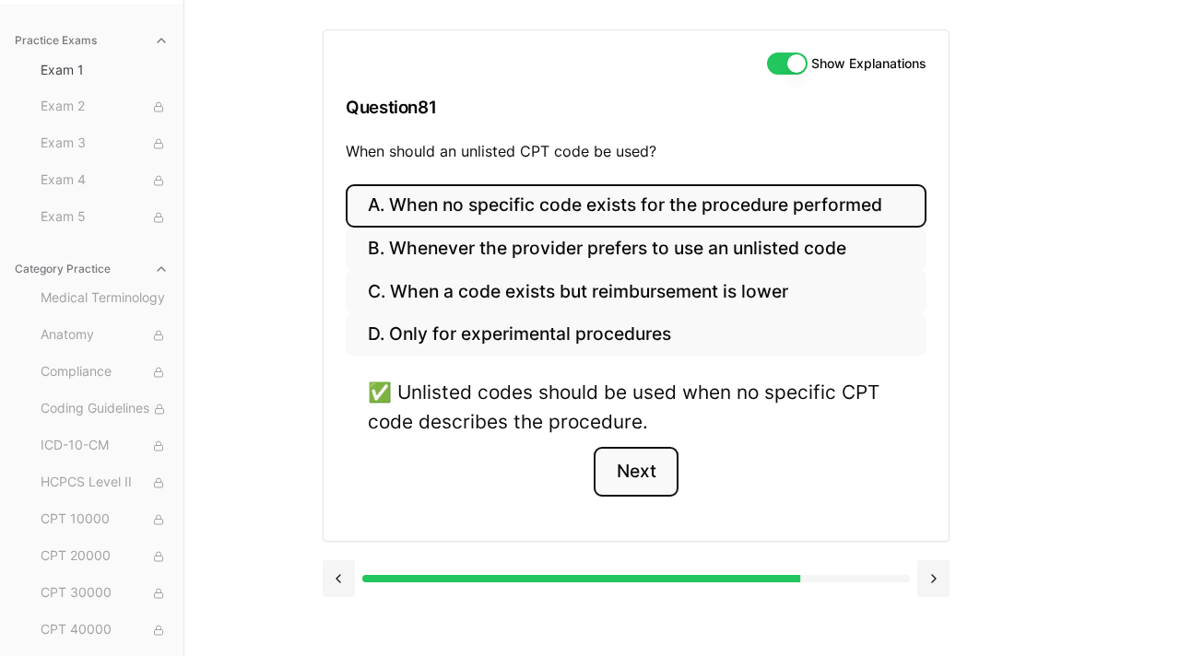
click at [641, 476] on button "Next" at bounding box center [636, 472] width 84 height 50
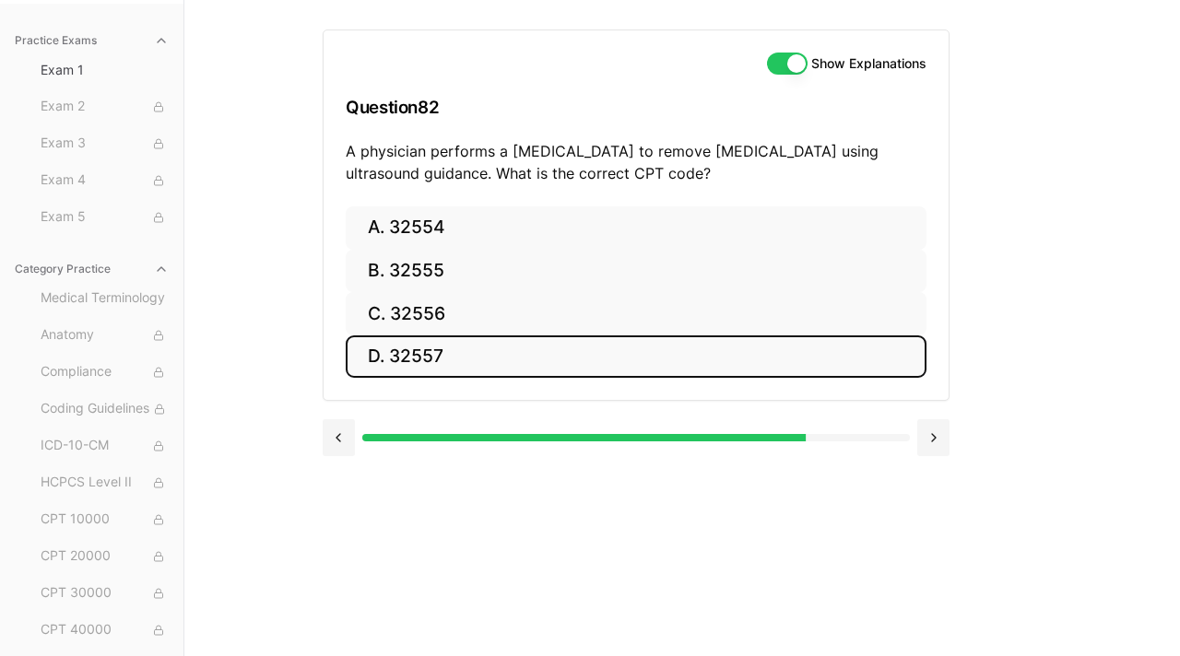
click at [484, 358] on button "D. 32557" at bounding box center [636, 357] width 581 height 43
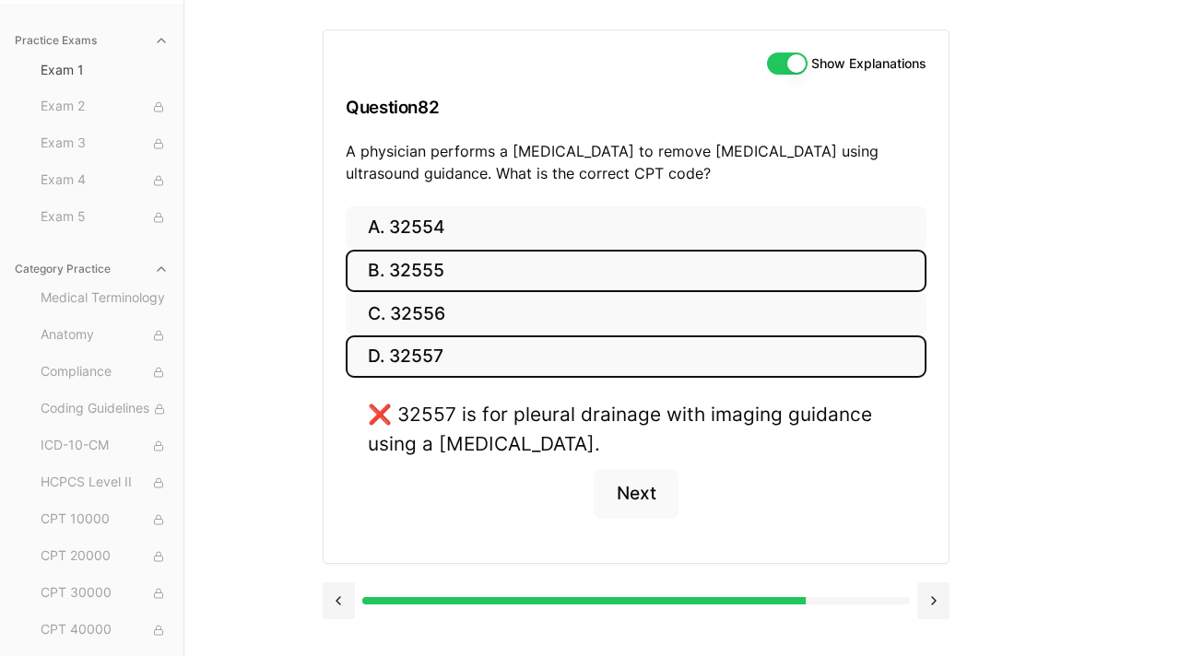
click at [481, 284] on button "B. 32555" at bounding box center [636, 271] width 581 height 43
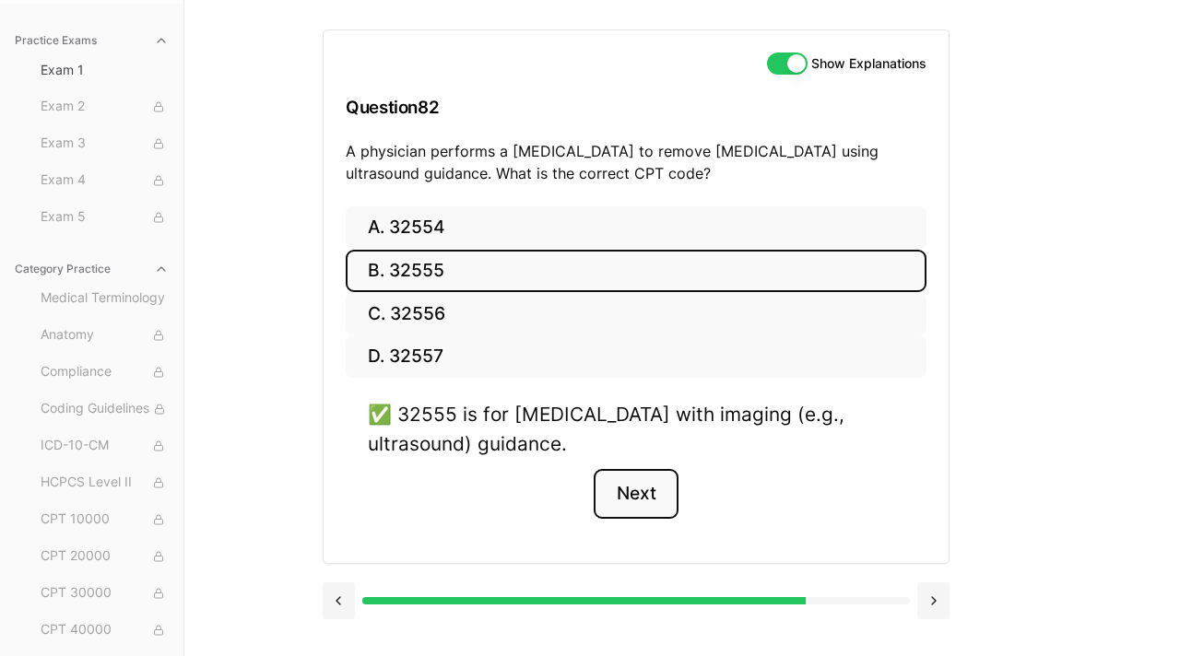
click at [643, 495] on button "Next" at bounding box center [636, 494] width 84 height 50
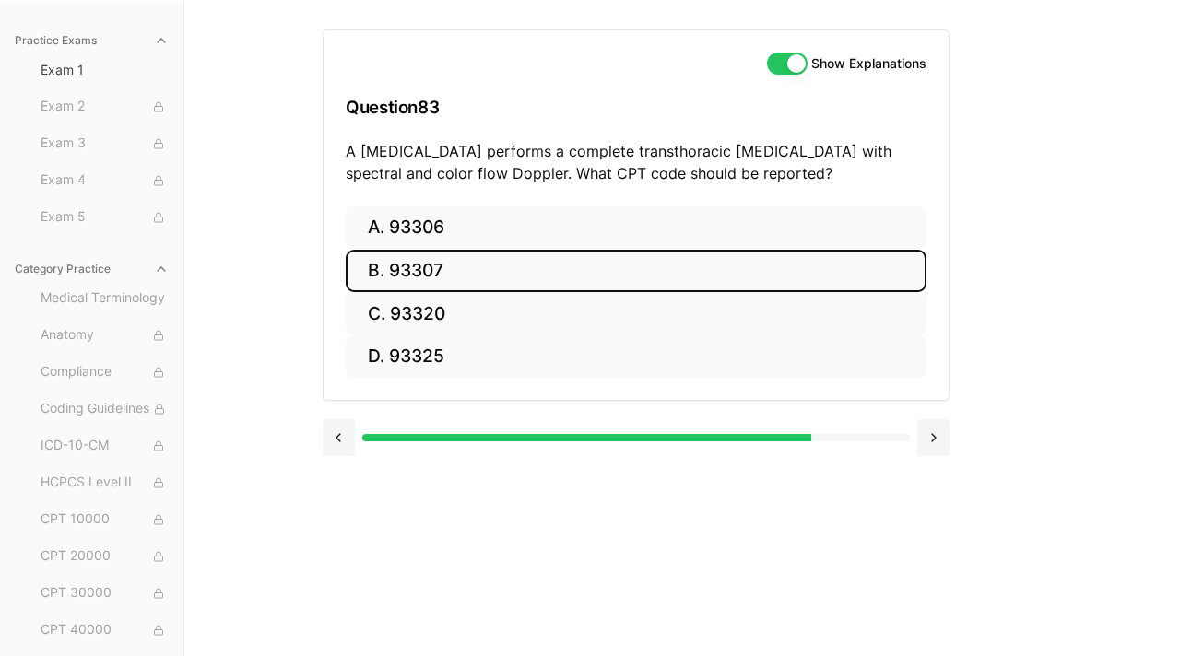
click at [474, 272] on button "B. 93307" at bounding box center [636, 271] width 581 height 43
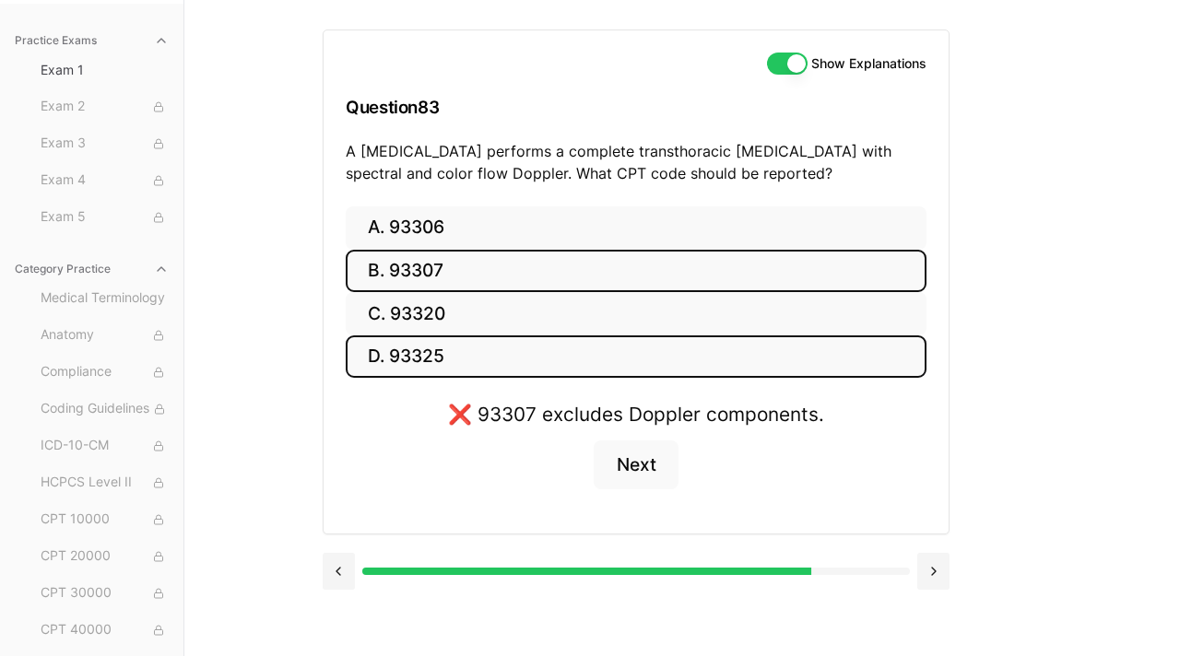
click at [483, 352] on button "D. 93325" at bounding box center [636, 357] width 581 height 43
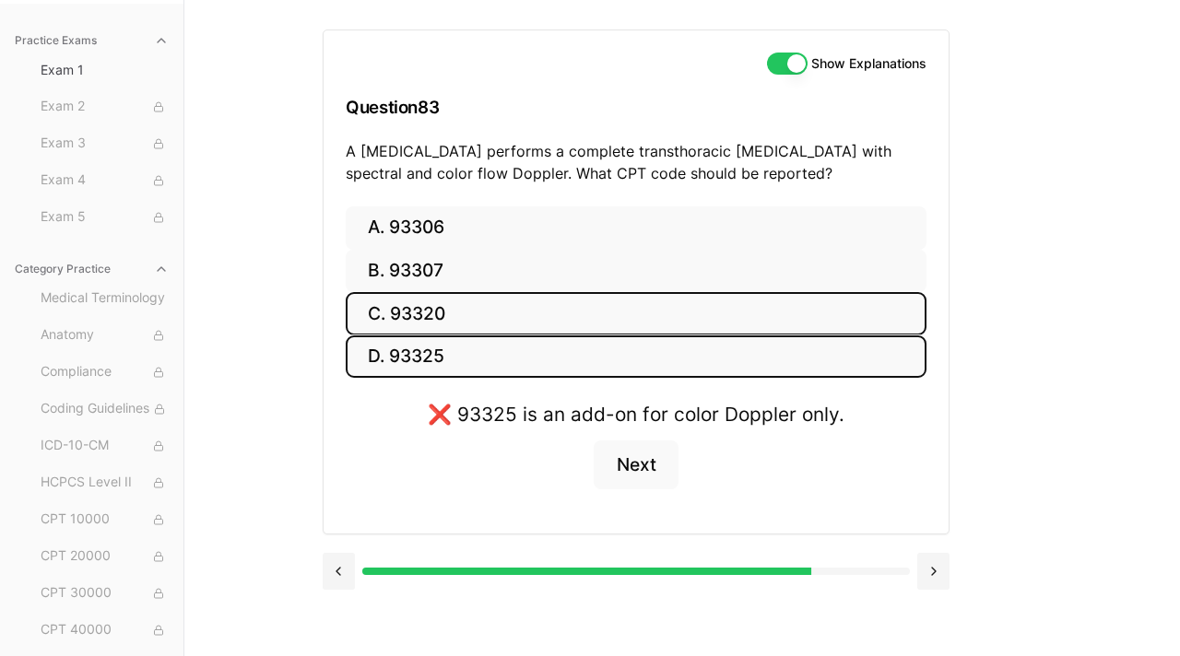
click at [483, 325] on button "C. 93320" at bounding box center [636, 313] width 581 height 43
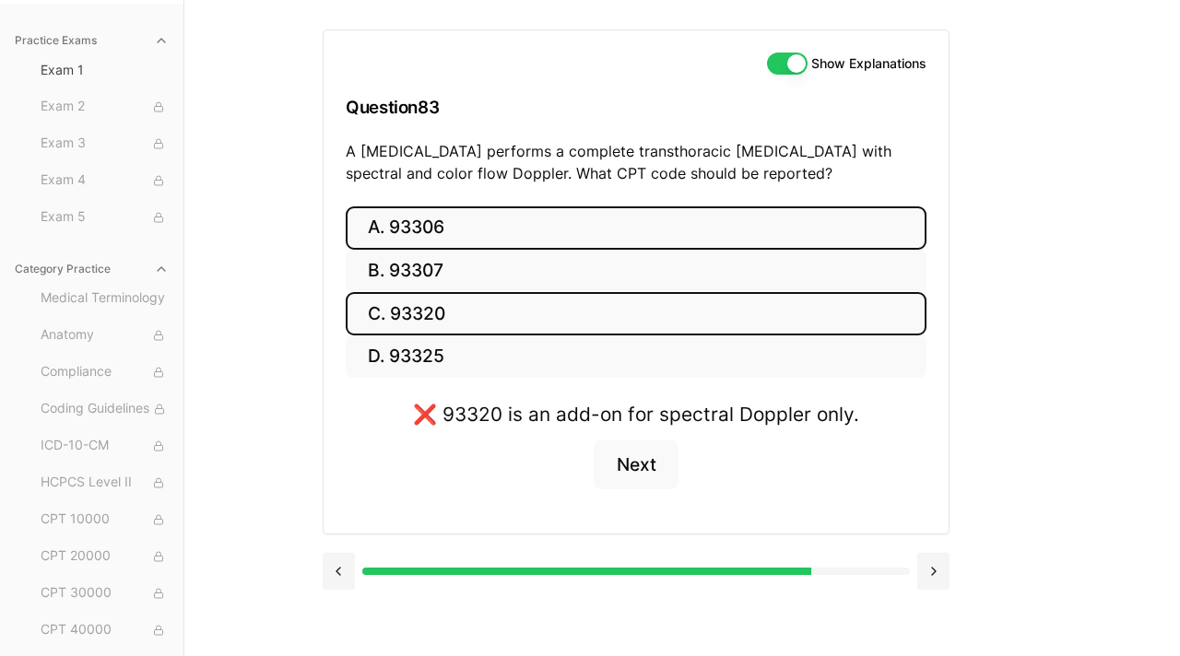
click at [490, 225] on button "A. 93306" at bounding box center [636, 227] width 581 height 43
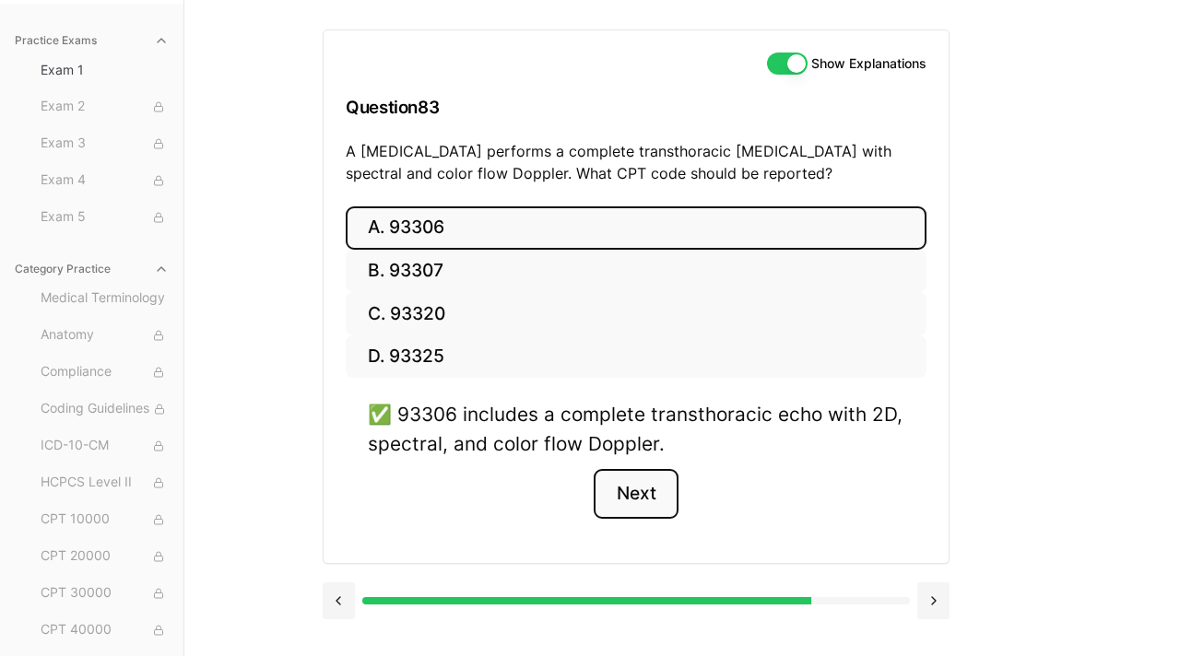
click at [626, 487] on button "Next" at bounding box center [636, 494] width 84 height 50
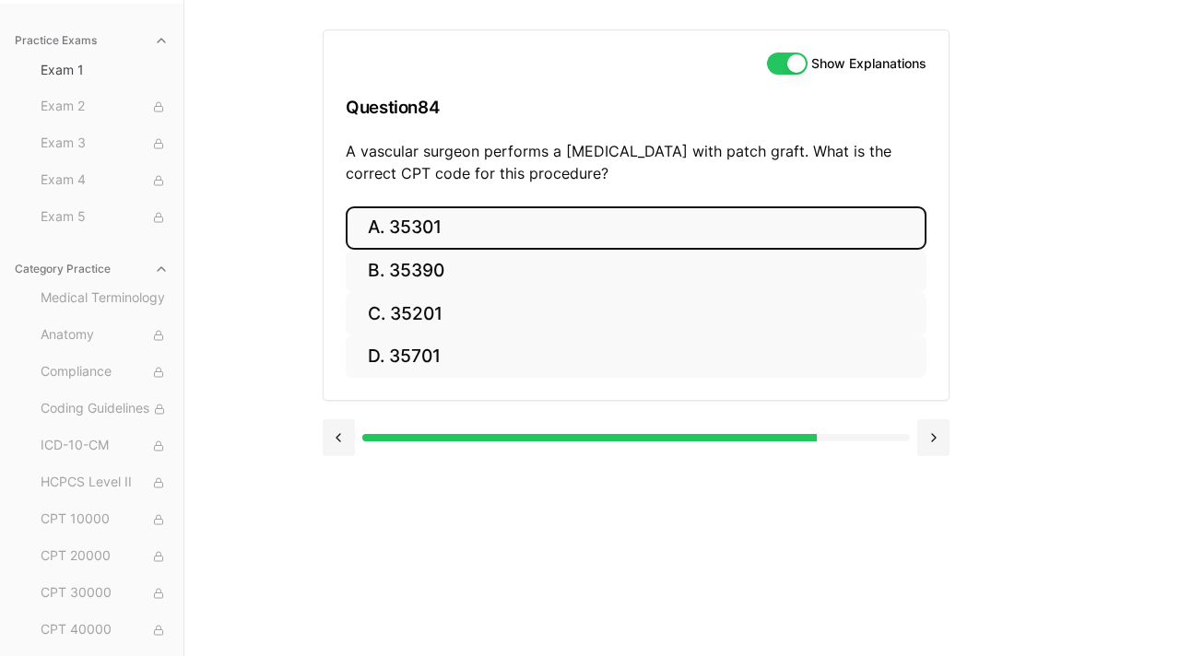
click at [484, 224] on button "A. 35301" at bounding box center [636, 227] width 581 height 43
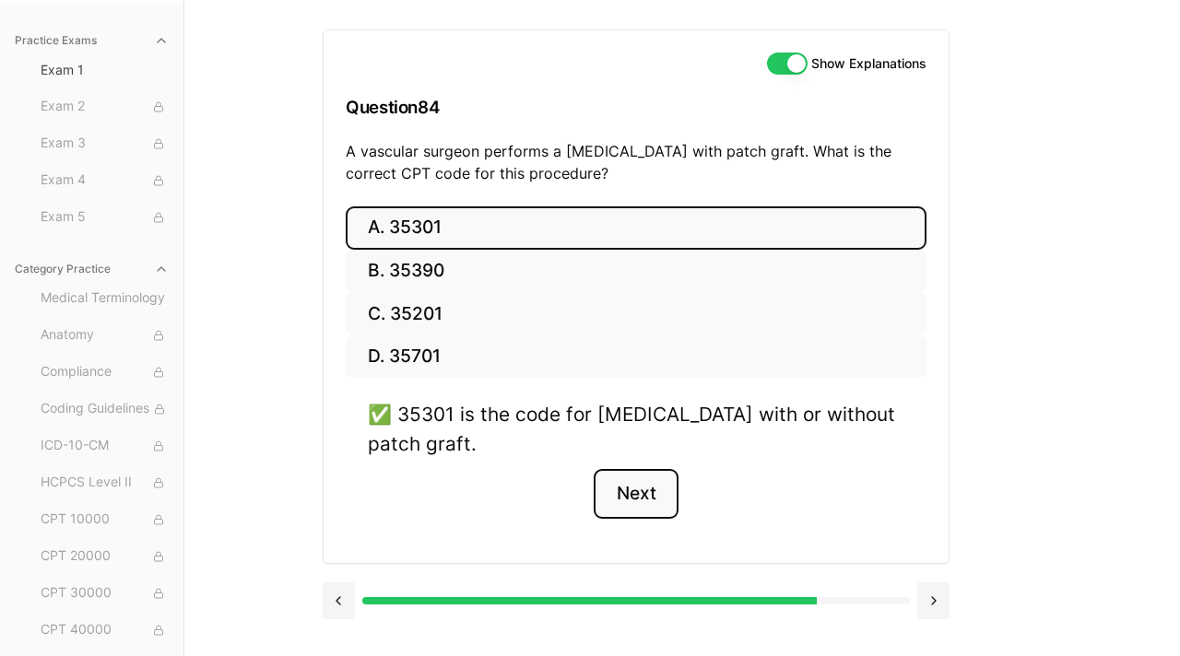
click at [643, 500] on button "Next" at bounding box center [636, 494] width 84 height 50
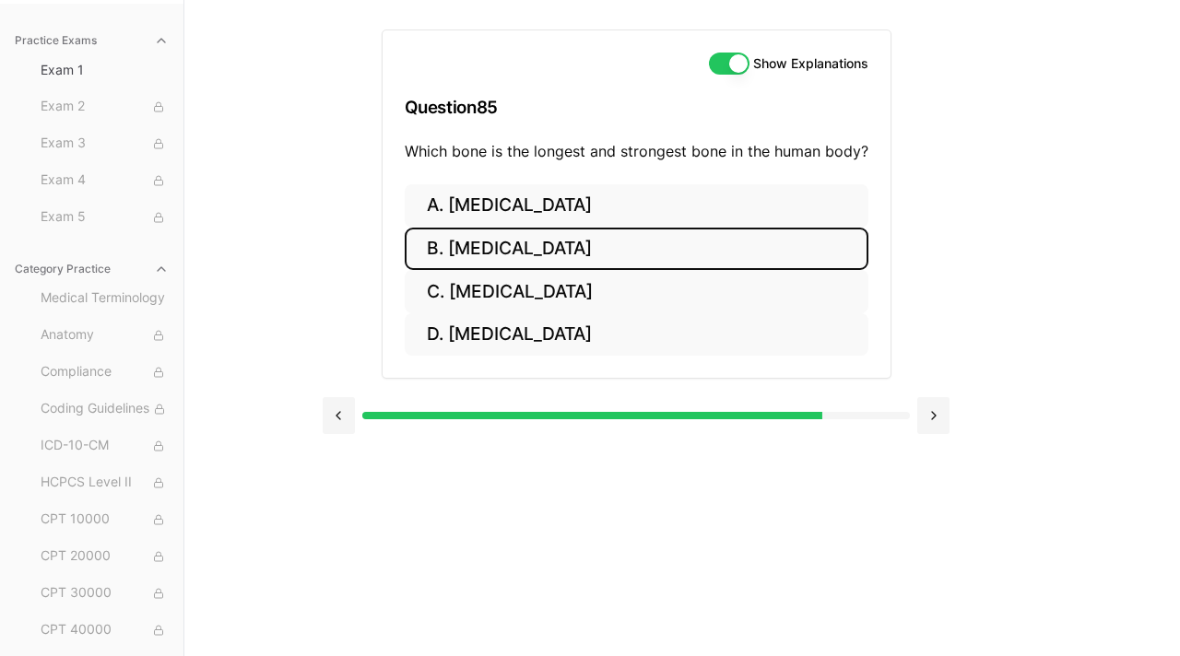
click at [525, 252] on button "B. Femur" at bounding box center [637, 249] width 464 height 43
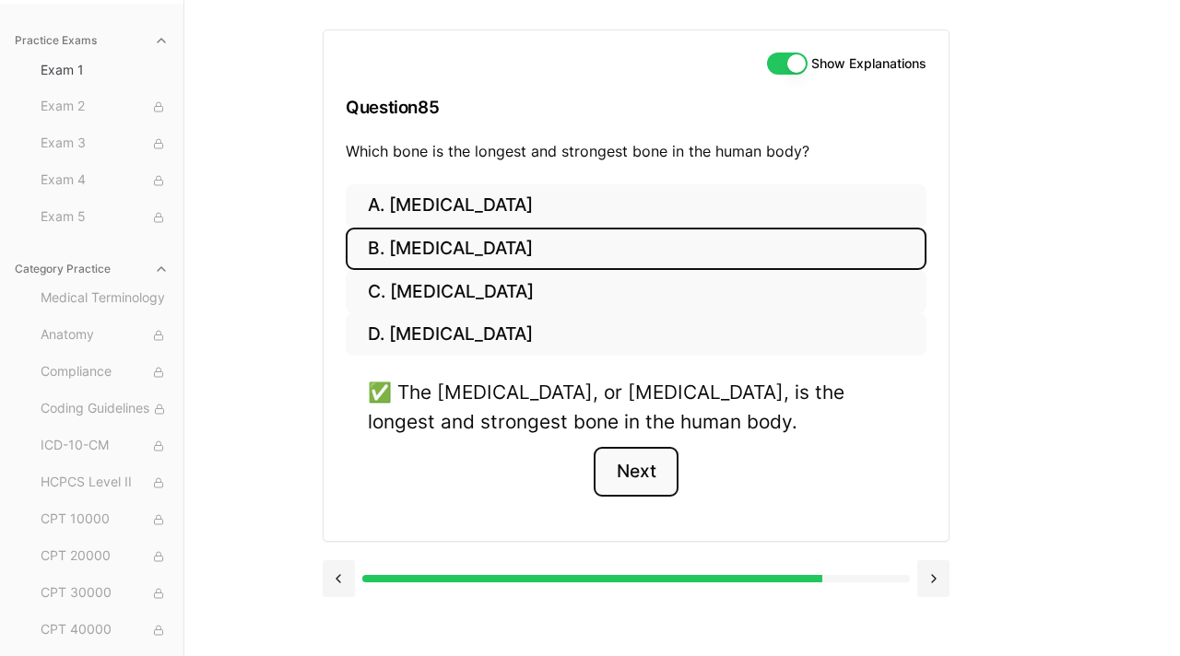
click at [627, 457] on button "Next" at bounding box center [636, 472] width 84 height 50
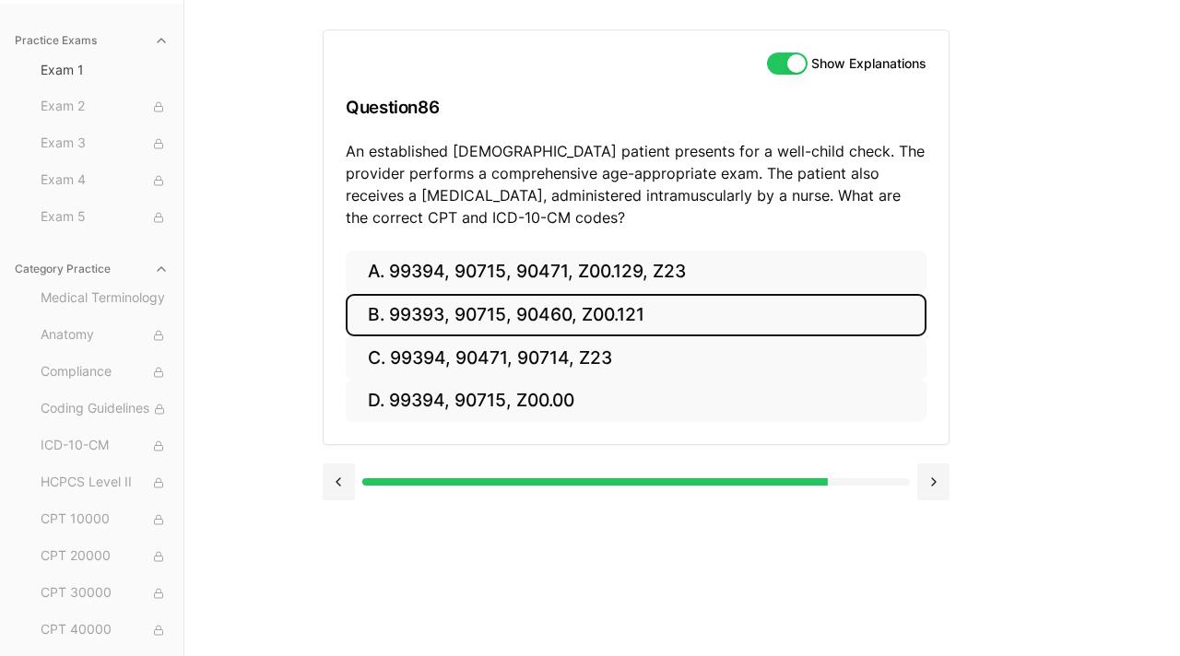
click at [603, 315] on button "B. 99393, 90715, 90460, Z00.121" at bounding box center [636, 315] width 581 height 43
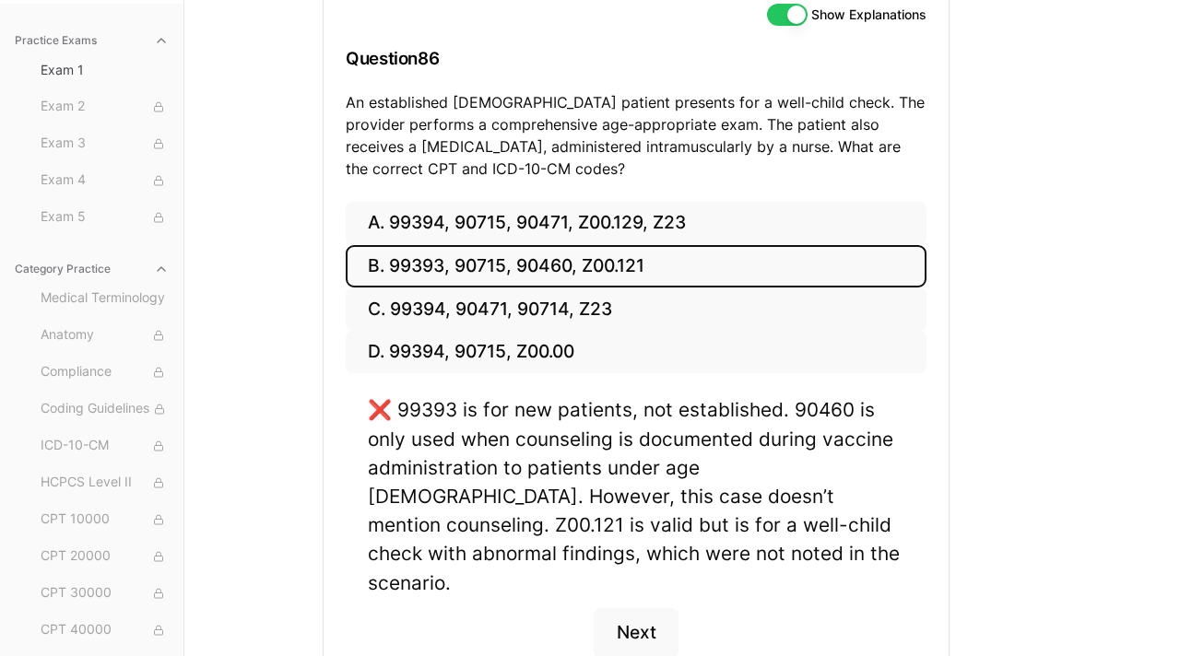
scroll to position [219, 0]
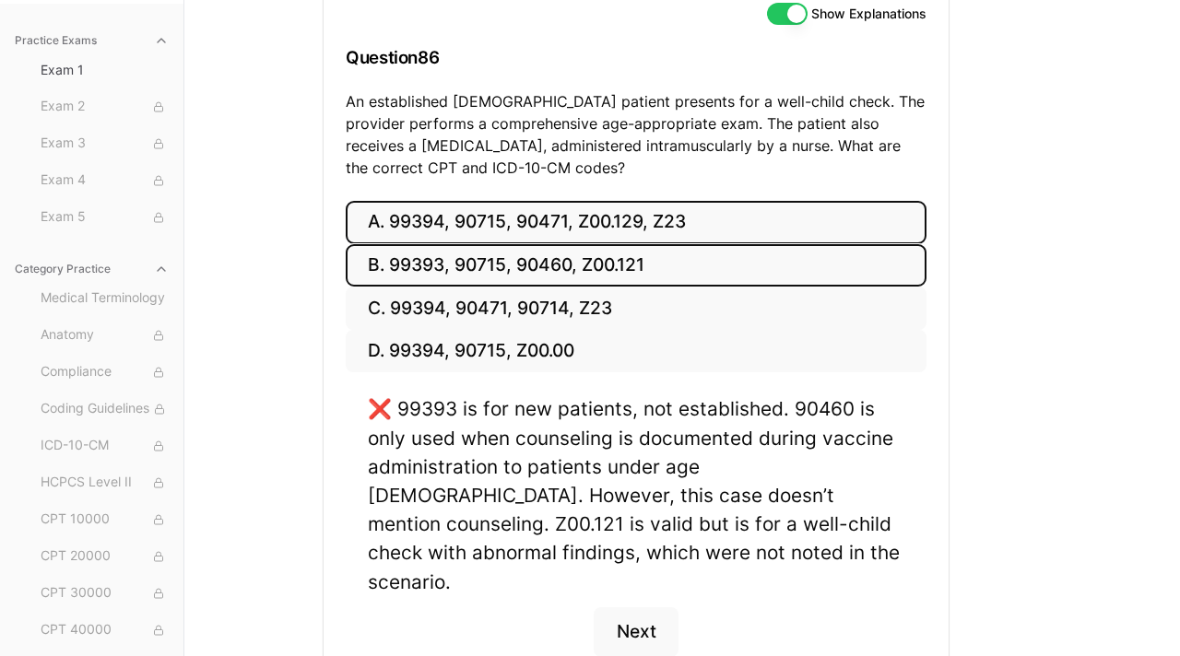
click at [606, 226] on button "A. 99394, 90715, 90471, Z00.129, Z23" at bounding box center [636, 222] width 581 height 43
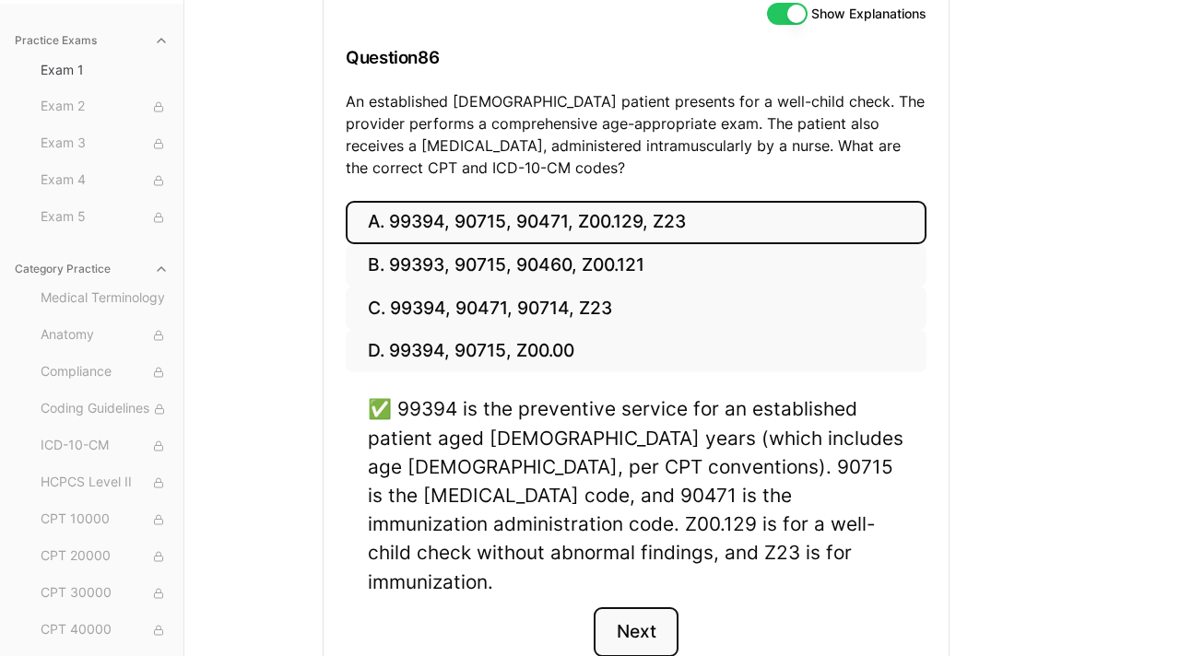
click at [643, 608] on button "Next" at bounding box center [636, 633] width 84 height 50
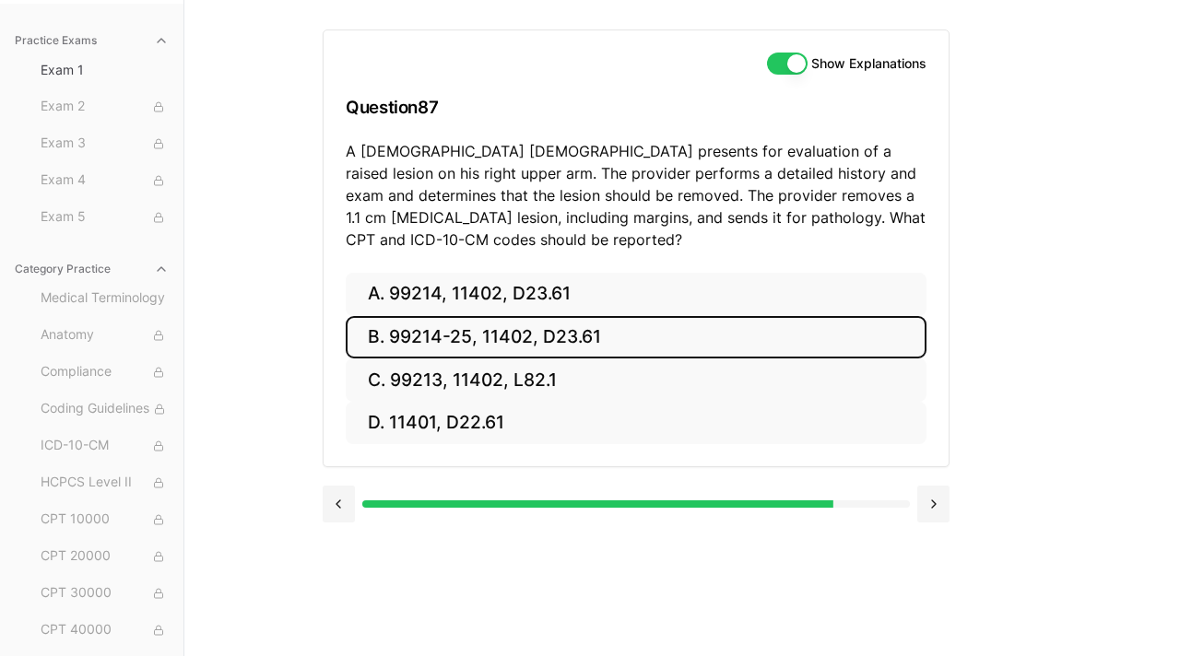
click at [435, 338] on button "B. 99214-25, 11402, D23.61" at bounding box center [636, 337] width 581 height 43
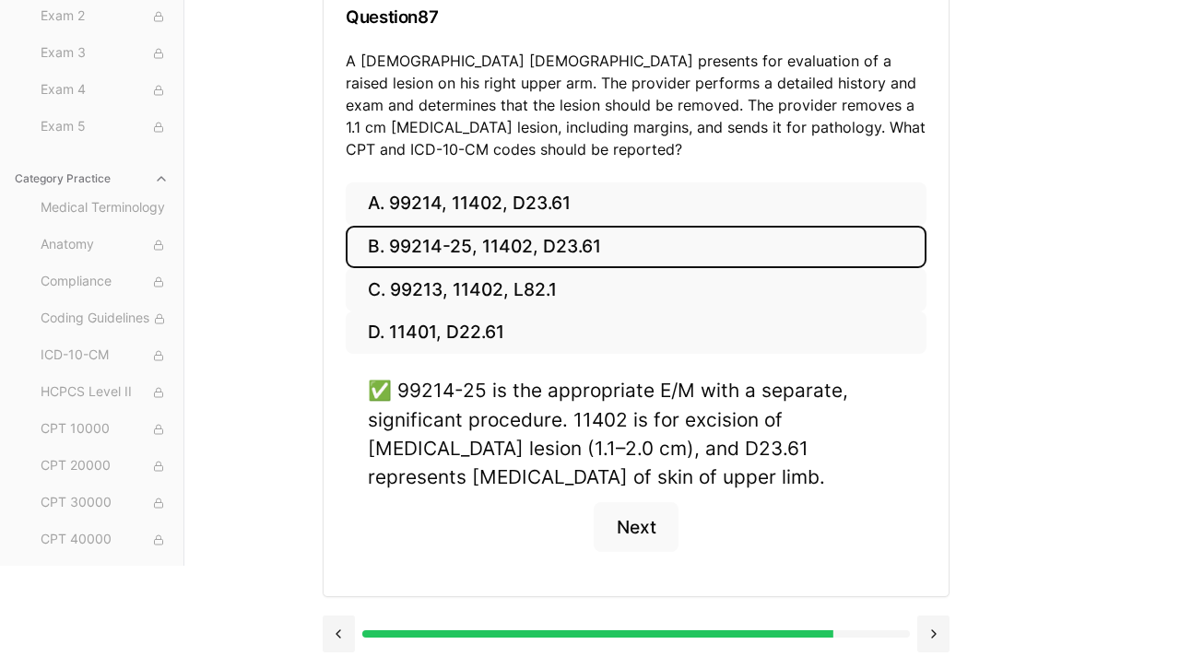
scroll to position [271, 0]
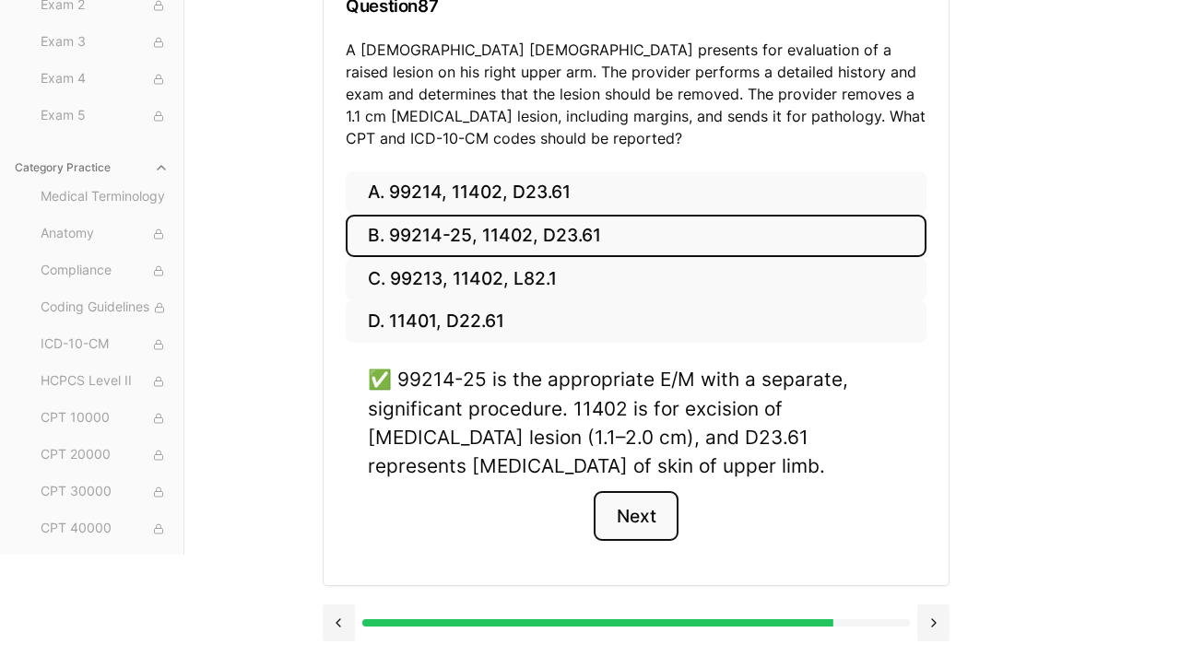
click at [661, 524] on button "Next" at bounding box center [636, 516] width 84 height 50
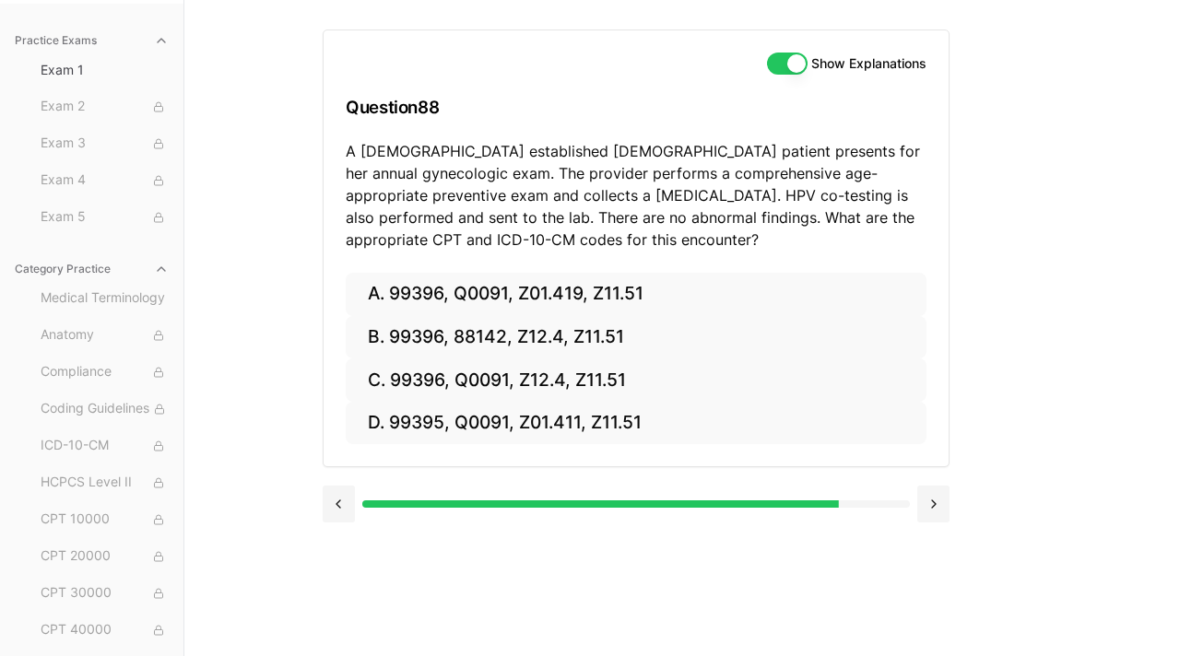
scroll to position [170, 0]
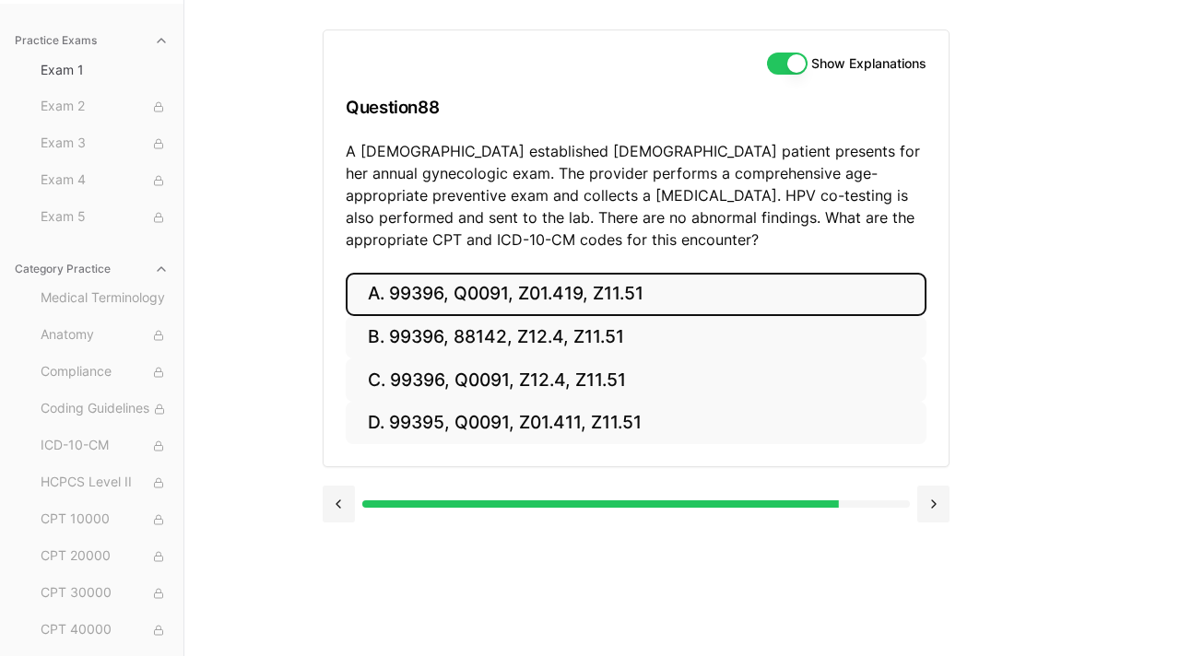
click at [628, 295] on button "A. 99396, Q0091, Z01.419, Z11.51" at bounding box center [636, 294] width 581 height 43
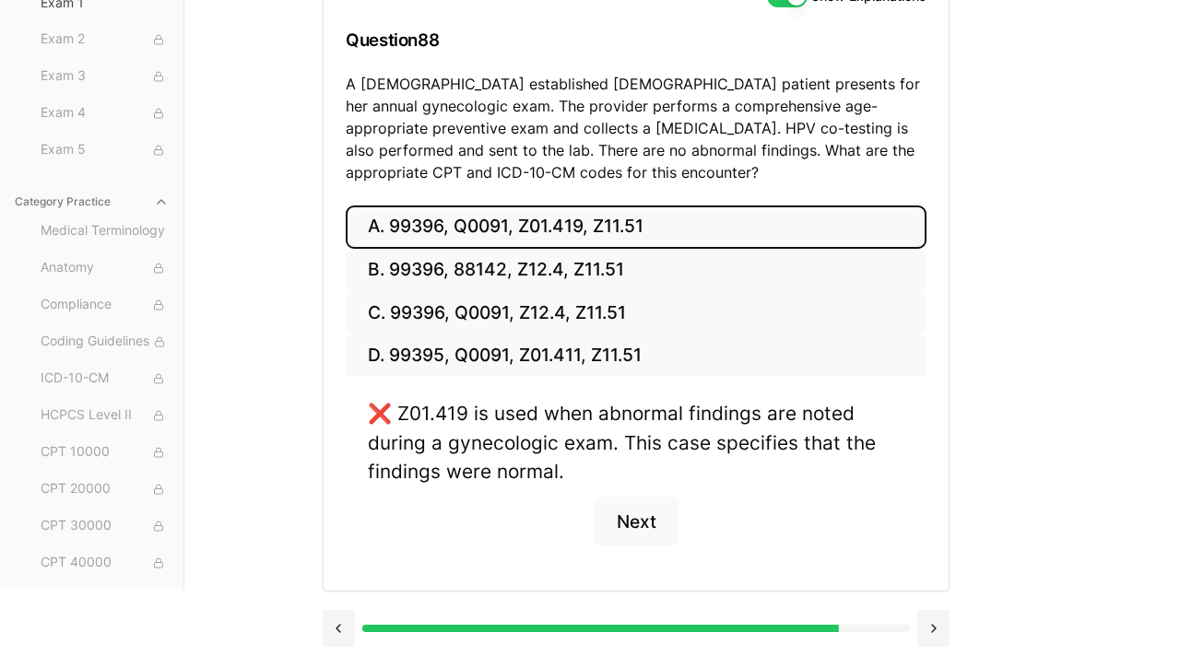
scroll to position [242, 0]
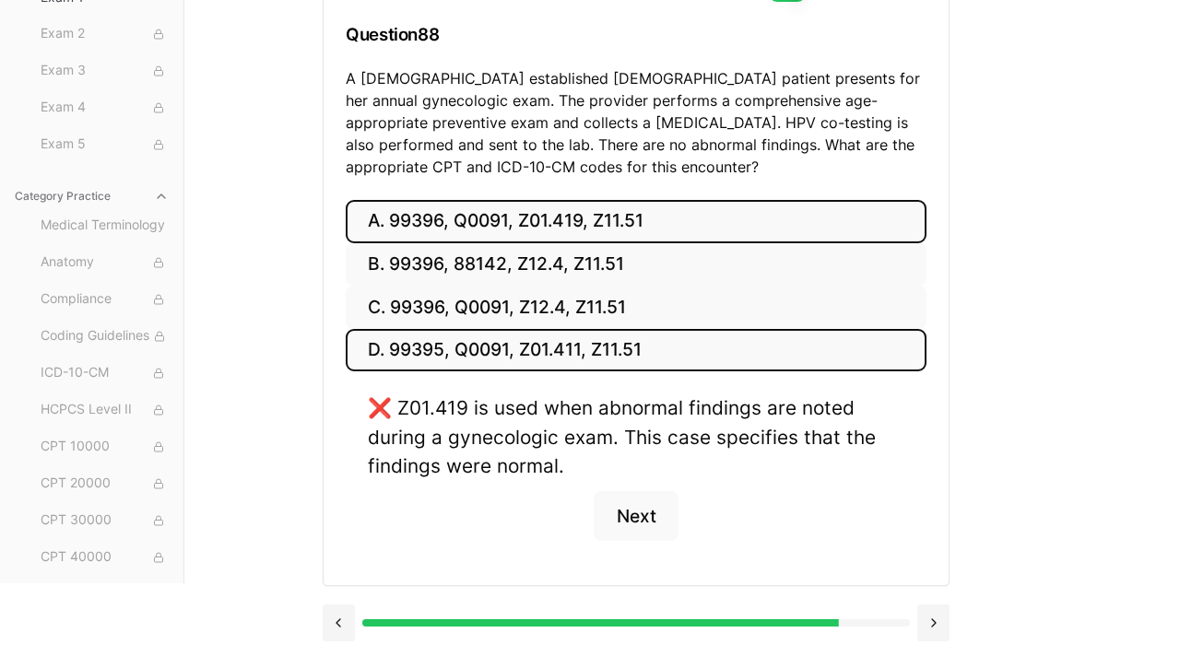
click at [653, 347] on button "D. 99395, Q0091, Z01.411, Z11.51" at bounding box center [636, 350] width 581 height 43
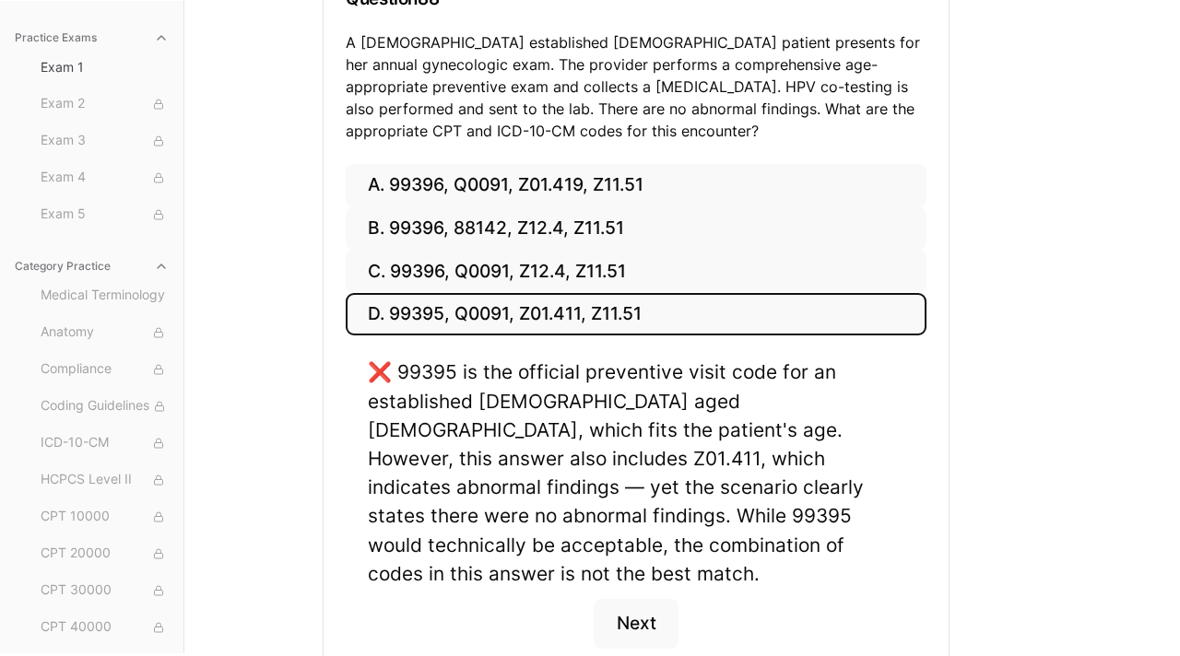
scroll to position [281, 0]
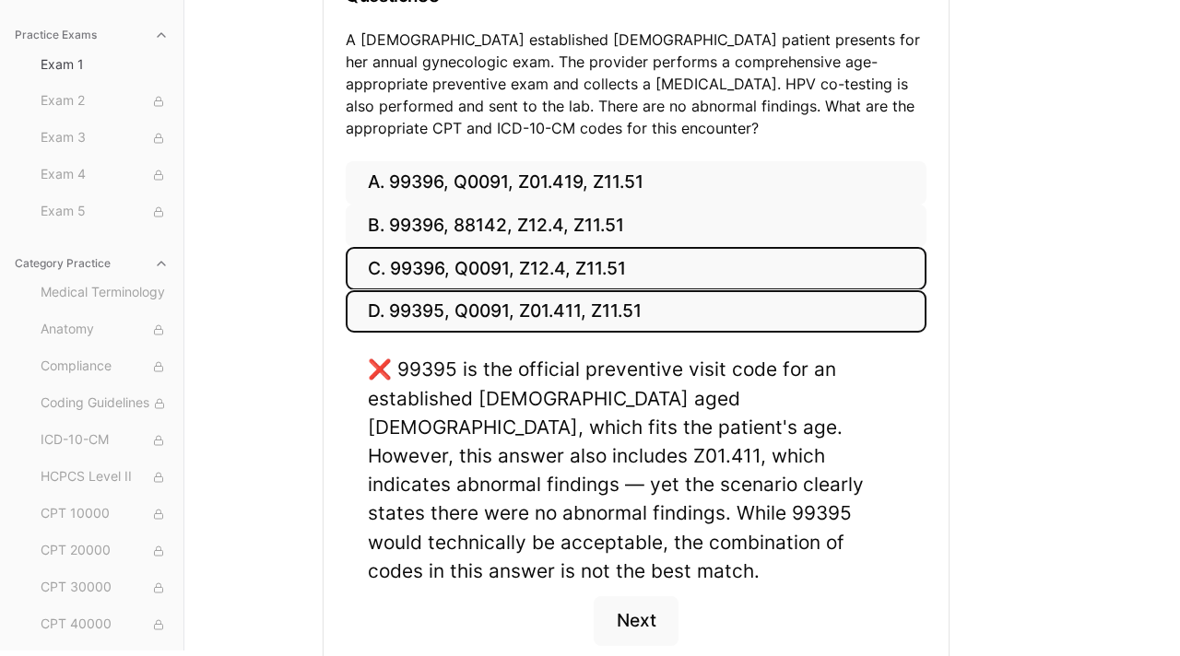
click at [622, 263] on button "C. 99396, Q0091, Z12.4, Z11.51" at bounding box center [636, 268] width 581 height 43
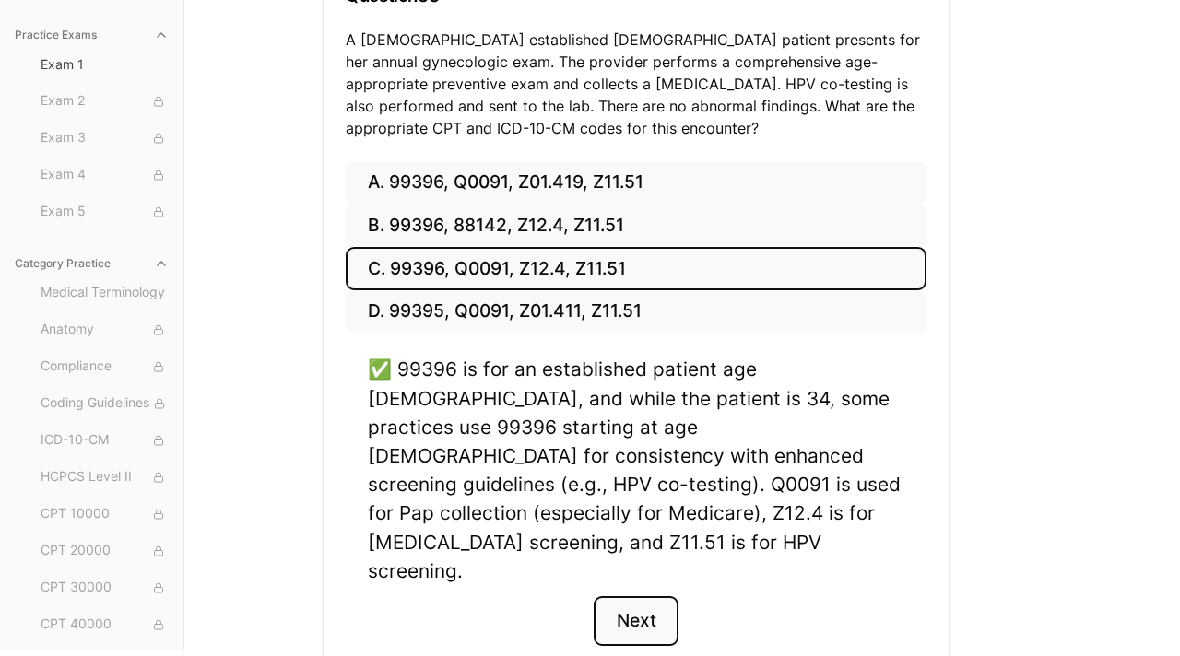
click at [641, 596] on button "Next" at bounding box center [636, 621] width 84 height 50
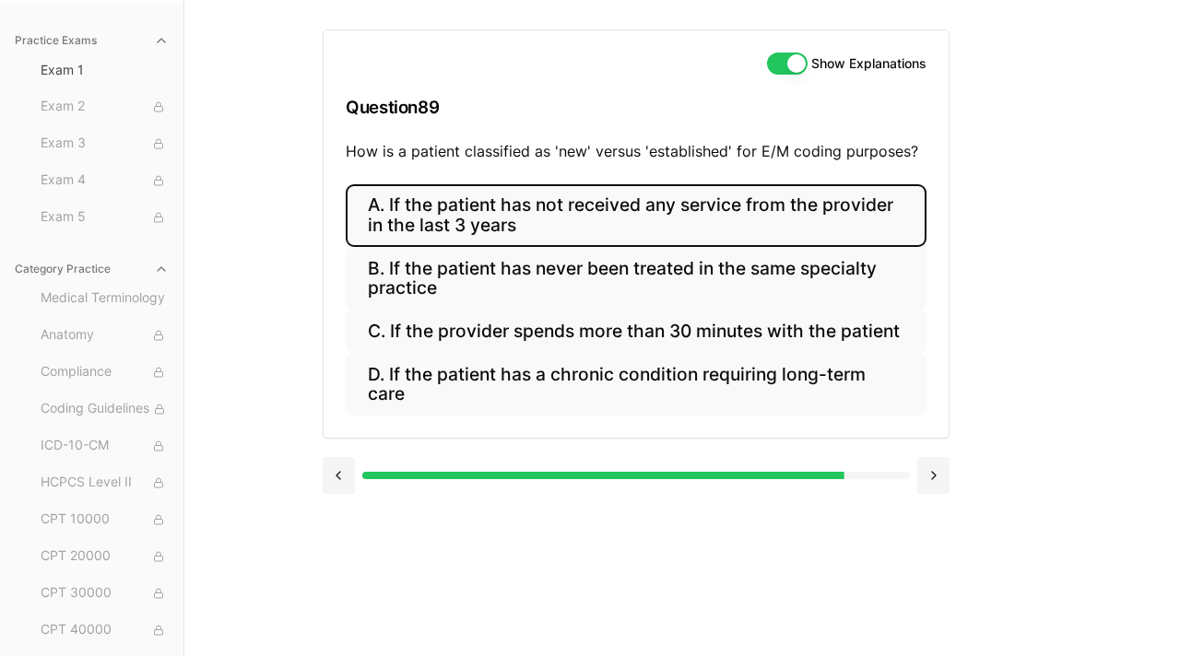
click at [577, 230] on button "A. If the patient has not received any service from the provider in the last 3 …" at bounding box center [636, 215] width 581 height 63
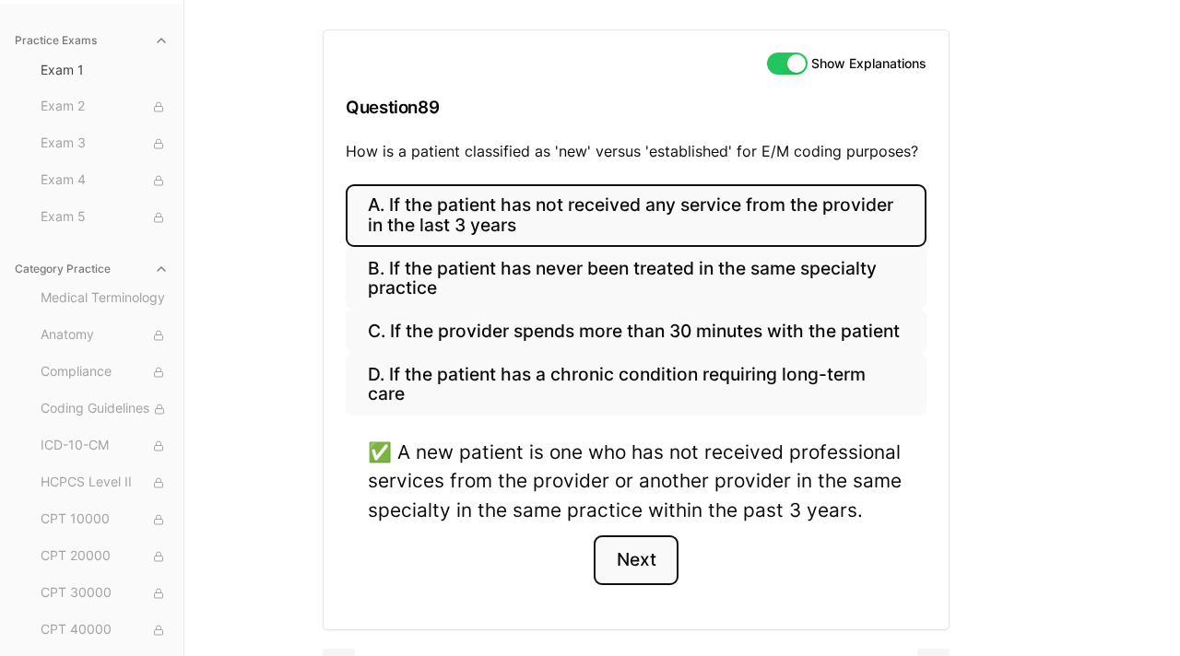
click at [649, 568] on button "Next" at bounding box center [636, 561] width 84 height 50
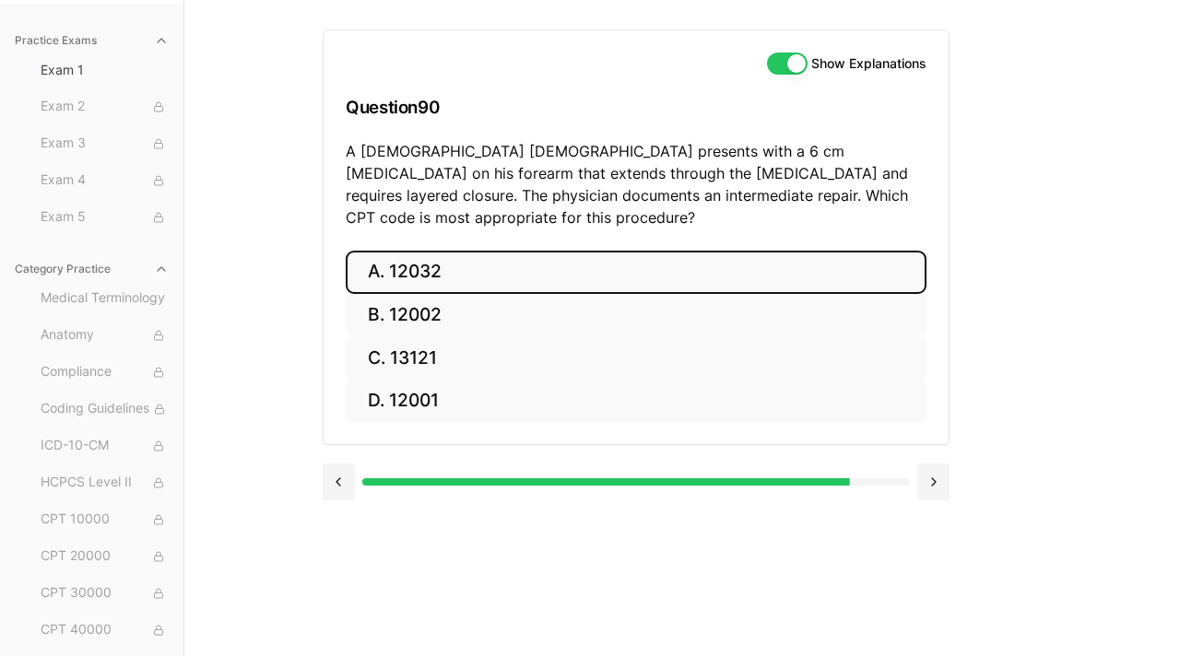
click at [443, 251] on button "A. 12032" at bounding box center [636, 272] width 581 height 43
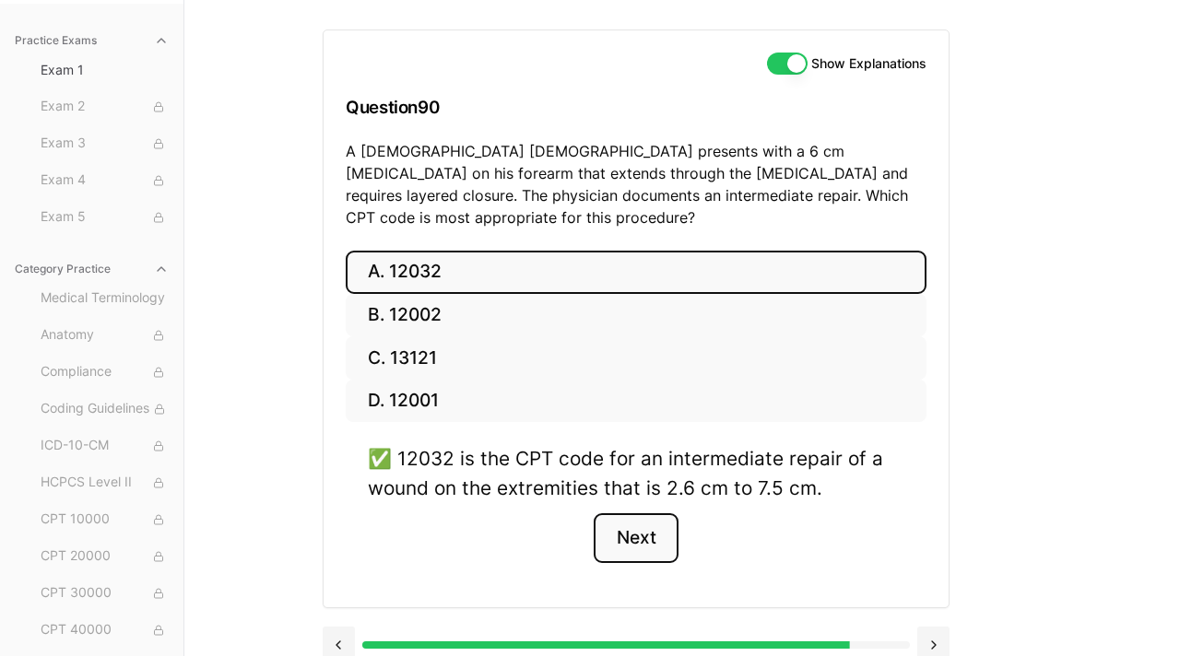
click at [631, 513] on button "Next" at bounding box center [636, 538] width 84 height 50
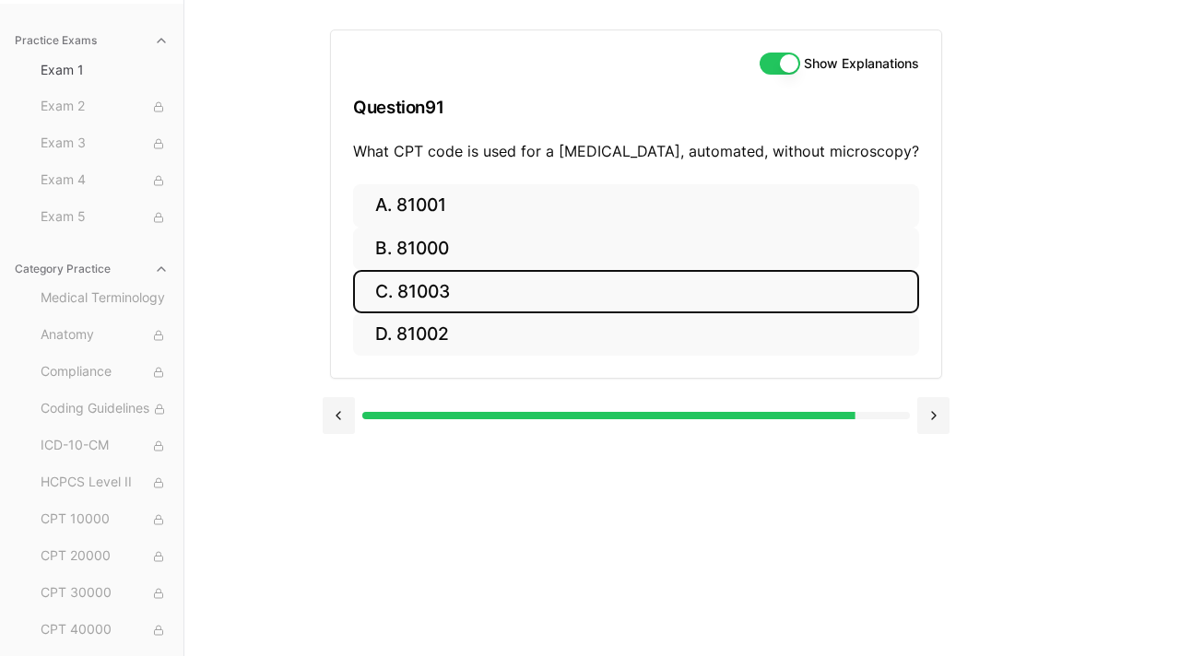
click at [472, 302] on button "C. 81003" at bounding box center [636, 291] width 566 height 43
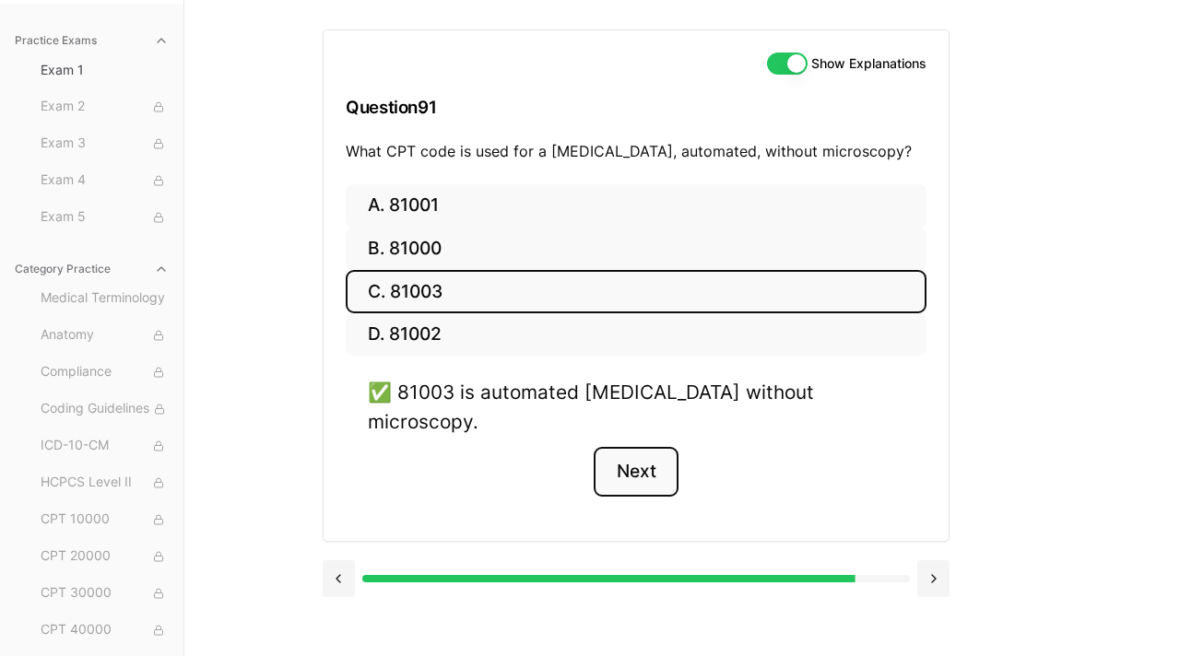
click at [636, 453] on button "Next" at bounding box center [636, 472] width 84 height 50
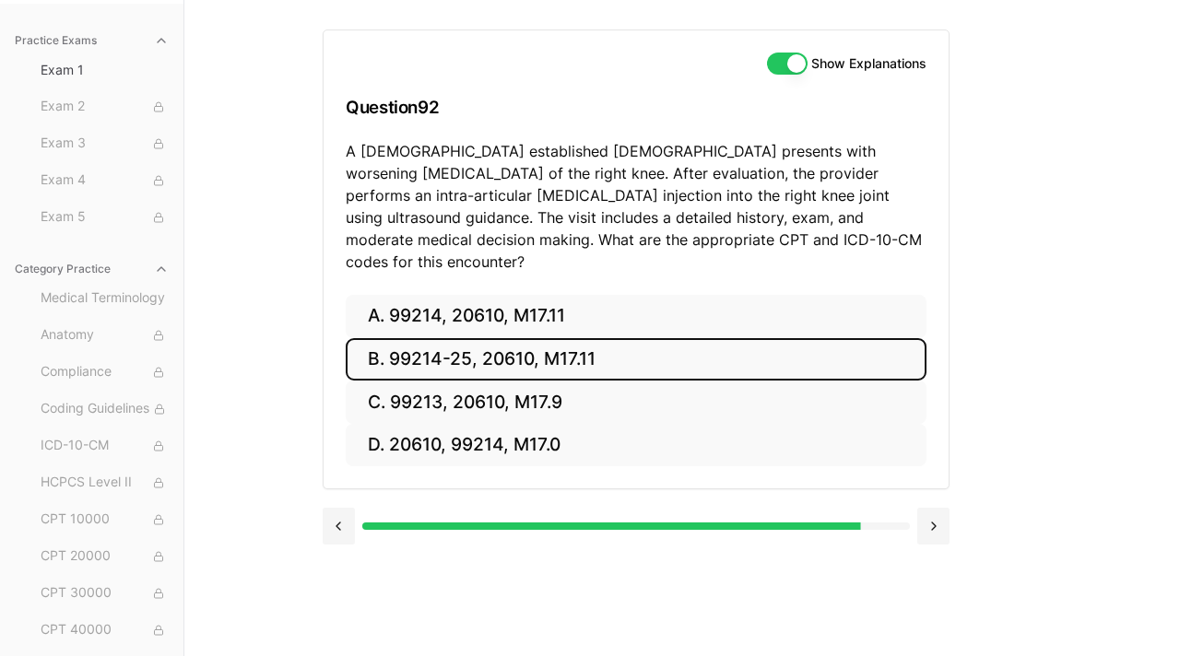
click at [602, 339] on button "B. 99214-25, 20610, M17.11" at bounding box center [636, 359] width 581 height 43
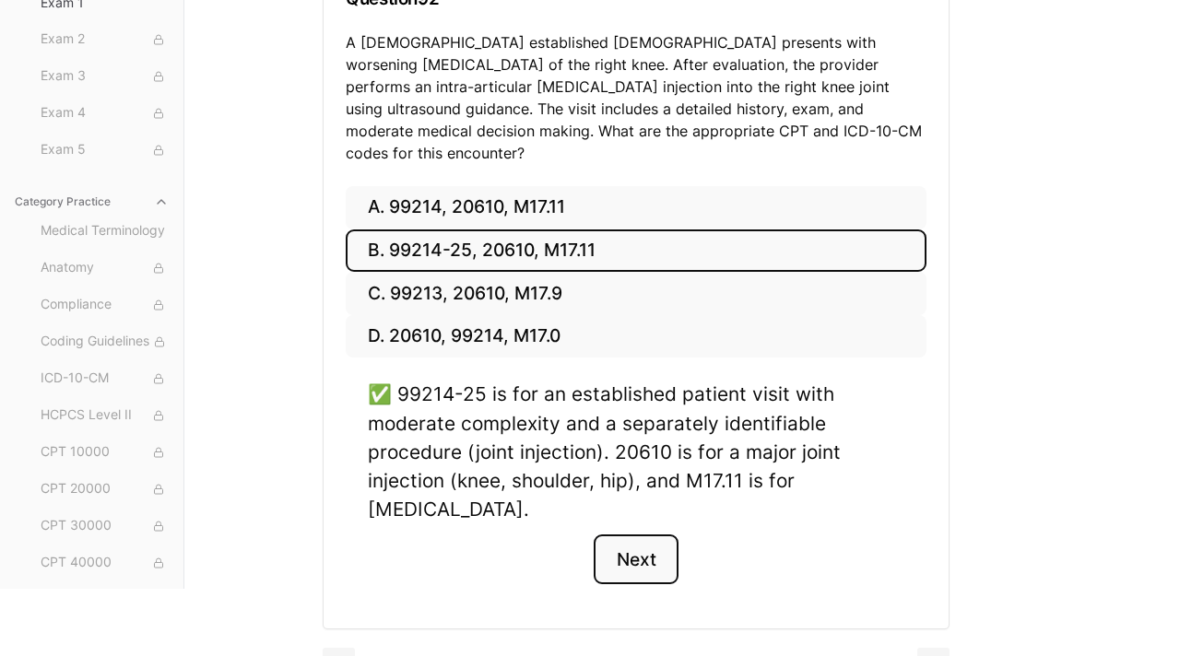
click at [644, 535] on button "Next" at bounding box center [636, 560] width 84 height 50
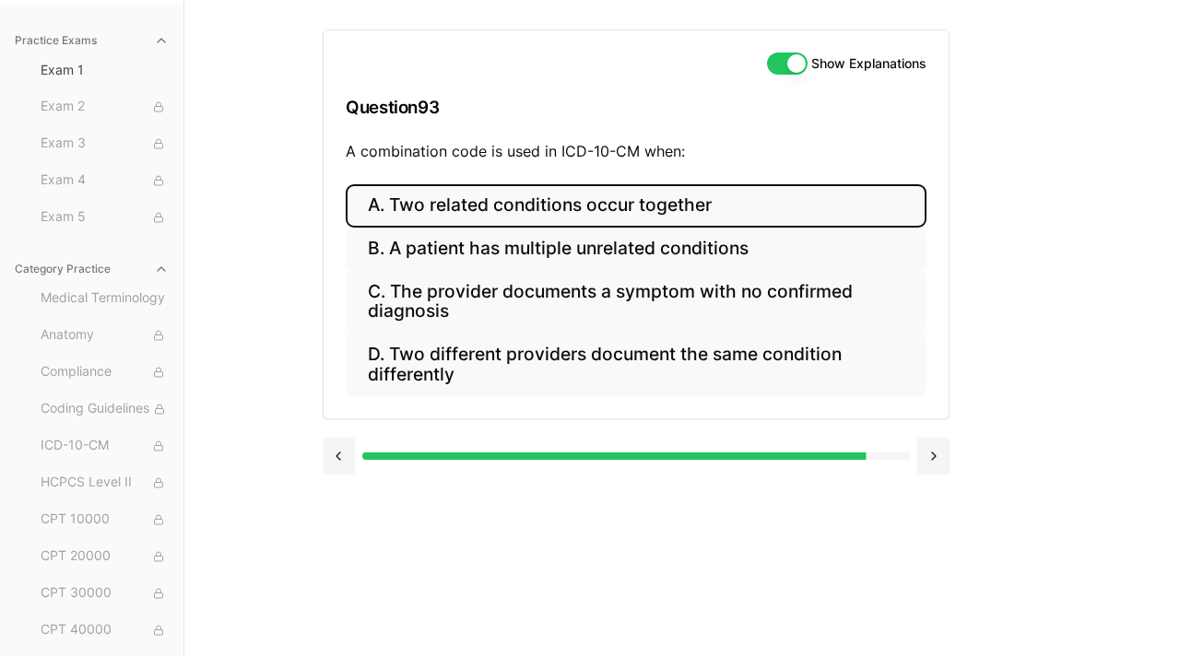
click at [562, 220] on button "A. Two related conditions occur together" at bounding box center [636, 205] width 581 height 43
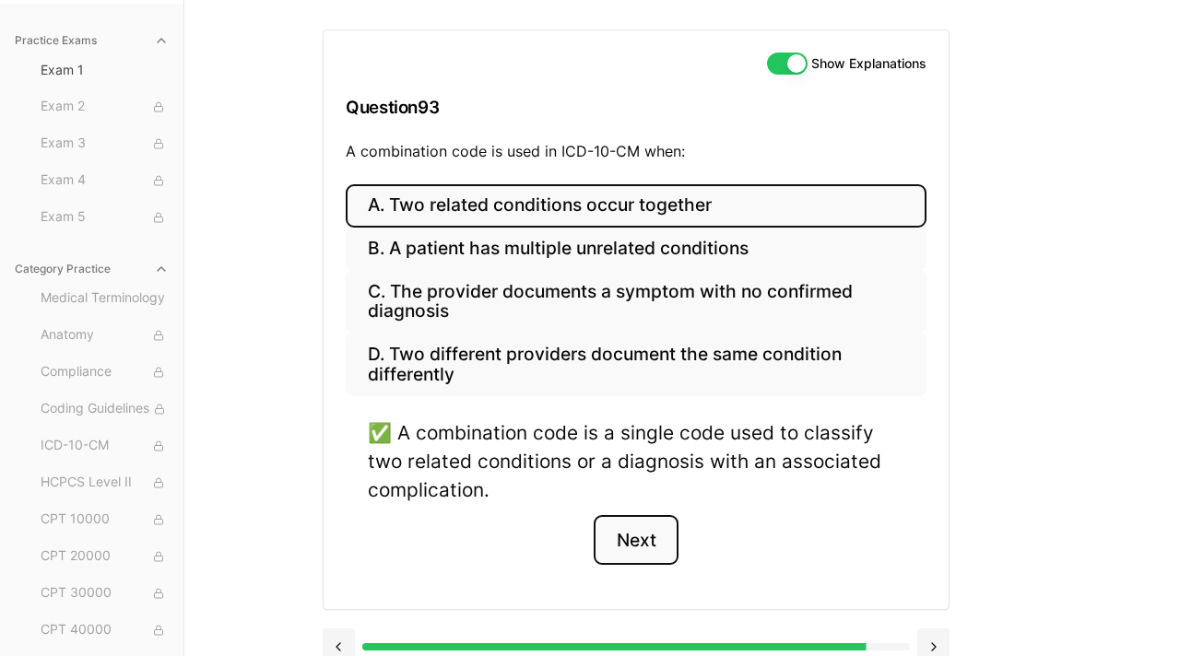
click at [639, 554] on button "Next" at bounding box center [636, 540] width 84 height 50
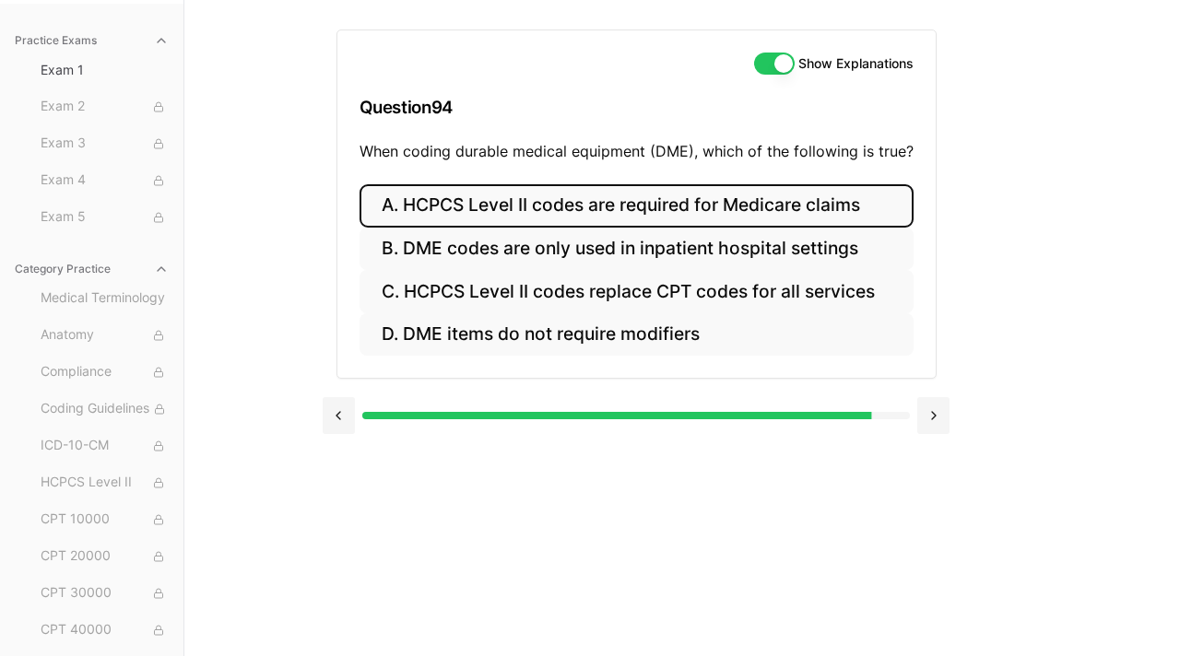
click at [718, 204] on button "A. HCPCS Level II codes are required for Medicare claims" at bounding box center [637, 205] width 554 height 43
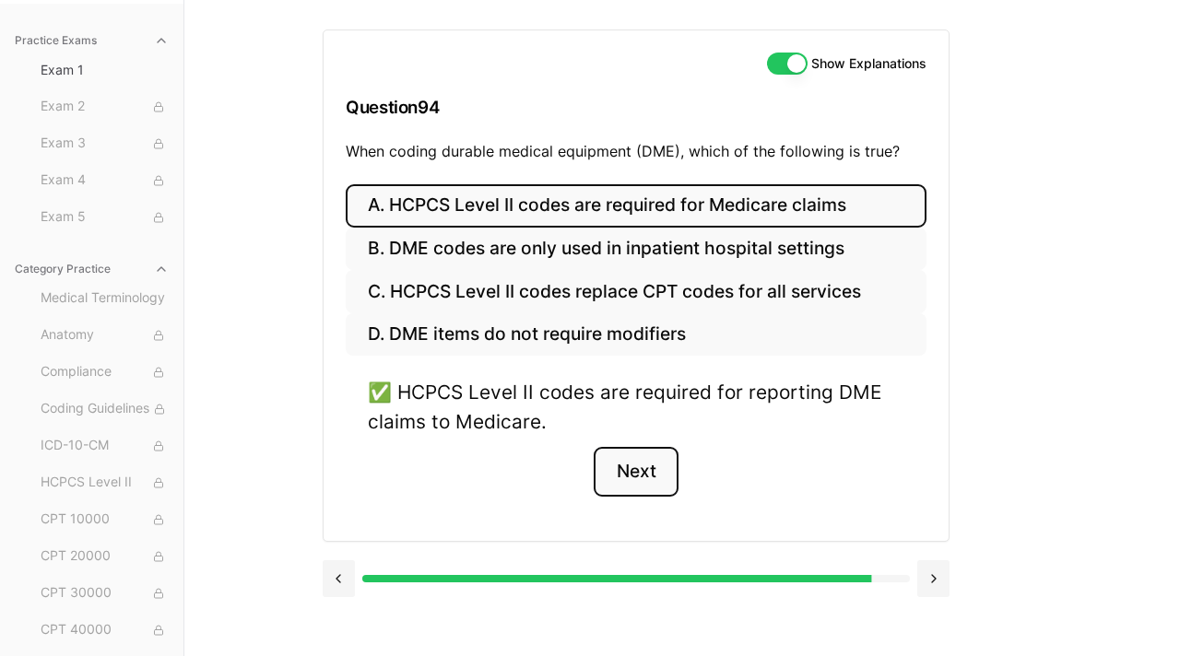
click at [644, 487] on button "Next" at bounding box center [636, 472] width 84 height 50
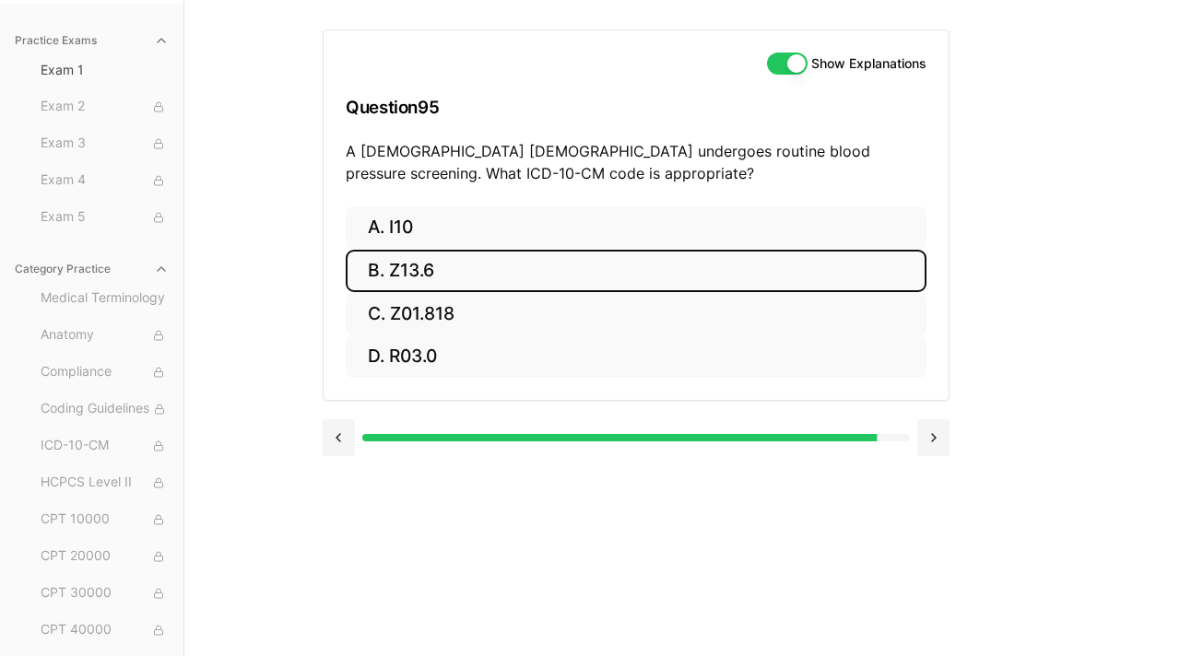
click at [470, 272] on button "B. Z13.6" at bounding box center [636, 271] width 581 height 43
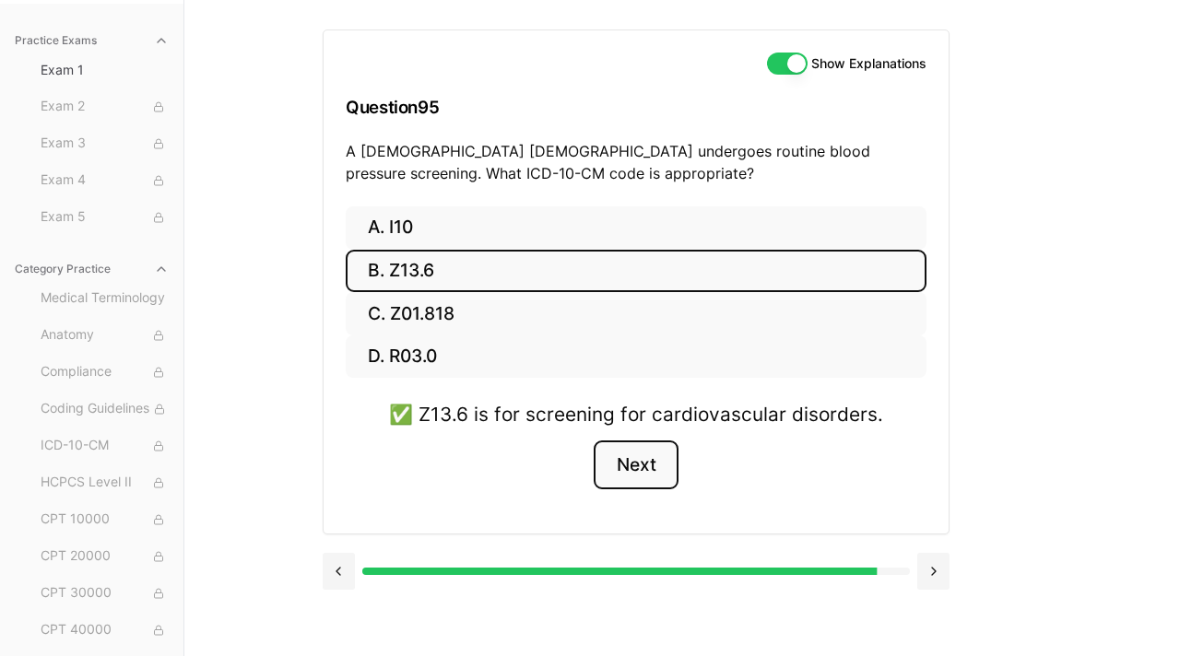
click at [648, 464] on button "Next" at bounding box center [636, 466] width 84 height 50
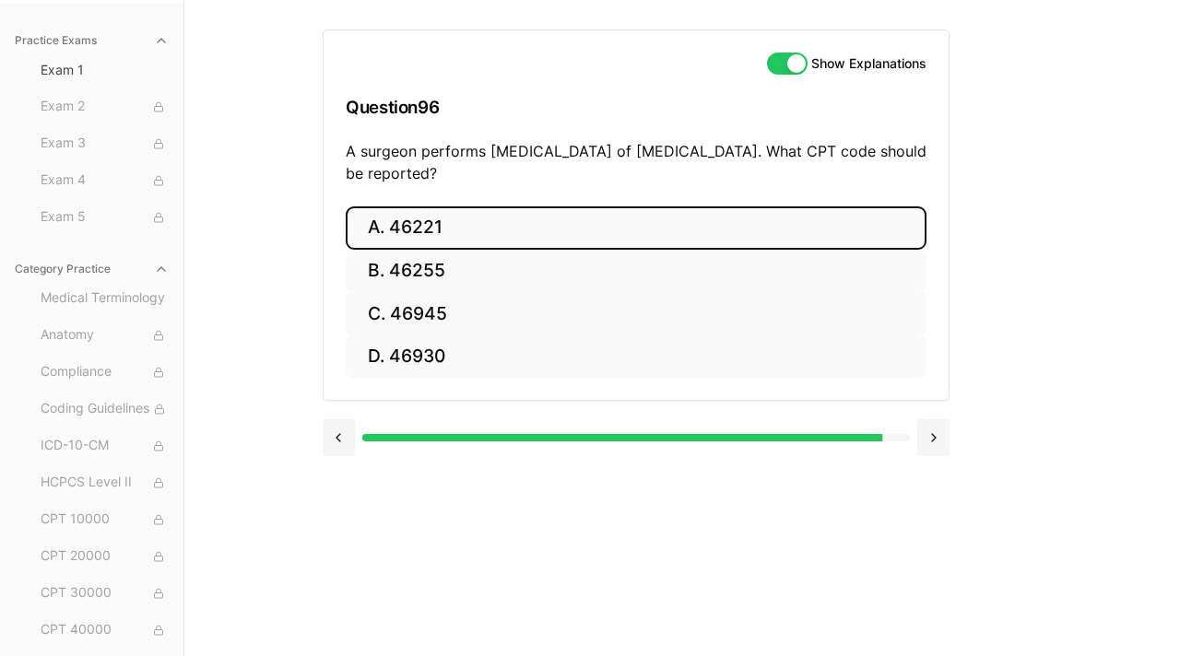
click at [480, 226] on button "A. 46221" at bounding box center [636, 227] width 581 height 43
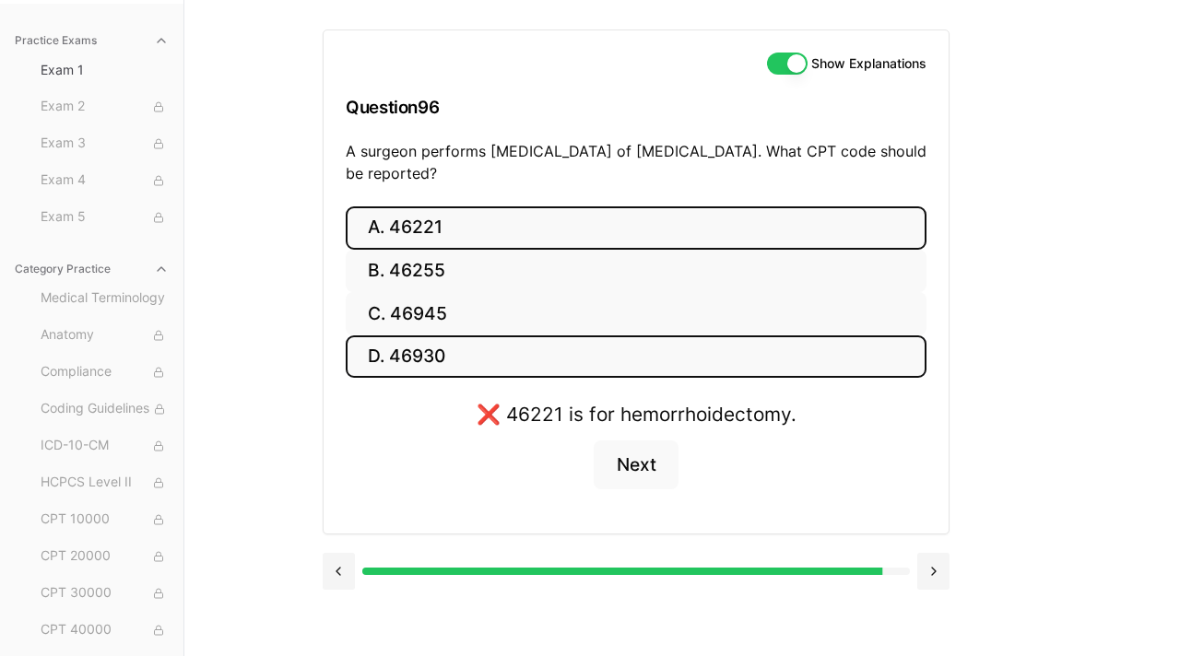
click at [464, 342] on button "D. 46930" at bounding box center [636, 357] width 581 height 43
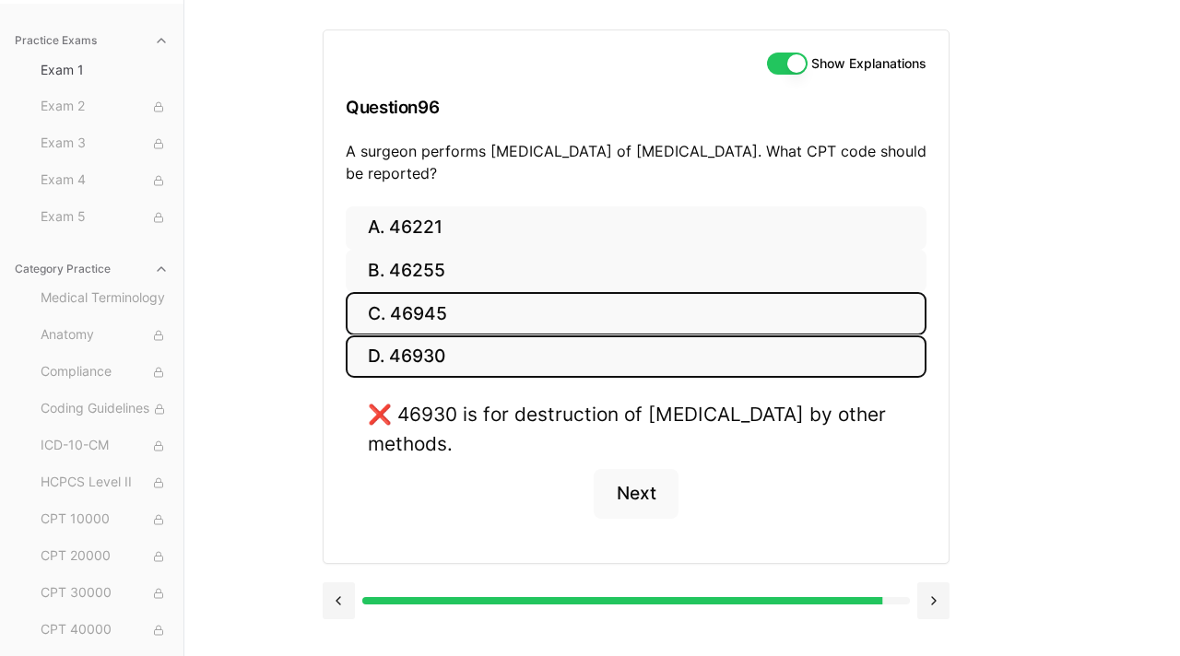
click at [457, 317] on button "C. 46945" at bounding box center [636, 313] width 581 height 43
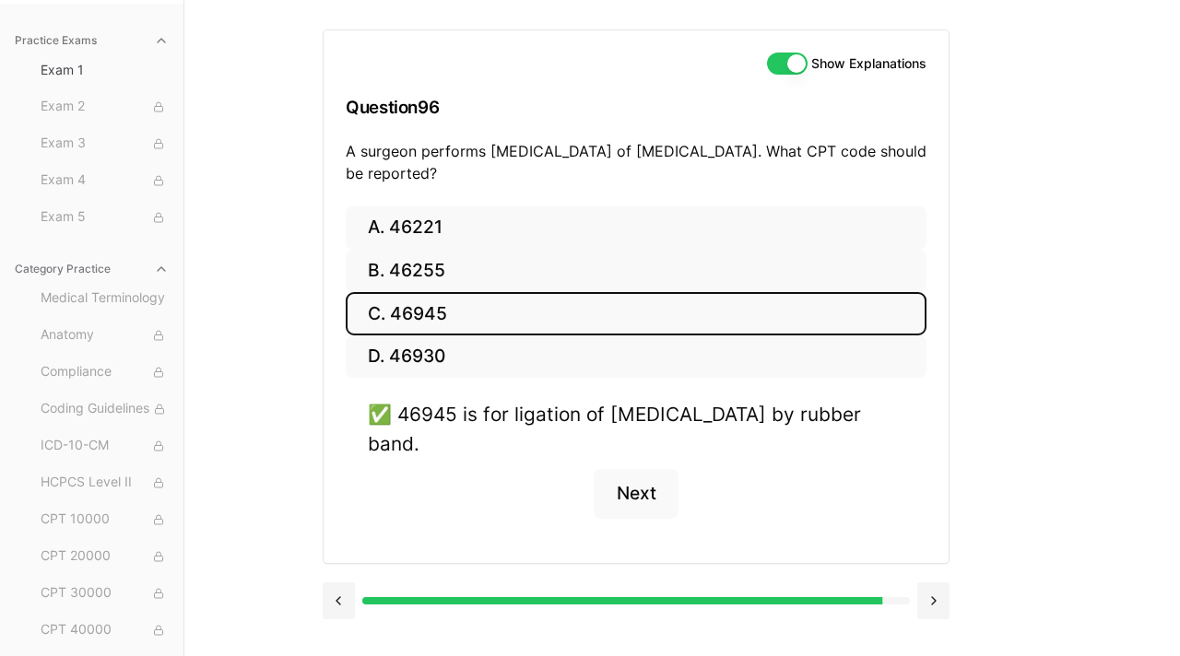
drag, startPoint x: 498, startPoint y: 174, endPoint x: 332, endPoint y: 143, distance: 168.9
click at [332, 143] on div "Show Explanations Question 96 A surgeon performs rubber band ligation of intern…" at bounding box center [636, 118] width 625 height 176
copy p "A surgeon performs rubber band ligation of internal hemorrhoids. What CPT code …"
click at [286, 288] on div "Practice Exams Exam 1 Exam 2 Exam 3 Exam 4 Exam 5 Category Practice Medical Ter…" at bounding box center [590, 328] width 1180 height 656
click at [643, 500] on button "Next" at bounding box center [636, 494] width 84 height 50
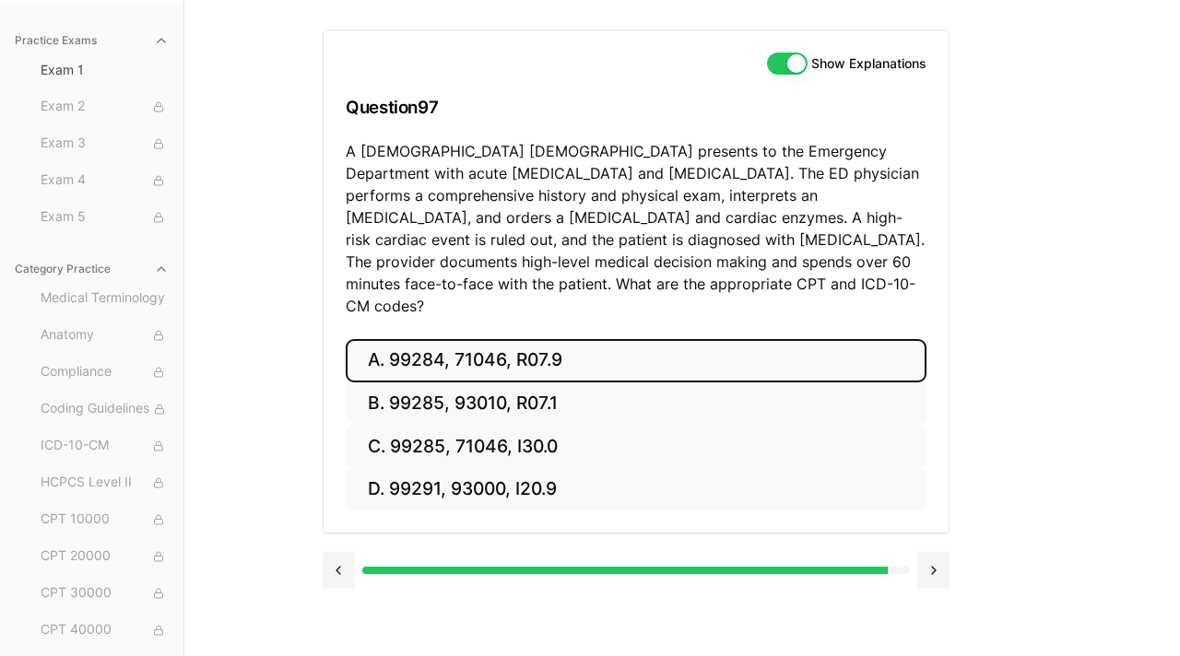
click at [555, 342] on button "A. 99284, 71046, R07.9" at bounding box center [636, 360] width 581 height 43
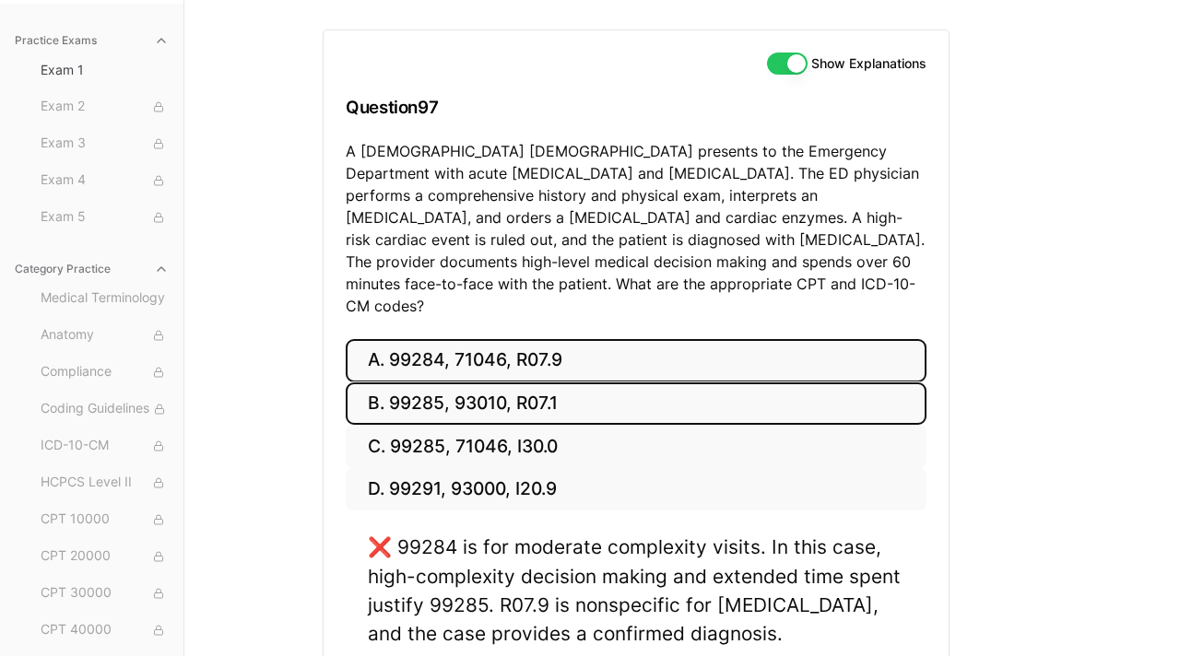
click at [550, 383] on button "B. 99285, 93010, R07.1" at bounding box center [636, 404] width 581 height 43
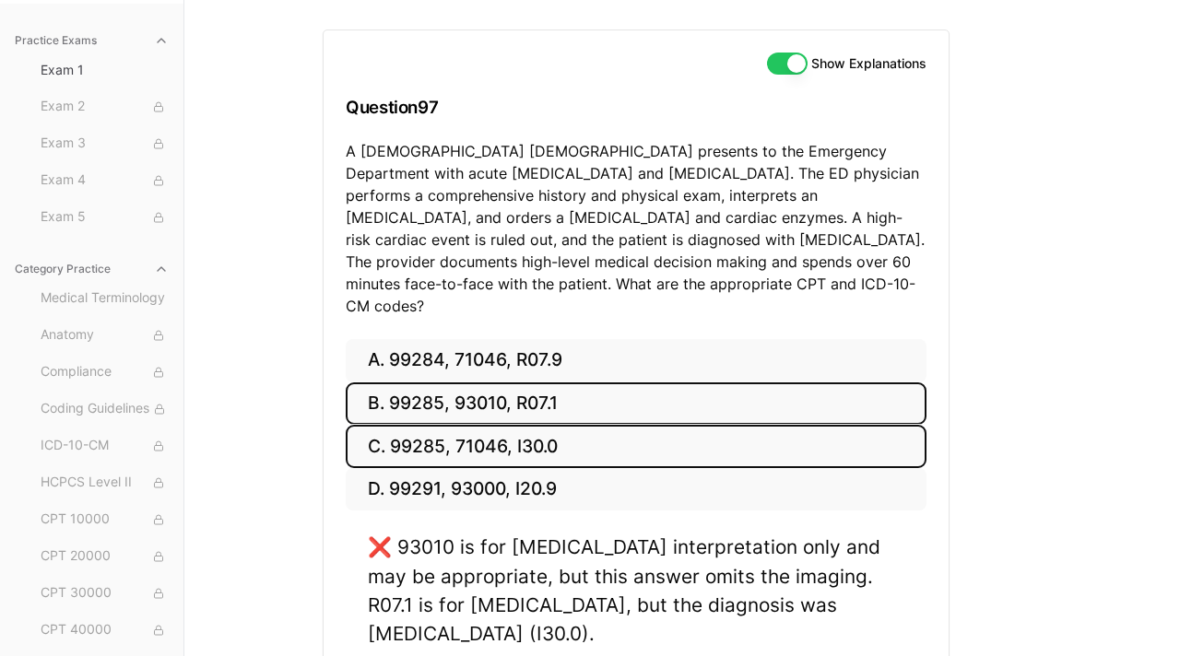
click at [535, 429] on button "C. 99285, 71046, I30.0" at bounding box center [636, 446] width 581 height 43
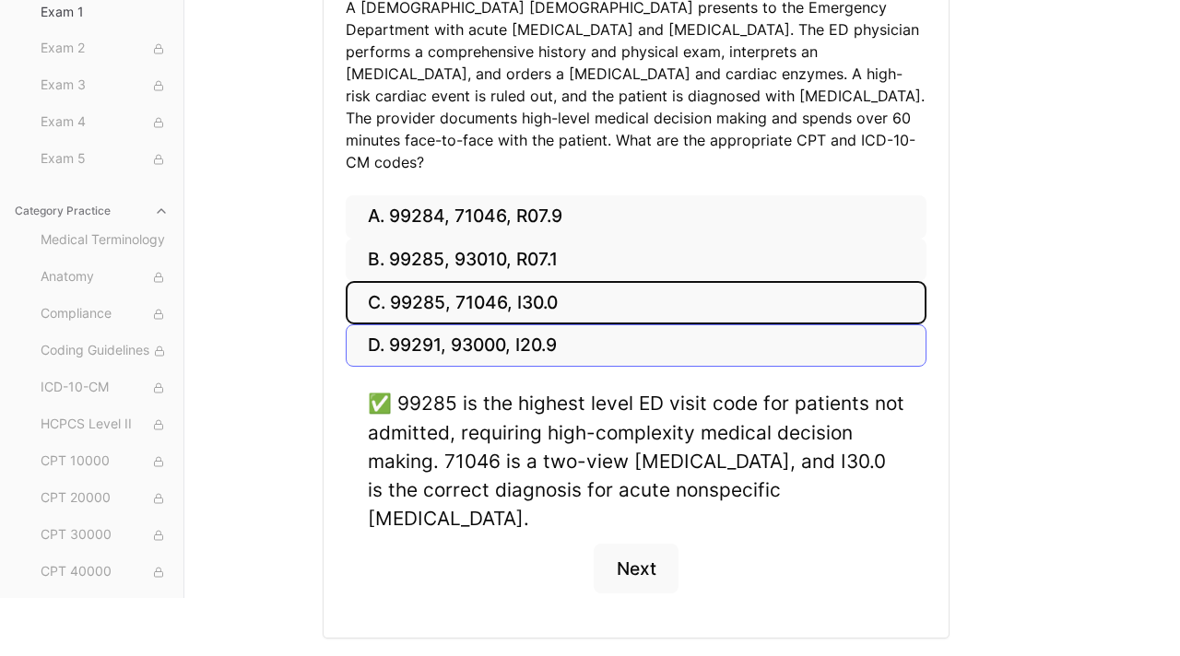
scroll to position [315, 0]
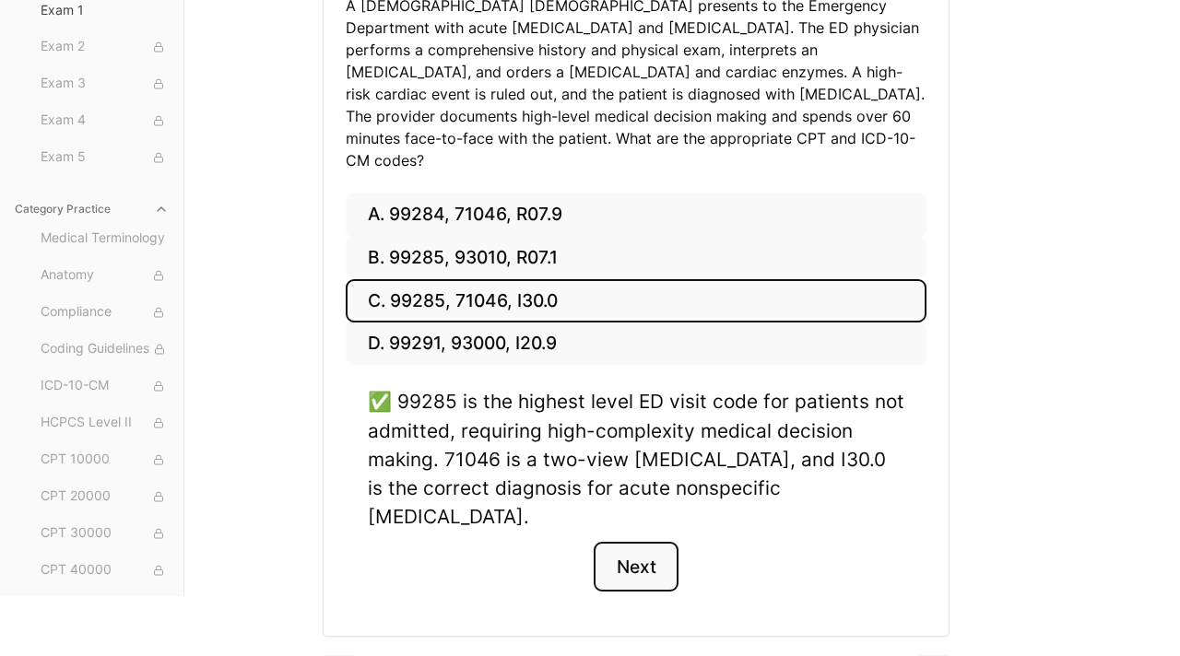
click at [636, 542] on button "Next" at bounding box center [636, 567] width 84 height 50
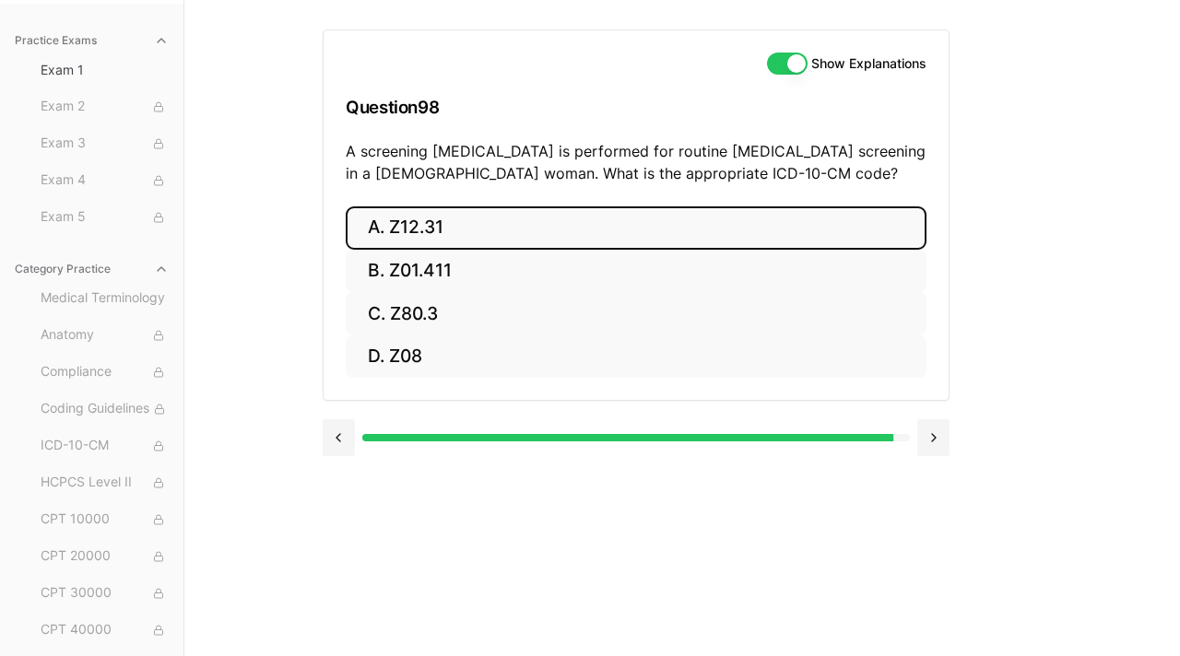
click at [499, 225] on button "A. Z12.31" at bounding box center [636, 227] width 581 height 43
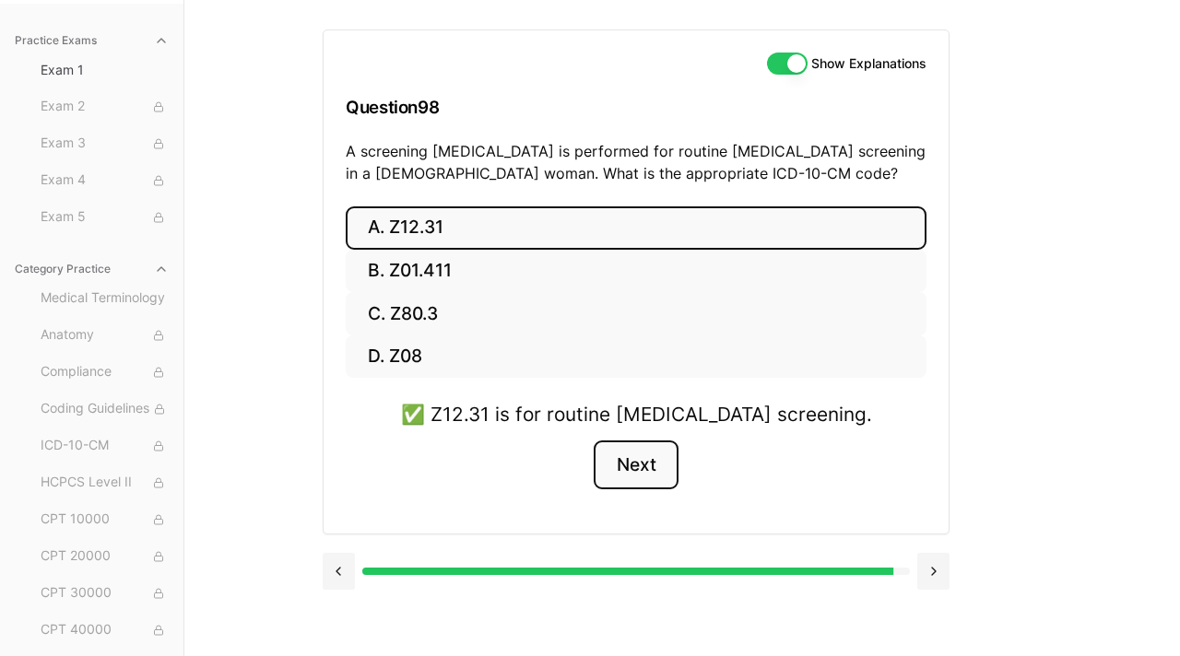
click at [643, 473] on button "Next" at bounding box center [636, 466] width 84 height 50
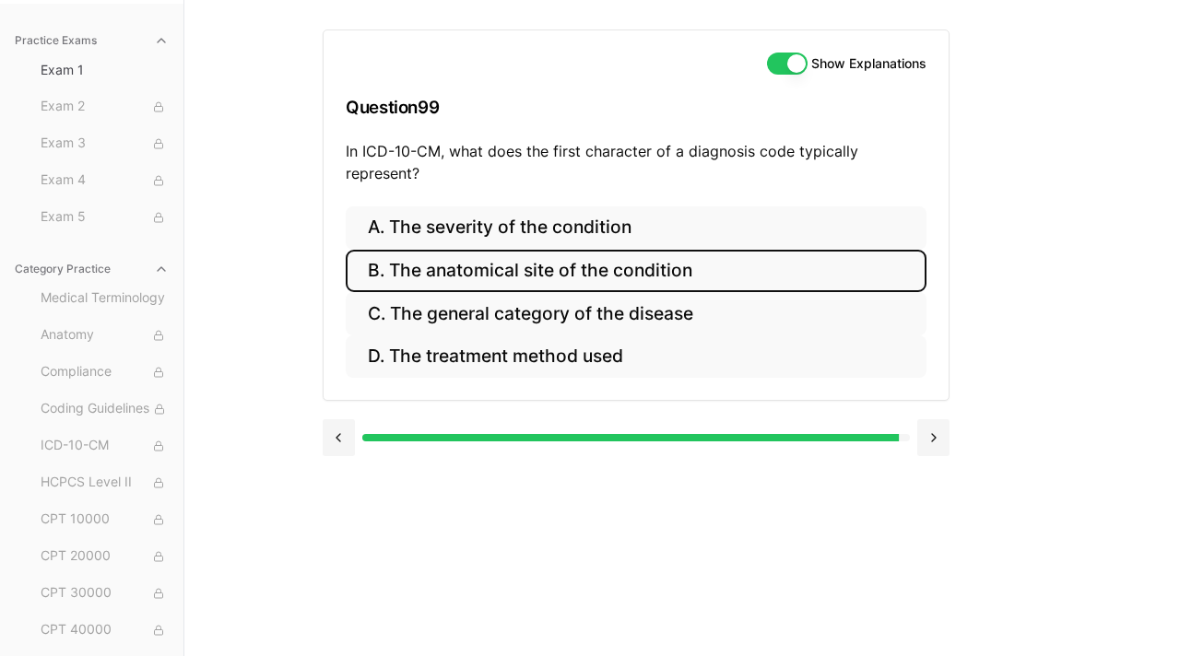
click at [544, 274] on button "B. The anatomical site of the condition" at bounding box center [636, 271] width 581 height 43
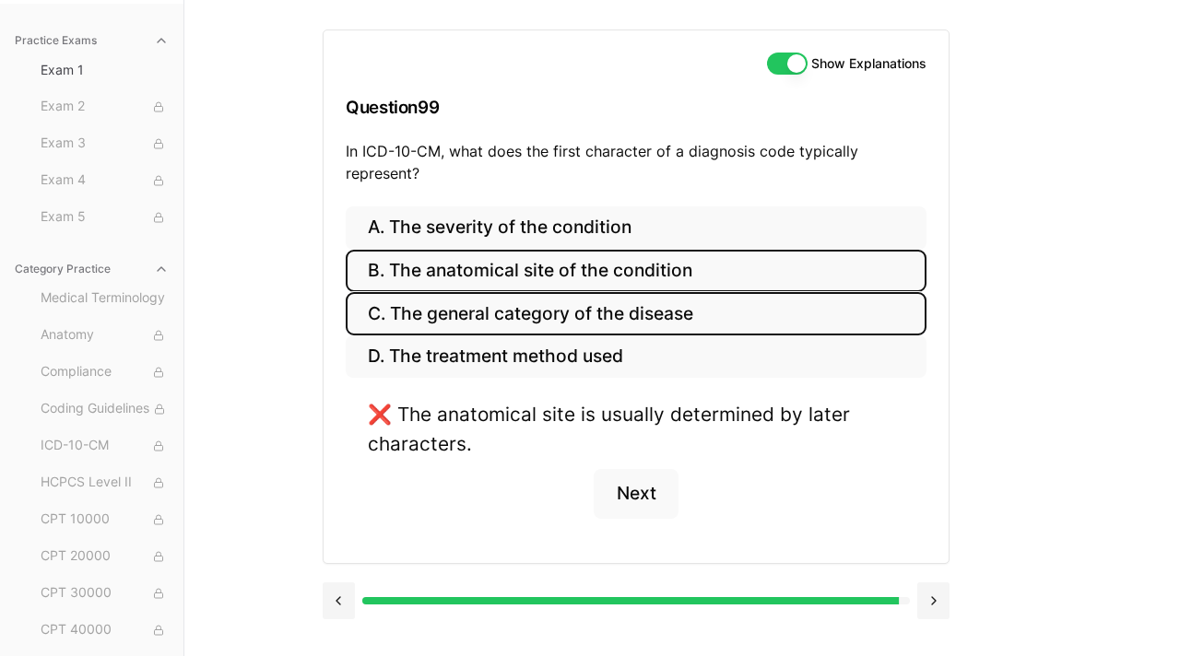
click at [552, 314] on button "C. The general category of the disease" at bounding box center [636, 313] width 581 height 43
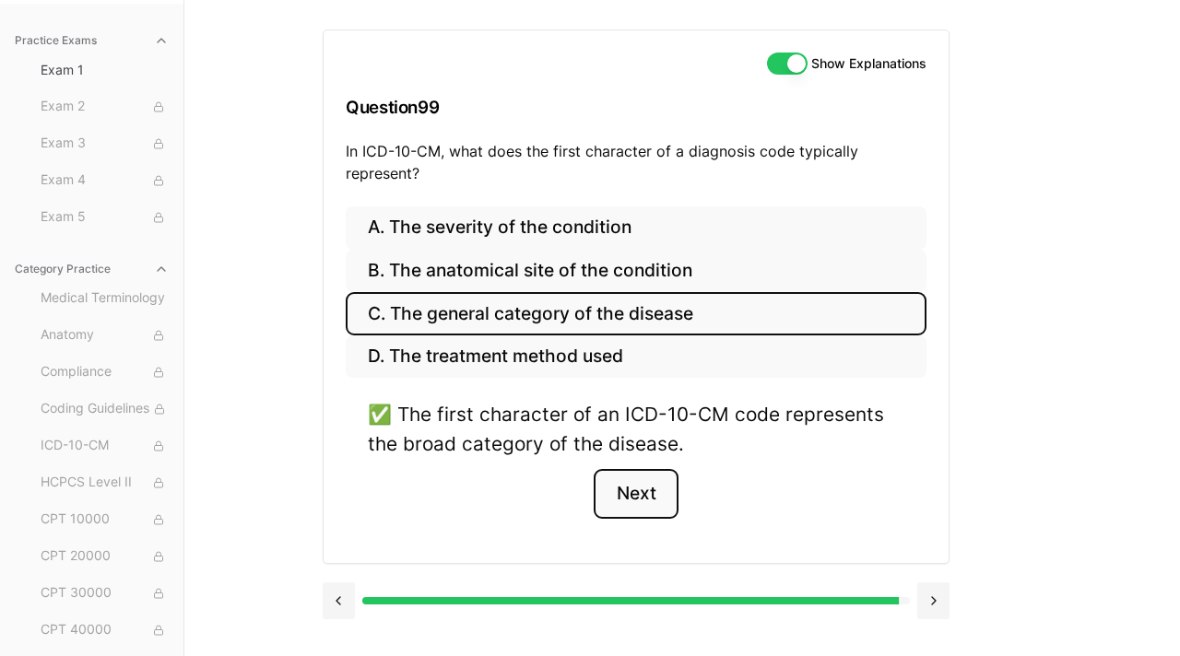
click at [647, 495] on button "Next" at bounding box center [636, 494] width 84 height 50
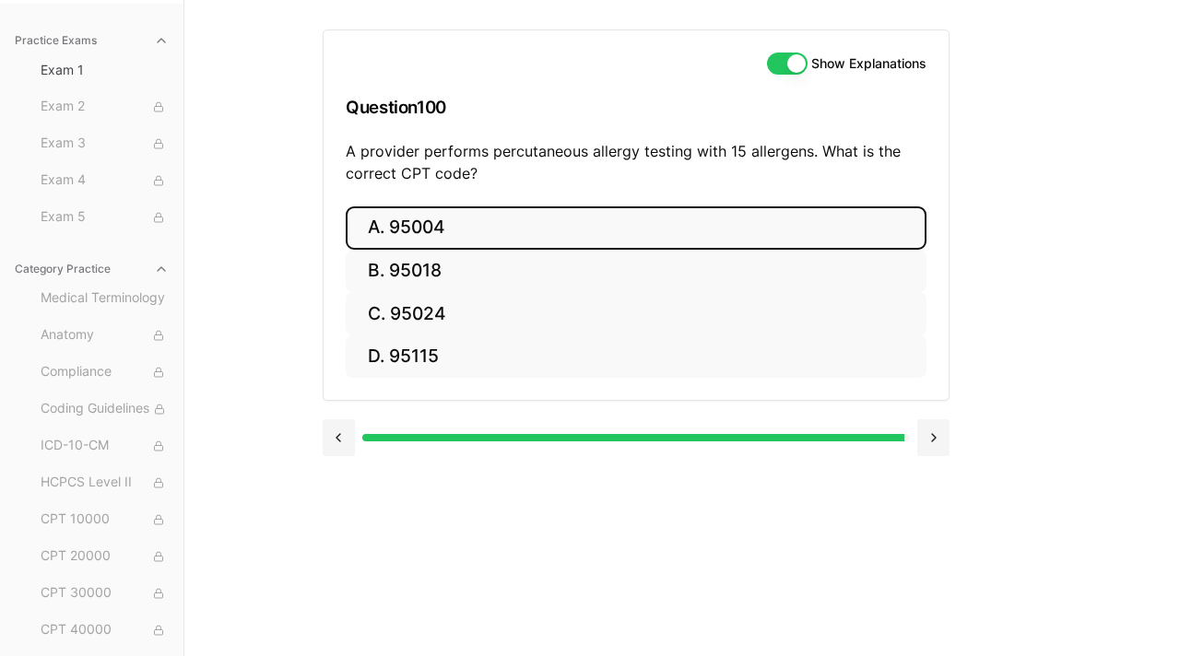
click at [443, 241] on button "A. 95004" at bounding box center [636, 227] width 581 height 43
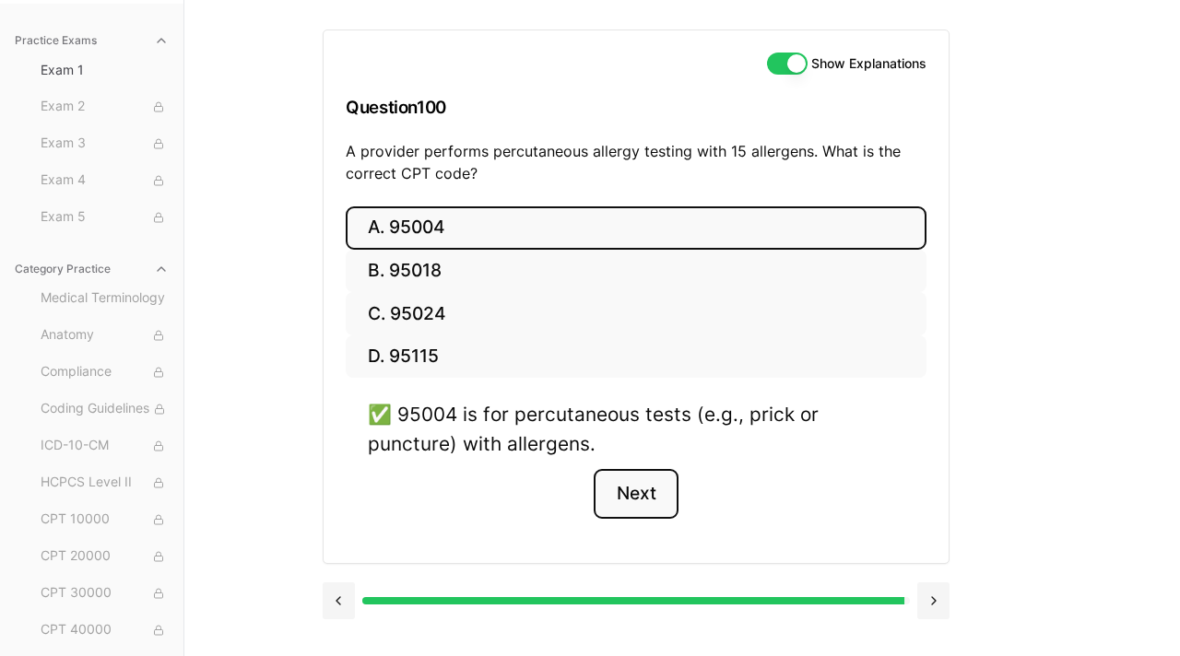
click at [652, 494] on button "Next" at bounding box center [636, 494] width 84 height 50
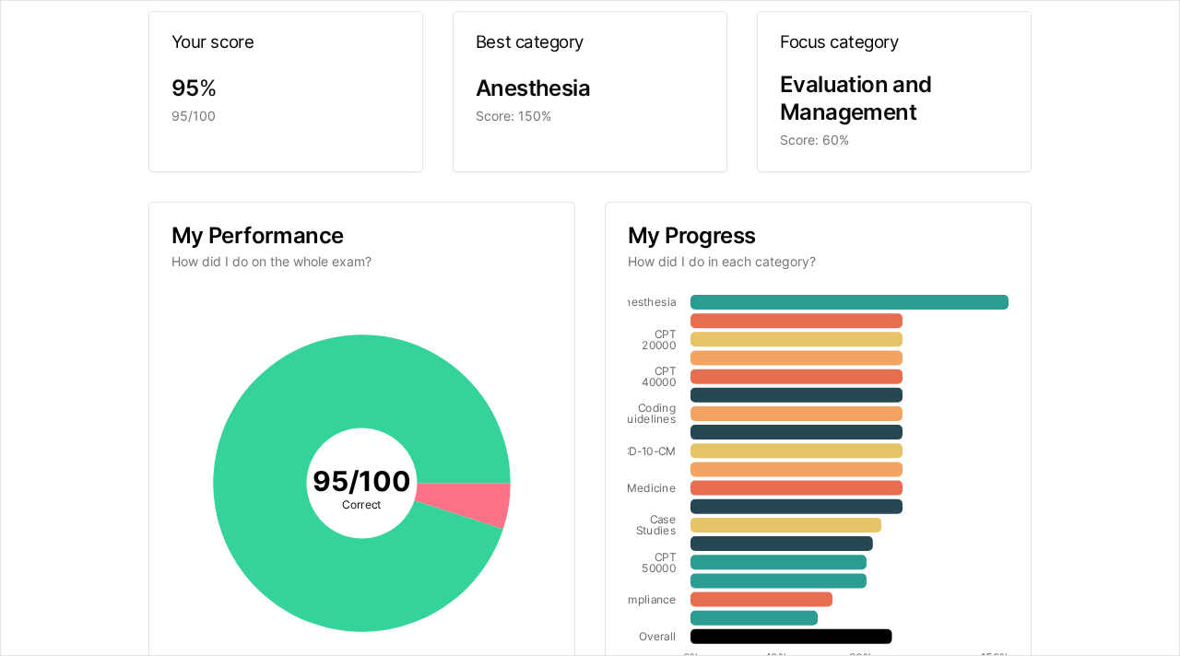
scroll to position [0, 0]
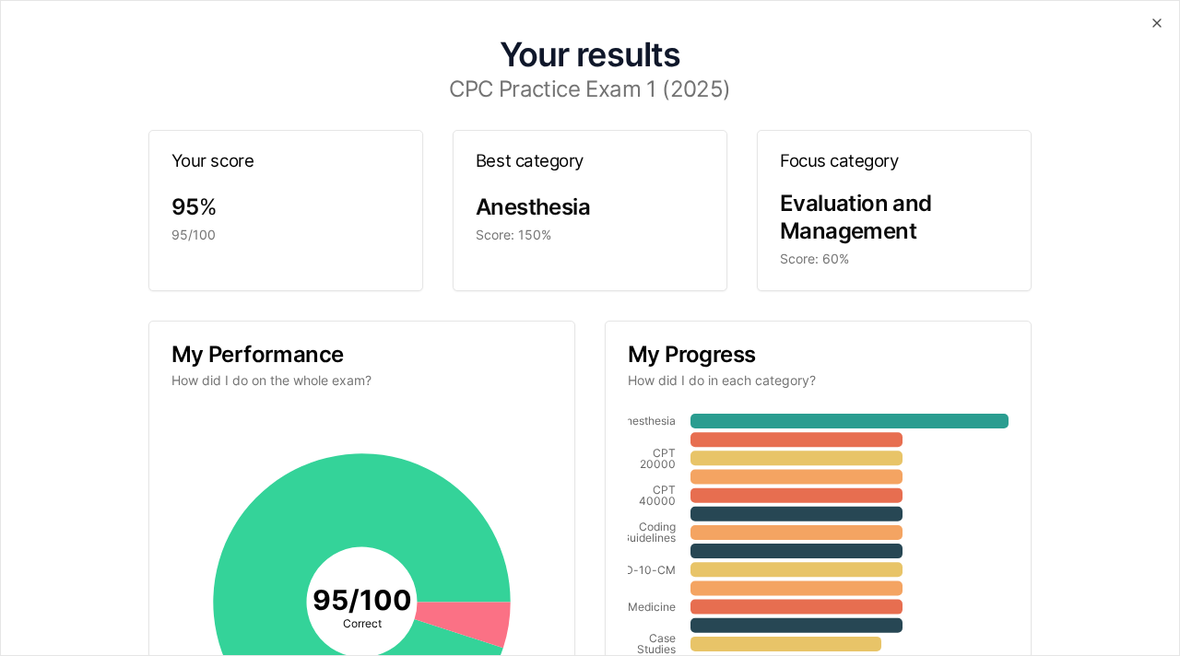
drag, startPoint x: 1158, startPoint y: 24, endPoint x: 1102, endPoint y: 253, distance: 235.4
click at [1102, 253] on div "Your results CPC Practice Exam 1 (2025) Your score 95 % 95/100 Best category An…" at bounding box center [590, 328] width 1180 height 656
click at [1163, 26] on icon "button" at bounding box center [1157, 23] width 15 height 15
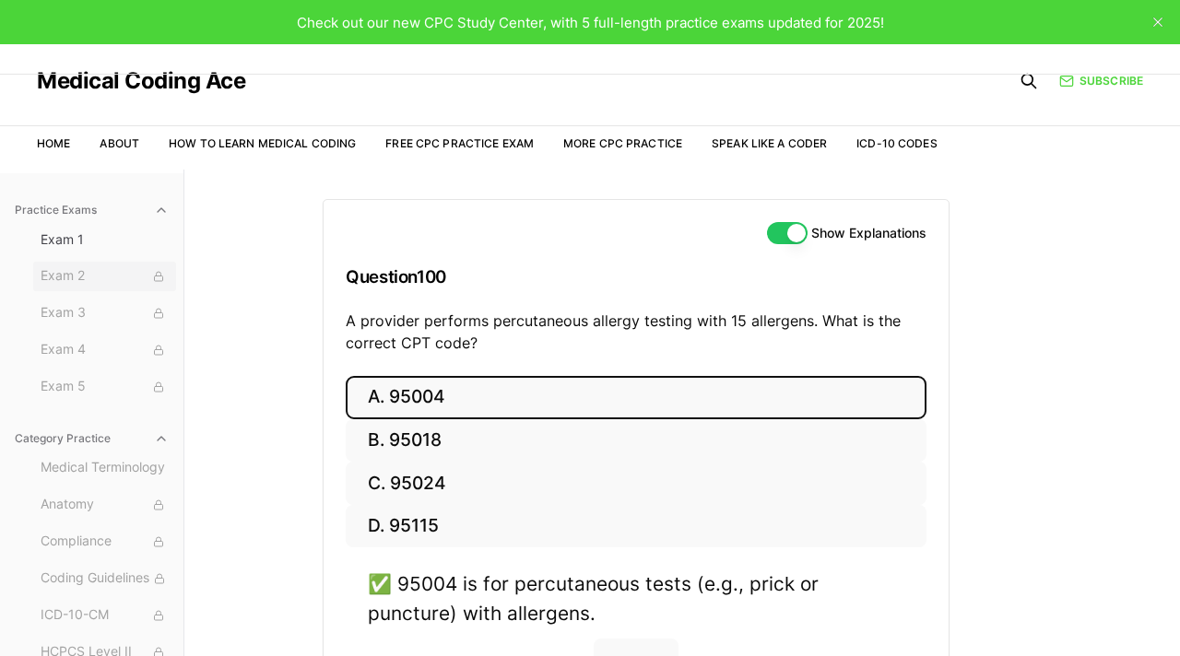
click at [86, 277] on span "Exam 2" at bounding box center [105, 276] width 128 height 20
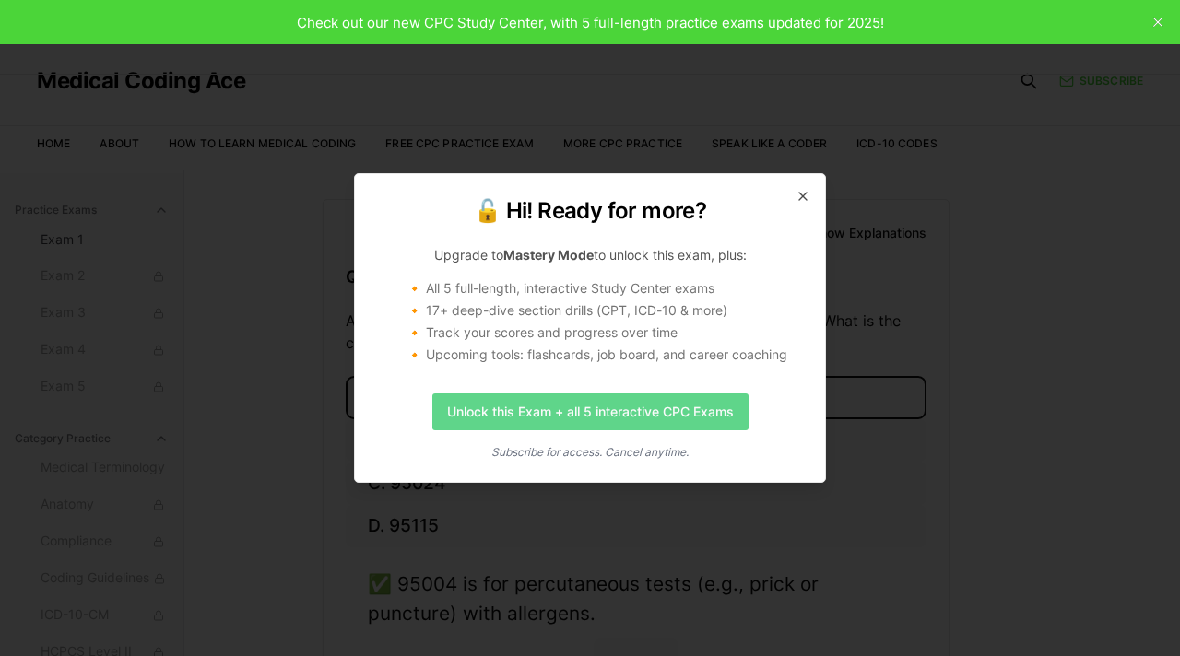
click at [595, 408] on link "Unlock this Exam + all 5 interactive CPC Exams" at bounding box center [590, 412] width 316 height 37
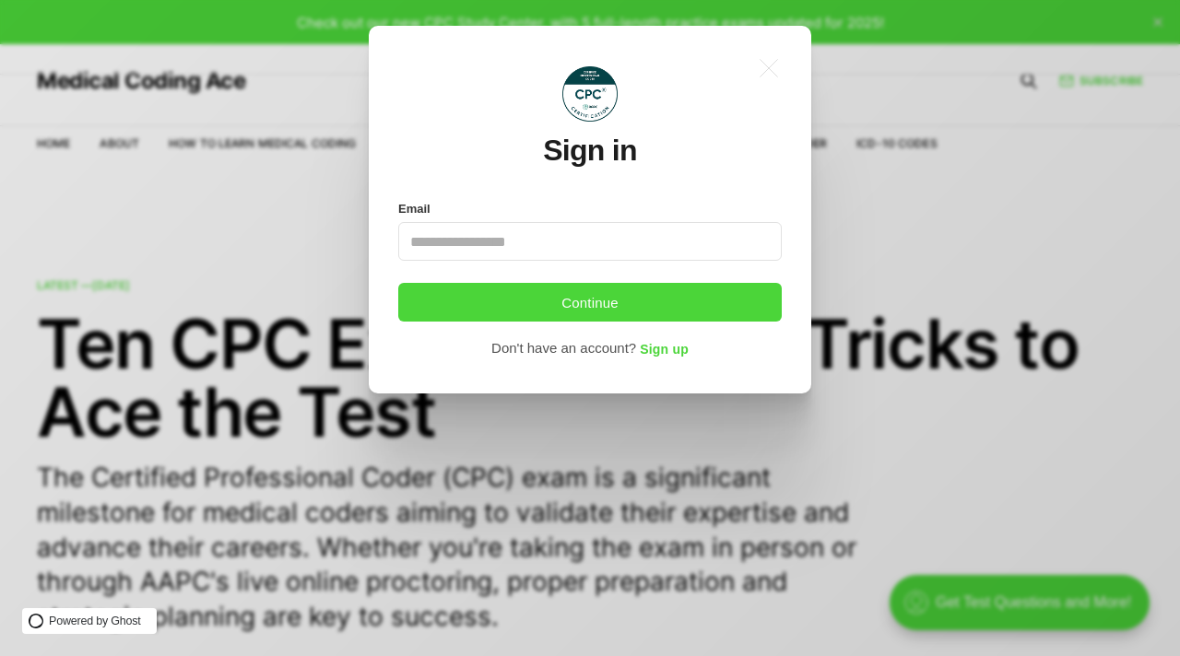
click at [525, 497] on div ".a{fill:none;stroke:currentColor;stroke-linecap:round;stroke-linejoin:round;str…" at bounding box center [604, 328] width 1208 height 656
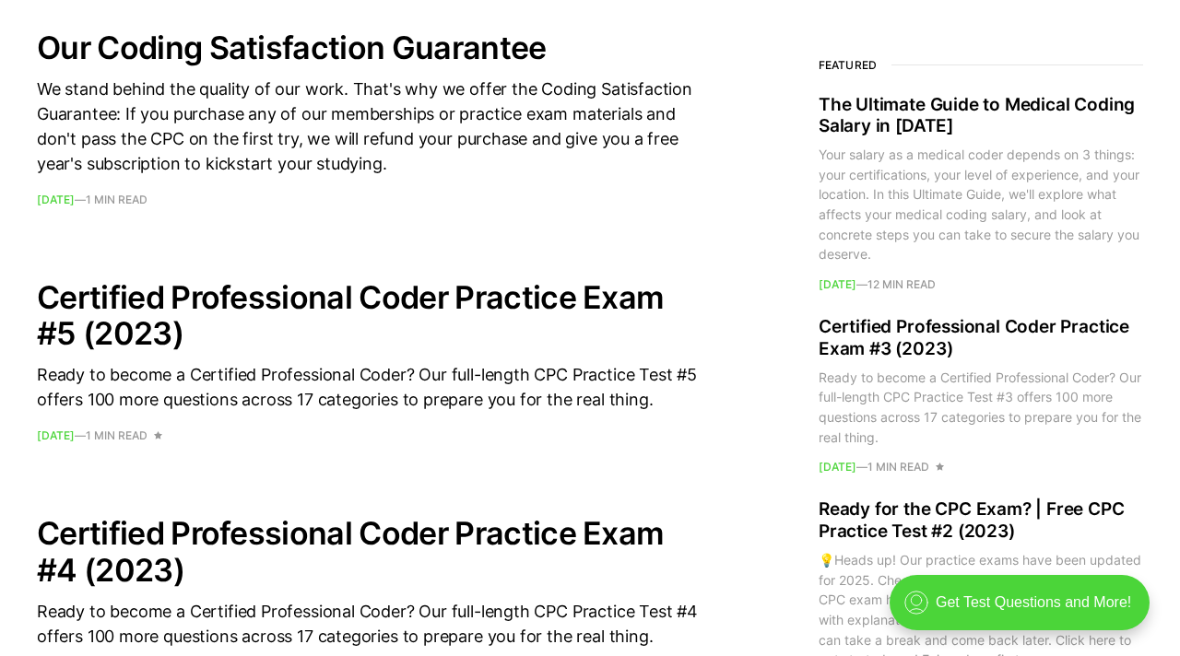
scroll to position [1522, 0]
